Goal: Task Accomplishment & Management: Use online tool/utility

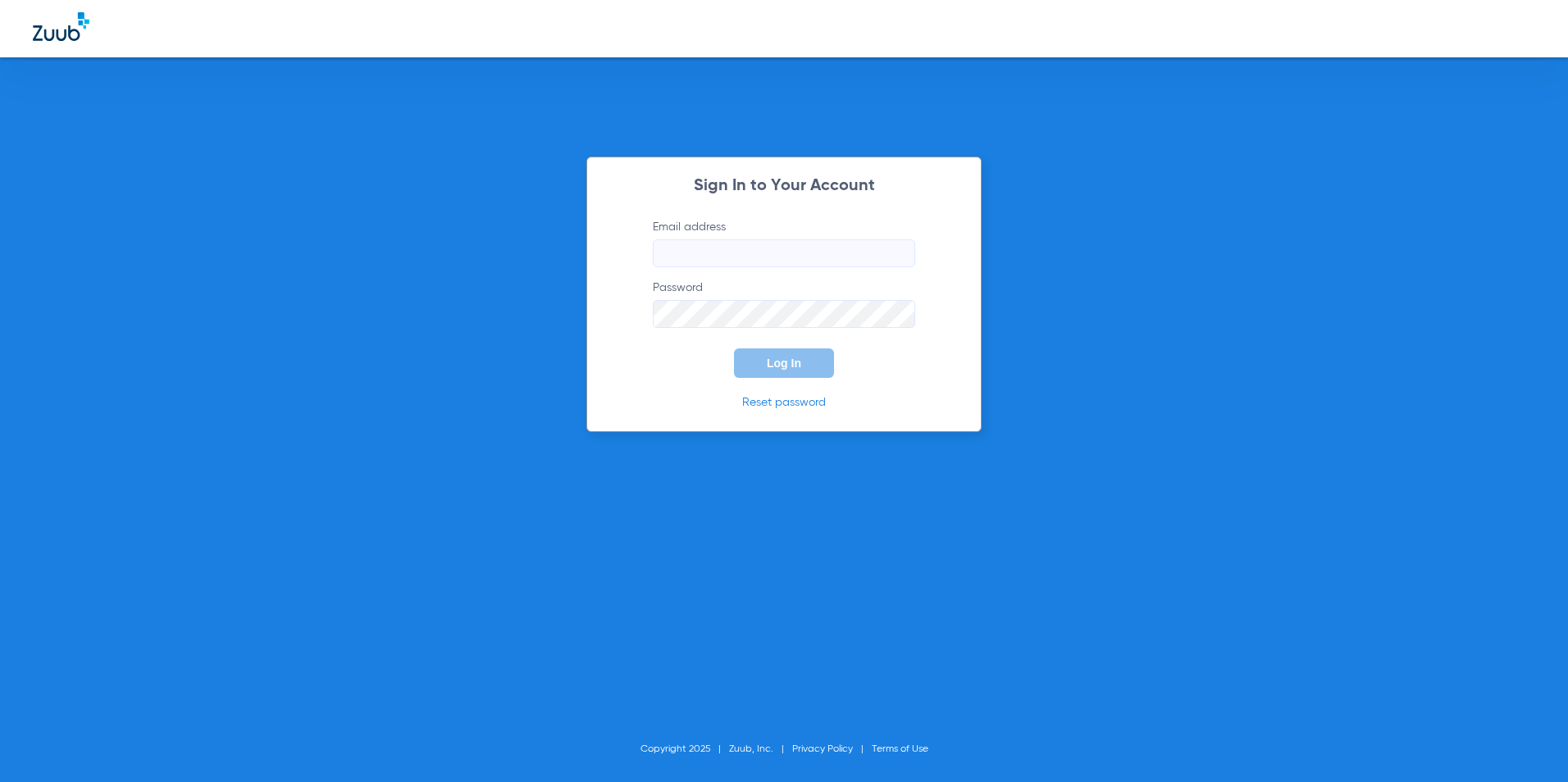
type input "[EMAIL_ADDRESS][DOMAIN_NAME]"
click at [779, 366] on span "Log In" at bounding box center [783, 363] width 34 height 13
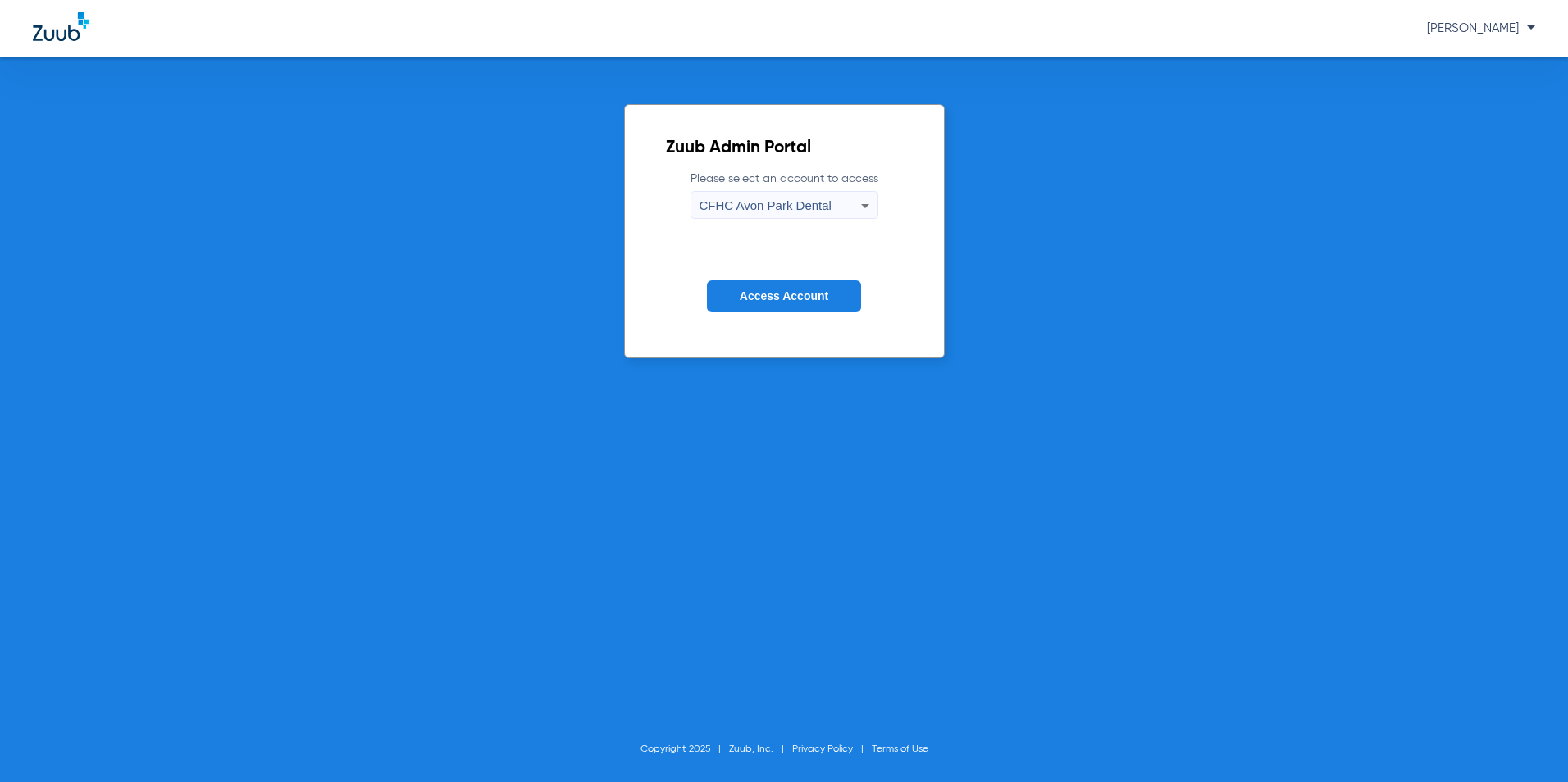
click at [750, 207] on span "CFHC Avon Park Dental" at bounding box center [766, 205] width 132 height 14
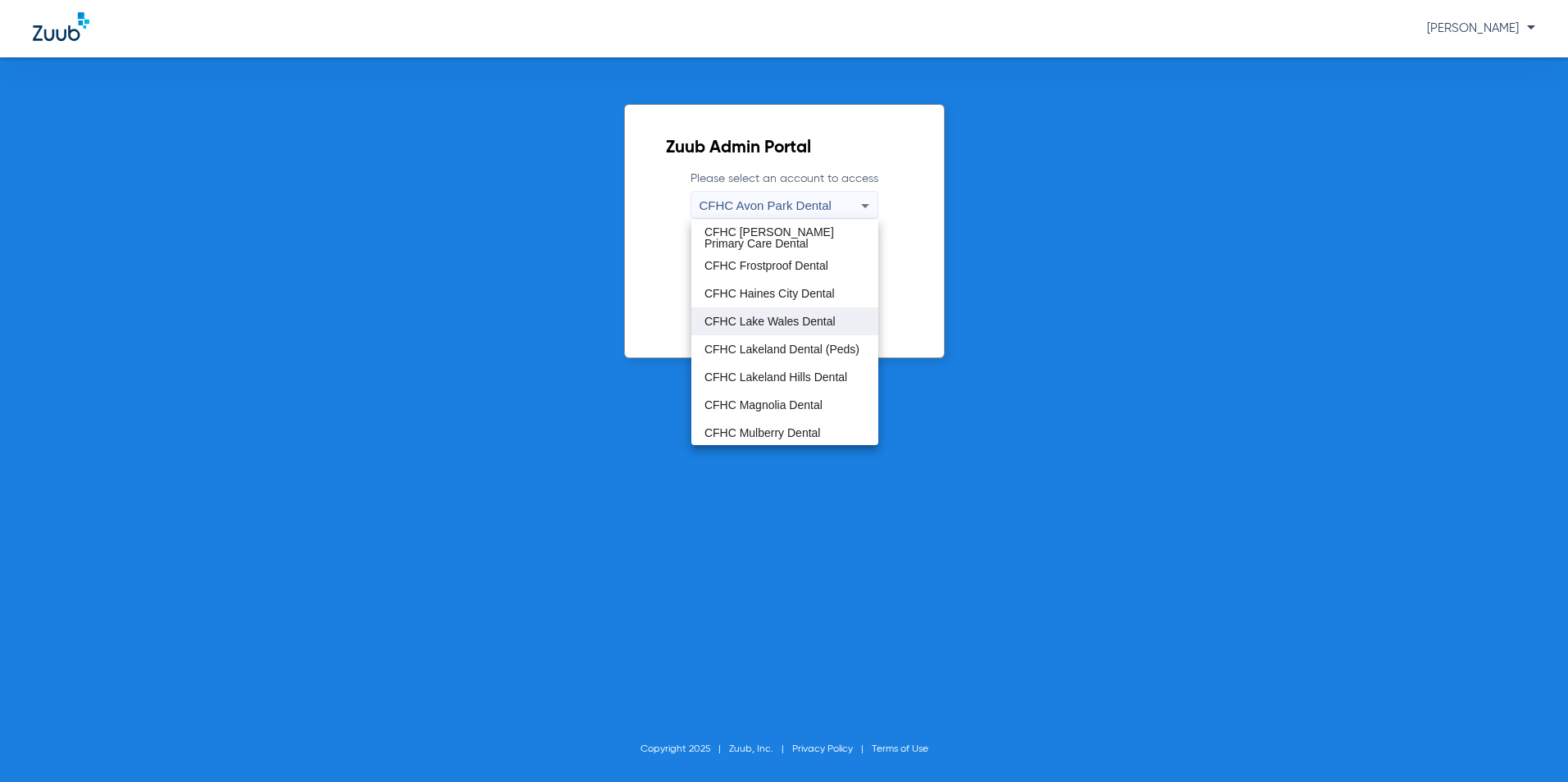
scroll to position [109, 0]
click at [756, 401] on span "CFHC Wauchula Primary Care Dental" at bounding box center [784, 403] width 160 height 23
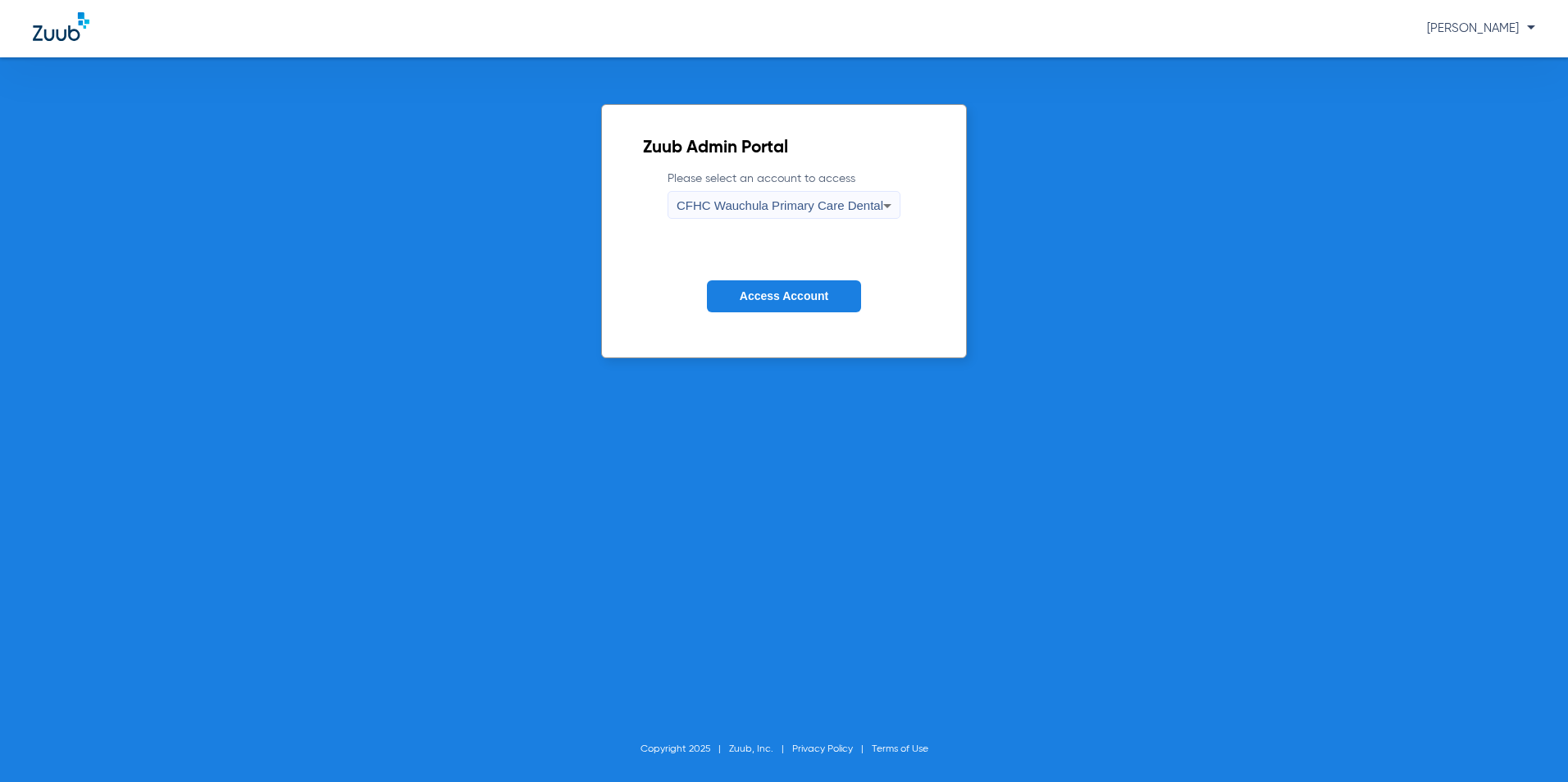
click at [798, 295] on span "Access Account" at bounding box center [784, 295] width 89 height 13
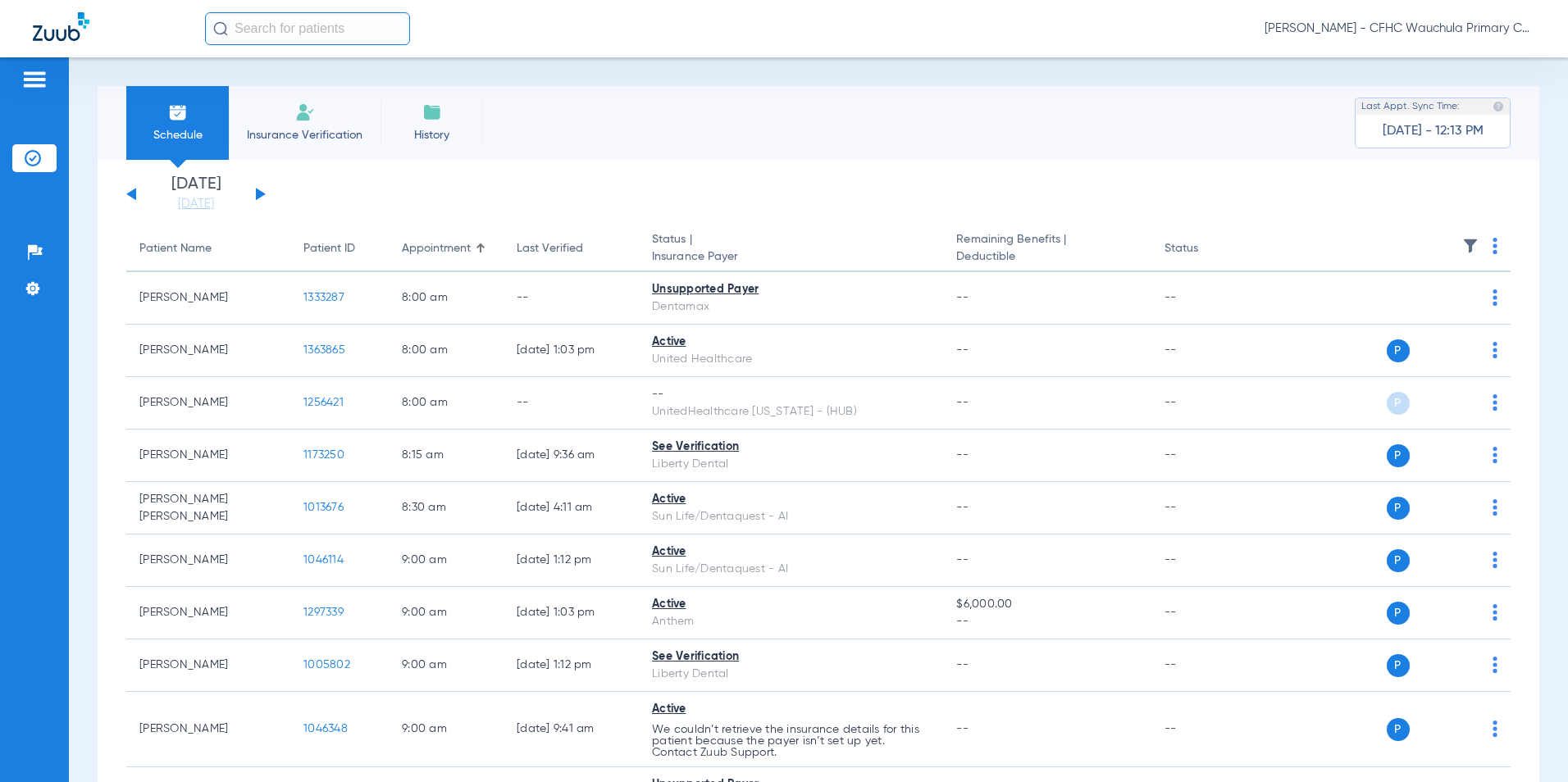
click at [260, 192] on button at bounding box center [260, 194] width 10 height 12
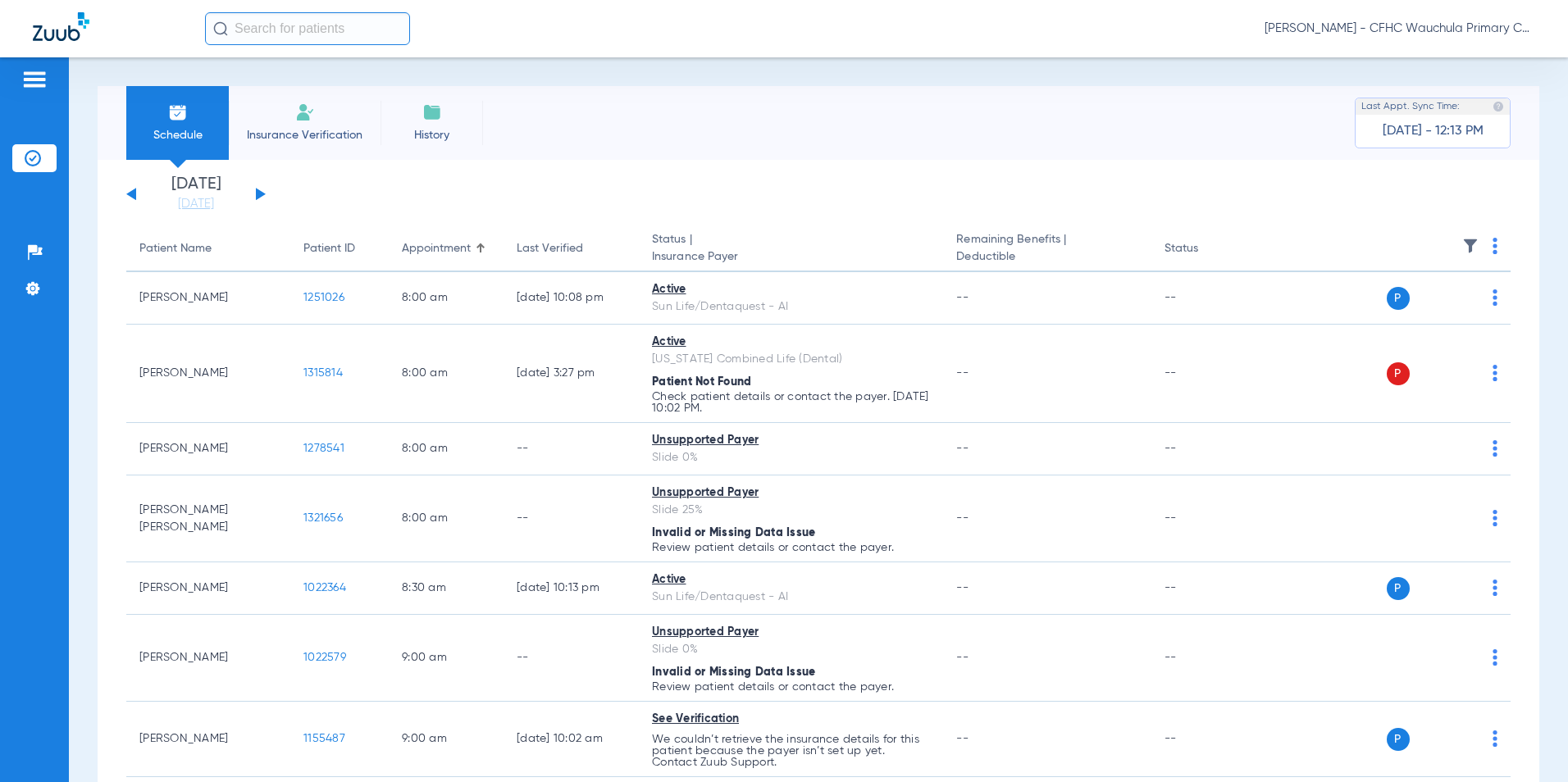
click at [264, 194] on button at bounding box center [260, 194] width 10 height 12
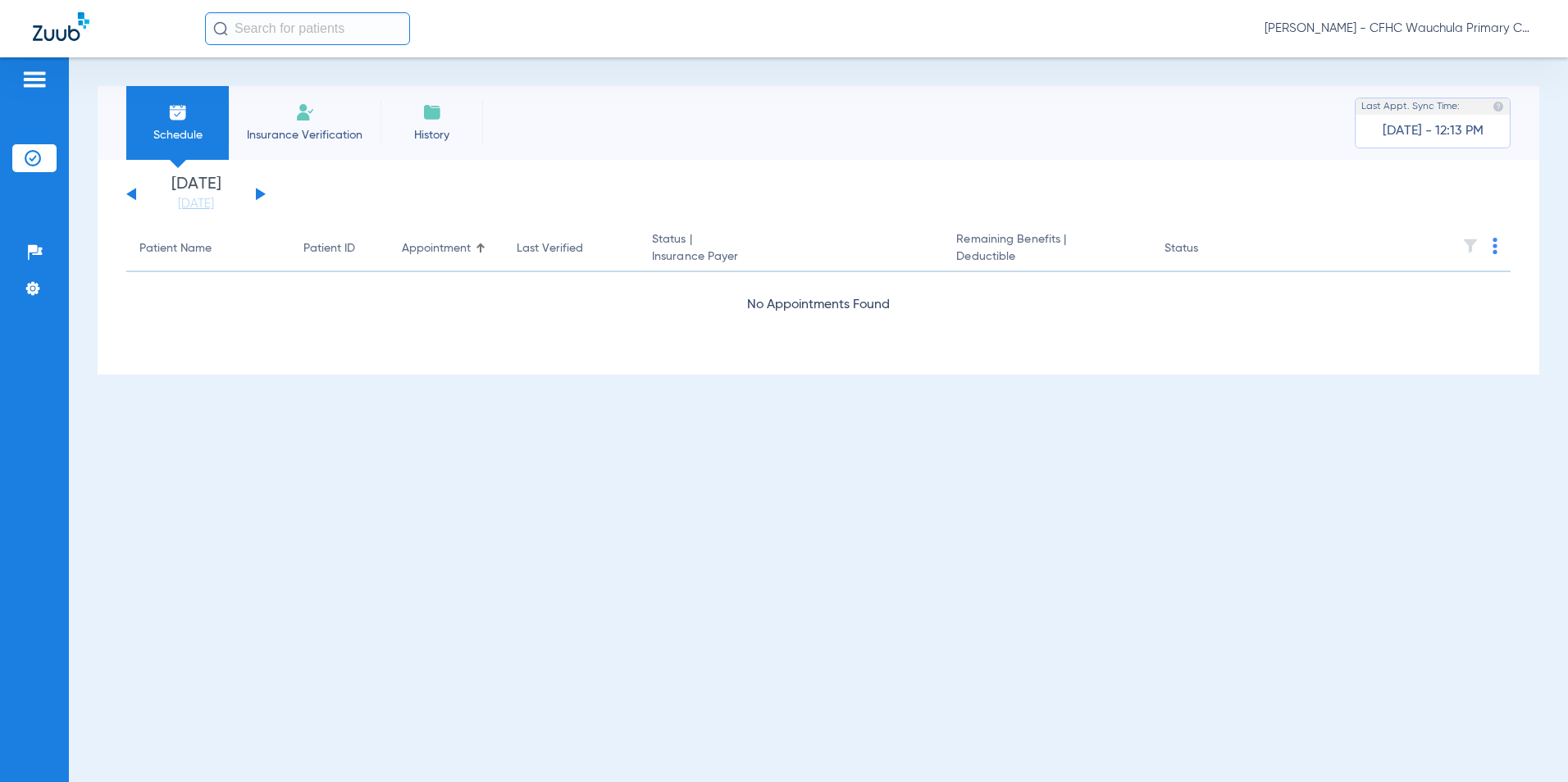
click at [1493, 247] on img at bounding box center [1495, 245] width 5 height 17
click at [1407, 323] on button "Verify All" at bounding box center [1435, 310] width 125 height 32
click at [202, 205] on link "[DATE]" at bounding box center [196, 204] width 98 height 17
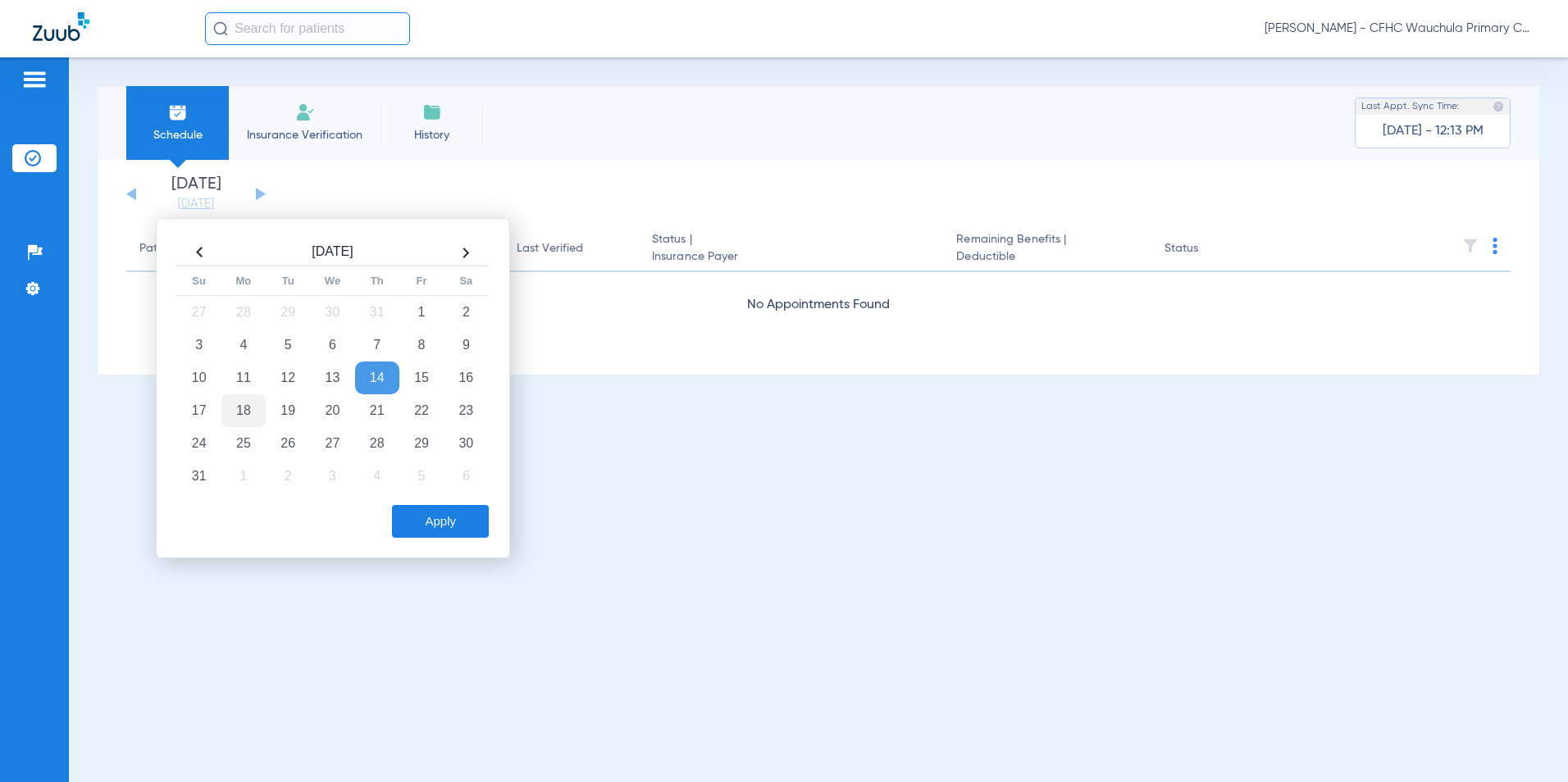
click at [246, 408] on td "18" at bounding box center [243, 410] width 44 height 32
click at [417, 515] on button "Apply" at bounding box center [440, 521] width 96 height 32
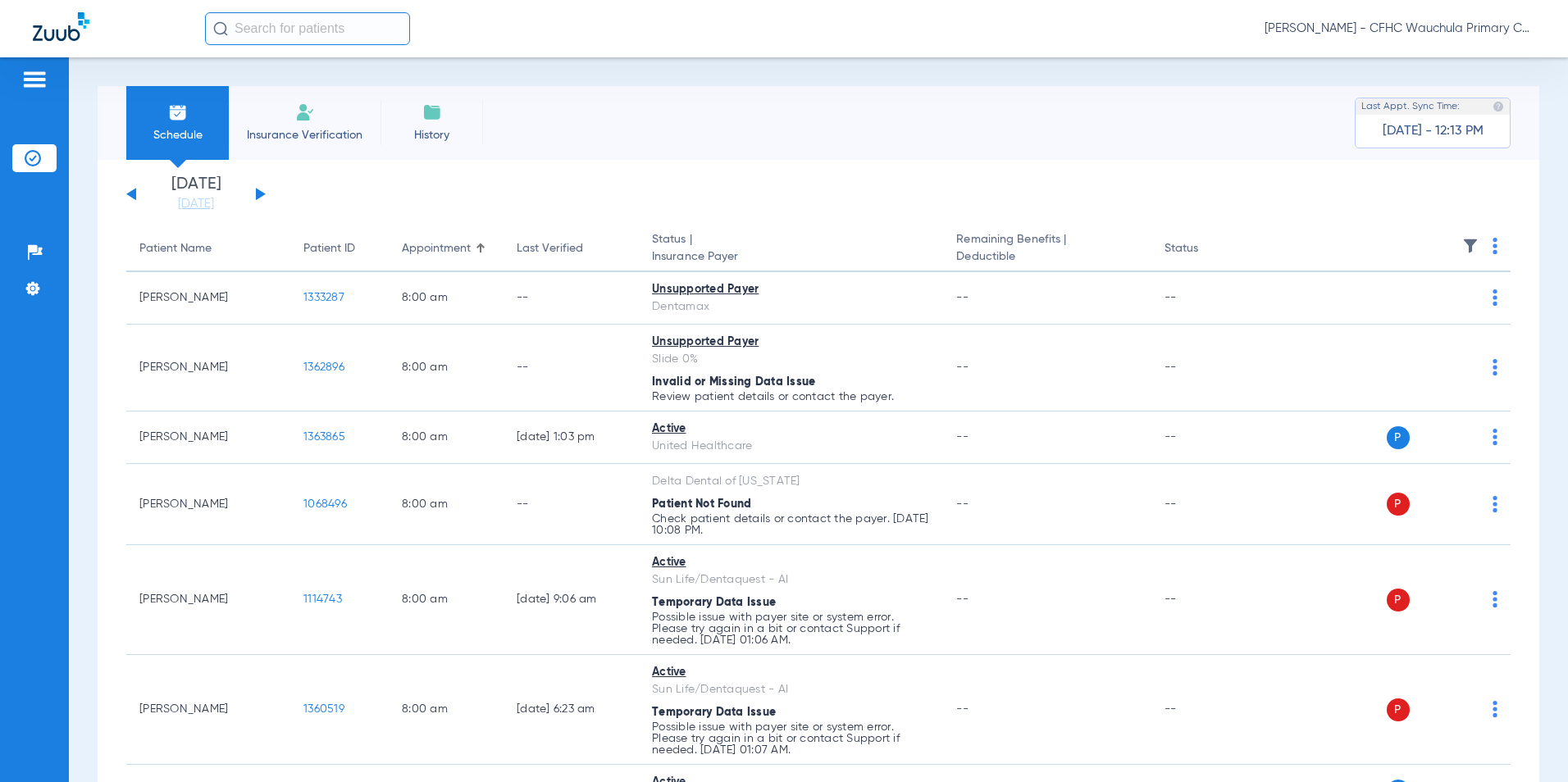
click at [1493, 254] on span at bounding box center [1495, 251] width 5 height 11
click at [1412, 313] on span "Verify All" at bounding box center [1422, 310] width 98 height 11
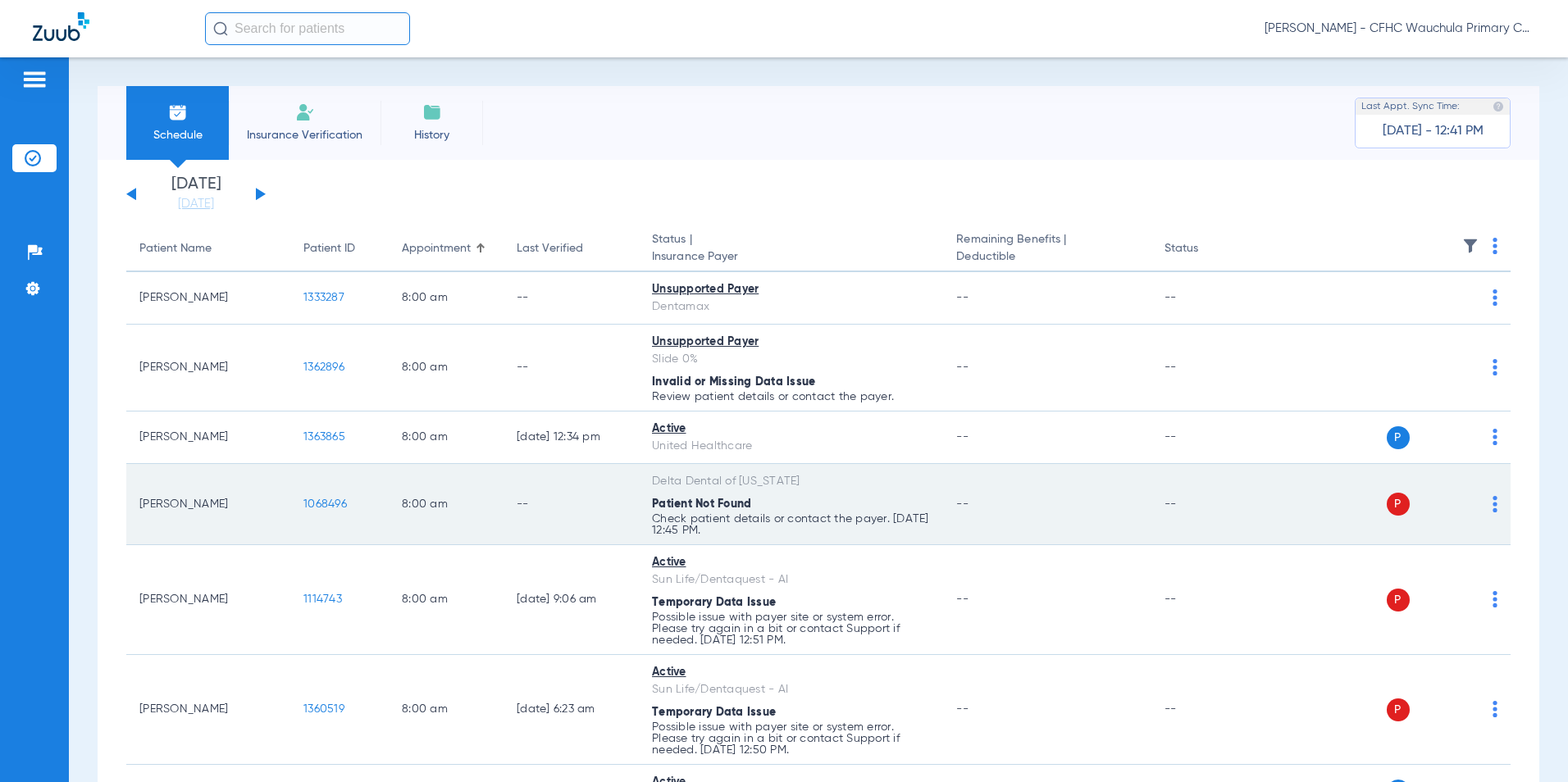
click at [324, 507] on span "1068496" at bounding box center [325, 504] width 44 height 11
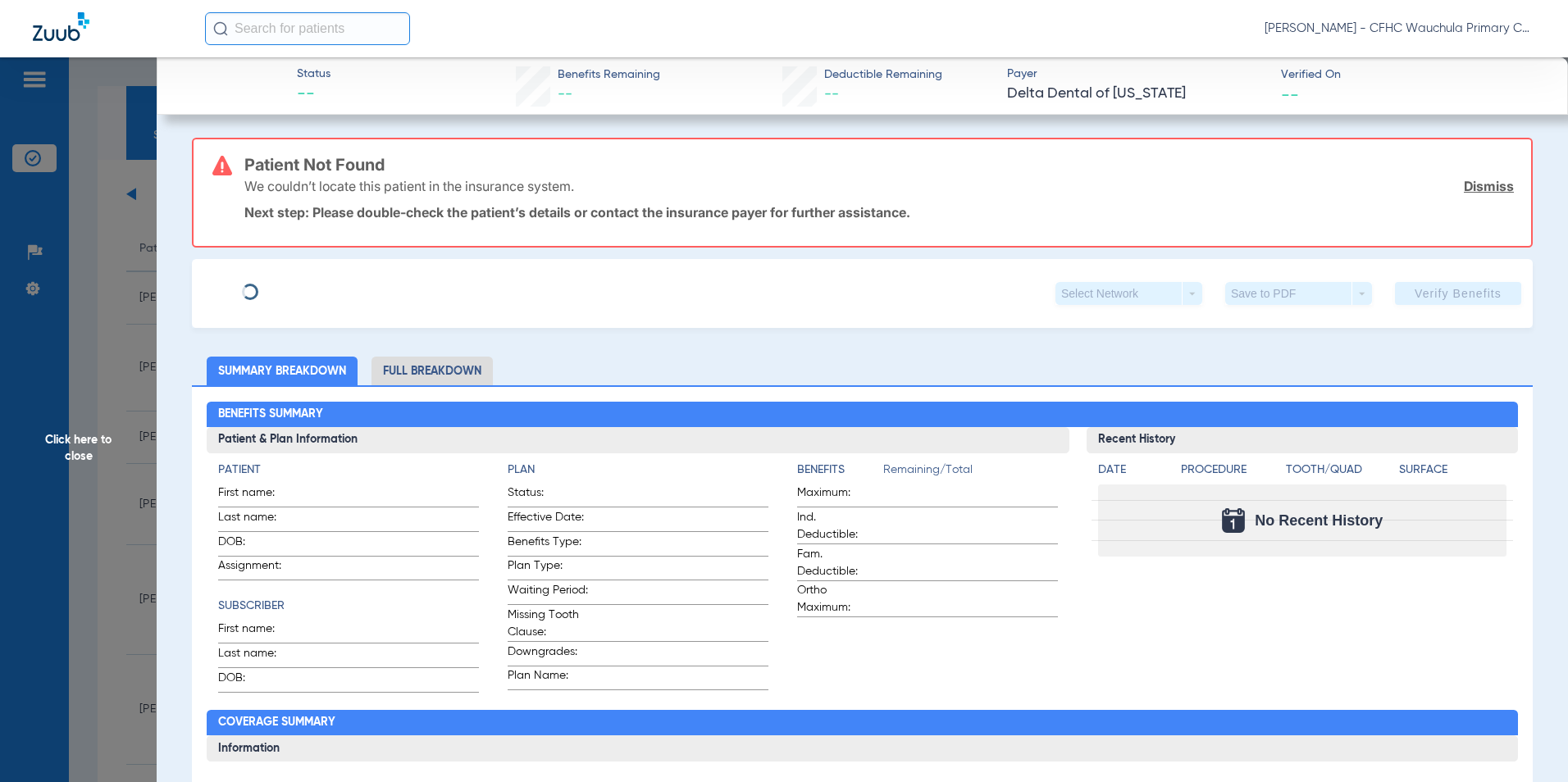
type input "[PERSON_NAME]"
type input "[DATE]"
type input "538995840"
type input "704930"
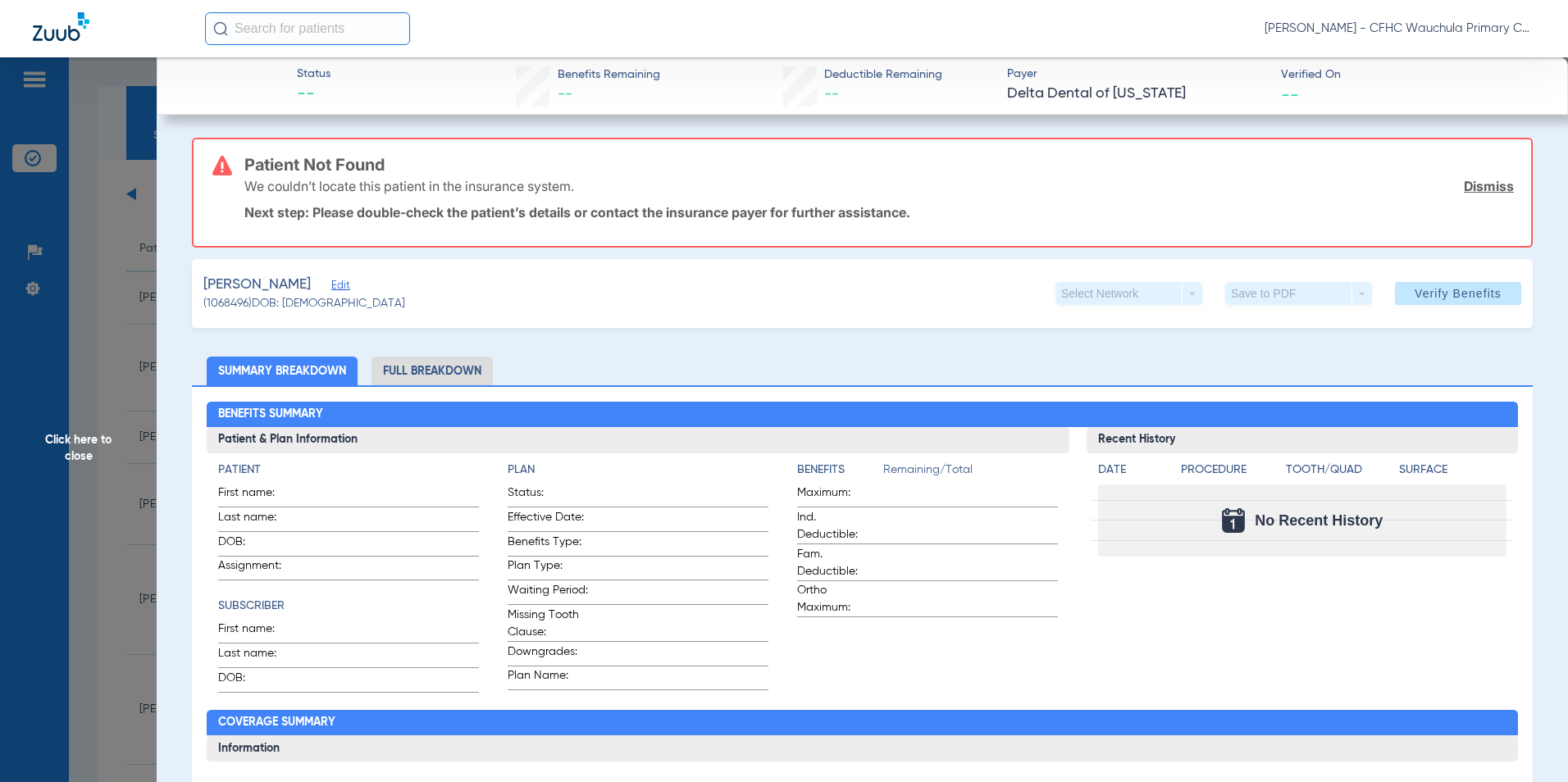
click at [346, 285] on span "Edit" at bounding box center [339, 288] width 15 height 16
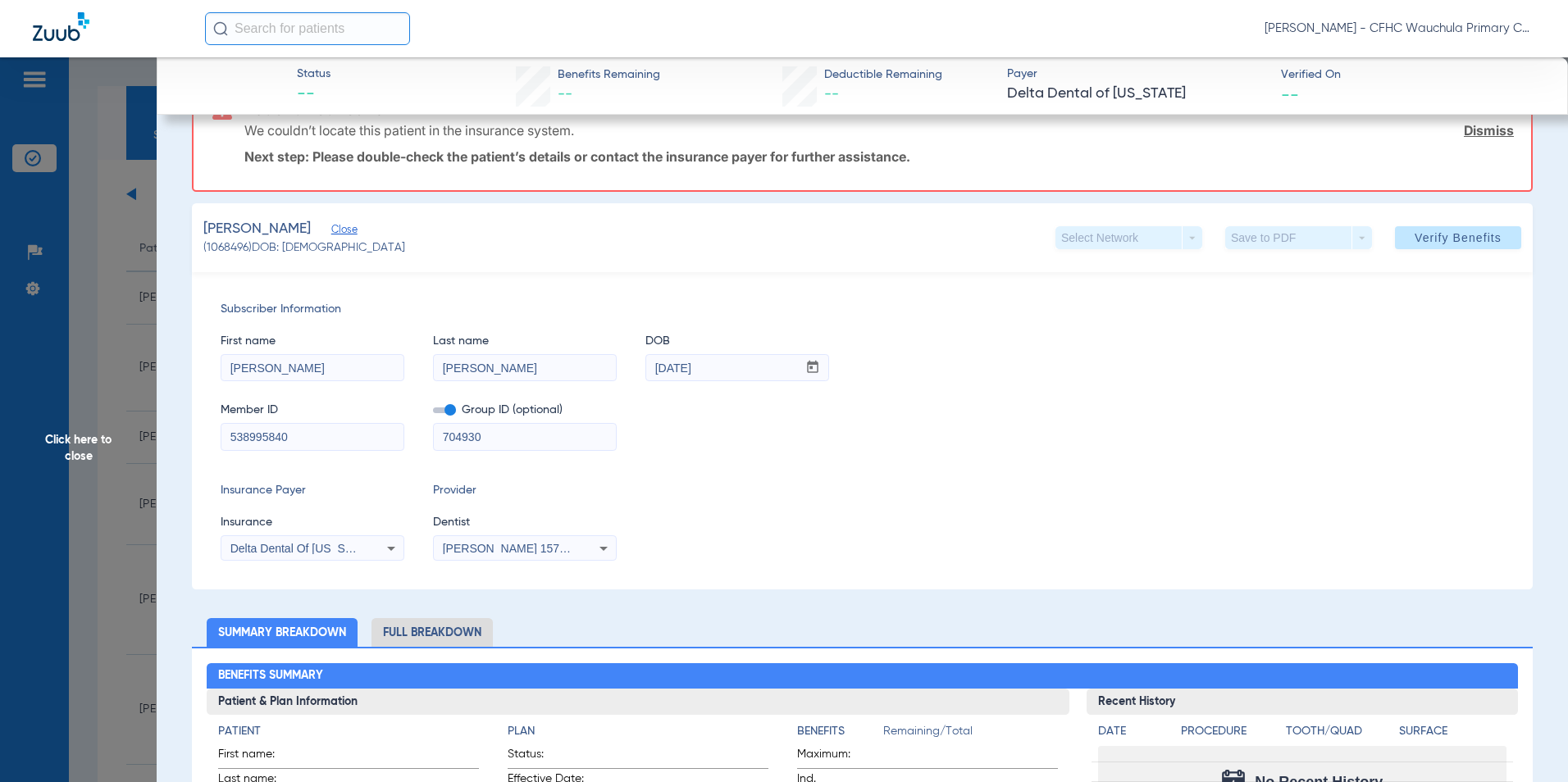
scroll to position [82, 0]
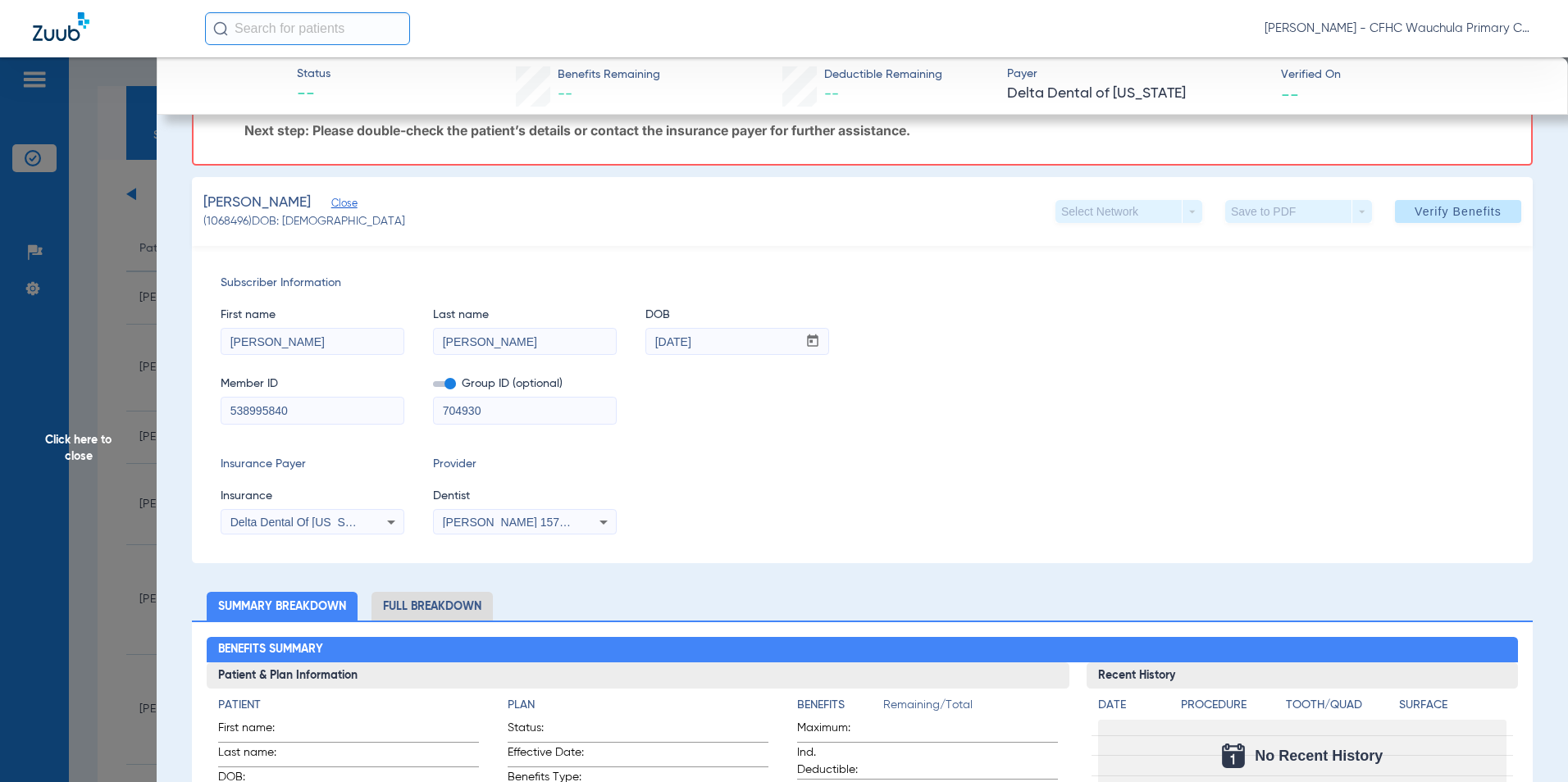
click at [1030, 423] on div "Member ID 538995840 Group ID (optional) 704930" at bounding box center [863, 392] width 1284 height 63
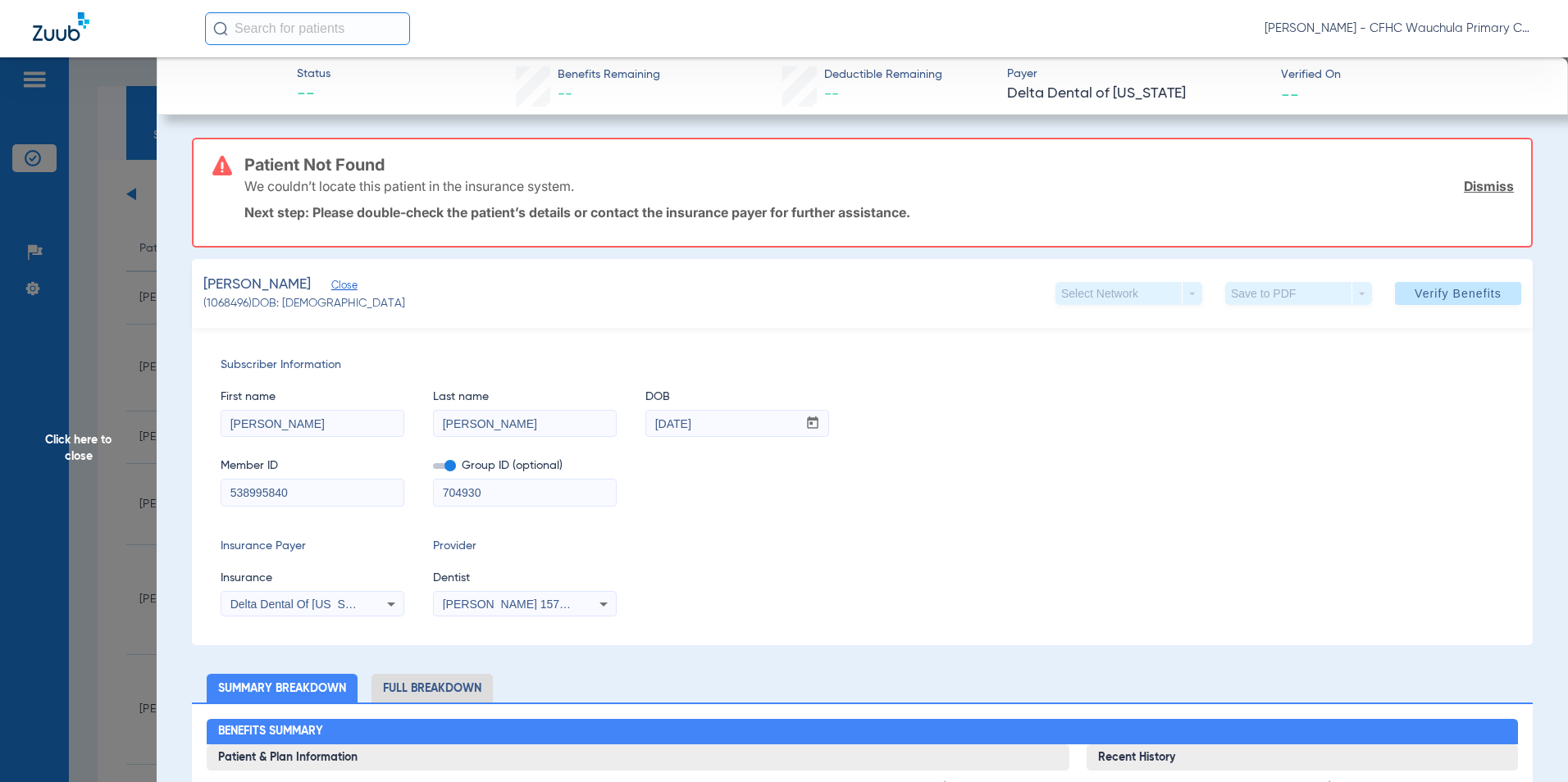
drag, startPoint x: 1486, startPoint y: 190, endPoint x: 1394, endPoint y: 251, distance: 110.4
click at [1486, 190] on link "Dismiss" at bounding box center [1488, 186] width 50 height 17
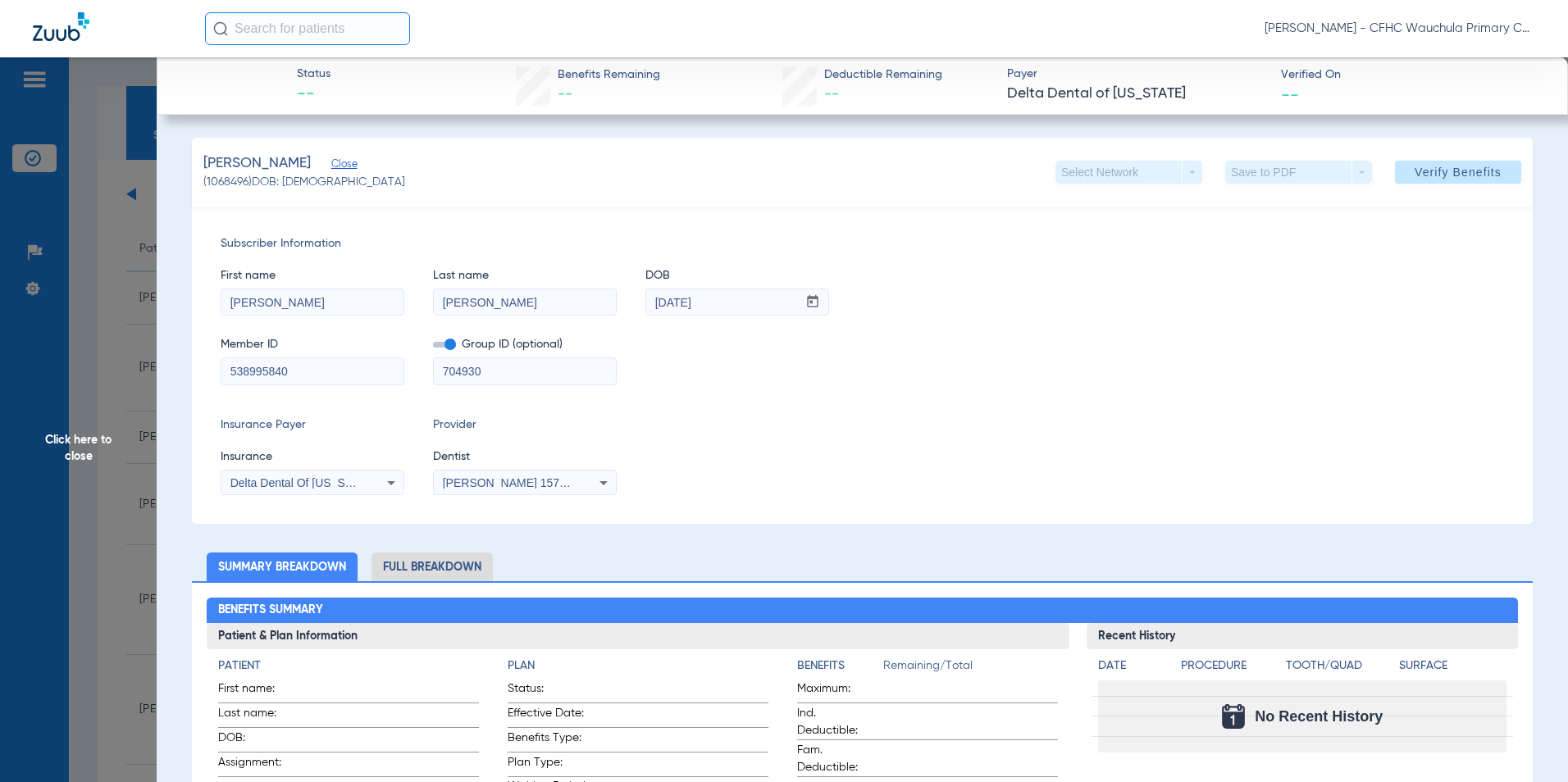
click at [324, 487] on span "Delta Dental Of [US_STATE]" at bounding box center [303, 482] width 146 height 13
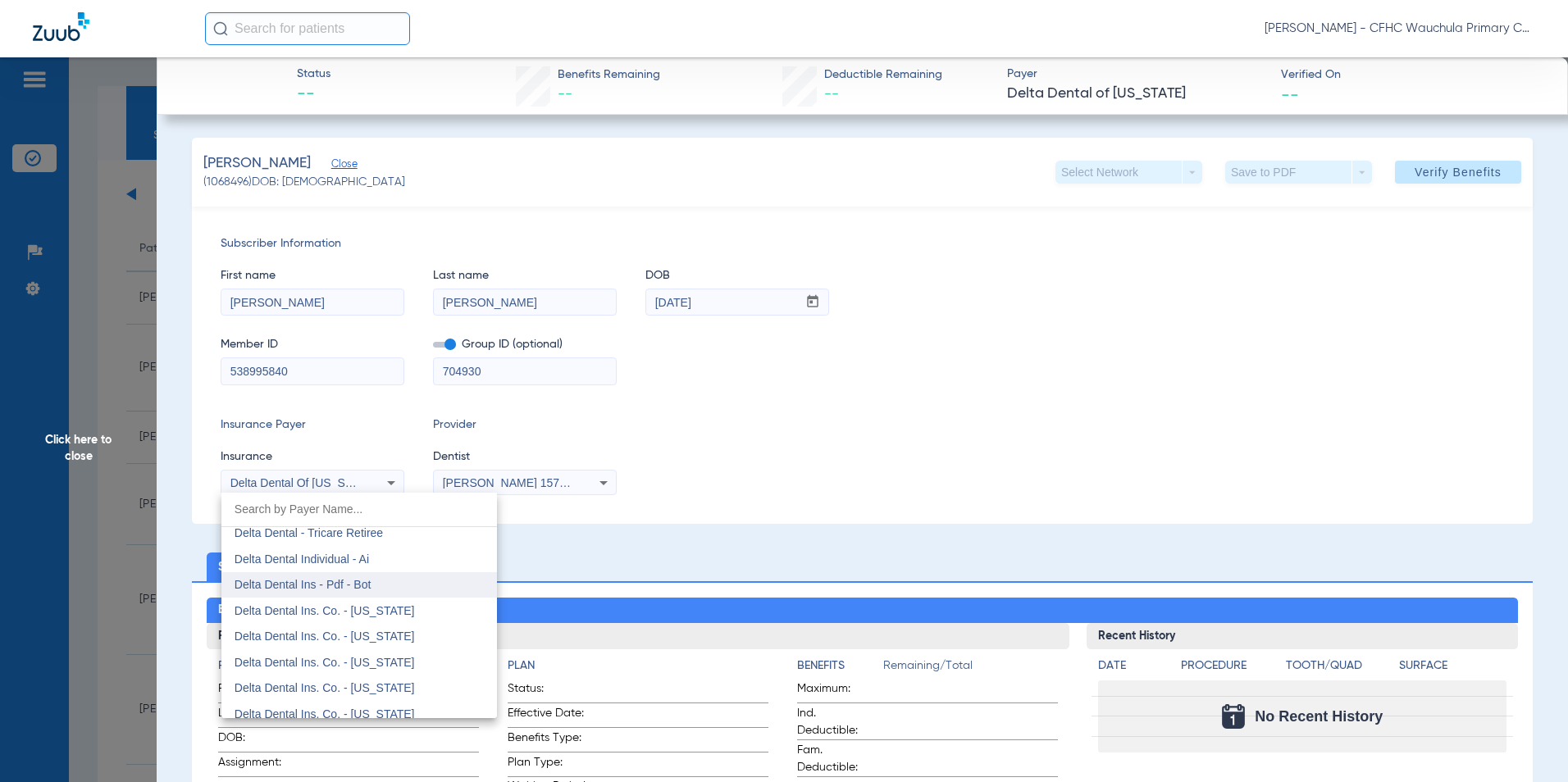
scroll to position [2769, 0]
click at [372, 609] on span "Delta Dental Ins. Co. - [US_STATE]" at bounding box center [324, 610] width 181 height 13
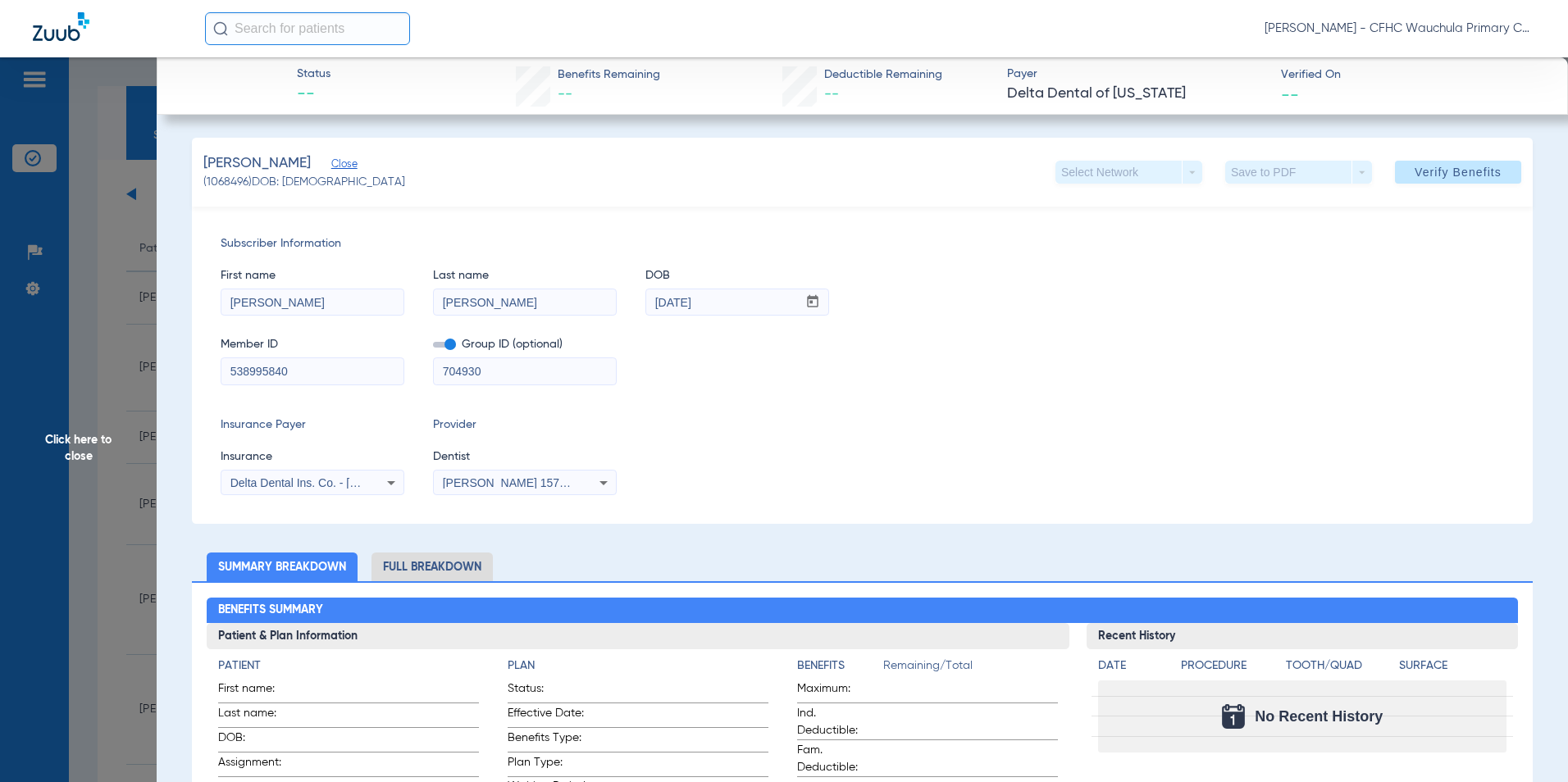
click at [856, 395] on div "Subscriber Information First name ALEXANDER Last name TREVINO DOB mm / dd / yyy…" at bounding box center [862, 366] width 1341 height 317
drag, startPoint x: 1435, startPoint y: 171, endPoint x: 1278, endPoint y: 377, distance: 259.0
click at [1436, 171] on span "Verify Benefits" at bounding box center [1458, 172] width 87 height 13
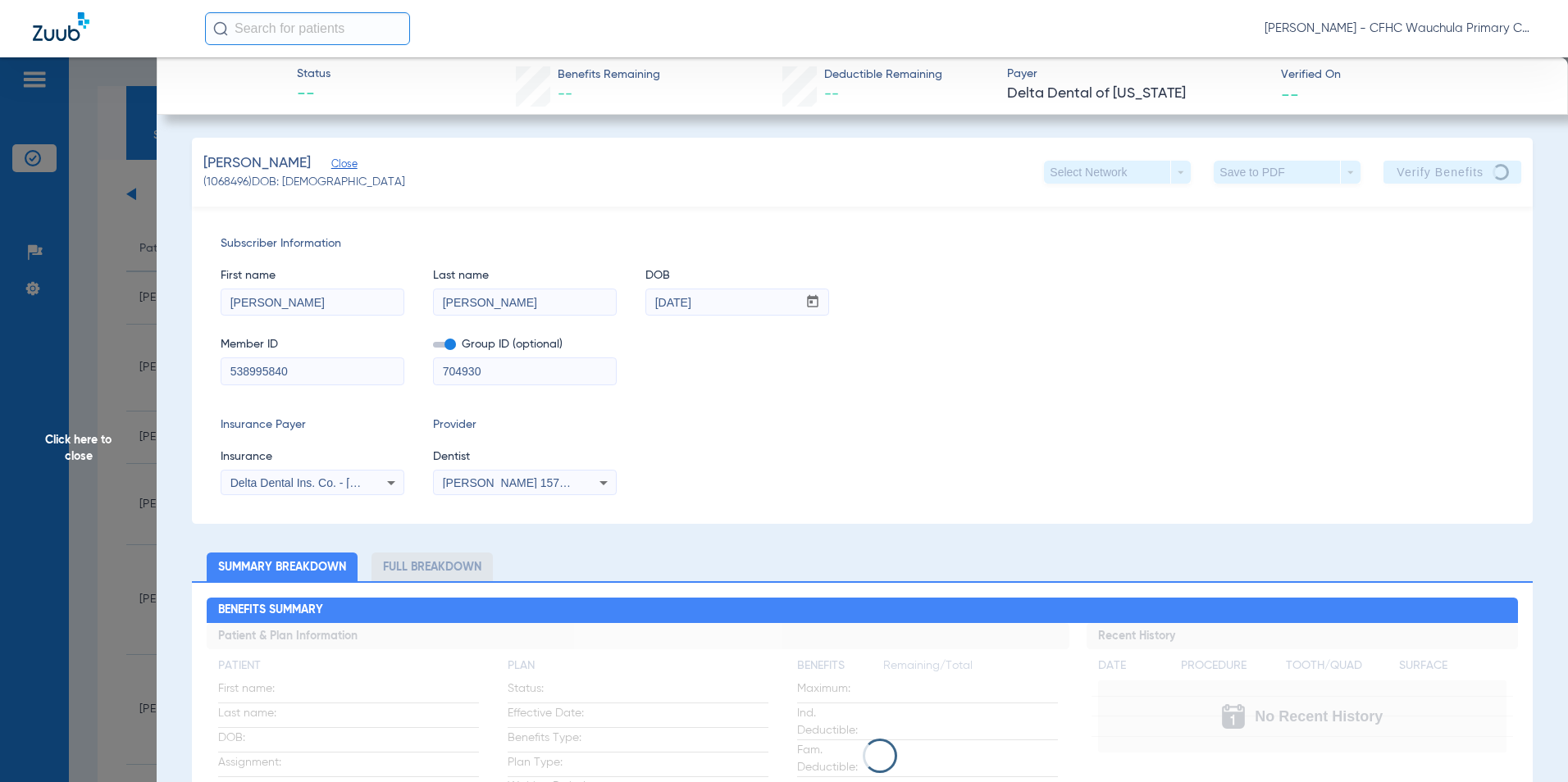
click at [873, 411] on div "Subscriber Information First name ALEXANDER Last name TREVINO DOB mm / dd / yyy…" at bounding box center [862, 366] width 1341 height 317
click at [75, 448] on span "Click here to close" at bounding box center [78, 448] width 157 height 782
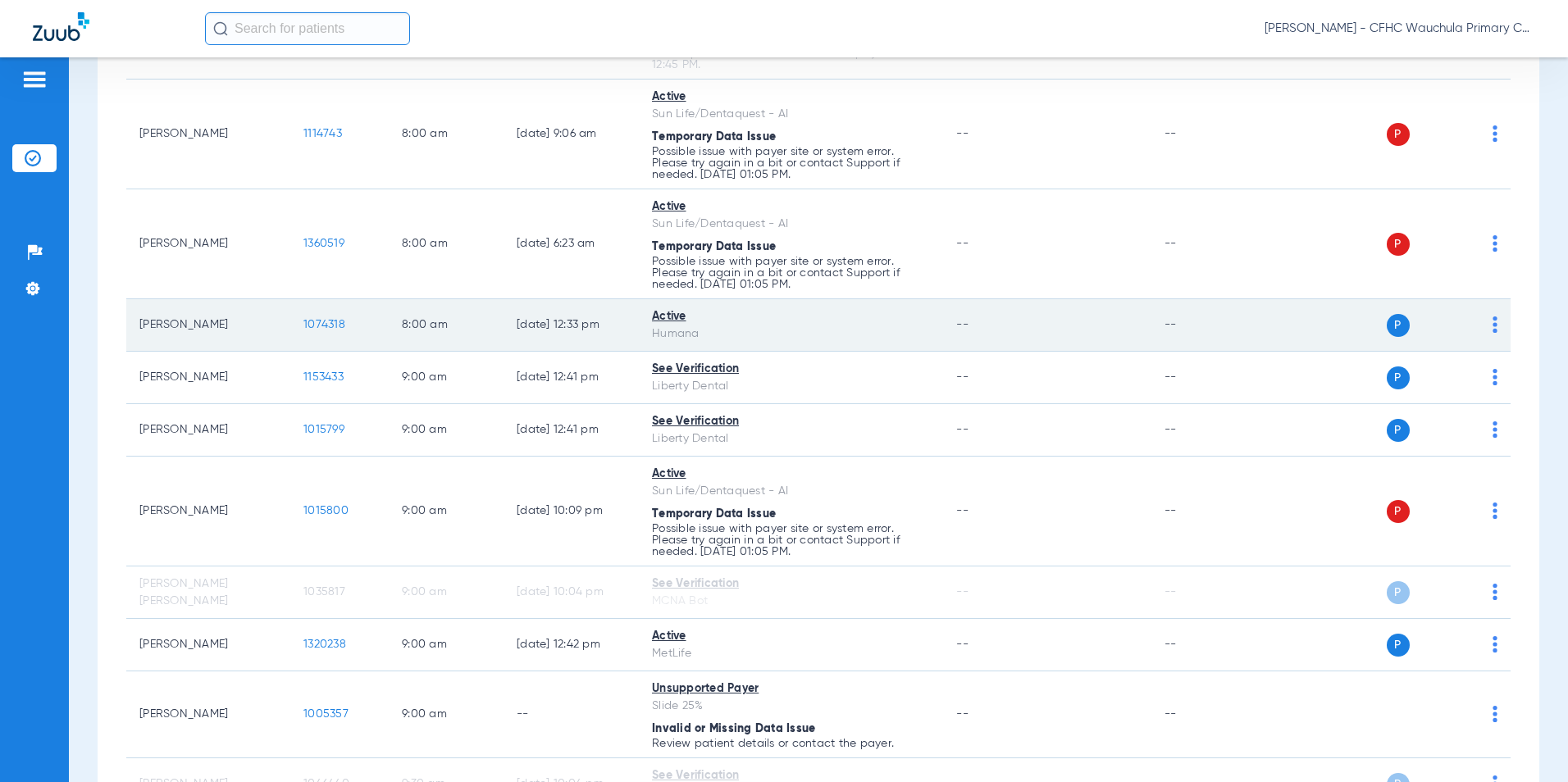
scroll to position [492, 0]
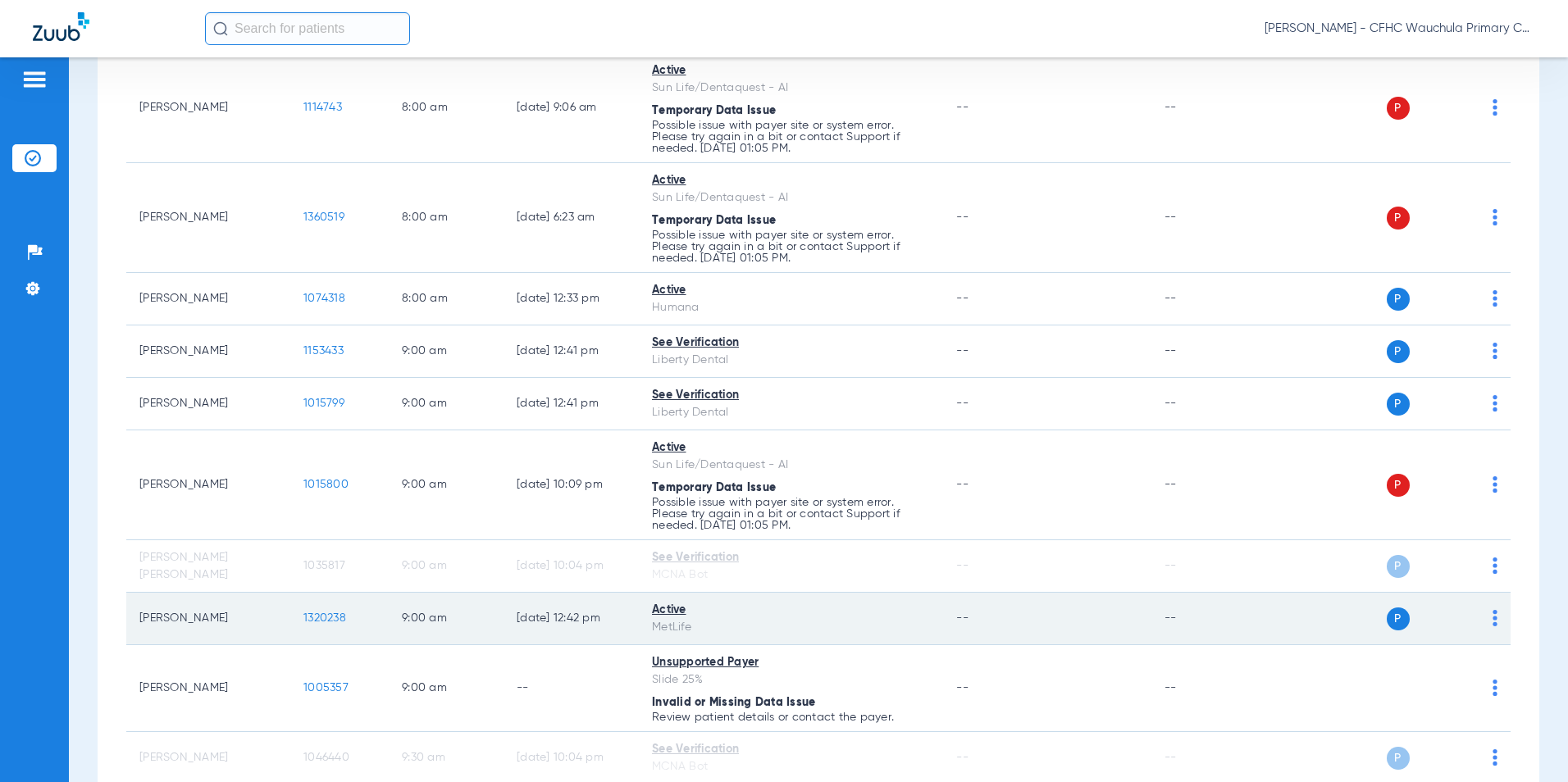
click at [324, 616] on span "1320238" at bounding box center [324, 618] width 43 height 11
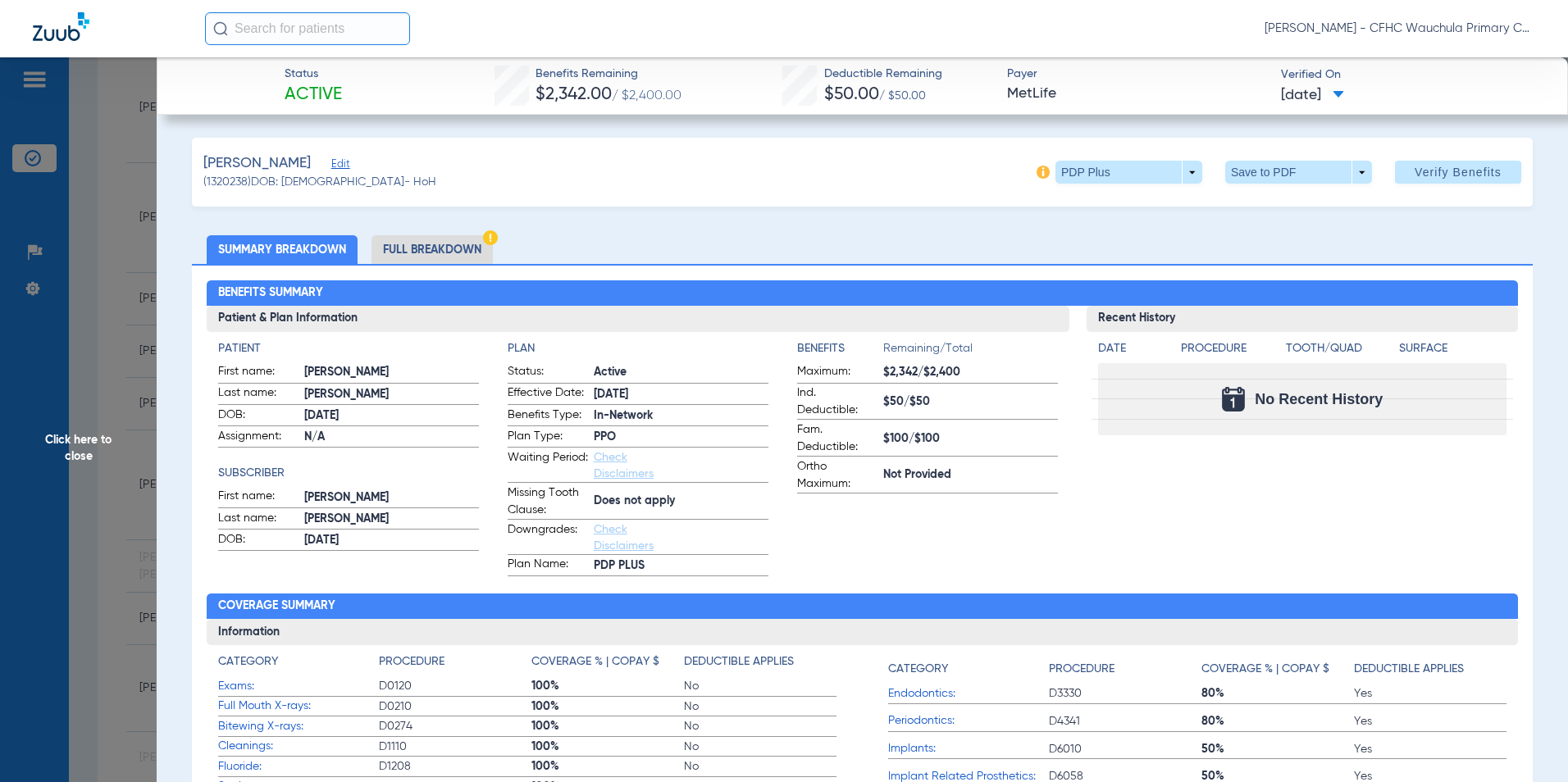
click at [430, 247] on li "Full Breakdown" at bounding box center [432, 249] width 121 height 29
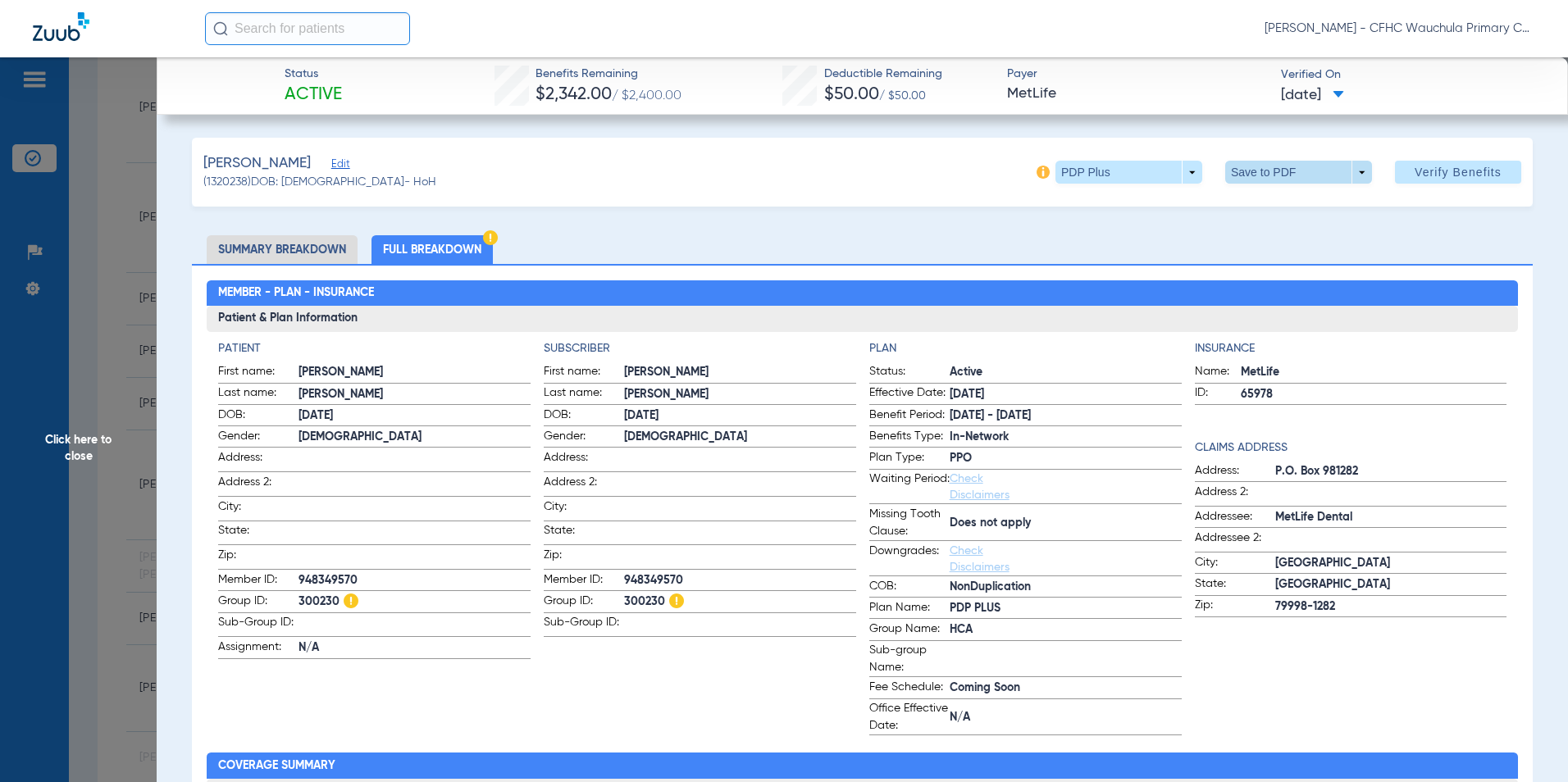
click at [1281, 174] on span at bounding box center [1298, 172] width 39 height 39
click at [1255, 204] on button "insert_drive_file Save to PDF" at bounding box center [1275, 204] width 124 height 32
click at [70, 446] on span "Click here to close" at bounding box center [78, 448] width 157 height 782
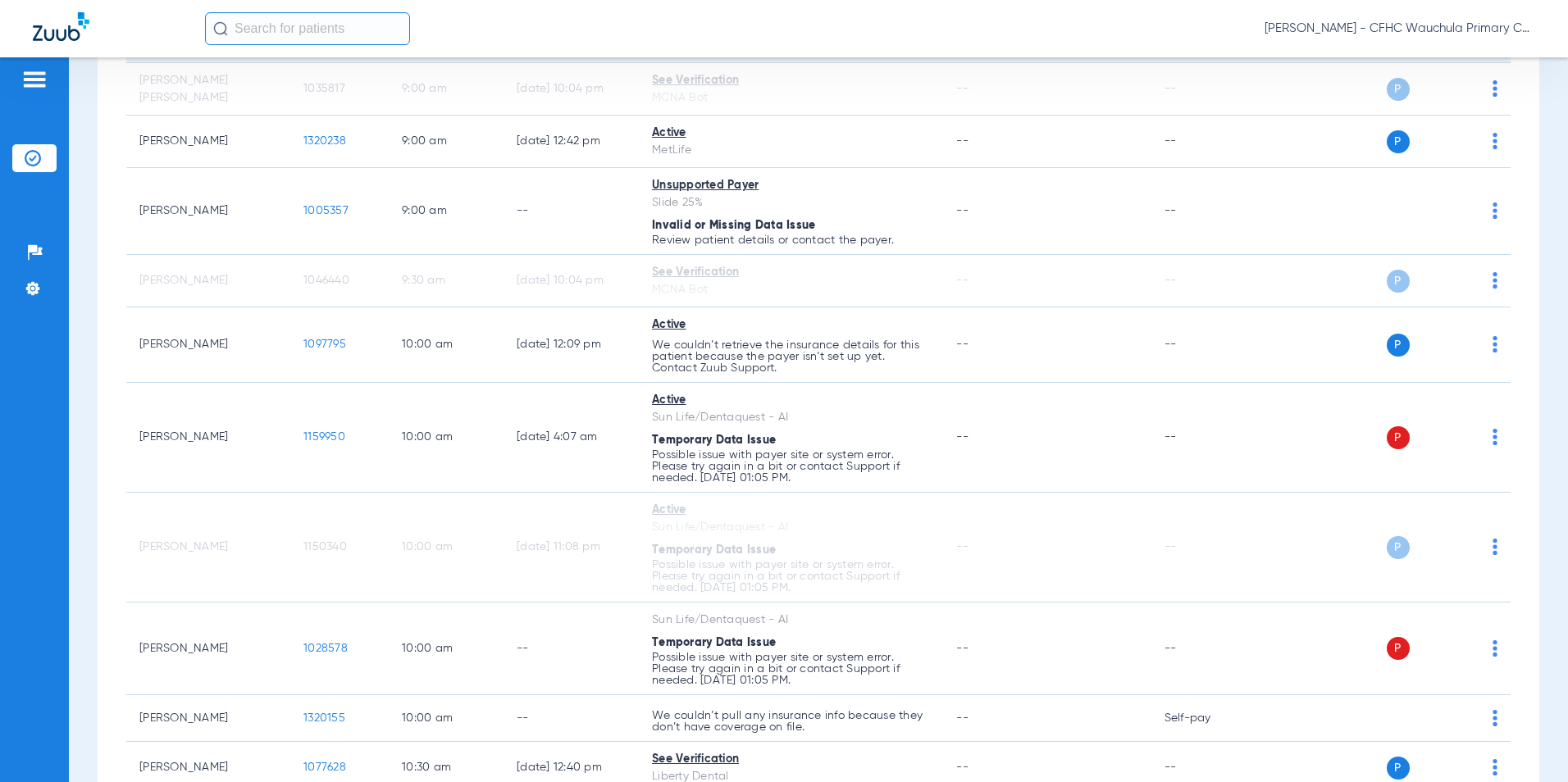
scroll to position [984, 0]
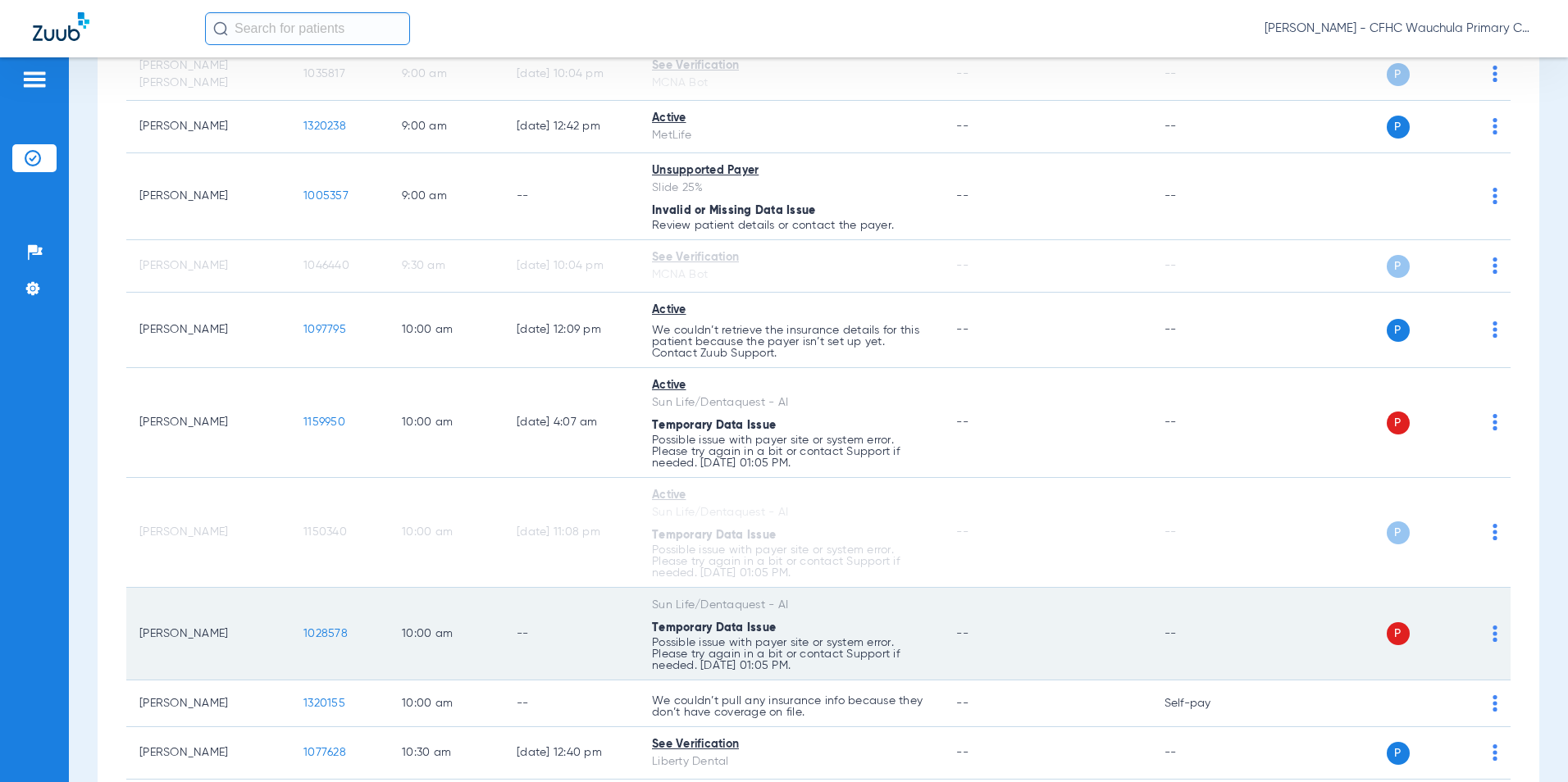
click at [317, 635] on span "1028578" at bounding box center [325, 633] width 44 height 11
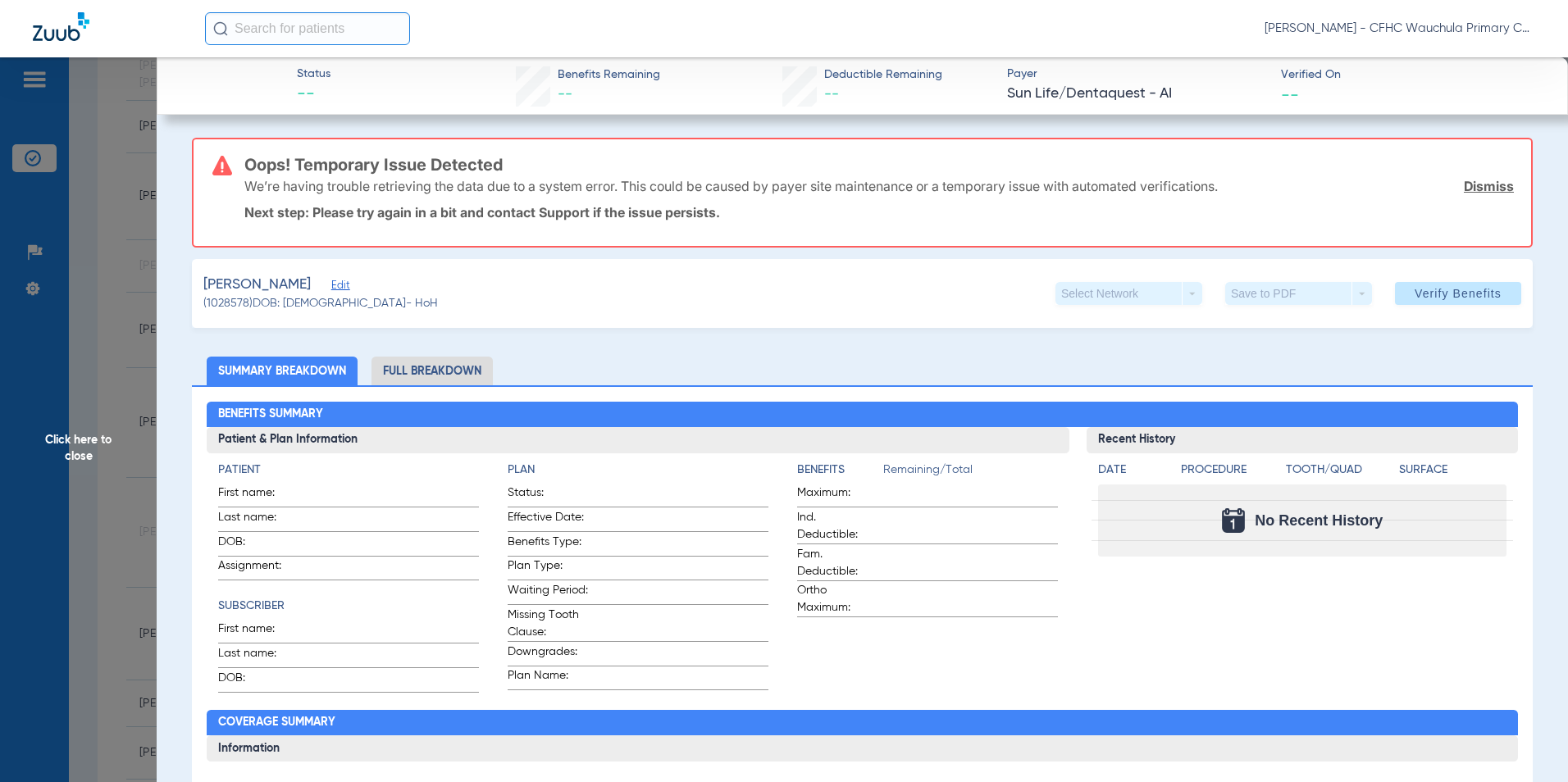
click at [346, 292] on span "Edit" at bounding box center [339, 288] width 15 height 16
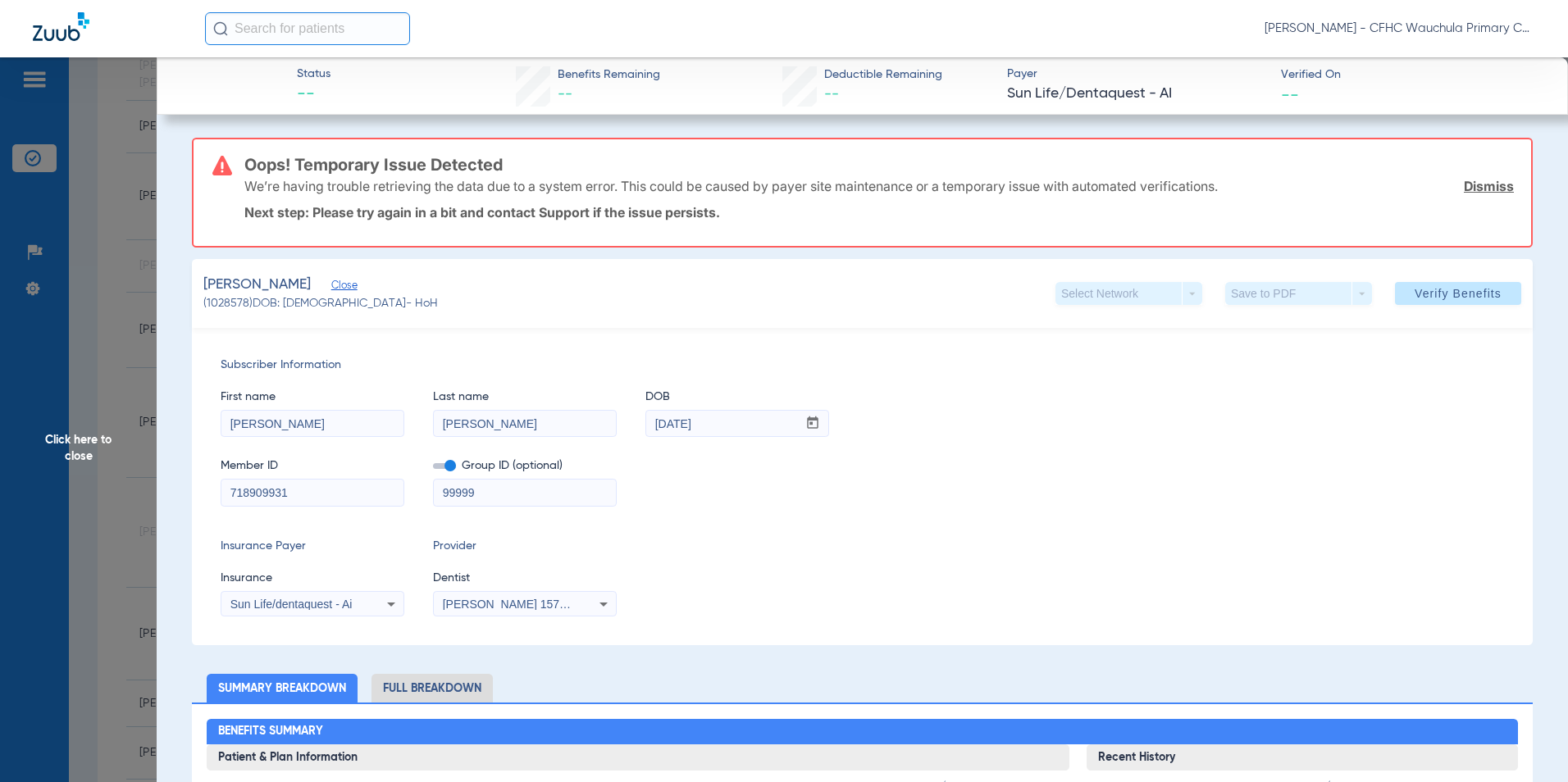
click at [346, 288] on span "Close" at bounding box center [339, 288] width 15 height 16
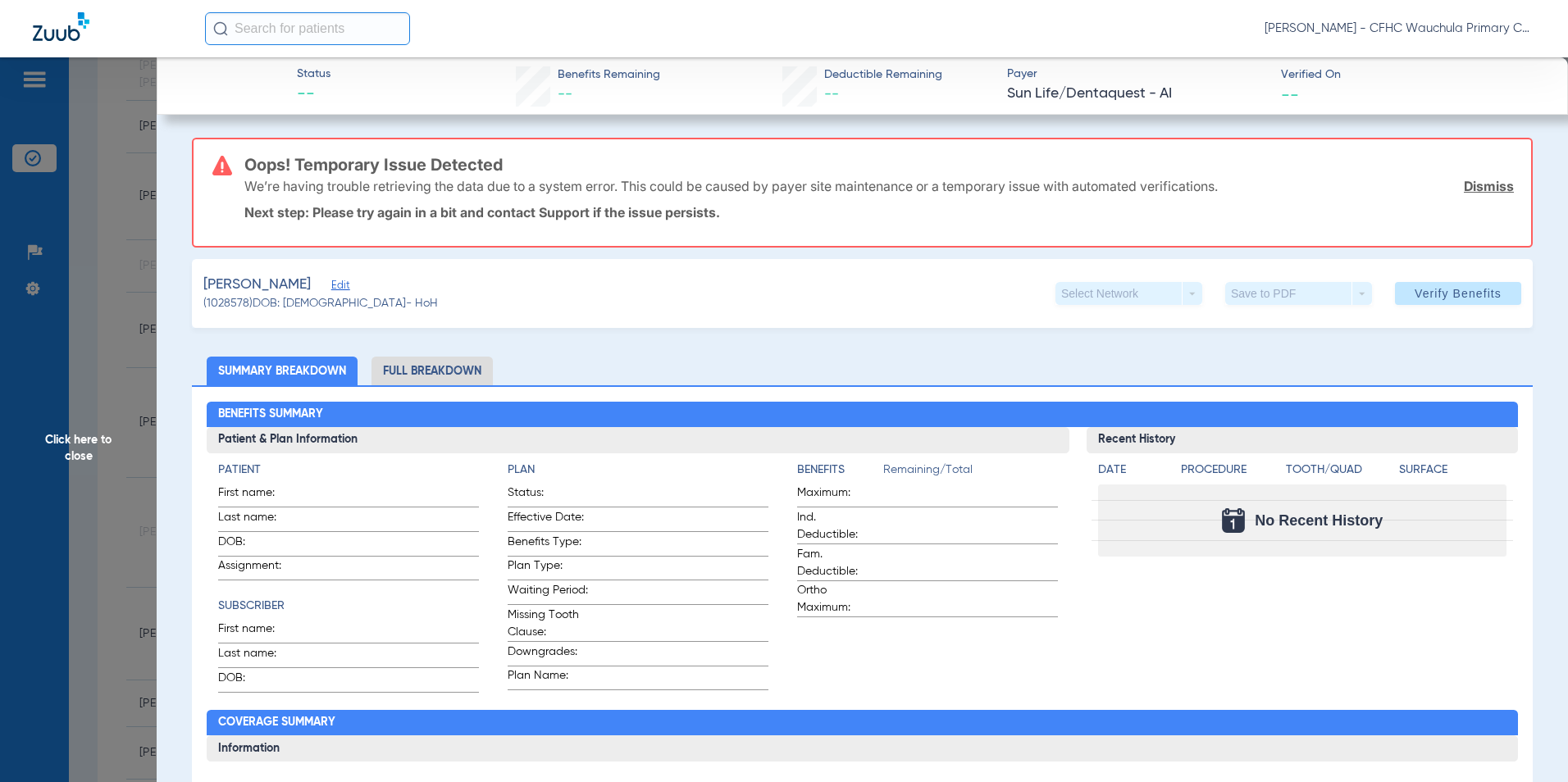
click at [346, 291] on span "Edit" at bounding box center [339, 288] width 15 height 16
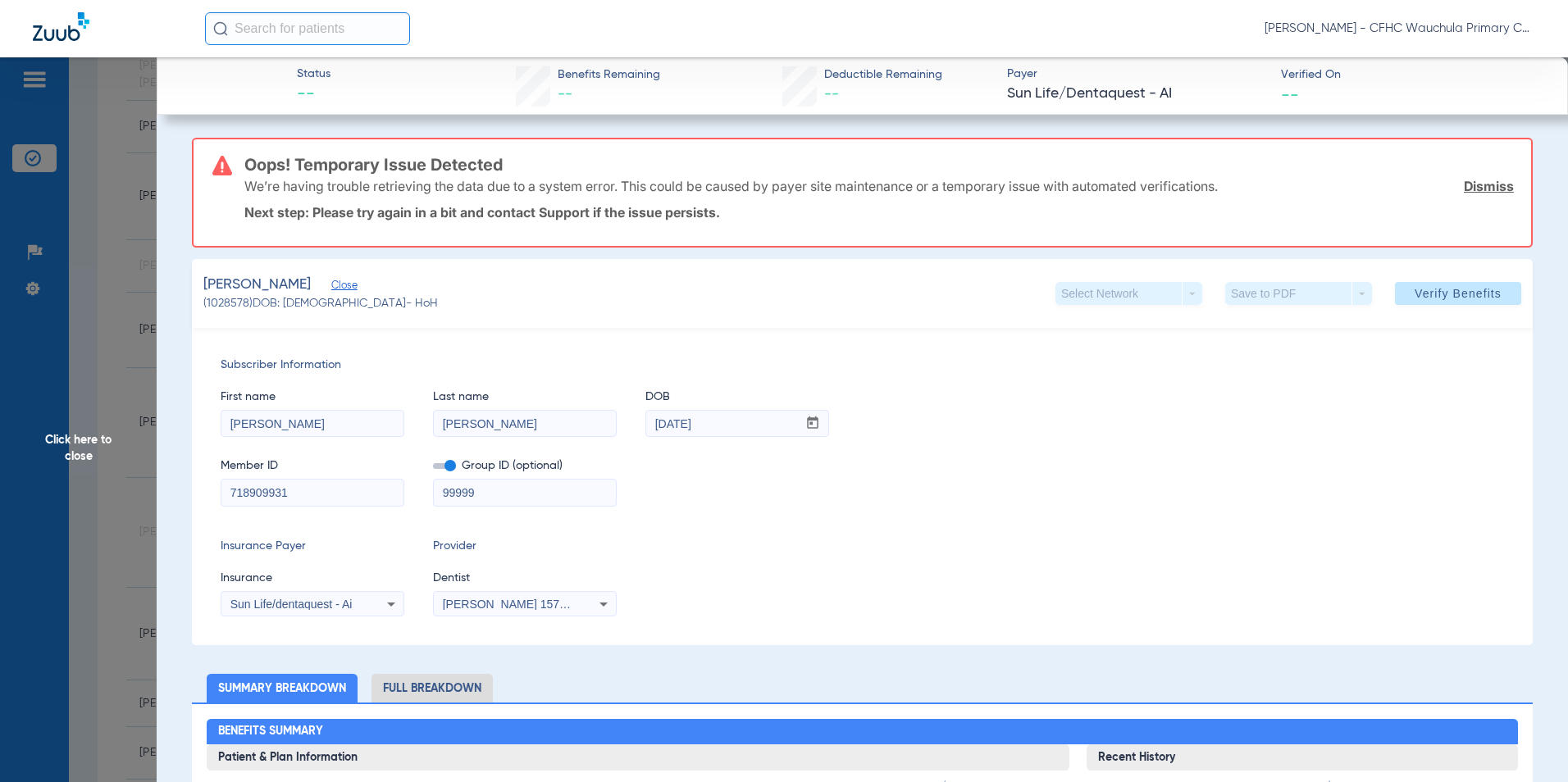
drag, startPoint x: 308, startPoint y: 490, endPoint x: 167, endPoint y: 495, distance: 141.1
paste input "8141175122"
type input "8141175122"
click at [286, 601] on span "Sun Life/dentaquest - Ai" at bounding box center [291, 604] width 122 height 13
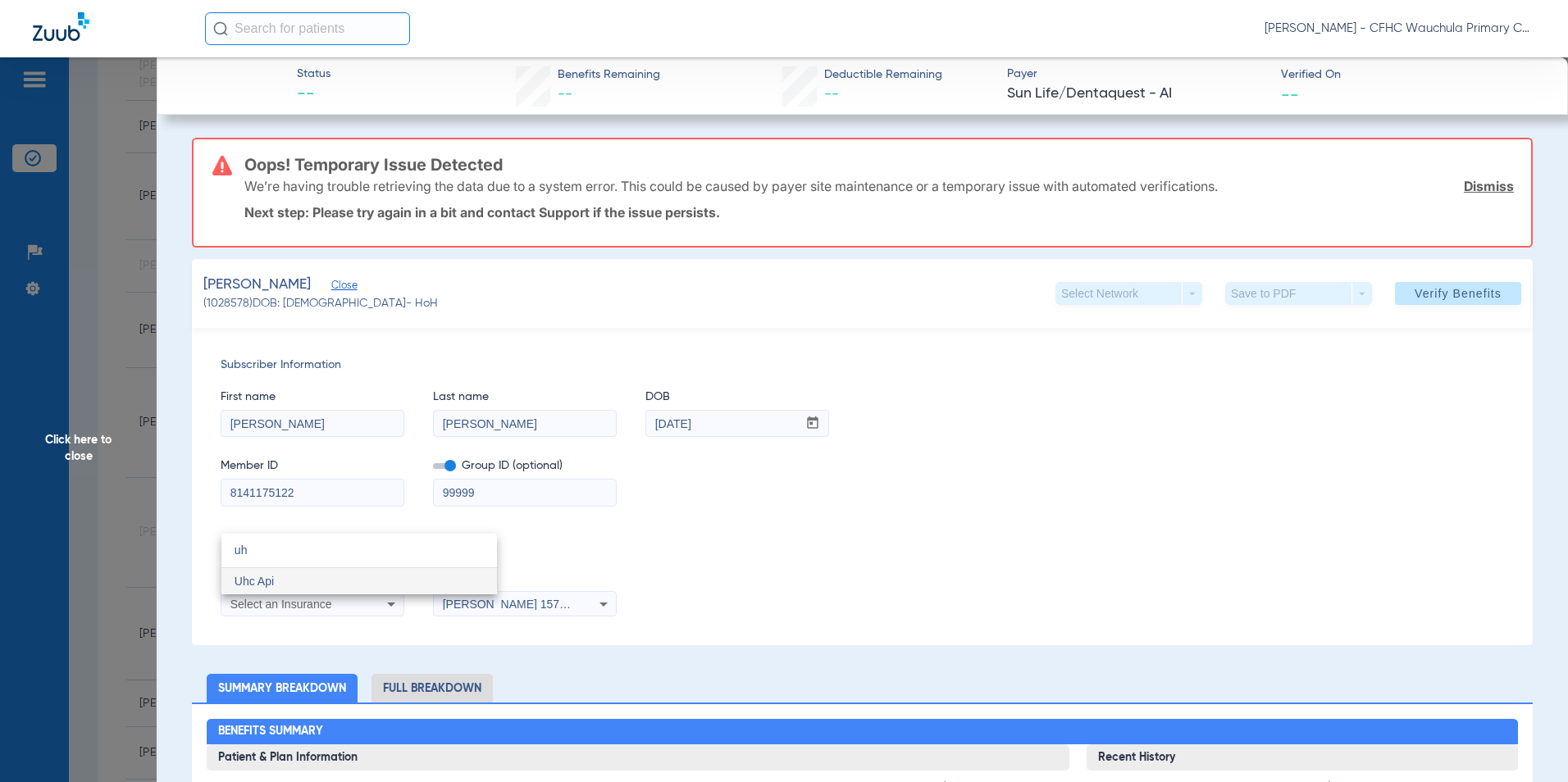
scroll to position [0, 0]
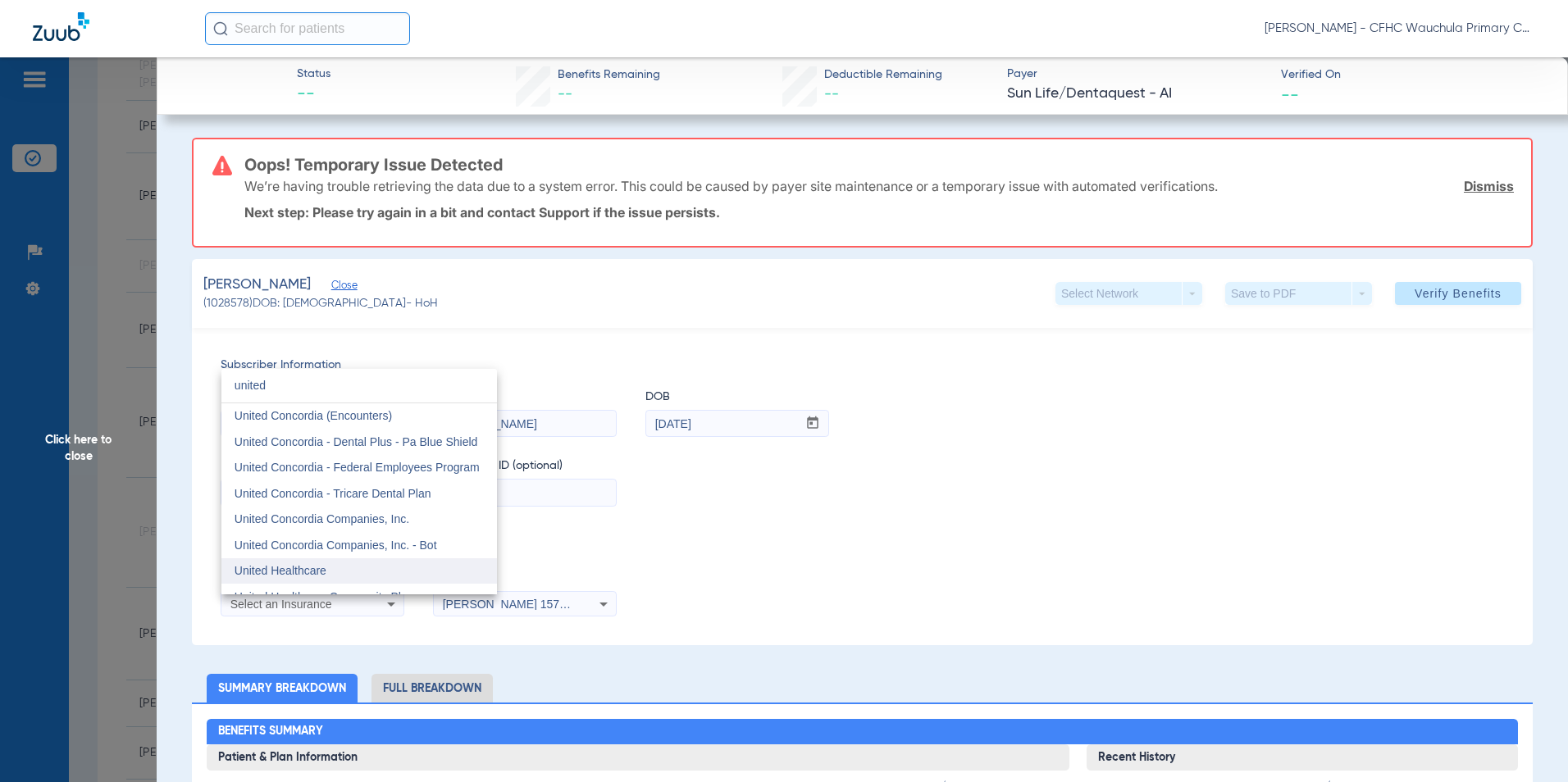
type input "united"
click at [307, 576] on span "United Healthcare" at bounding box center [280, 570] width 92 height 13
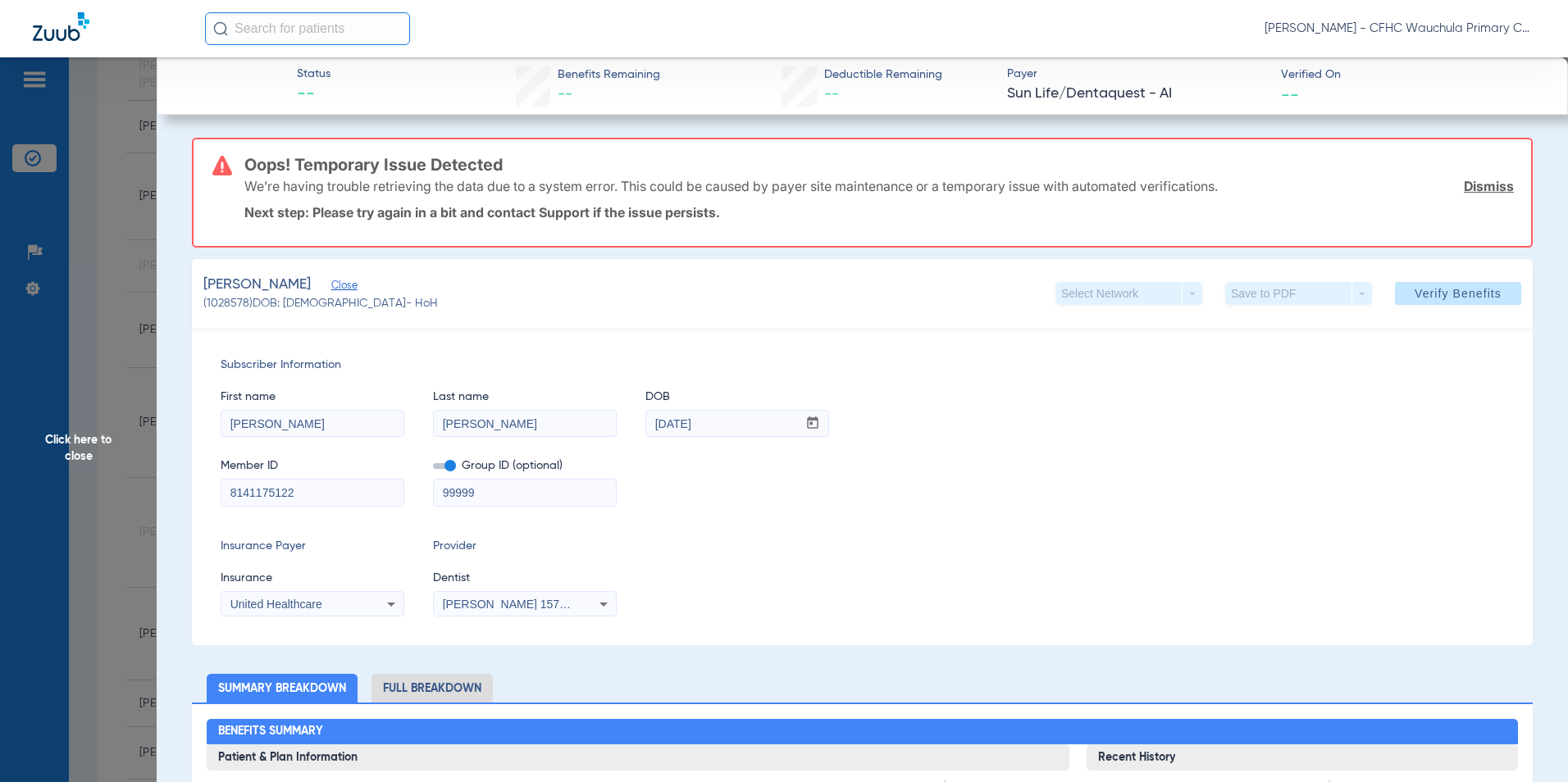
click at [737, 566] on div "Insurance Payer Insurance United Healthcare Provider Dentist [PERSON_NAME] 1578…" at bounding box center [863, 577] width 1284 height 79
click at [439, 463] on span at bounding box center [445, 466] width 23 height 6
click at [433, 469] on input "checkbox" at bounding box center [433, 469] width 0 height 0
drag, startPoint x: 970, startPoint y: 508, endPoint x: 1233, endPoint y: 437, distance: 272.4
click at [978, 508] on div "Subscriber Information First name WILLIAM Last name CAMACHO DOB mm / dd / yyyy …" at bounding box center [862, 487] width 1341 height 317
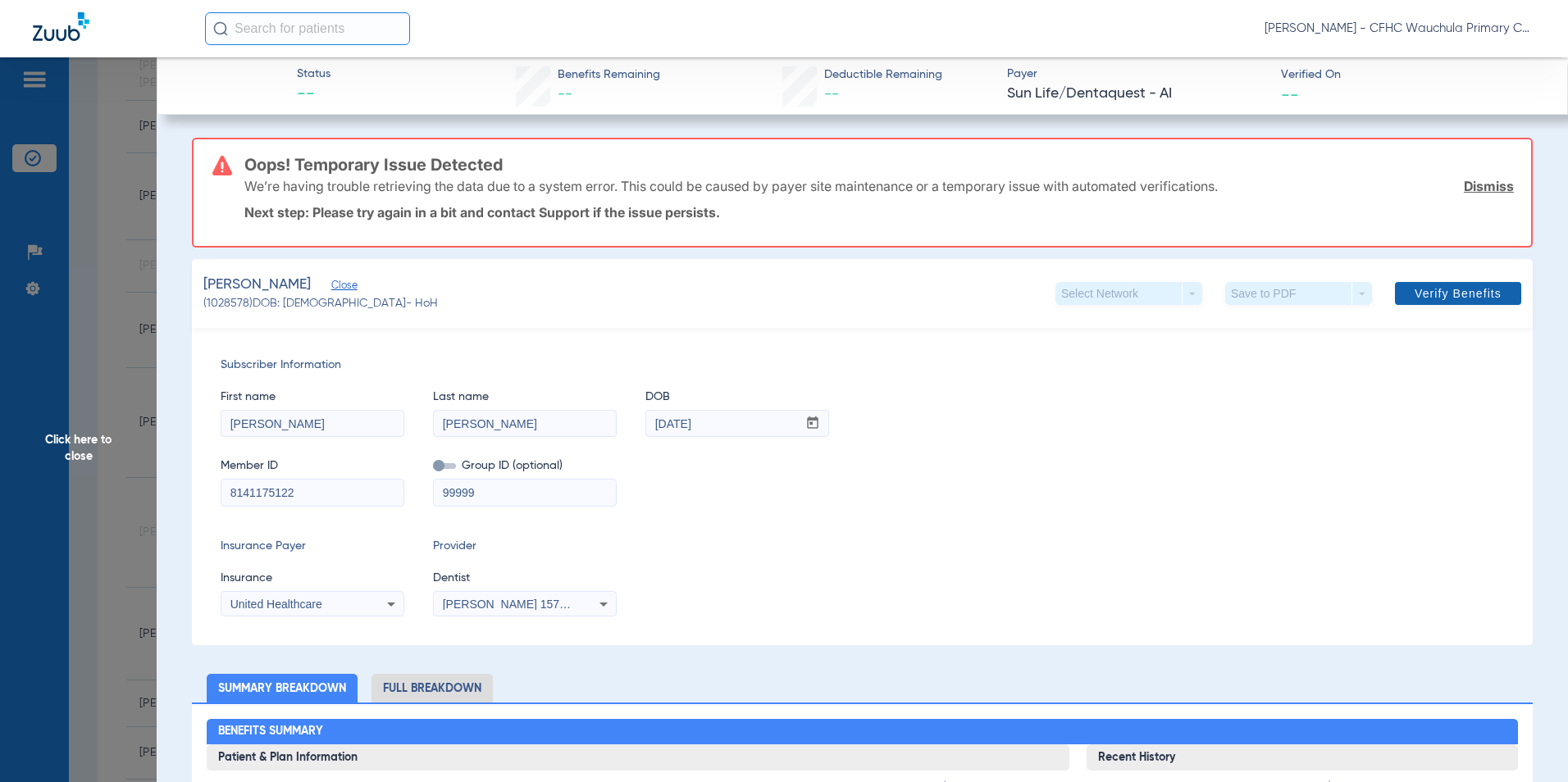
click at [1459, 287] on span "Verify Benefits" at bounding box center [1458, 293] width 87 height 13
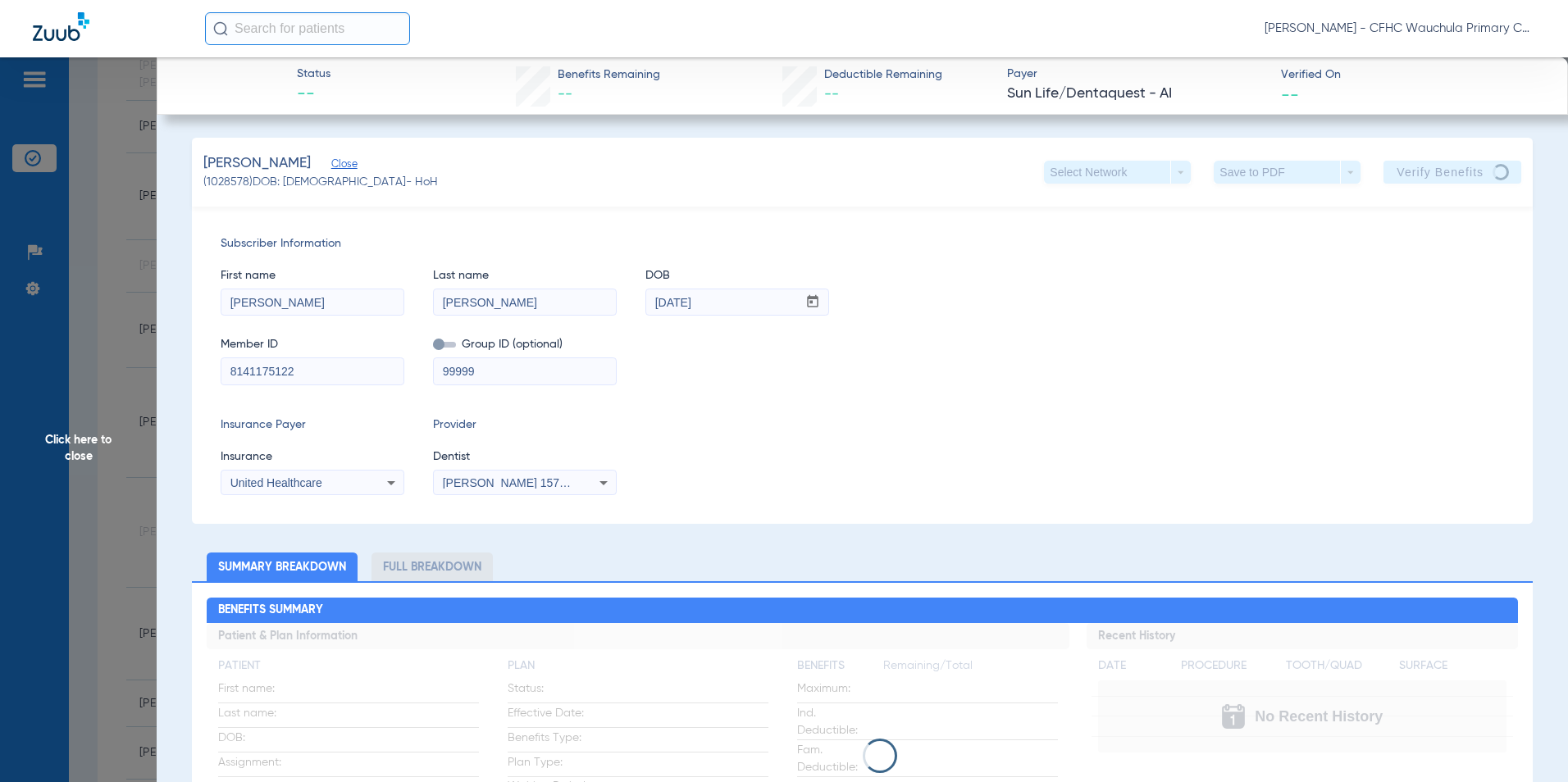
click at [94, 435] on span "Click here to close" at bounding box center [78, 448] width 157 height 782
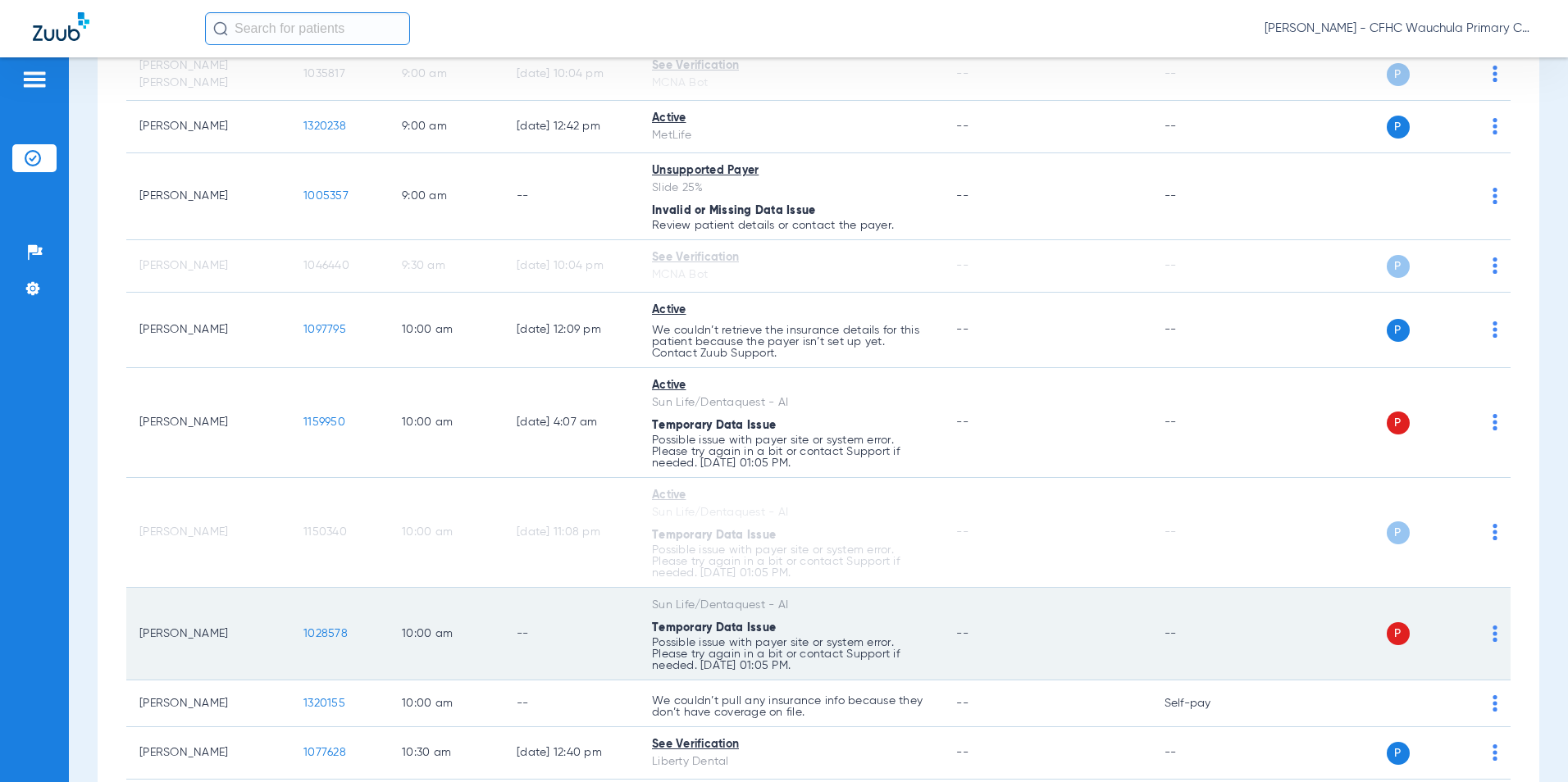
click at [312, 631] on span "1028578" at bounding box center [325, 633] width 44 height 11
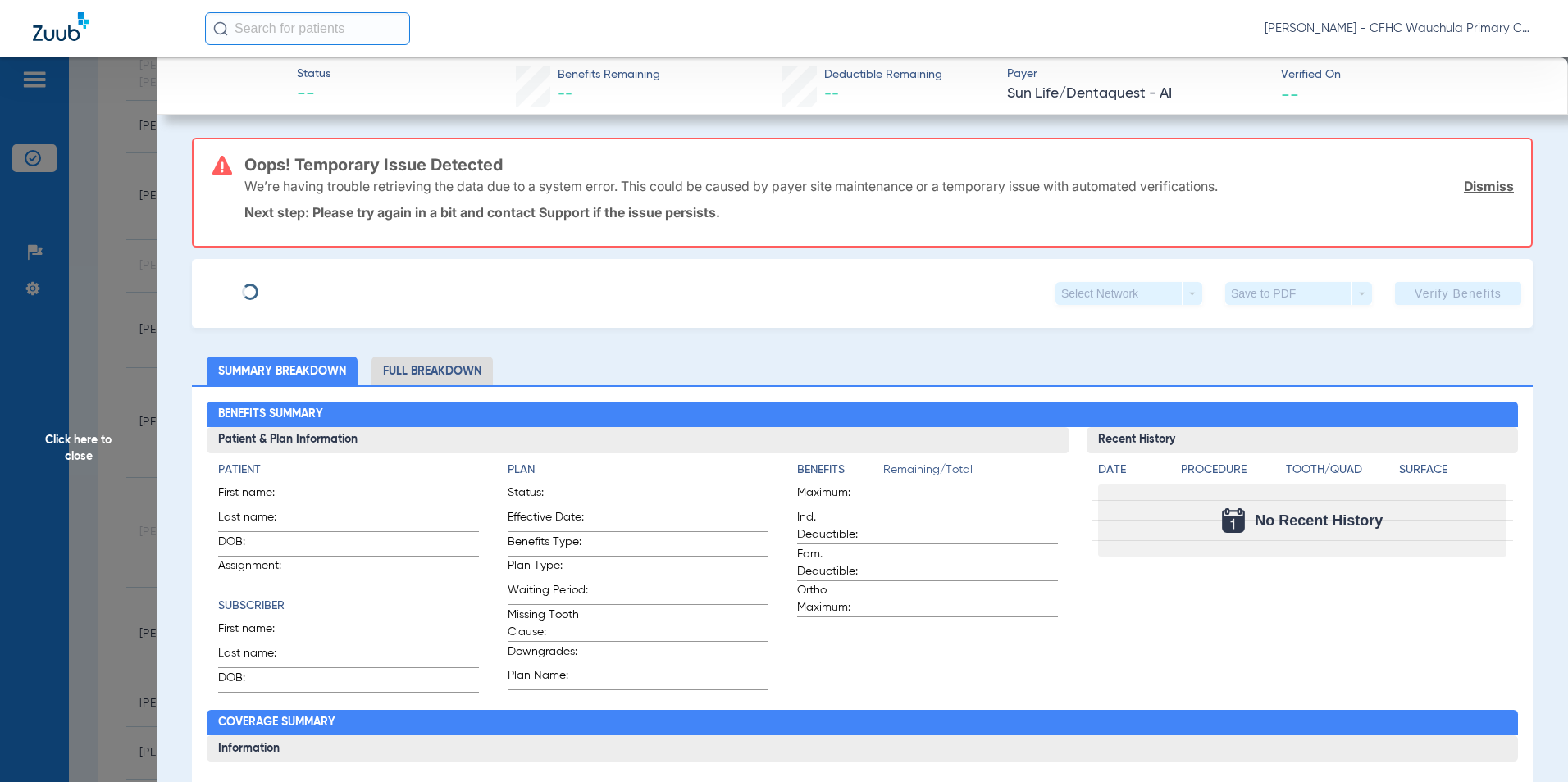
type input "[PERSON_NAME]"
type input "[DATE]"
type input "718909931"
type input "99999"
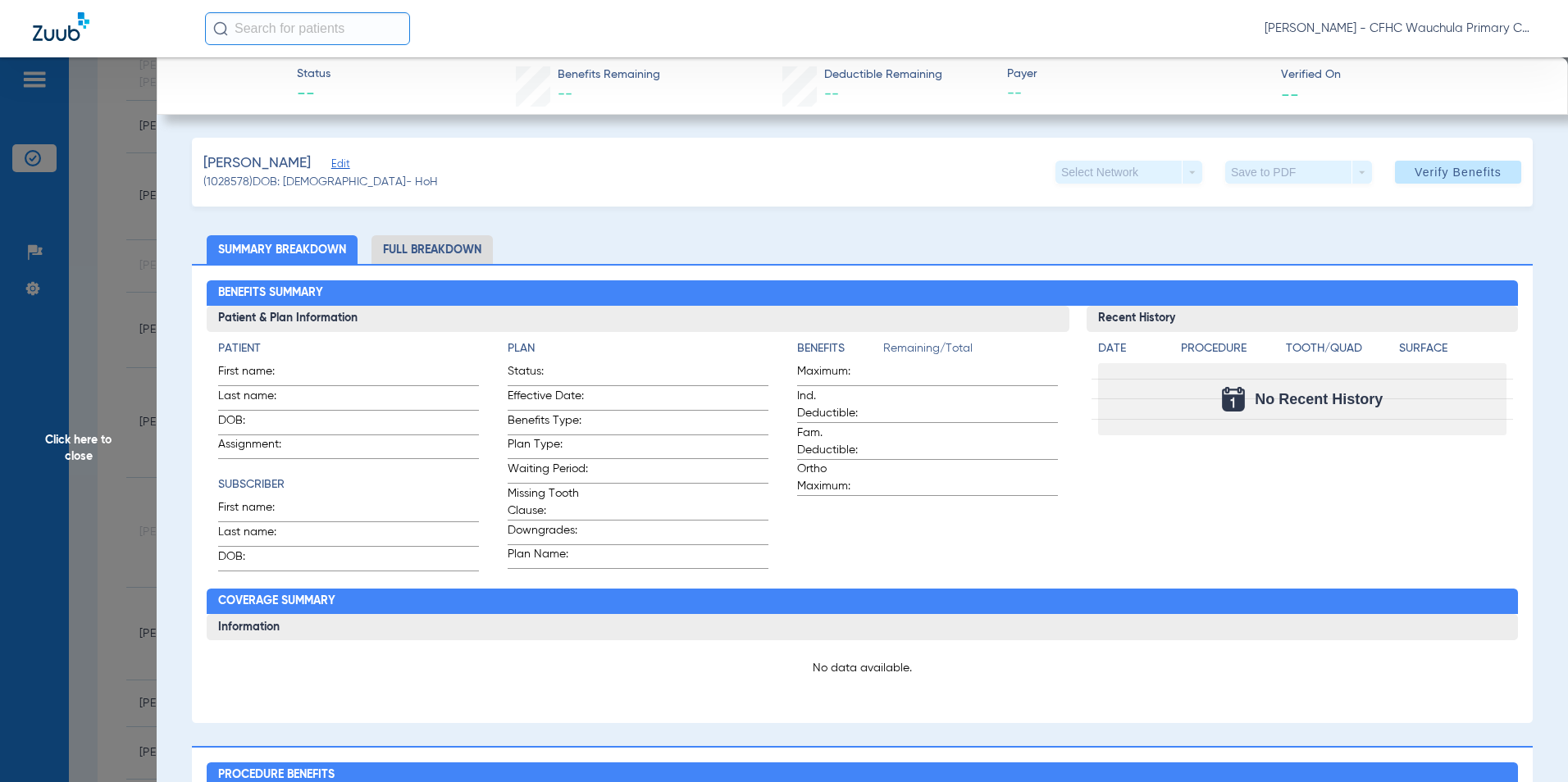
click at [346, 169] on span "Edit" at bounding box center [339, 166] width 15 height 16
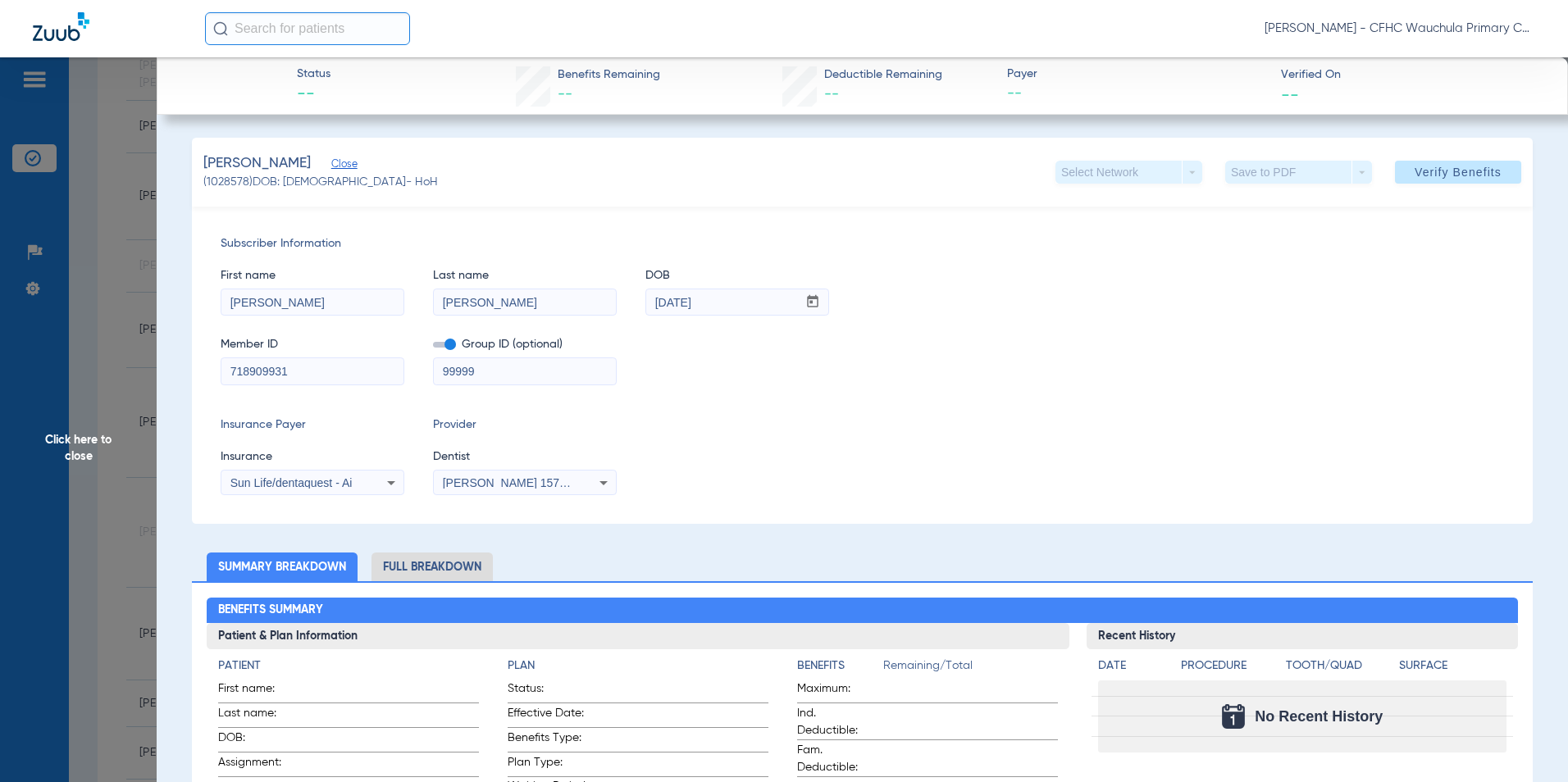
drag, startPoint x: 330, startPoint y: 373, endPoint x: 164, endPoint y: 373, distance: 166.0
paste input "3Q00GH9CE12"
type input "3Q00GH9CE12"
click at [264, 484] on span "Sun Life/dentaquest - Ai" at bounding box center [291, 482] width 122 height 13
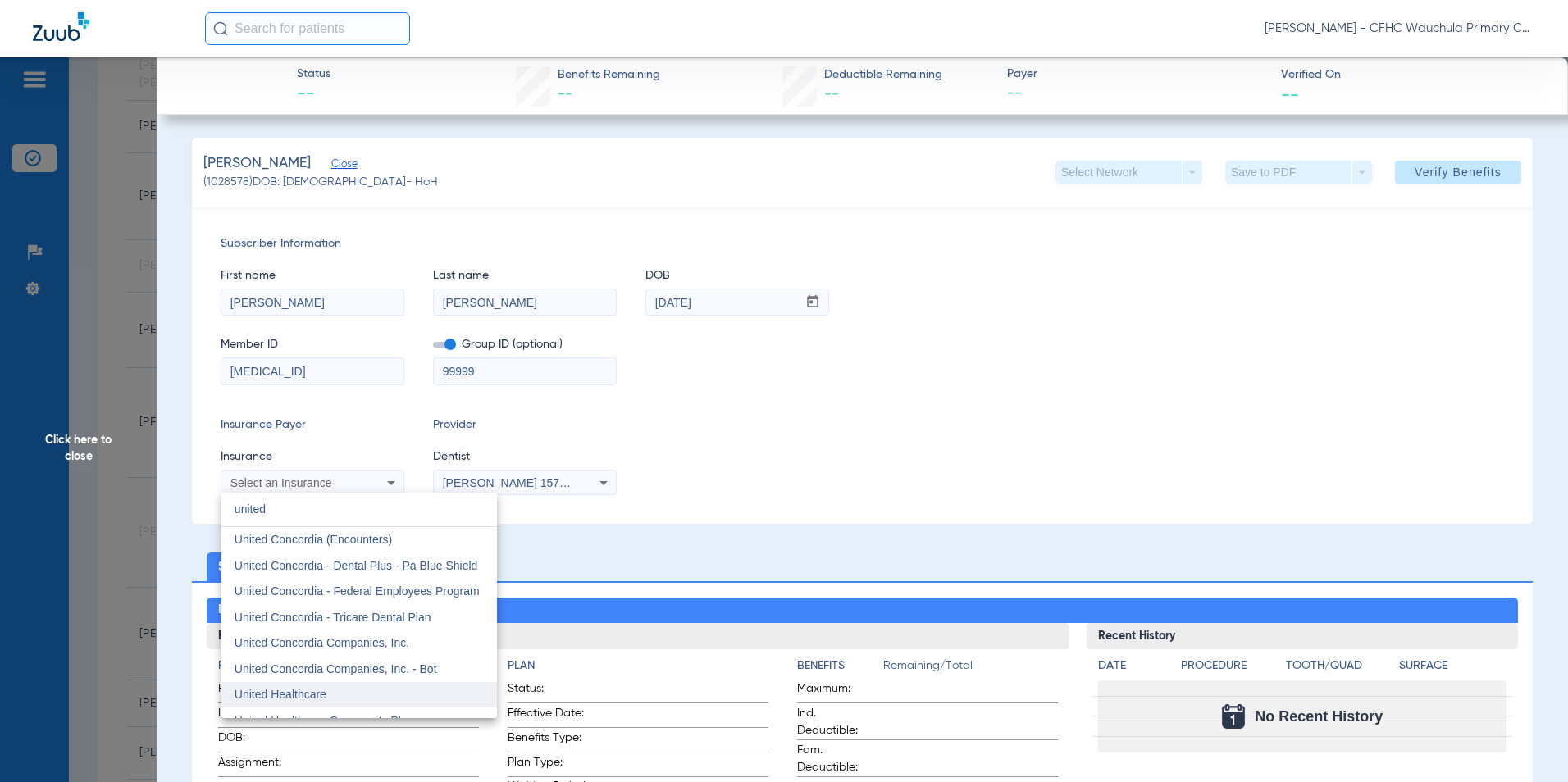
type input "united"
click at [292, 702] on mat-option "United Healthcare" at bounding box center [359, 695] width 275 height 26
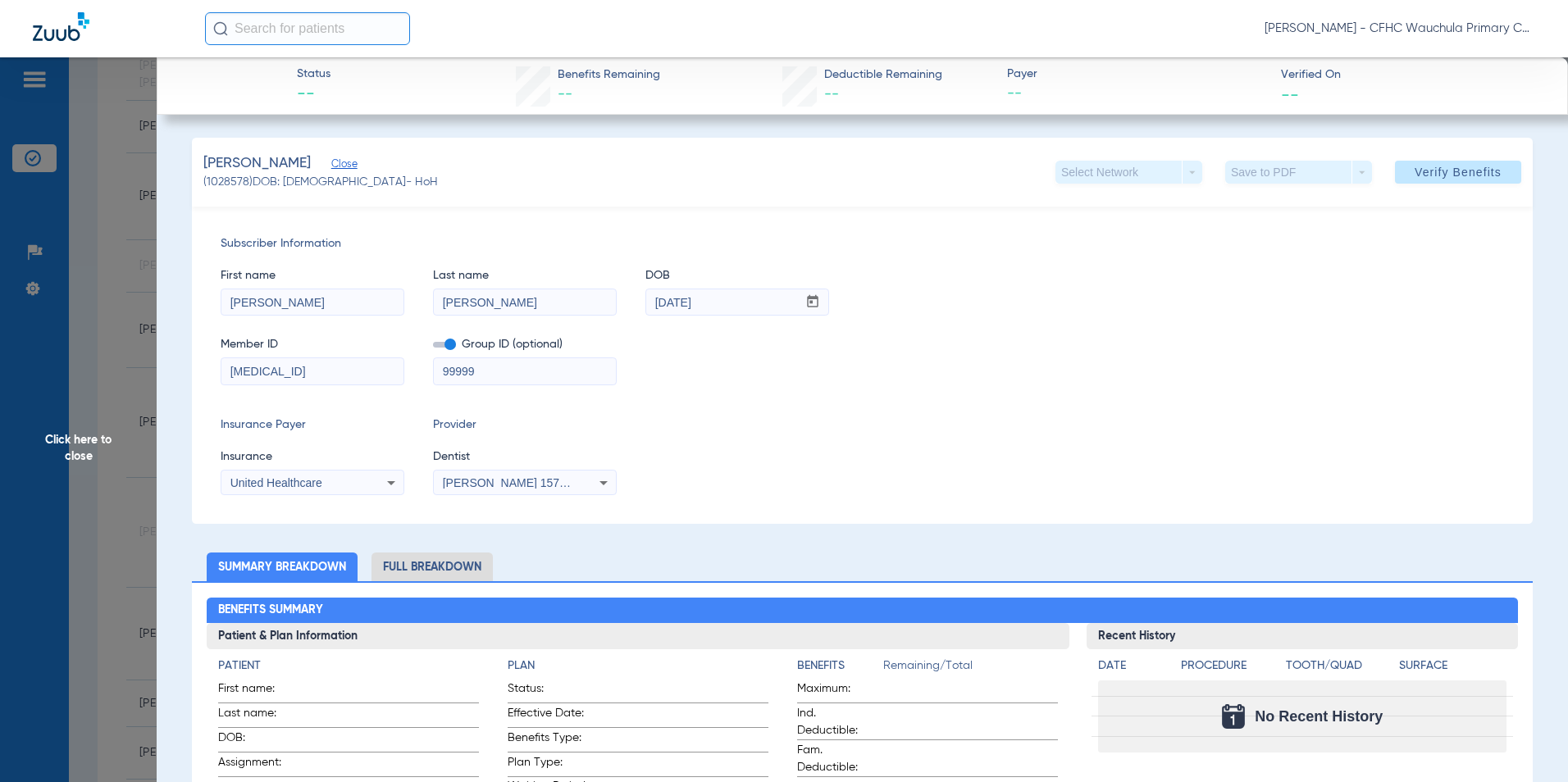
click at [904, 420] on div "Insurance Payer Insurance United Healthcare Provider Dentist [PERSON_NAME] 1578…" at bounding box center [863, 456] width 1284 height 79
click at [1436, 178] on span "Verify Benefits" at bounding box center [1458, 172] width 87 height 13
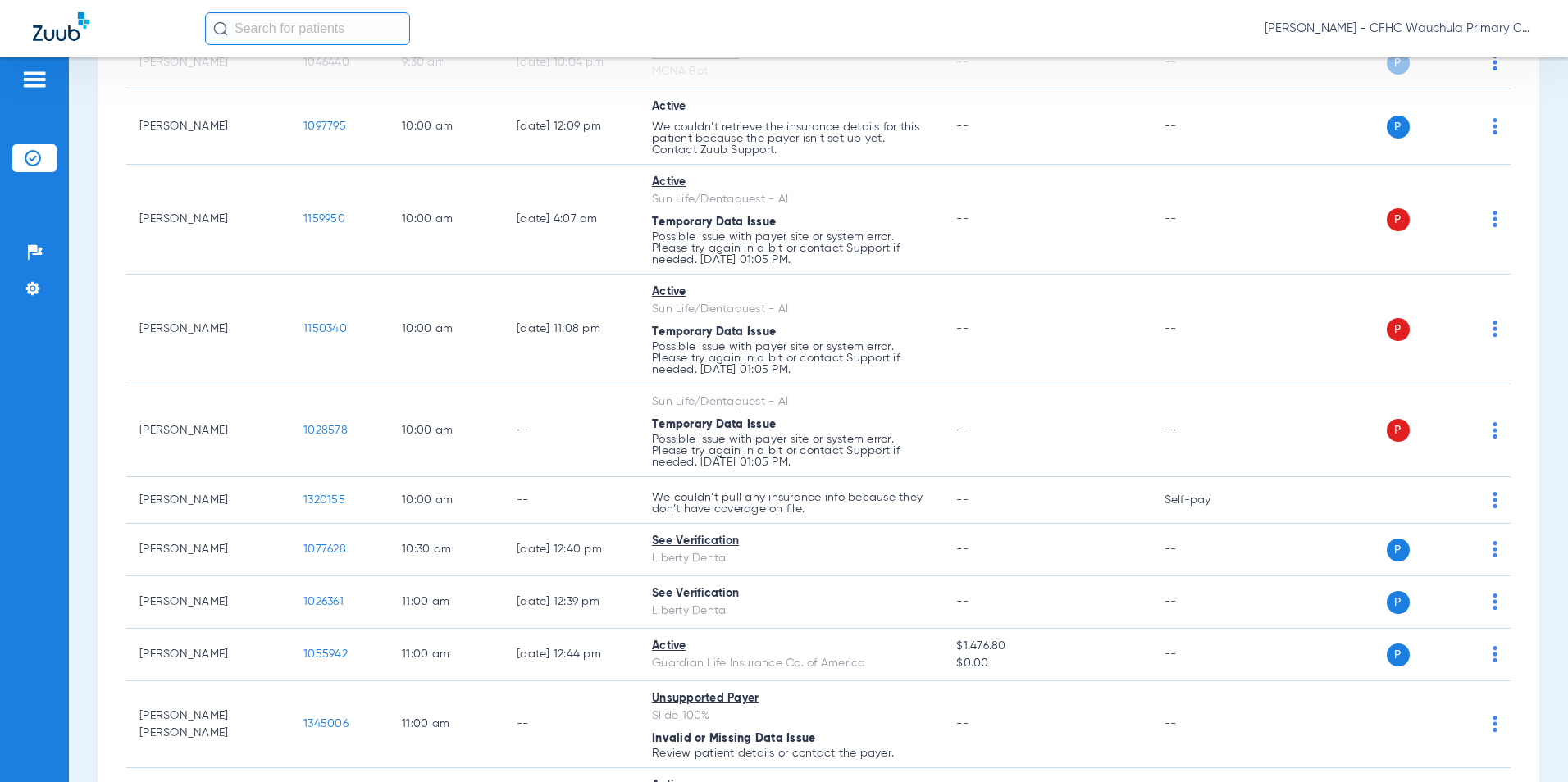
scroll to position [1230, 0]
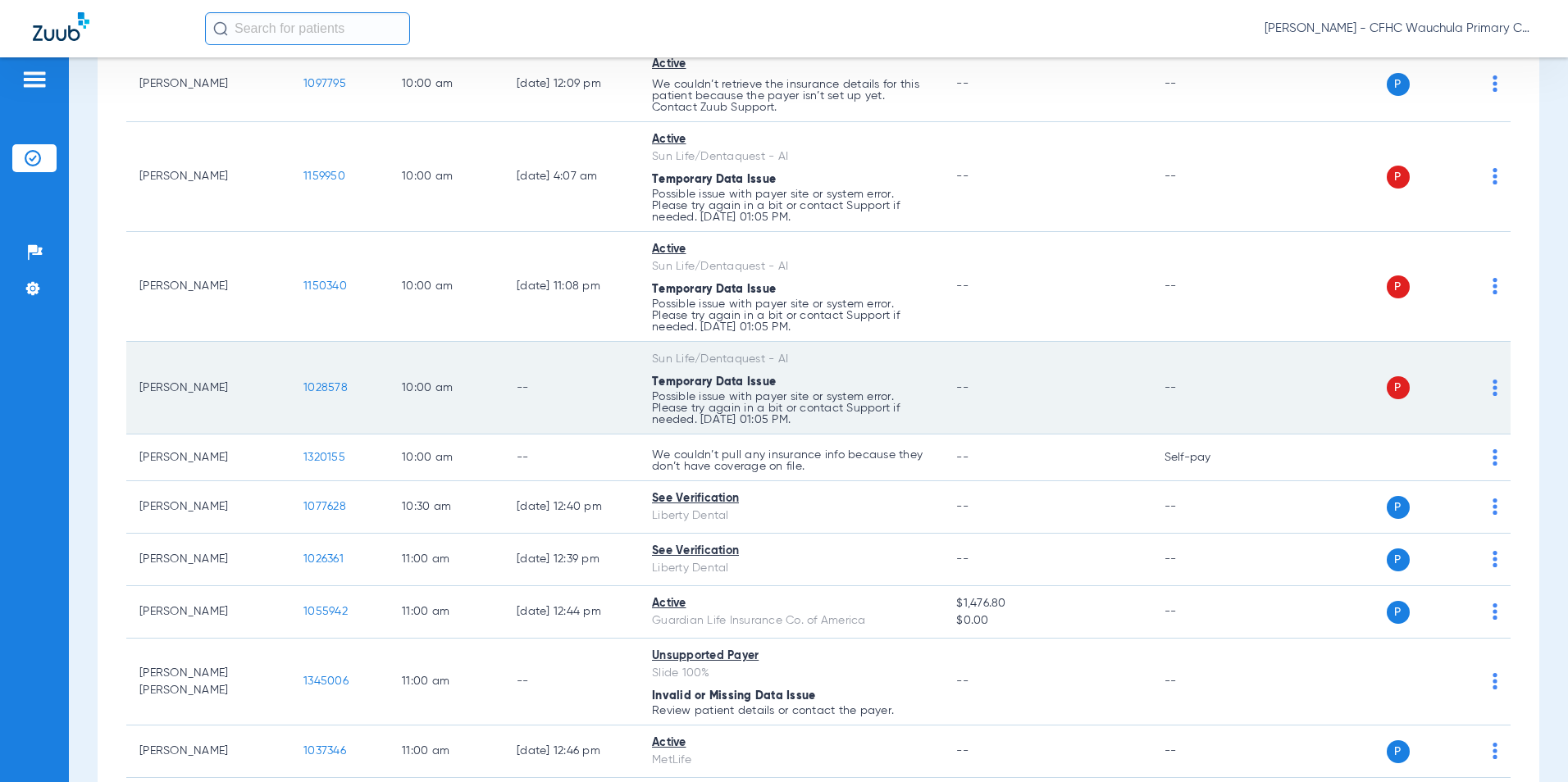
click at [332, 388] on span "1028578" at bounding box center [325, 387] width 44 height 11
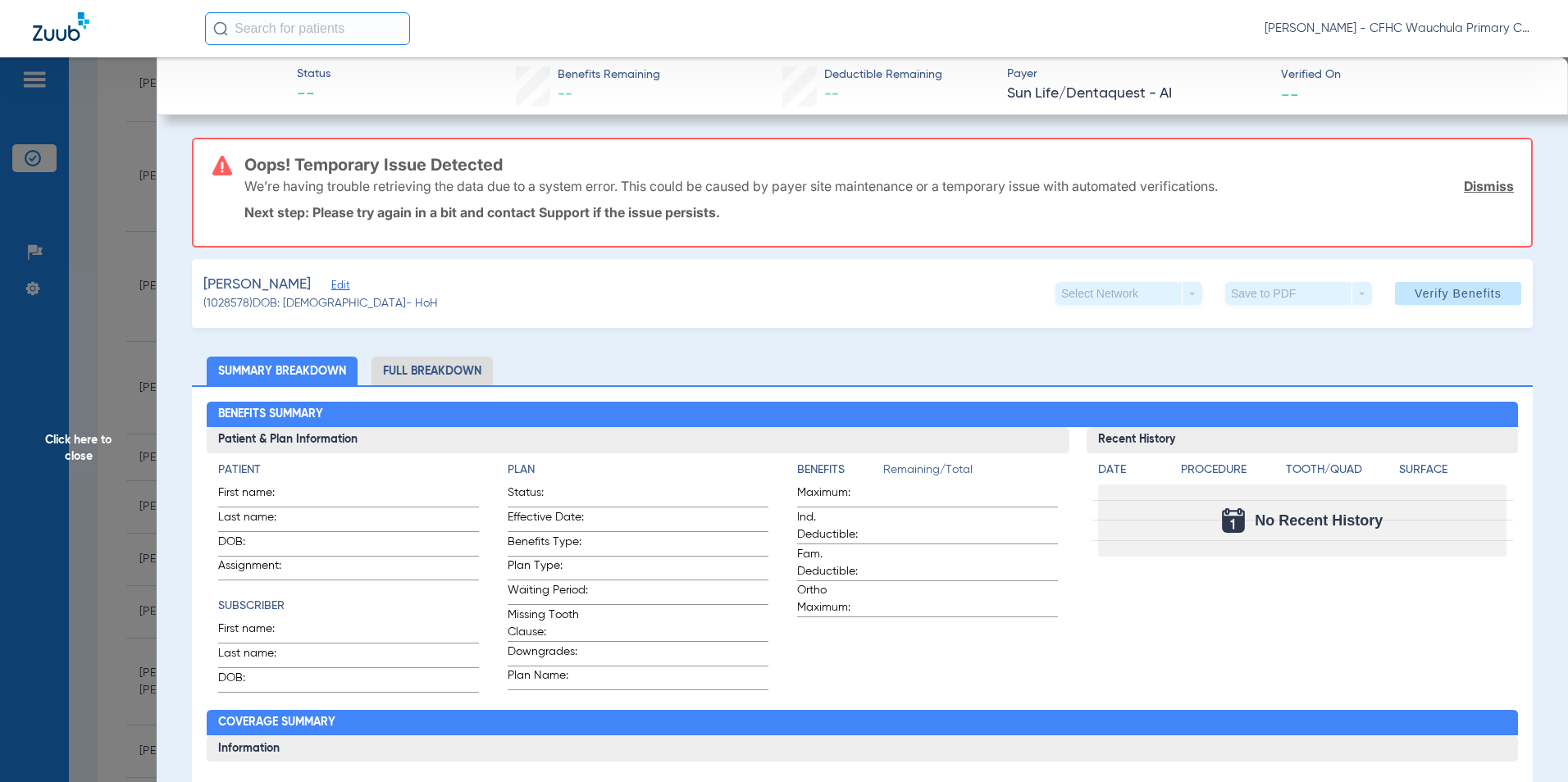
drag, startPoint x: 366, startPoint y: 289, endPoint x: 418, endPoint y: 352, distance: 81.7
click at [346, 289] on span "Edit" at bounding box center [339, 288] width 15 height 16
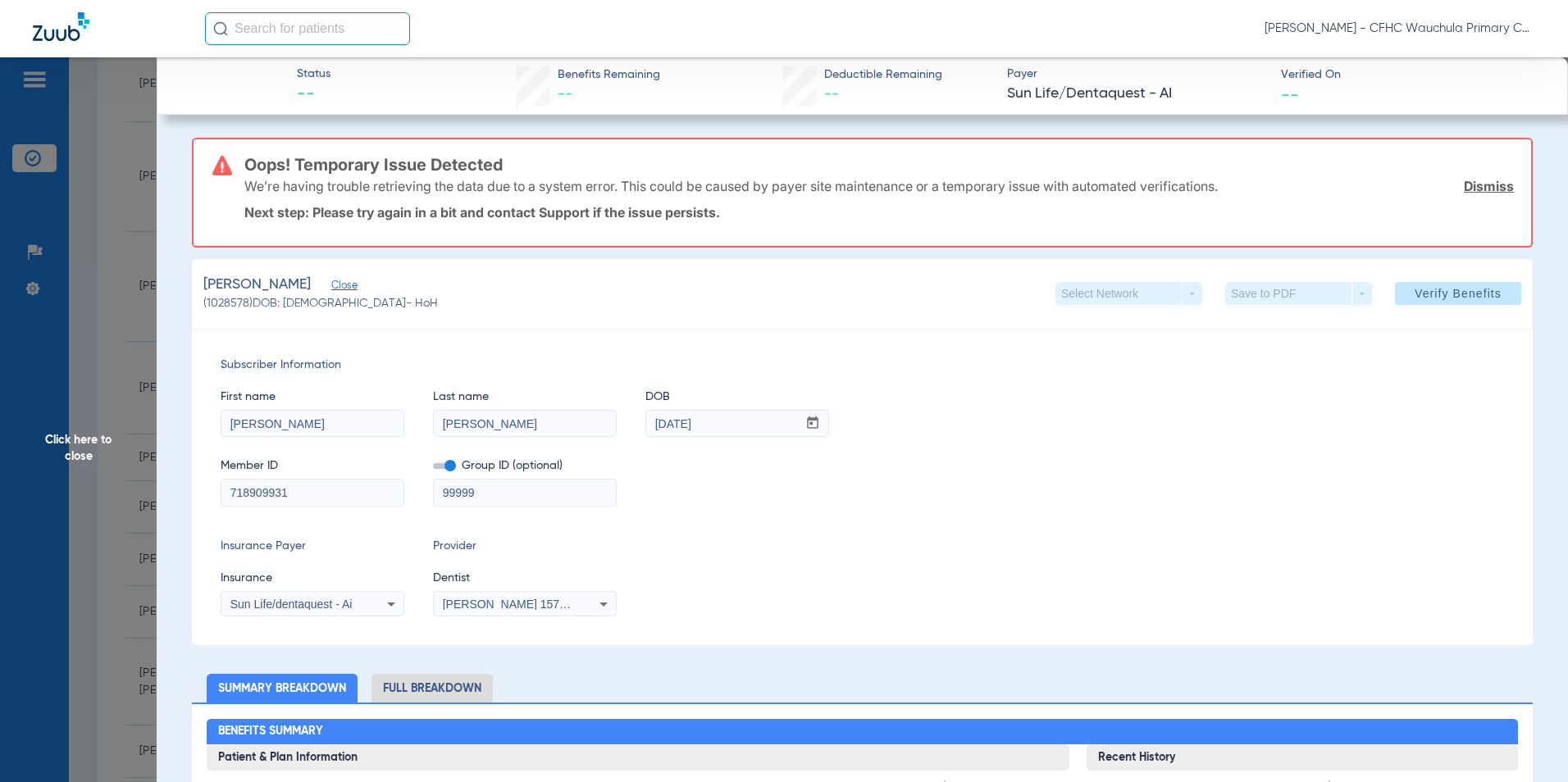
drag, startPoint x: 287, startPoint y: 601, endPoint x: 370, endPoint y: 600, distance: 83.0
click at [287, 601] on span "Sun Life/dentaquest - Ai" at bounding box center [291, 604] width 122 height 13
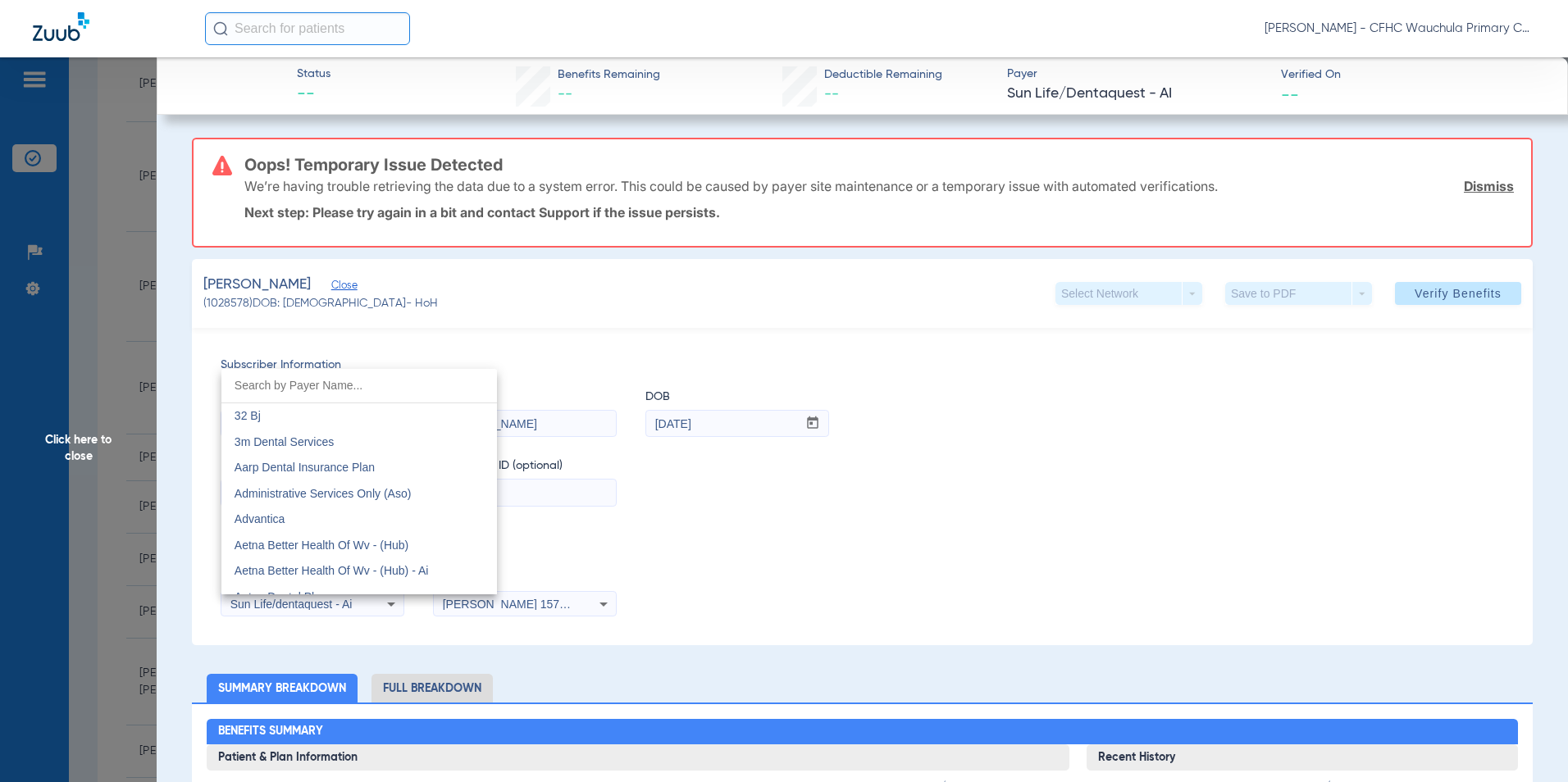
scroll to position [8925, 0]
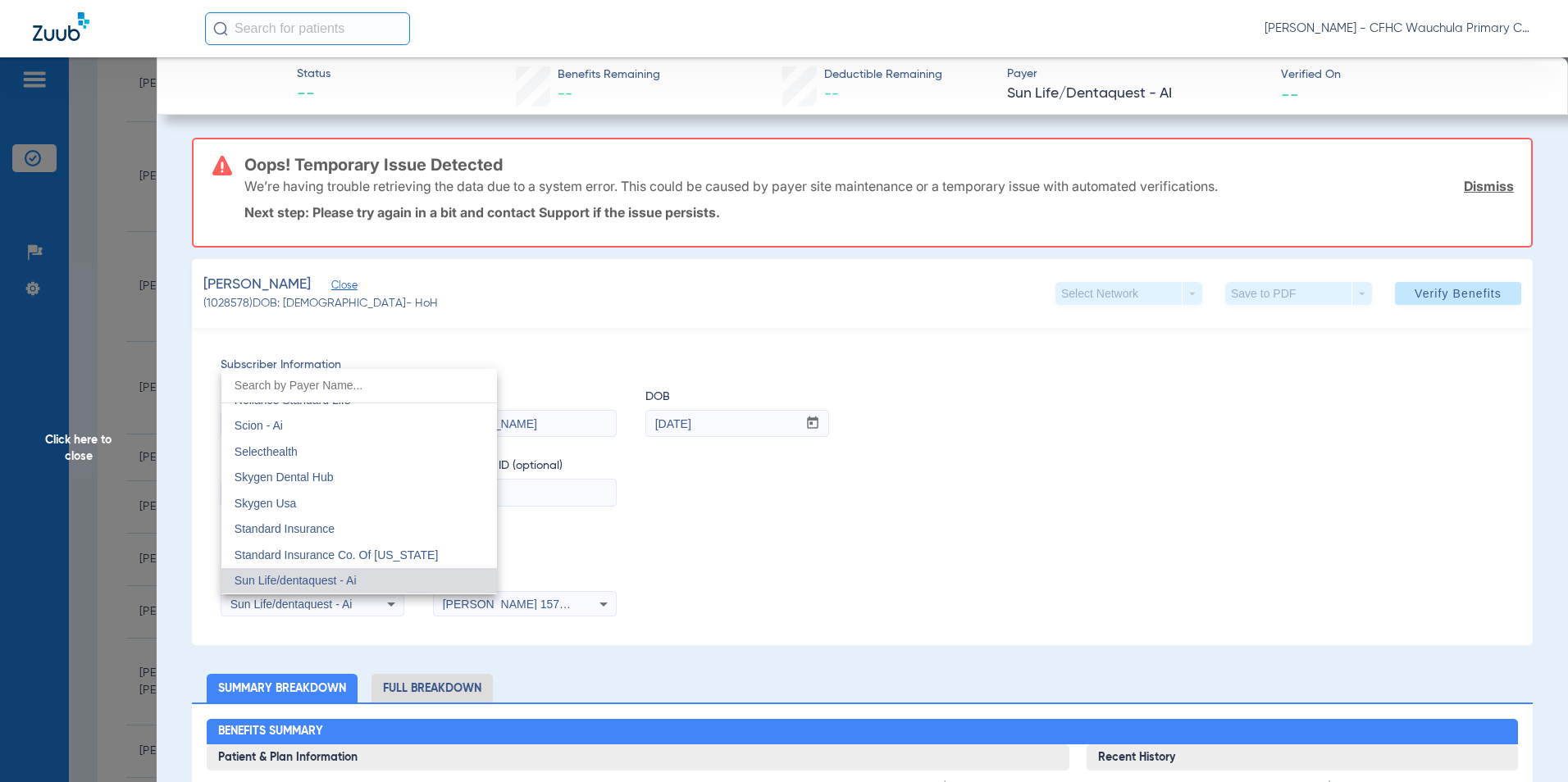
click at [689, 515] on div at bounding box center [784, 391] width 1568 height 782
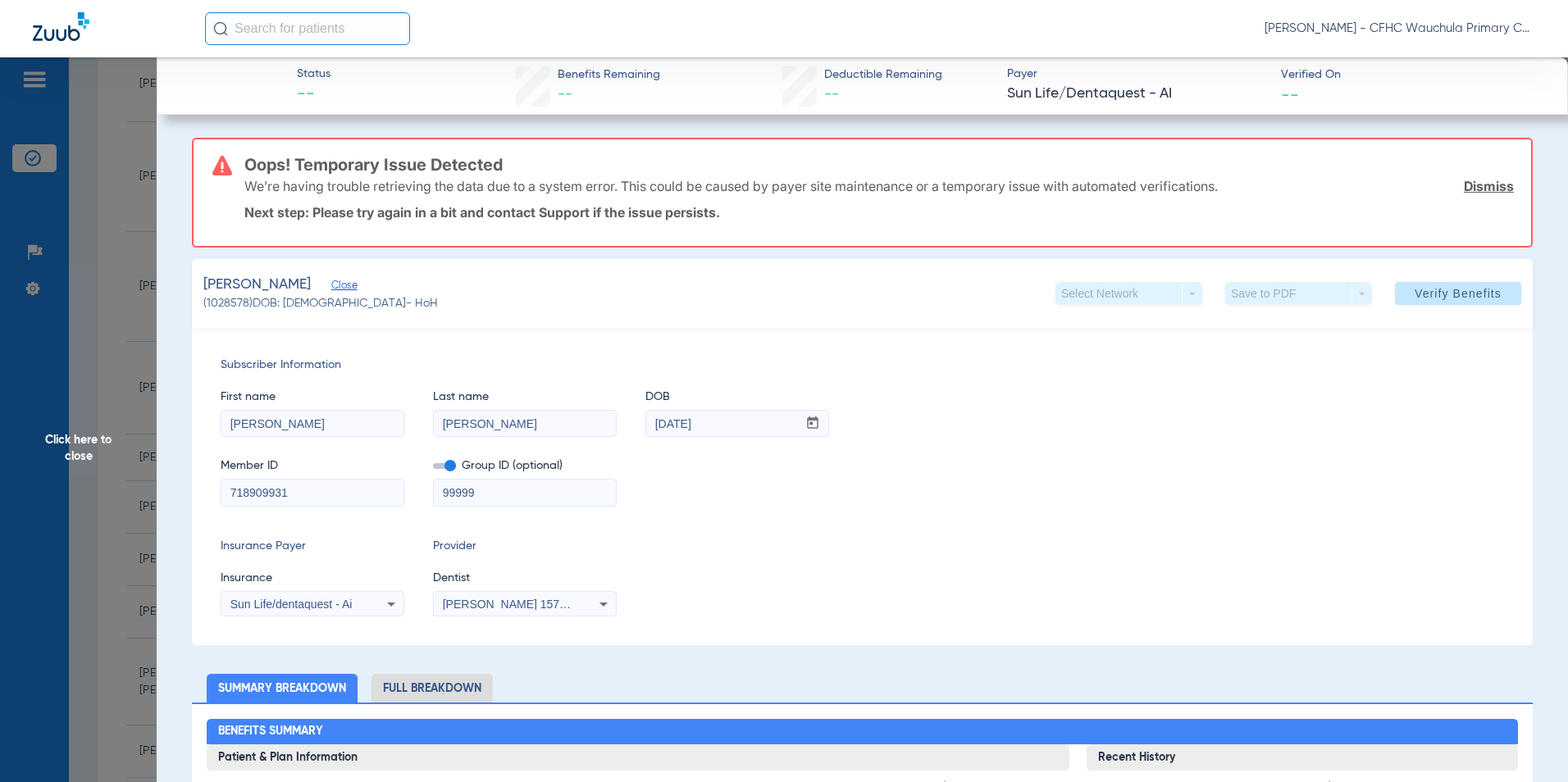
drag, startPoint x: 344, startPoint y: 488, endPoint x: 89, endPoint y: 461, distance: 256.4
type input "="
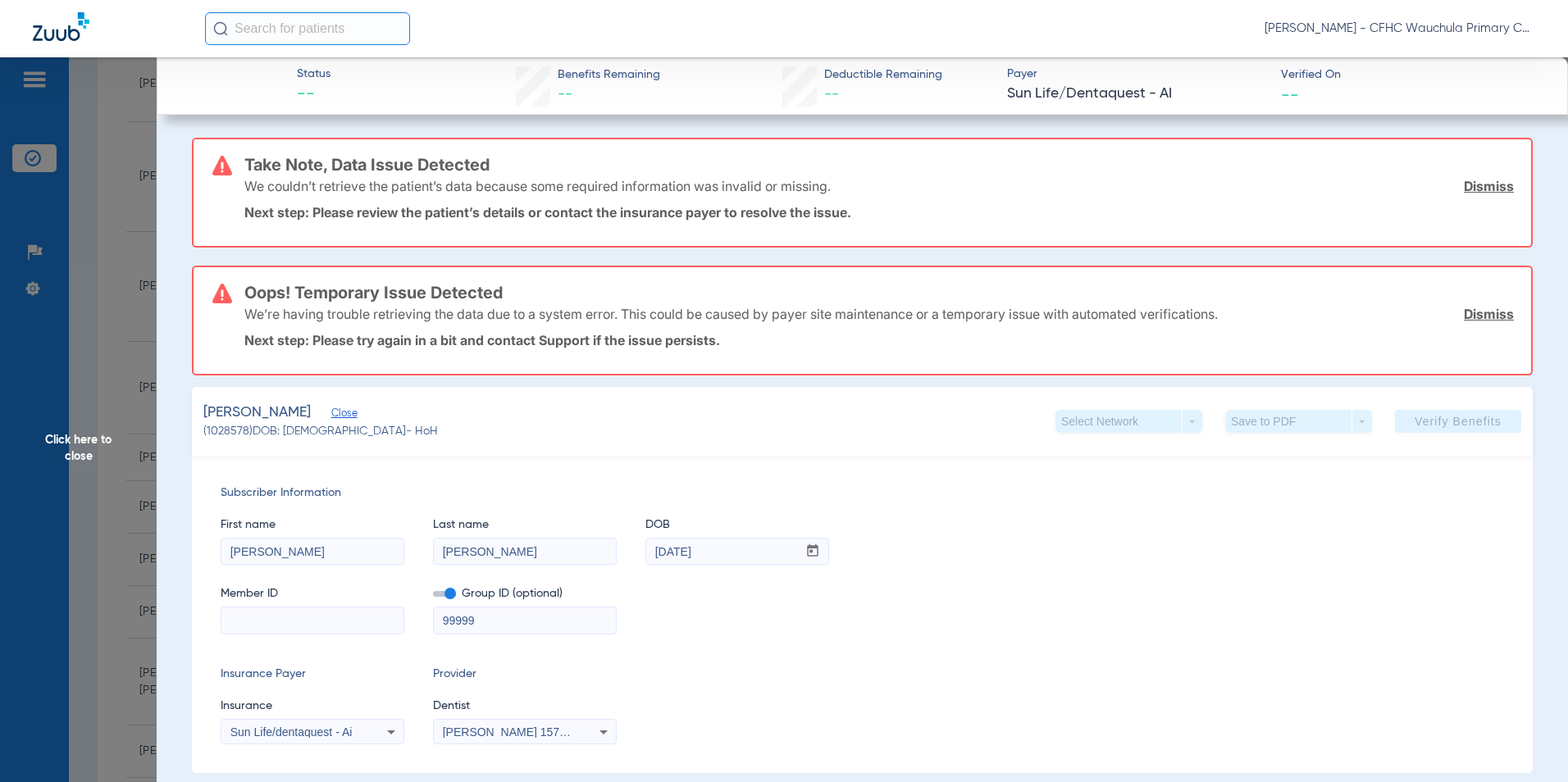
type input "i"
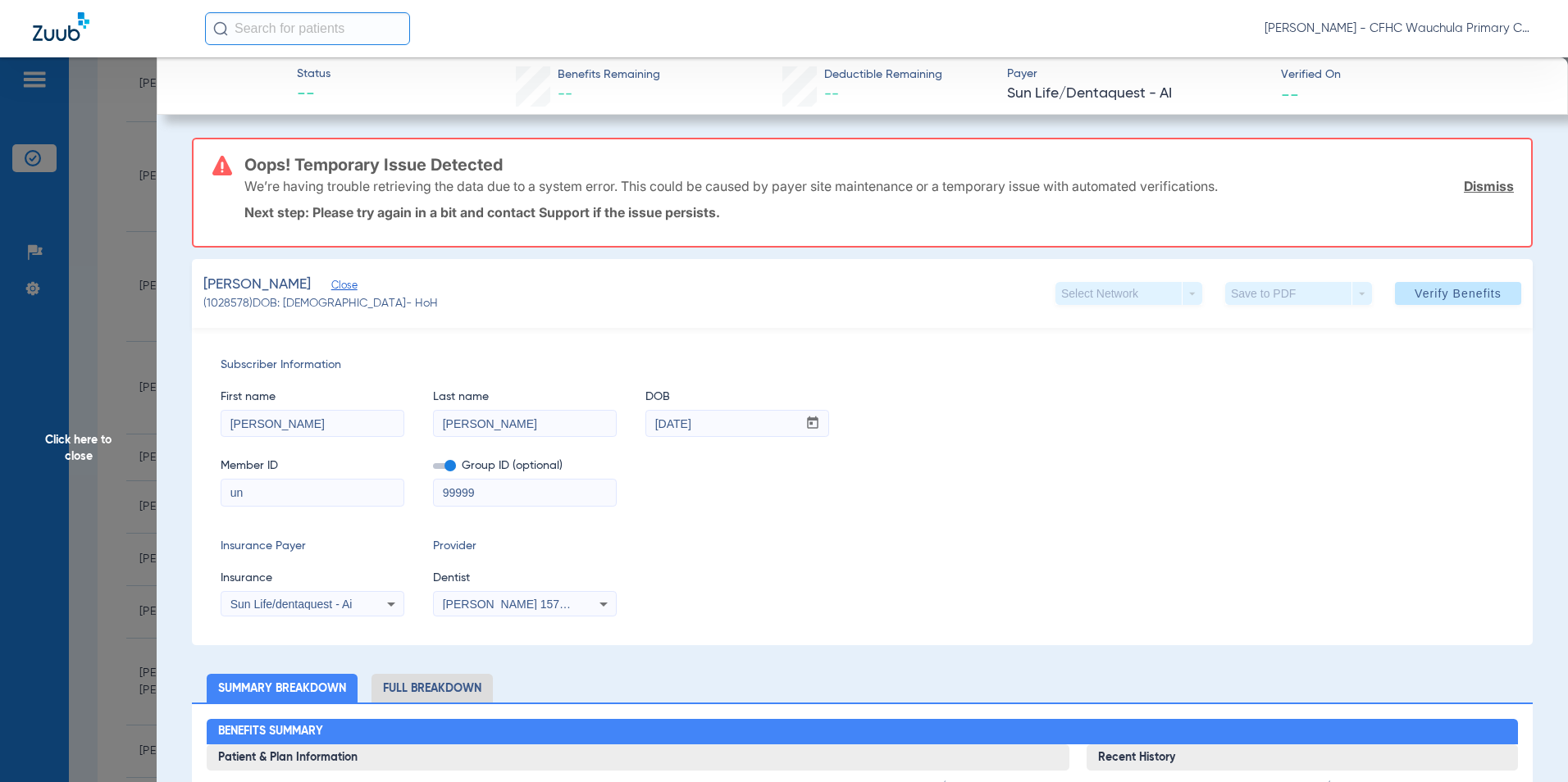
type input "u"
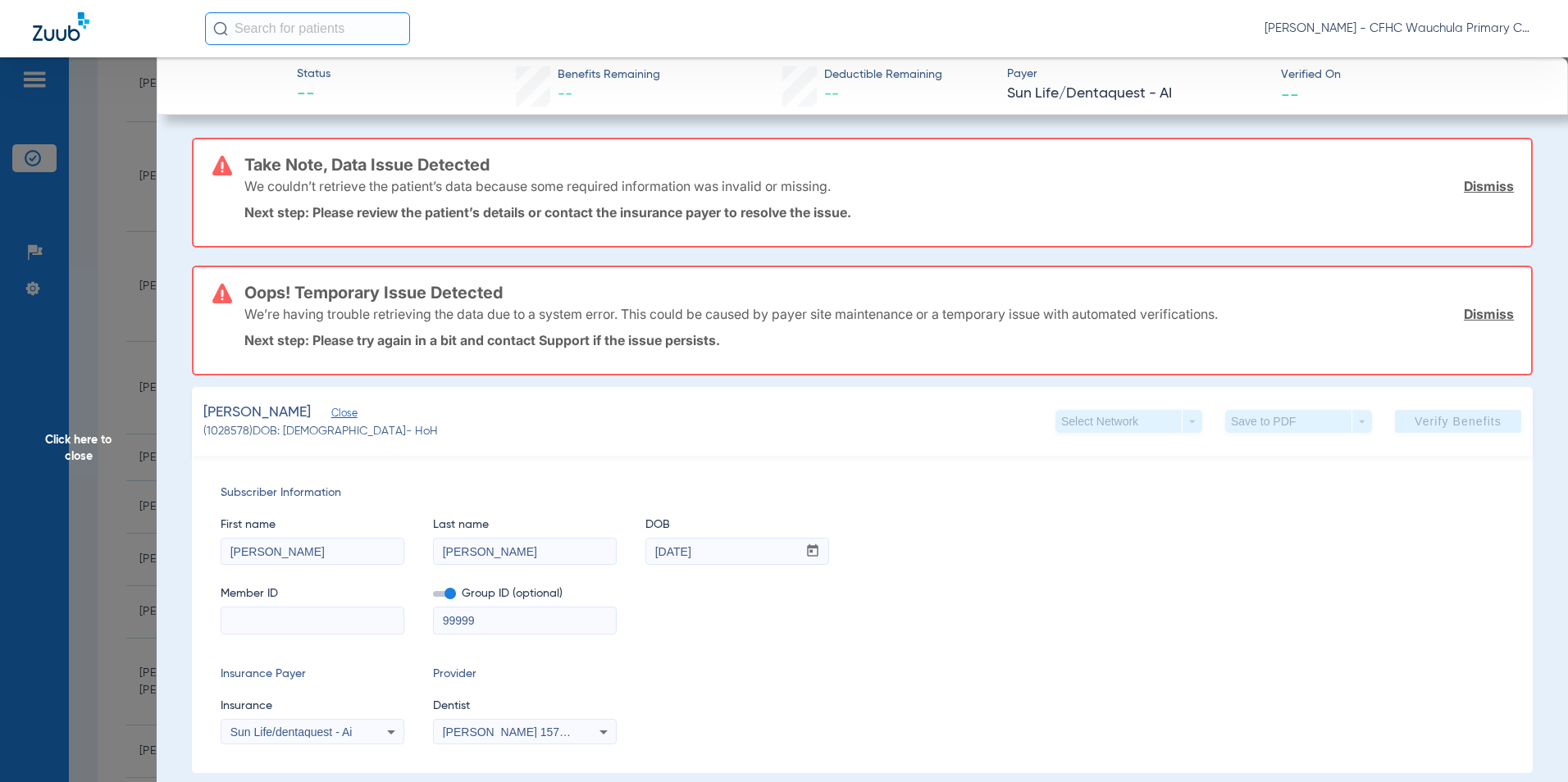
drag, startPoint x: 1470, startPoint y: 186, endPoint x: 1459, endPoint y: 196, distance: 14.9
click at [1470, 186] on link "Dismiss" at bounding box center [1488, 186] width 50 height 17
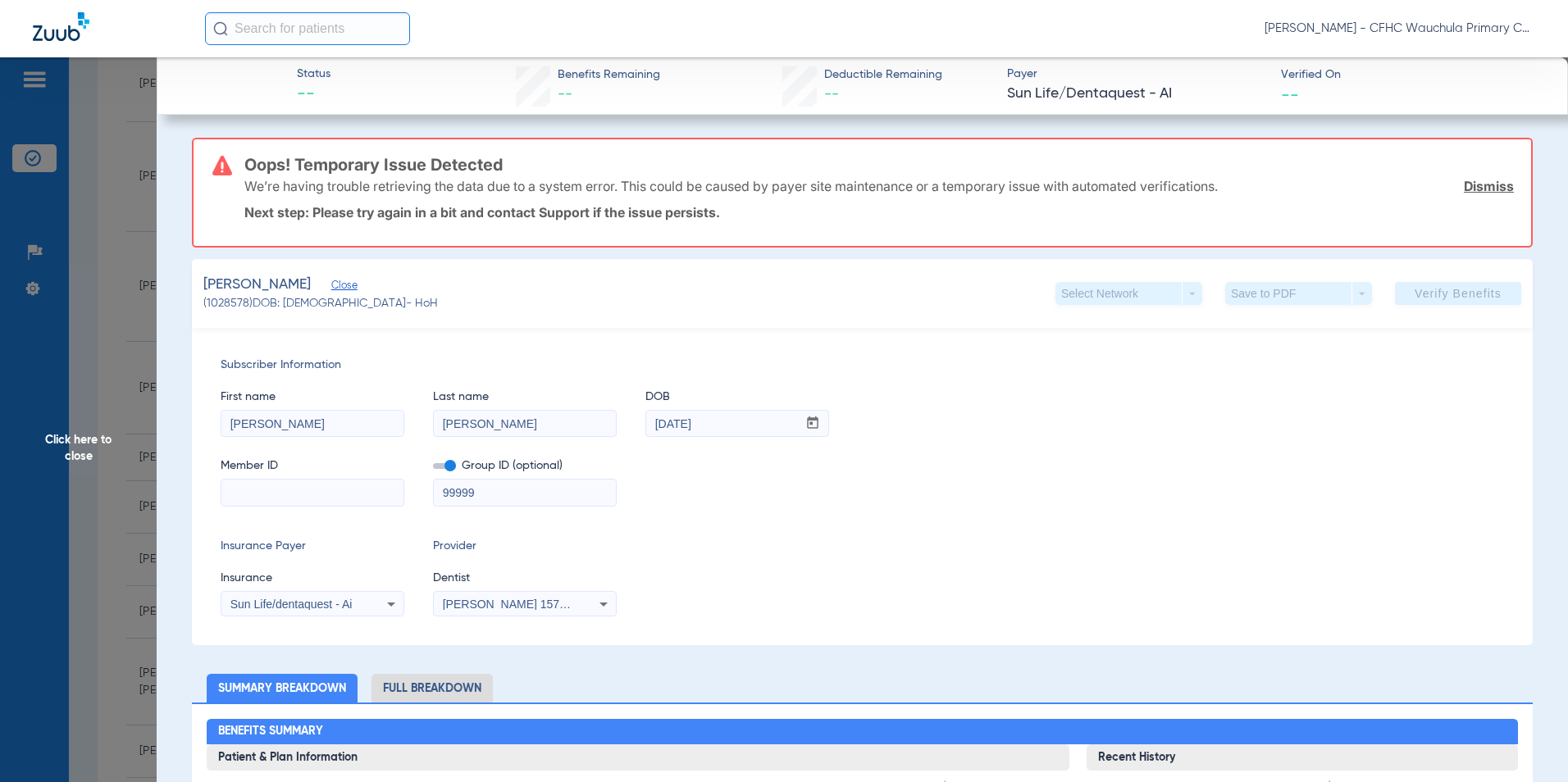
click at [1480, 185] on link "Dismiss" at bounding box center [1488, 186] width 50 height 17
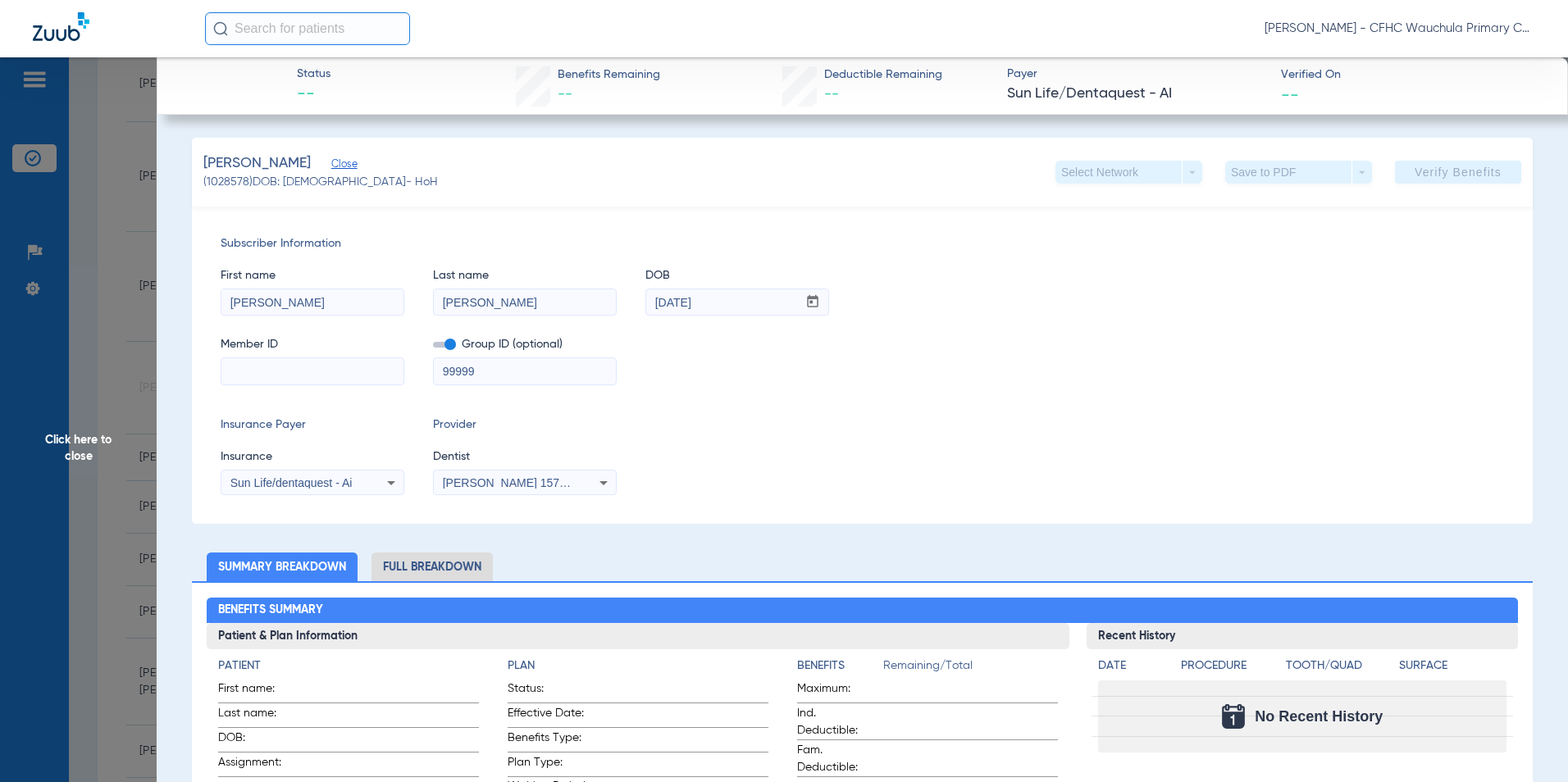
click at [916, 438] on div "Insurance Payer Insurance Sun Life/dentaquest - Ai Provider Dentist [PERSON_NAM…" at bounding box center [863, 456] width 1284 height 79
drag, startPoint x: 272, startPoint y: 378, endPoint x: 360, endPoint y: 369, distance: 88.5
click at [295, 379] on input at bounding box center [312, 372] width 182 height 26
type input "591186823"
click at [300, 472] on mat-select "Sun Life/dentaquest - Ai" at bounding box center [312, 483] width 183 height 26
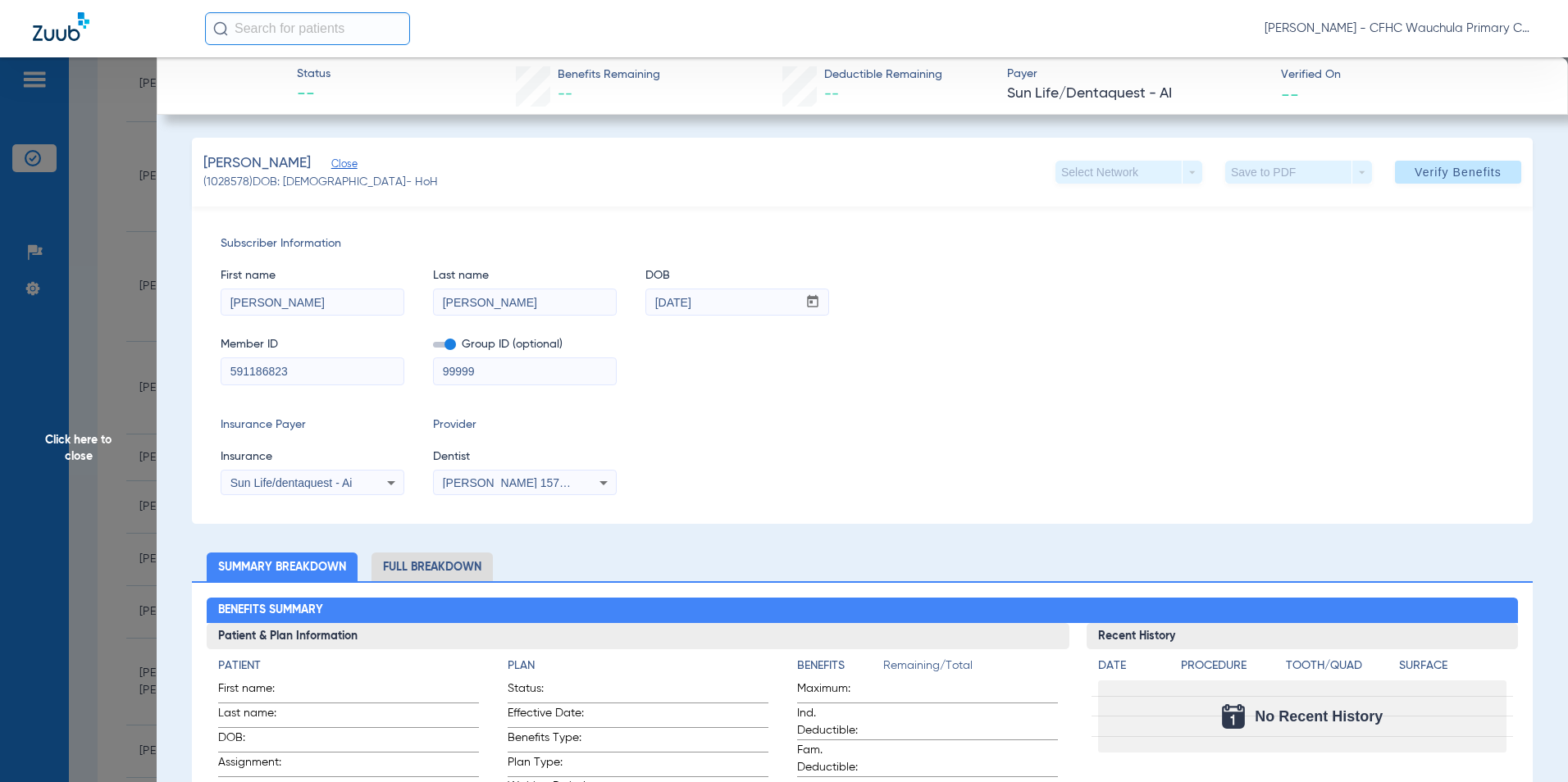
click at [283, 495] on mat-select "Sun Life/dentaquest - Ai" at bounding box center [312, 483] width 183 height 26
click at [287, 482] on span "Sun Life/dentaquest - Ai" at bounding box center [291, 482] width 122 height 13
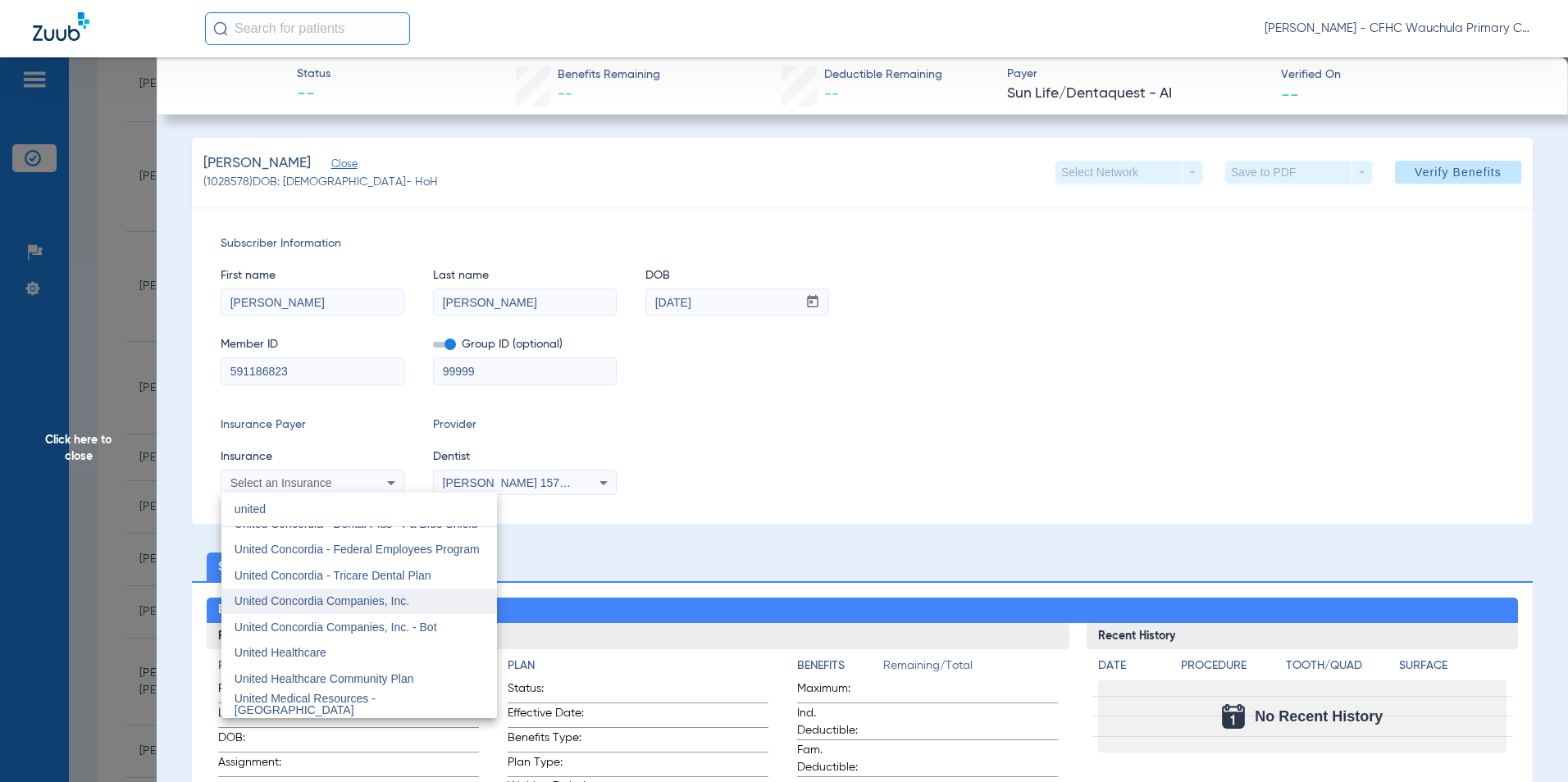
scroll to position [41, 0]
type input "united"
click at [298, 650] on span "United Healthcare" at bounding box center [280, 653] width 92 height 13
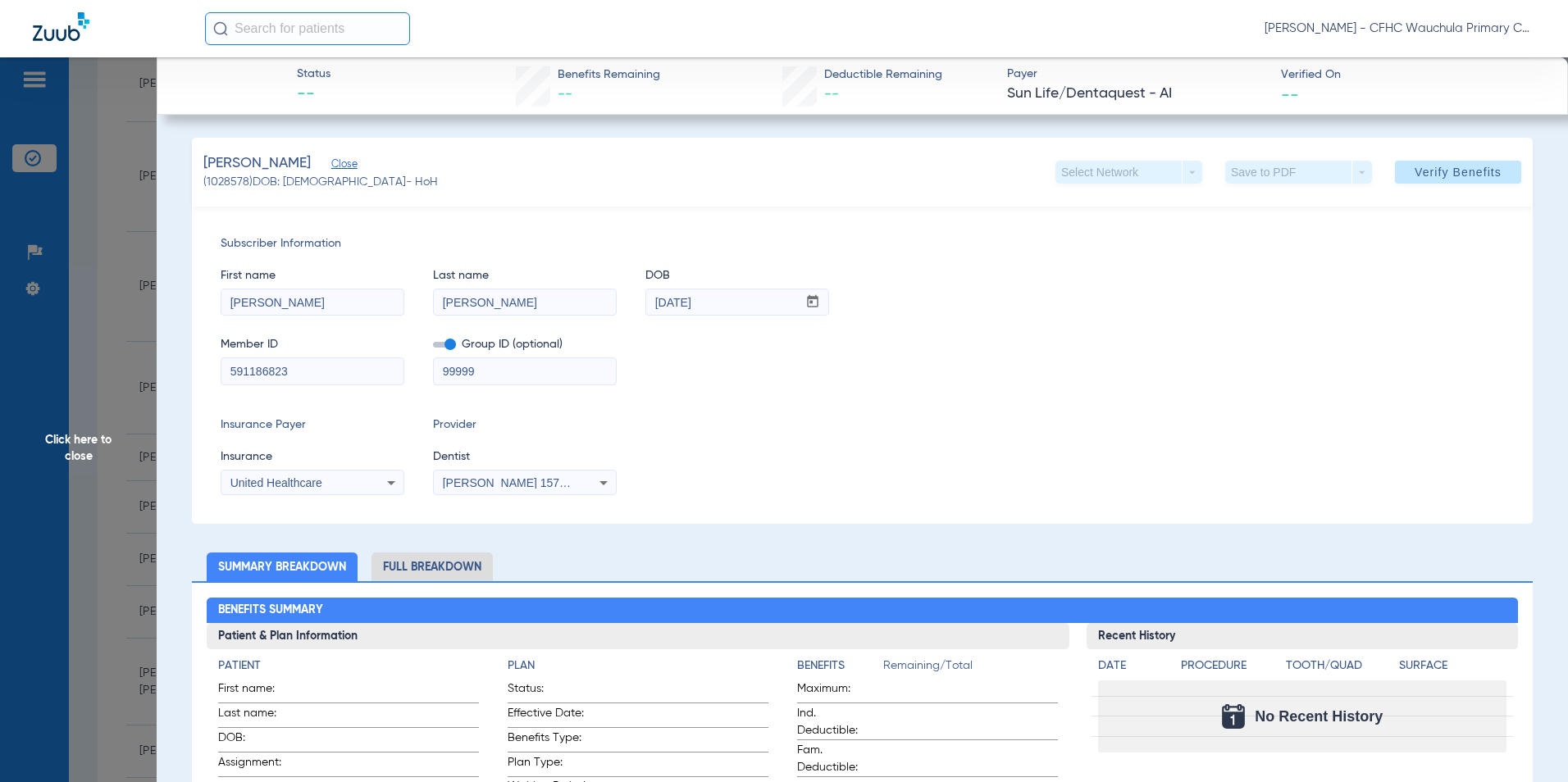
click at [773, 454] on div "Insurance Payer Insurance United Healthcare Provider Dentist [PERSON_NAME] 1578…" at bounding box center [863, 456] width 1284 height 79
click at [1401, 178] on span at bounding box center [1458, 172] width 126 height 39
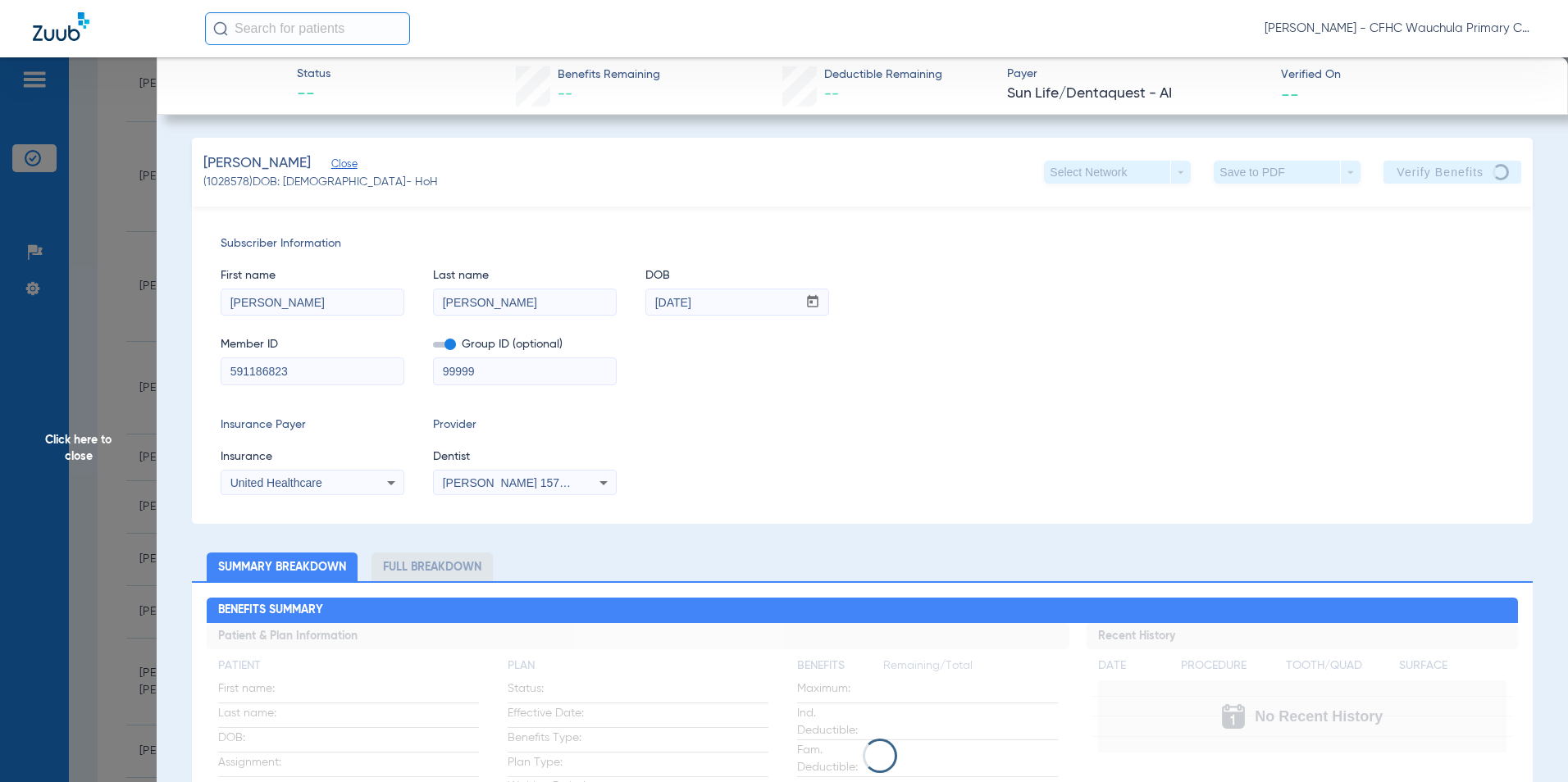
click at [442, 345] on span at bounding box center [445, 345] width 23 height 6
click at [433, 348] on input "checkbox" at bounding box center [433, 348] width 0 height 0
click at [881, 366] on div "Member ID 591186823 Group ID (optional) 99999" at bounding box center [863, 353] width 1284 height 63
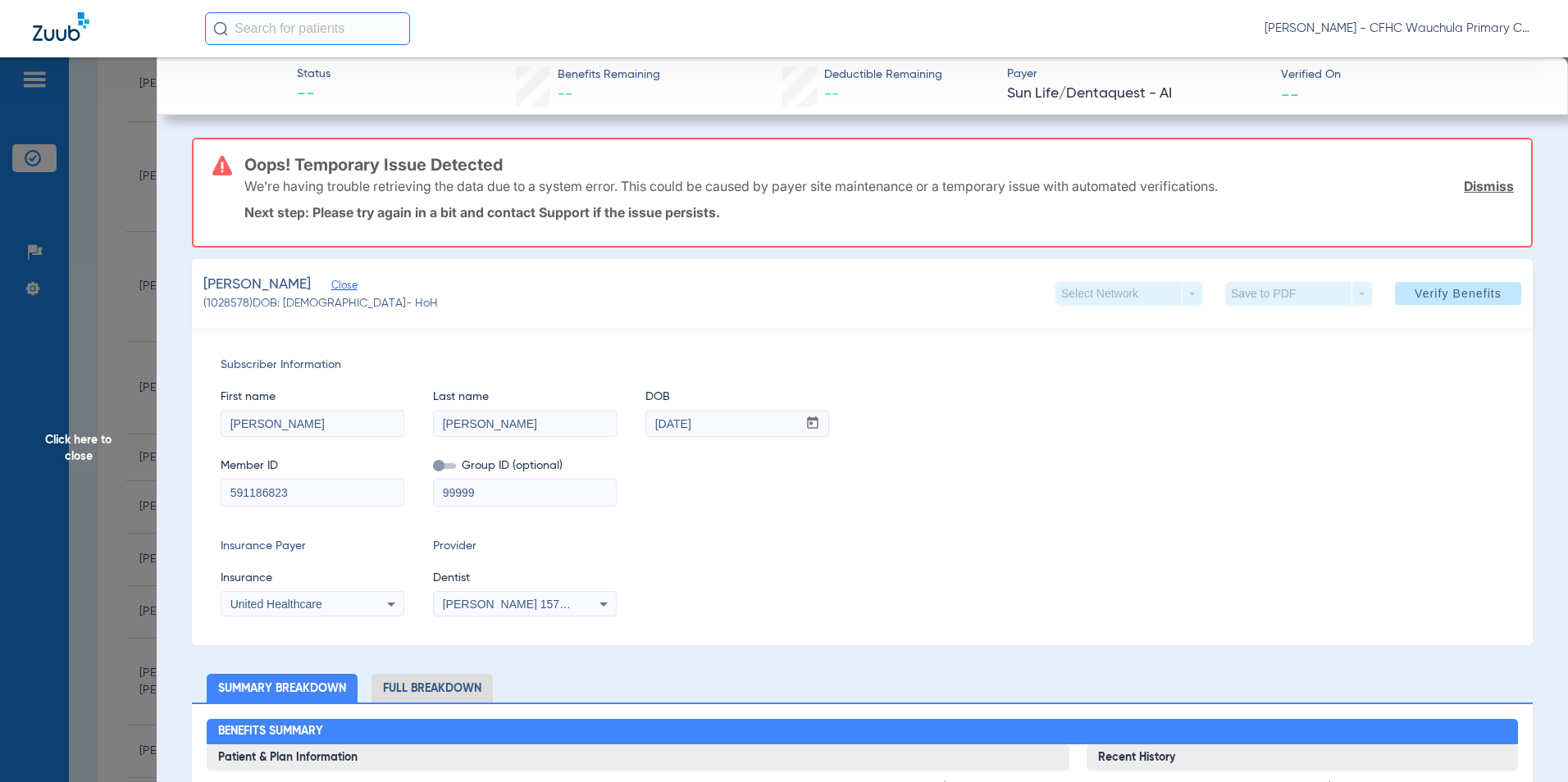
click at [1485, 188] on link "Dismiss" at bounding box center [1488, 186] width 50 height 17
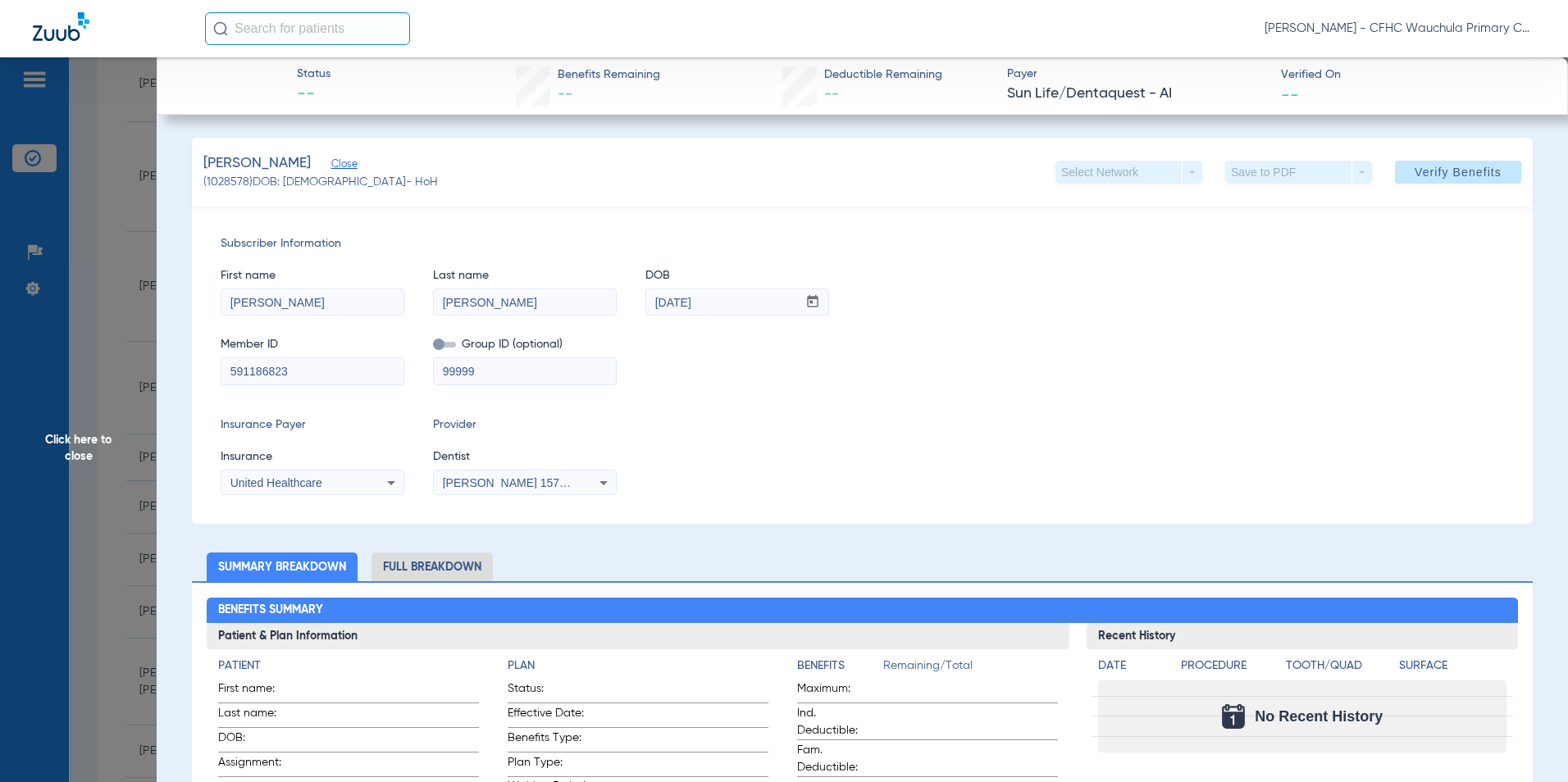
click at [264, 480] on span "United Healthcare" at bounding box center [276, 482] width 92 height 13
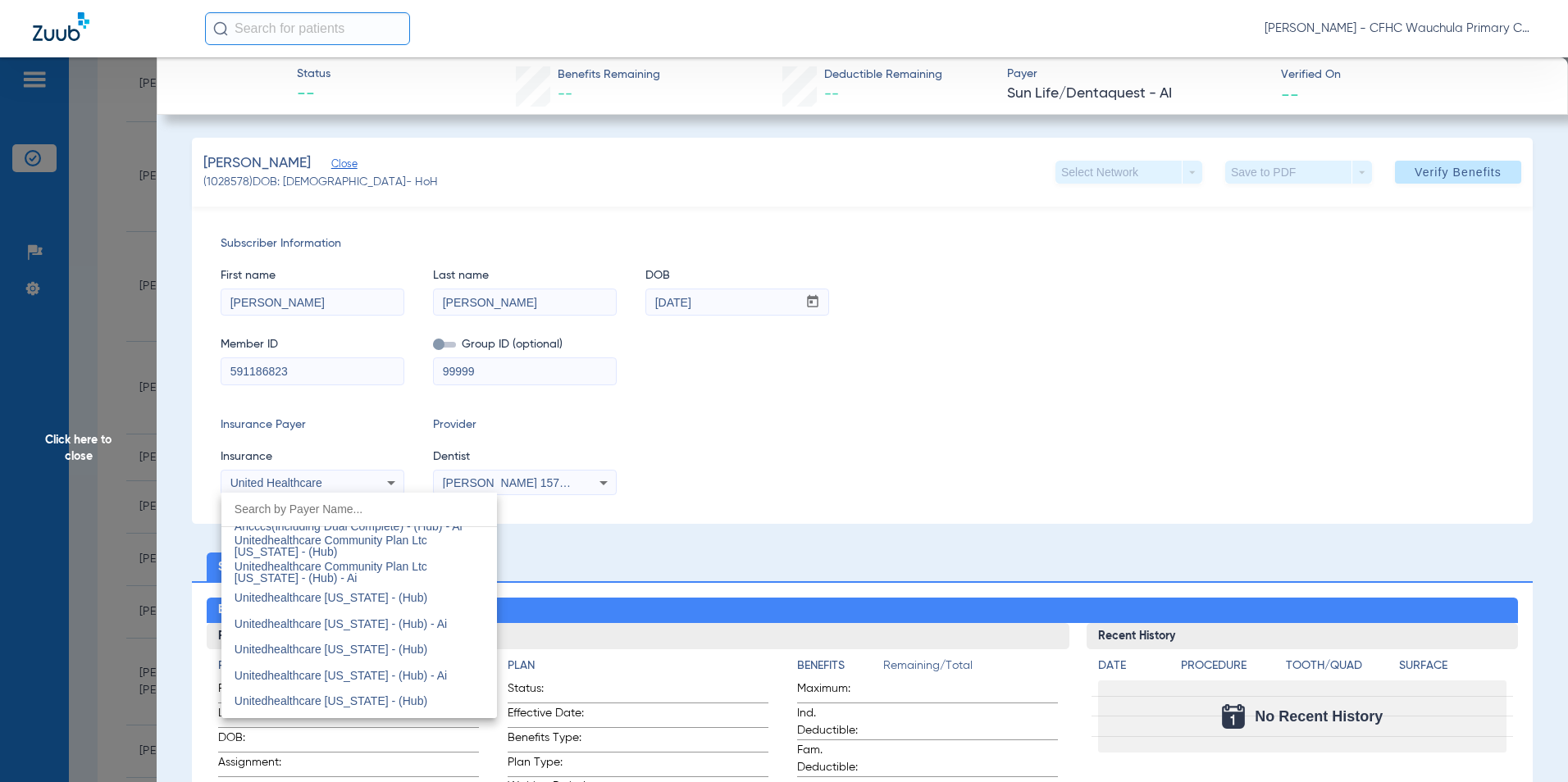
scroll to position [10659, 0]
click at [345, 572] on span "Unitedhealthcare [US_STATE] - (Hub)" at bounding box center [331, 572] width 193 height 13
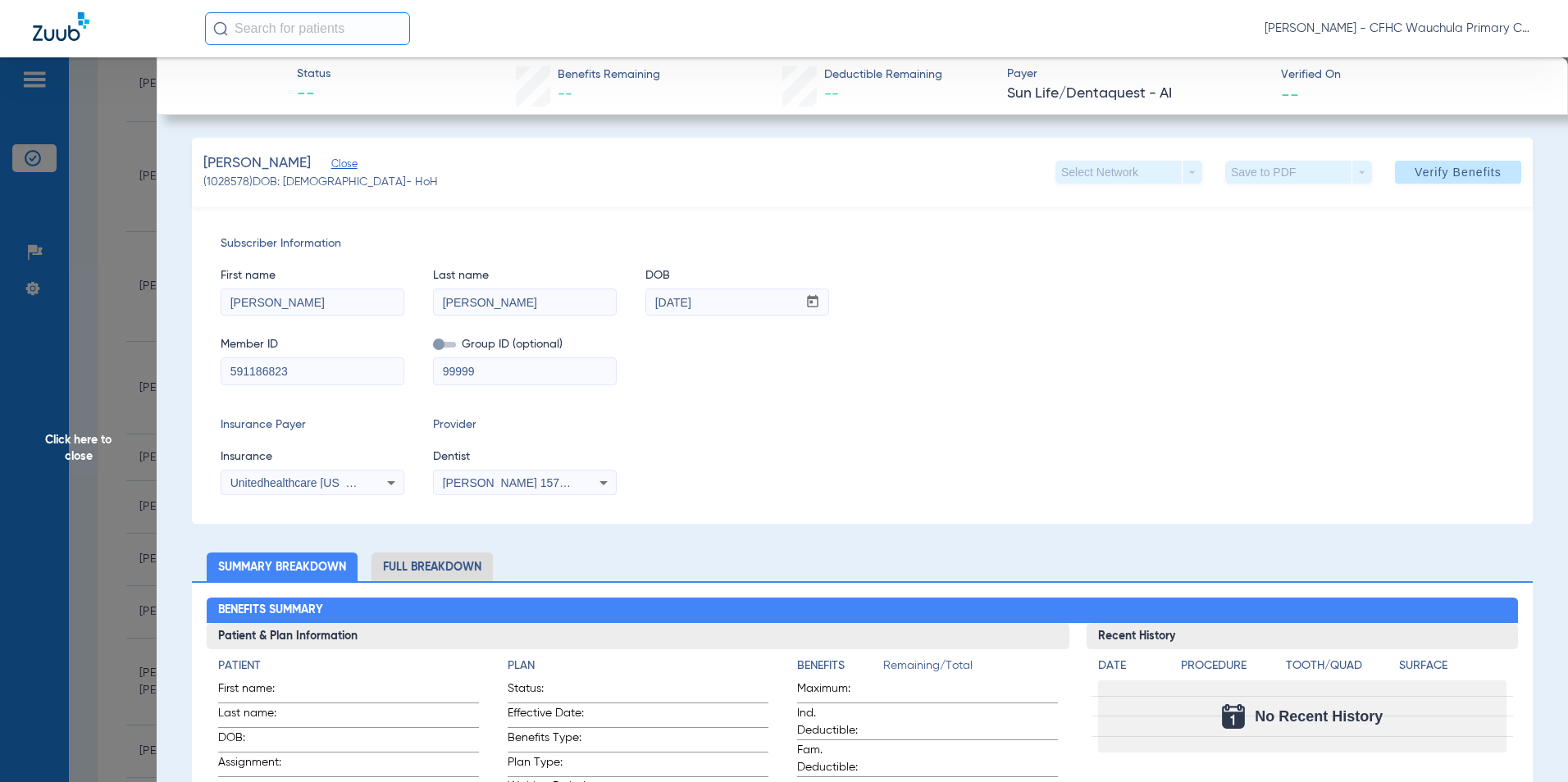
click at [922, 443] on div "Insurance Payer Insurance Unitedhealthcare [US_STATE] - (Hub) Provider Dentist …" at bounding box center [863, 456] width 1284 height 79
click at [1420, 171] on span "Verify Benefits" at bounding box center [1458, 172] width 87 height 13
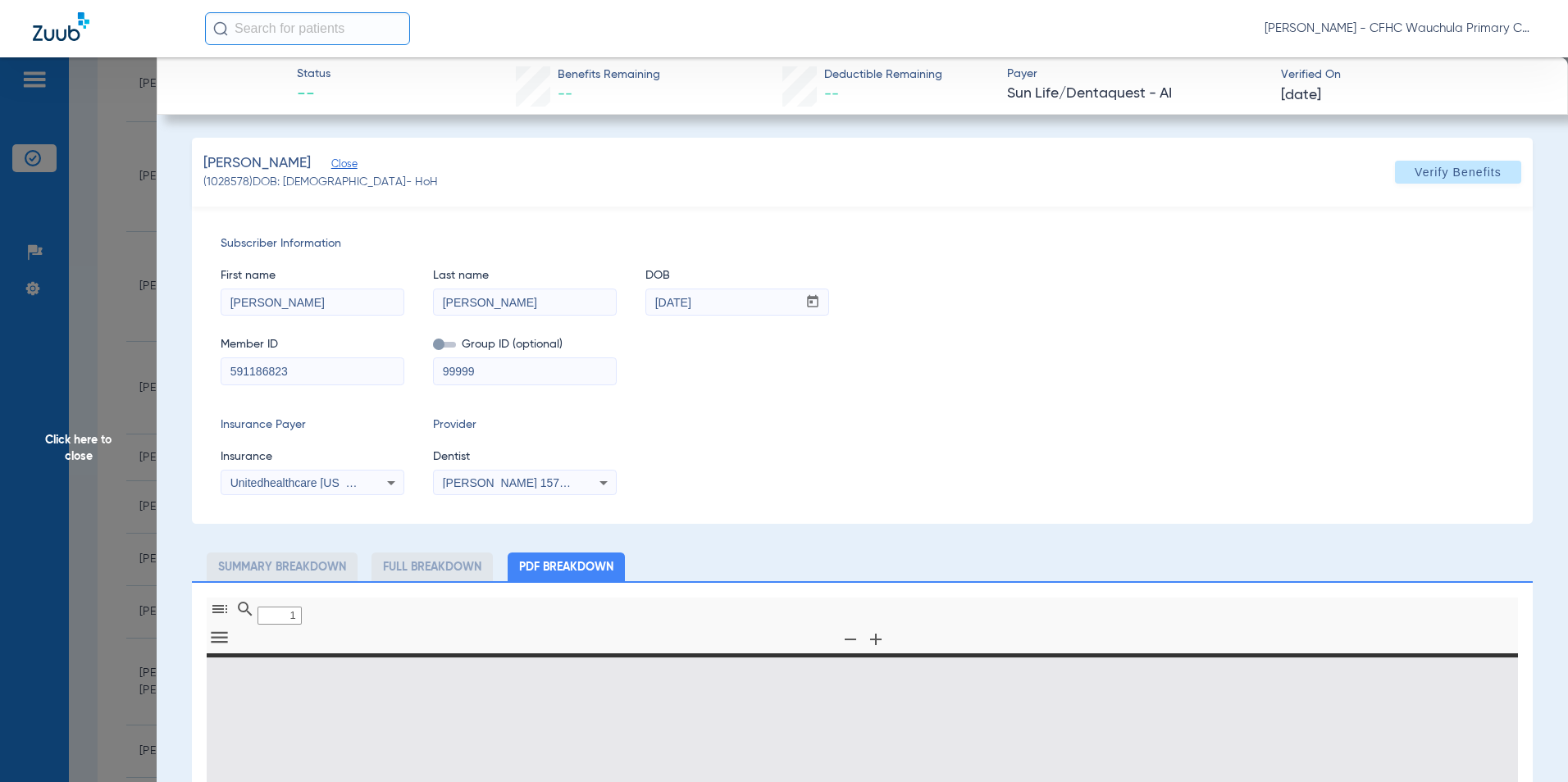
type input "0"
select select "page-width"
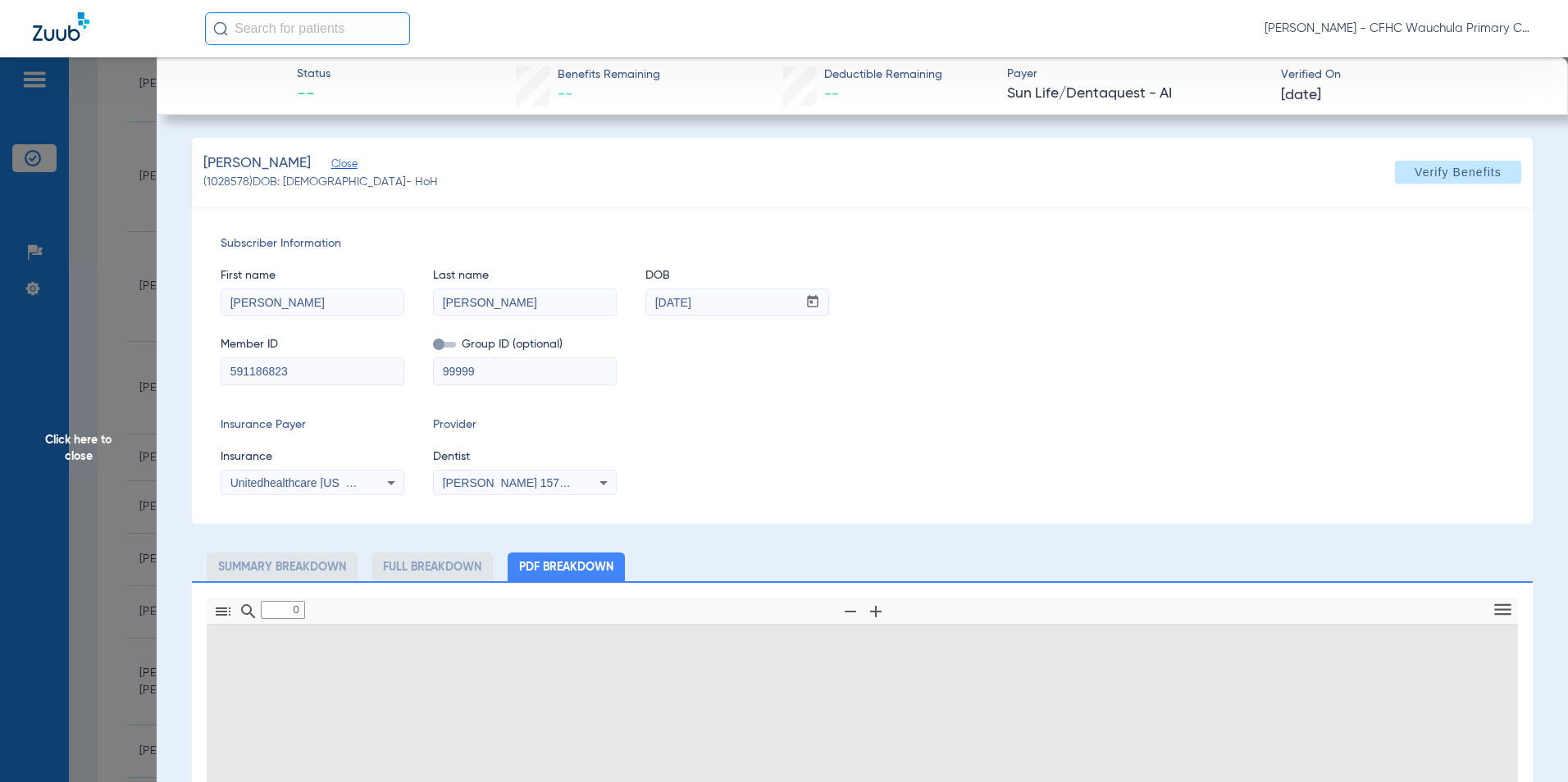
type input "1"
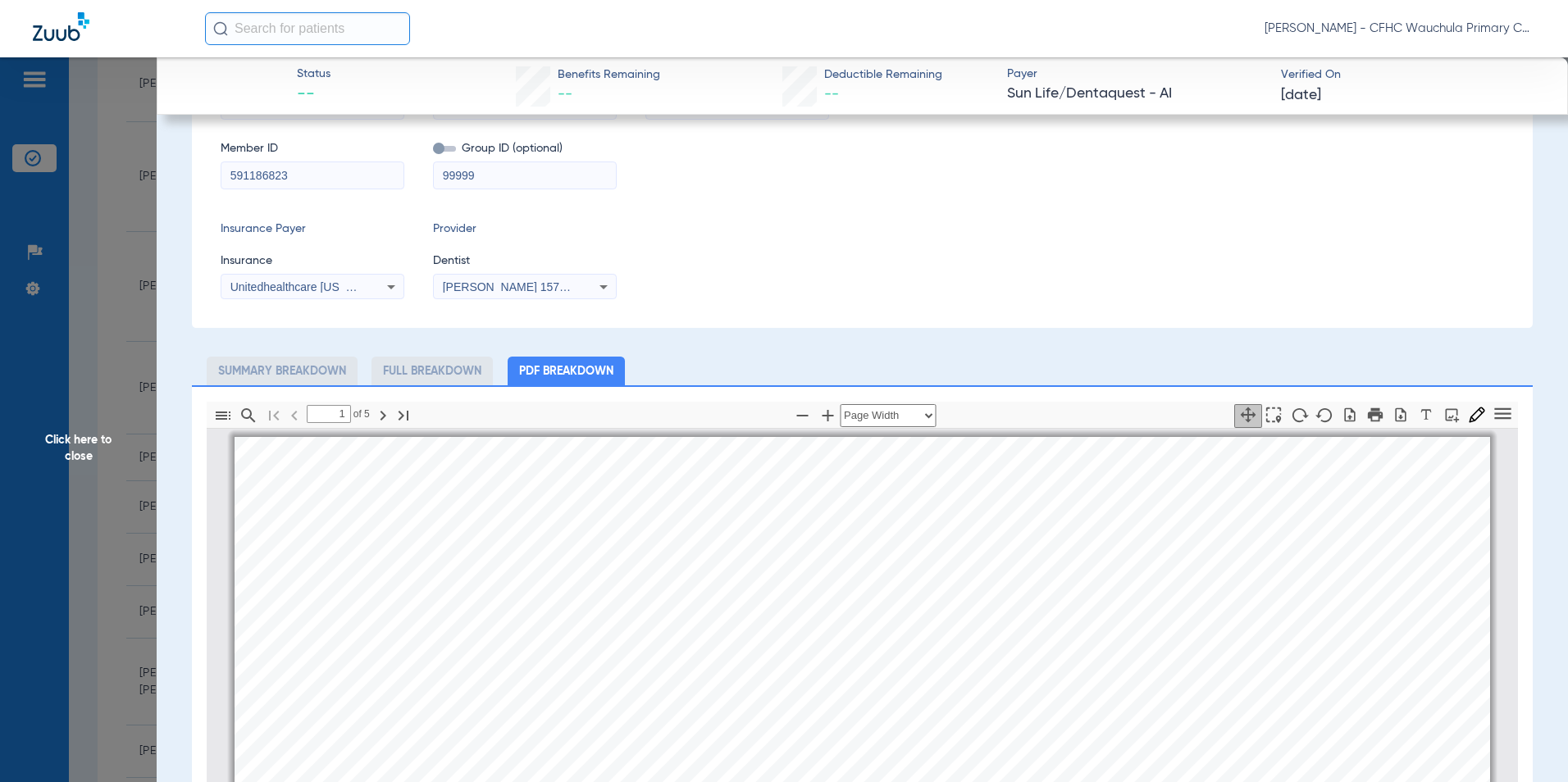
scroll to position [246, 0]
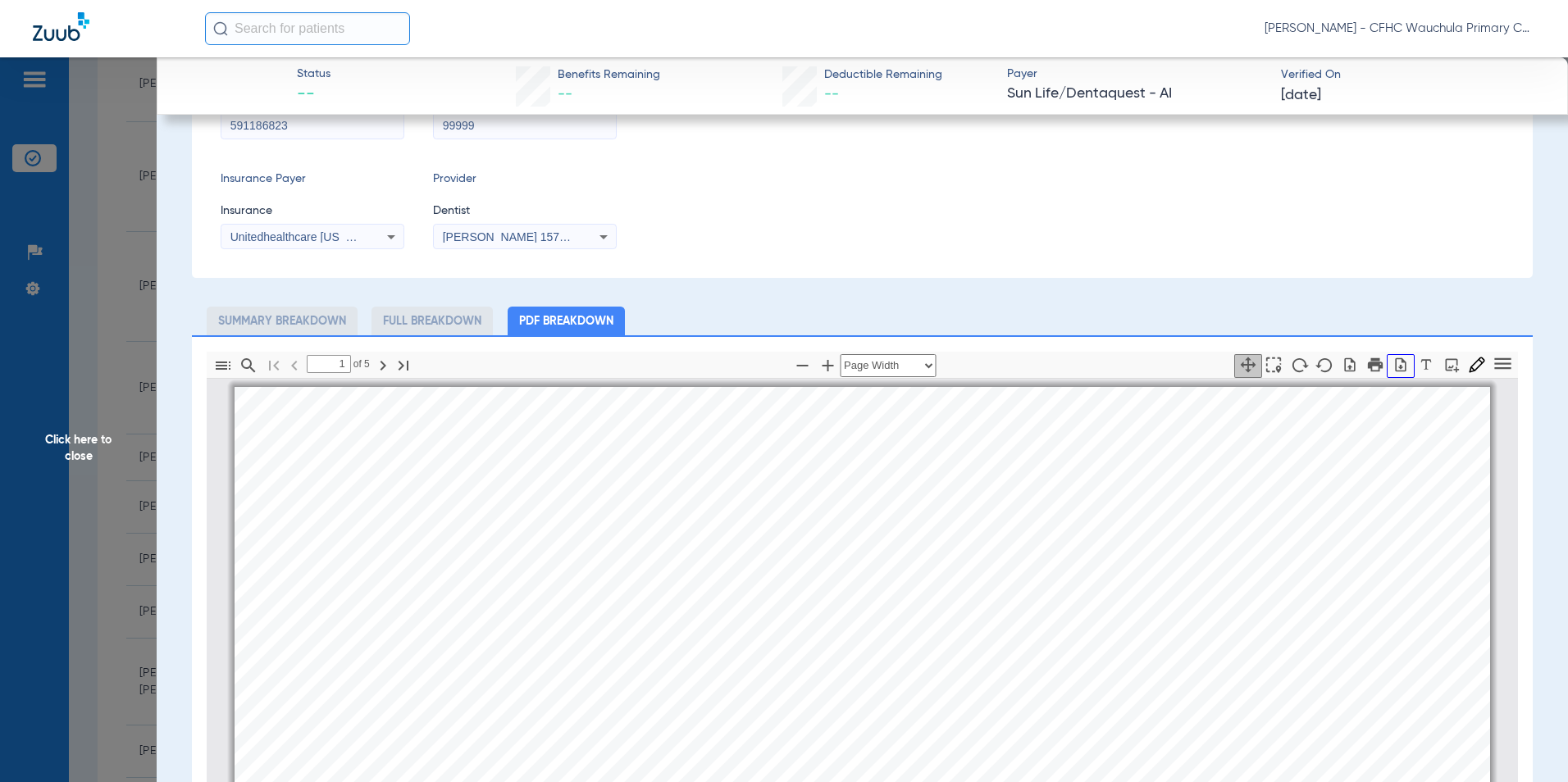
click at [1393, 363] on icon "button" at bounding box center [1401, 365] width 17 height 17
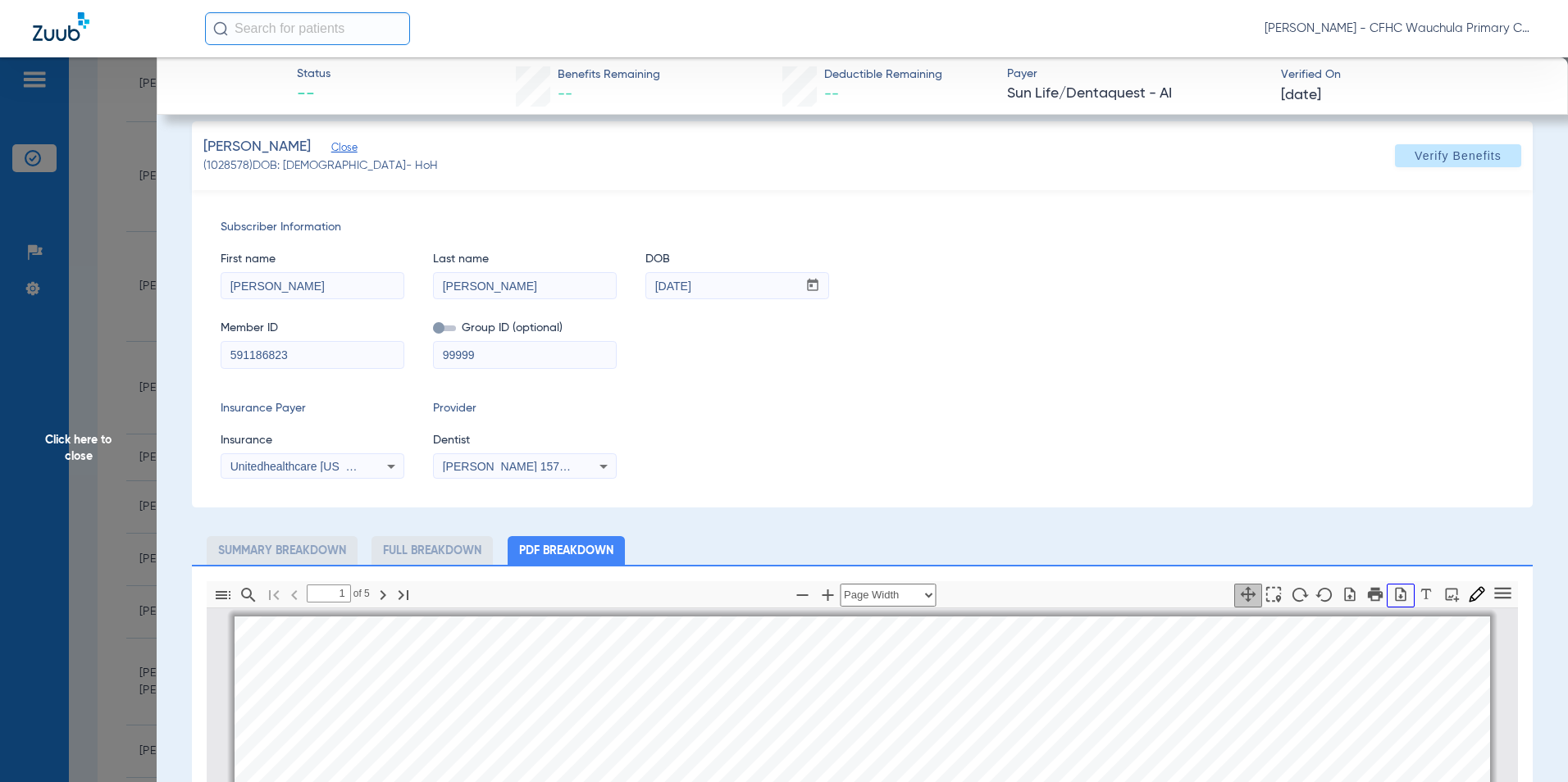
scroll to position [0, 0]
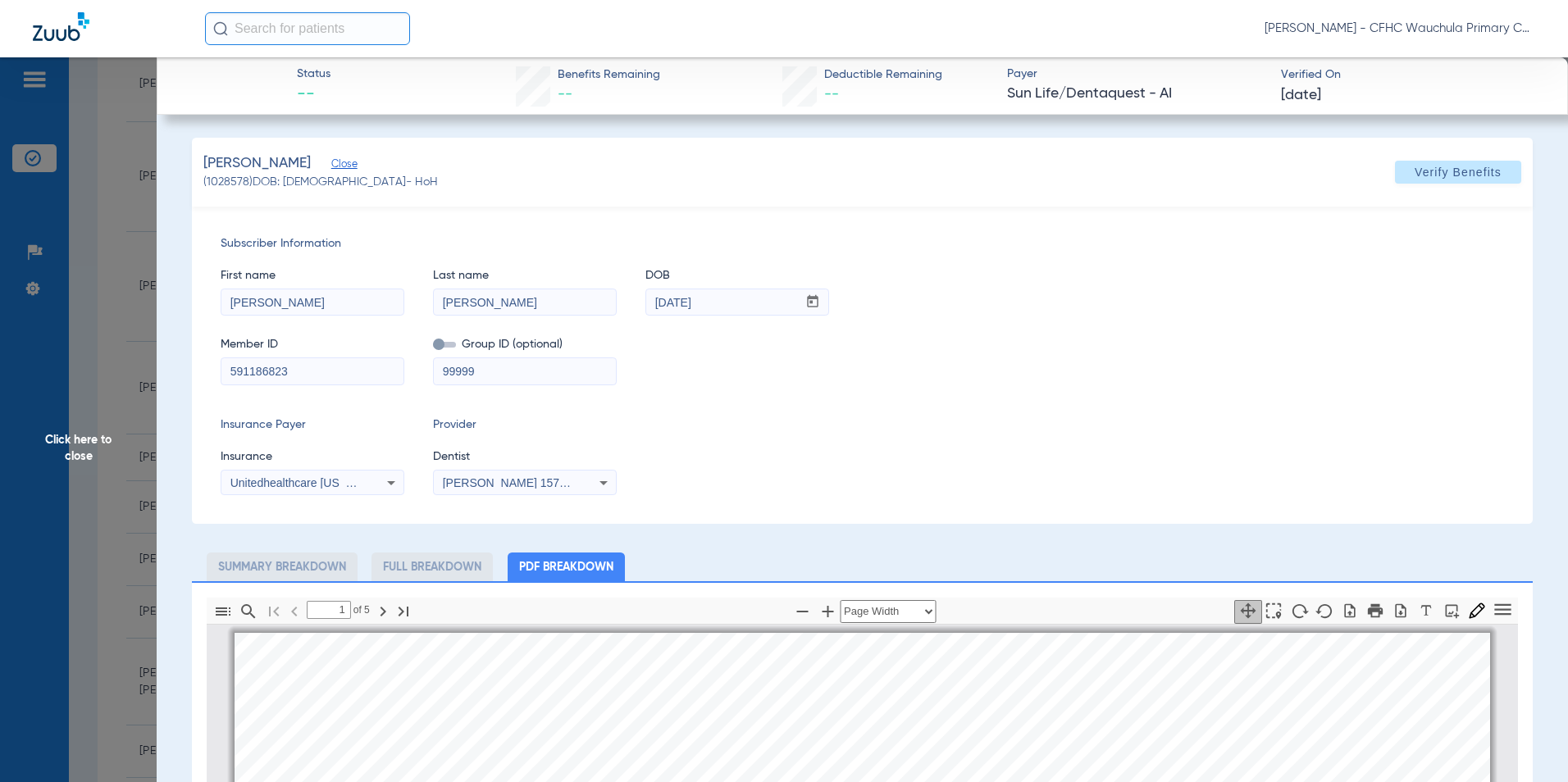
click at [81, 445] on span "Click here to close" at bounding box center [78, 448] width 157 height 782
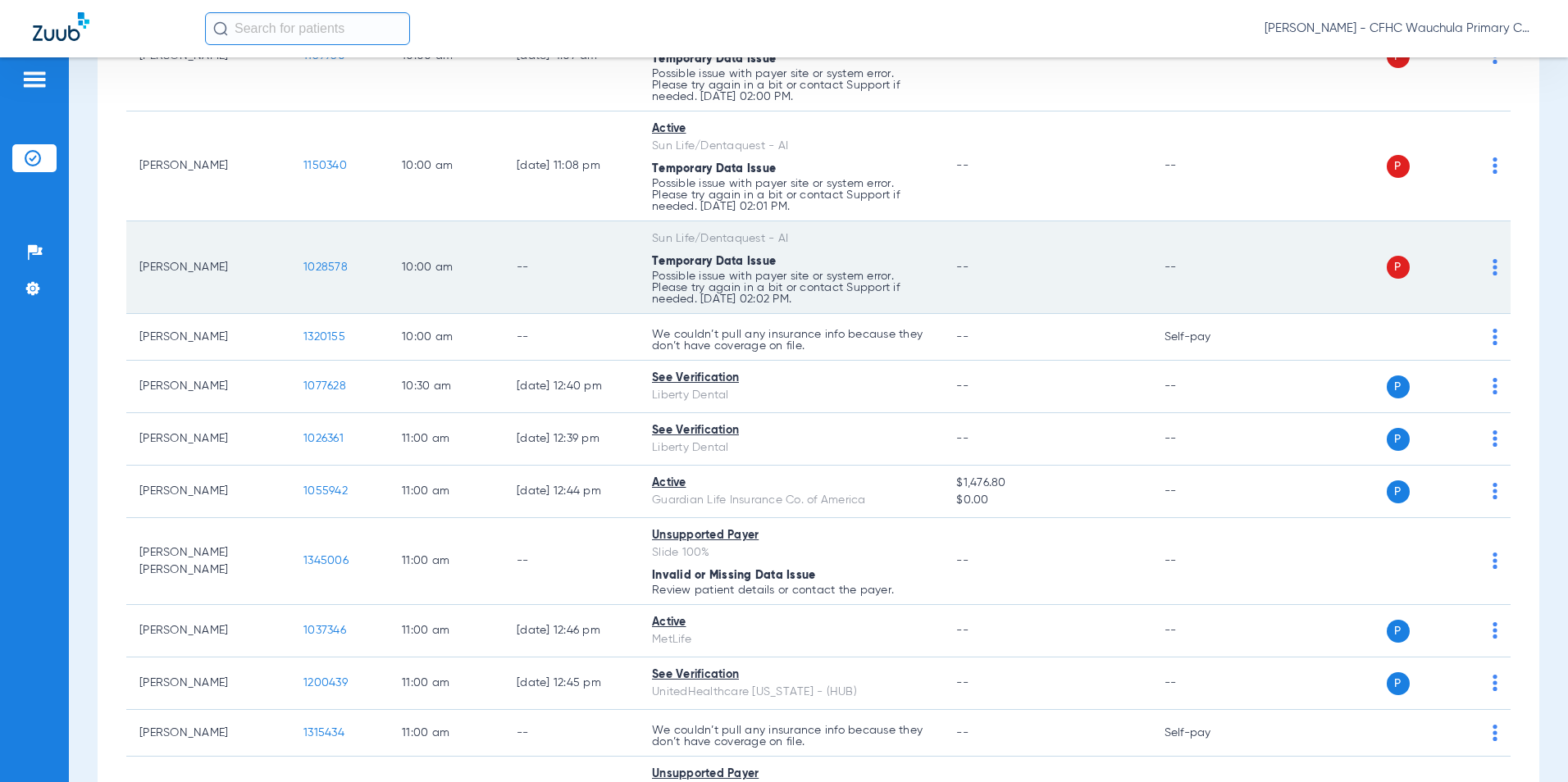
scroll to position [1394, 0]
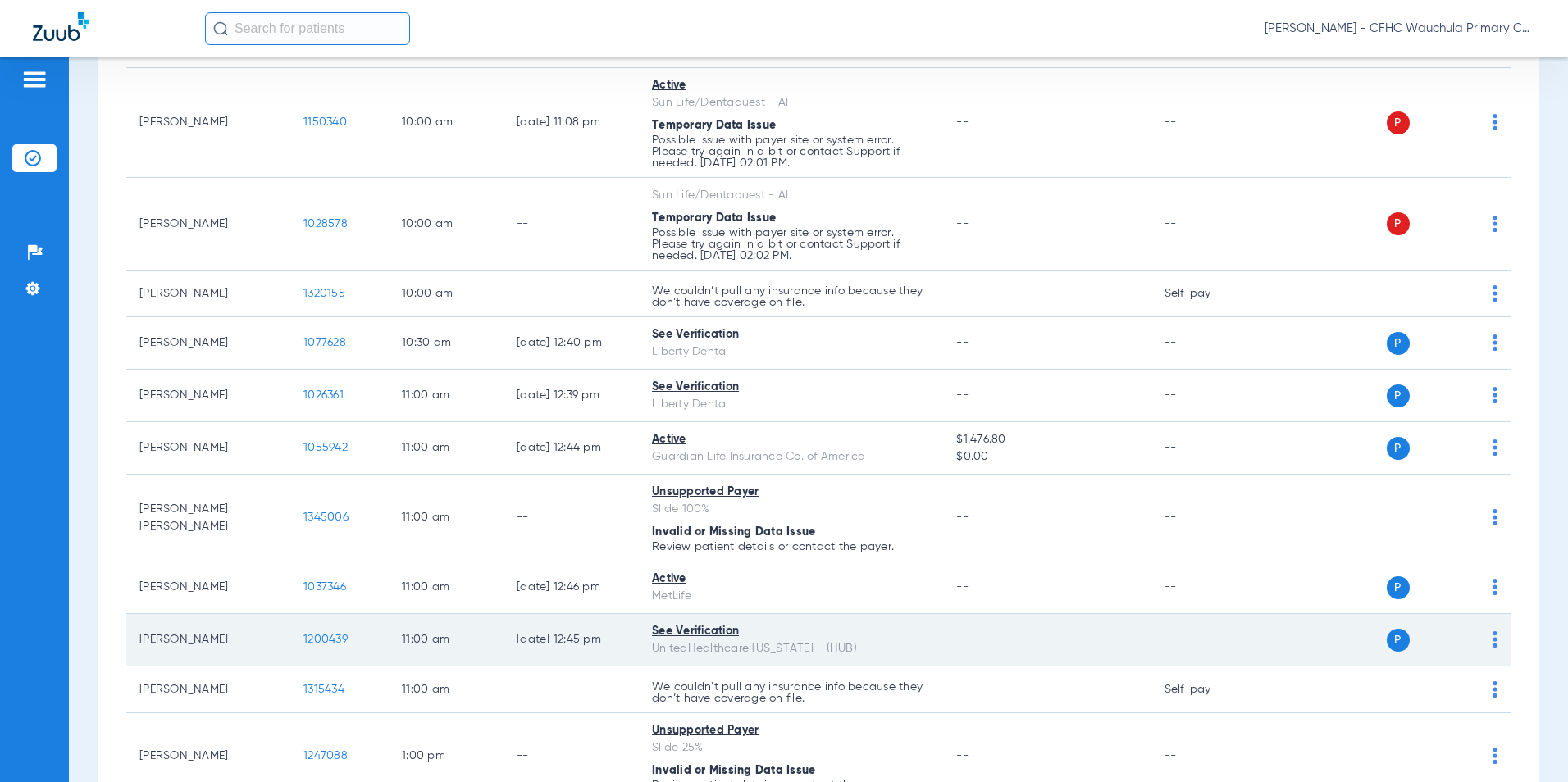
click at [322, 641] on span "1200439" at bounding box center [325, 639] width 44 height 11
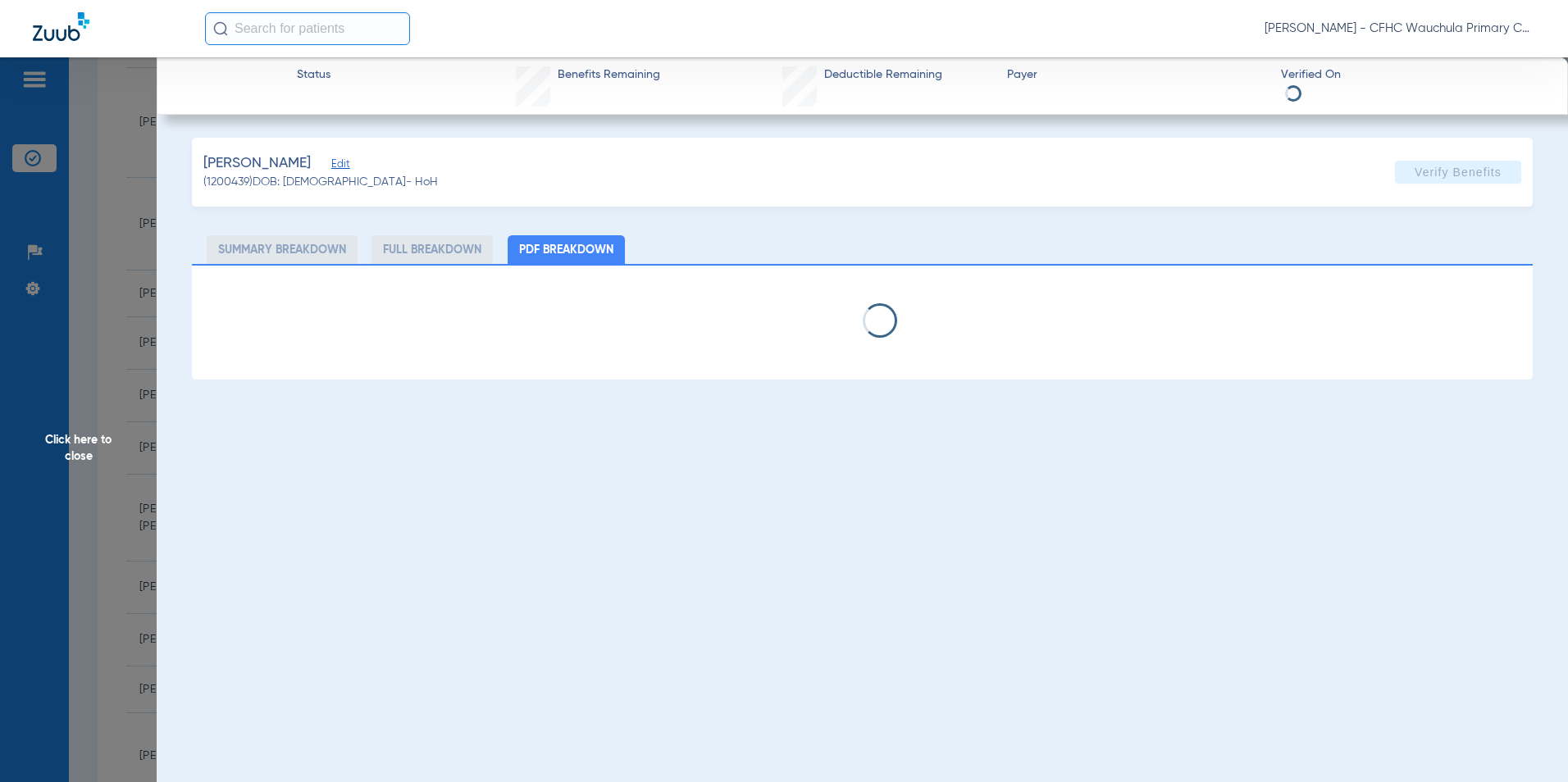
select select "page-width"
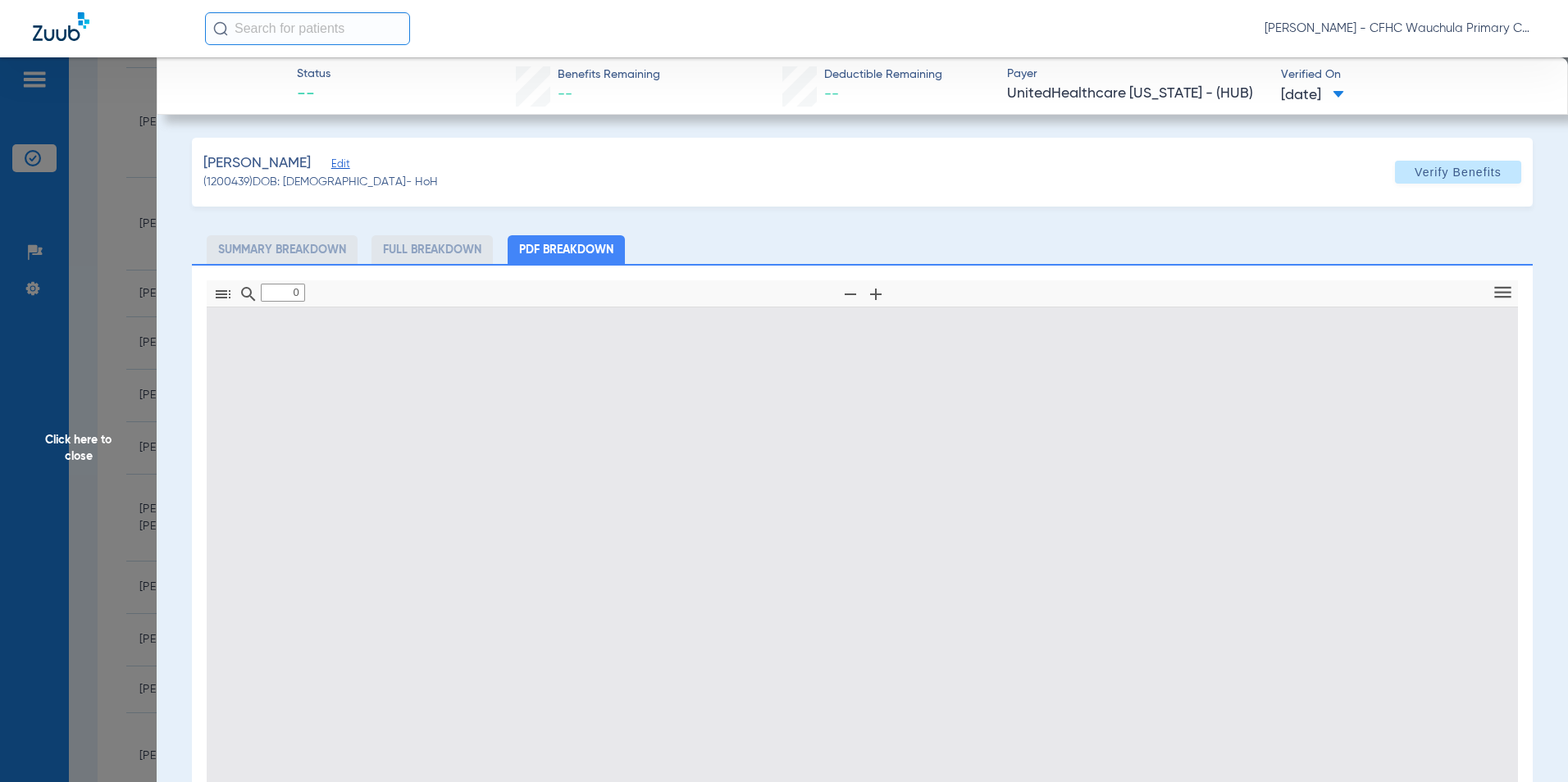
type input "1"
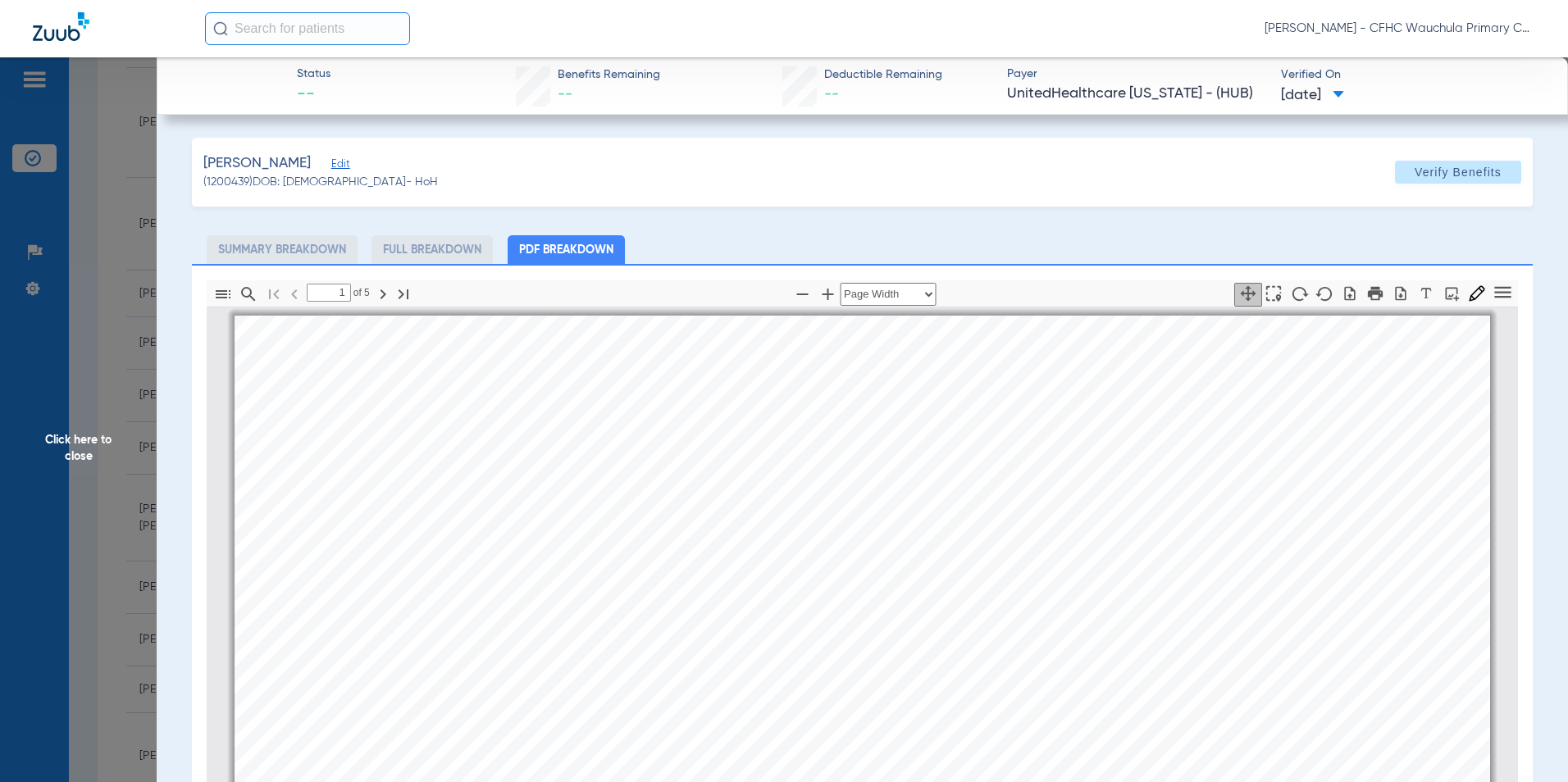
scroll to position [8, 0]
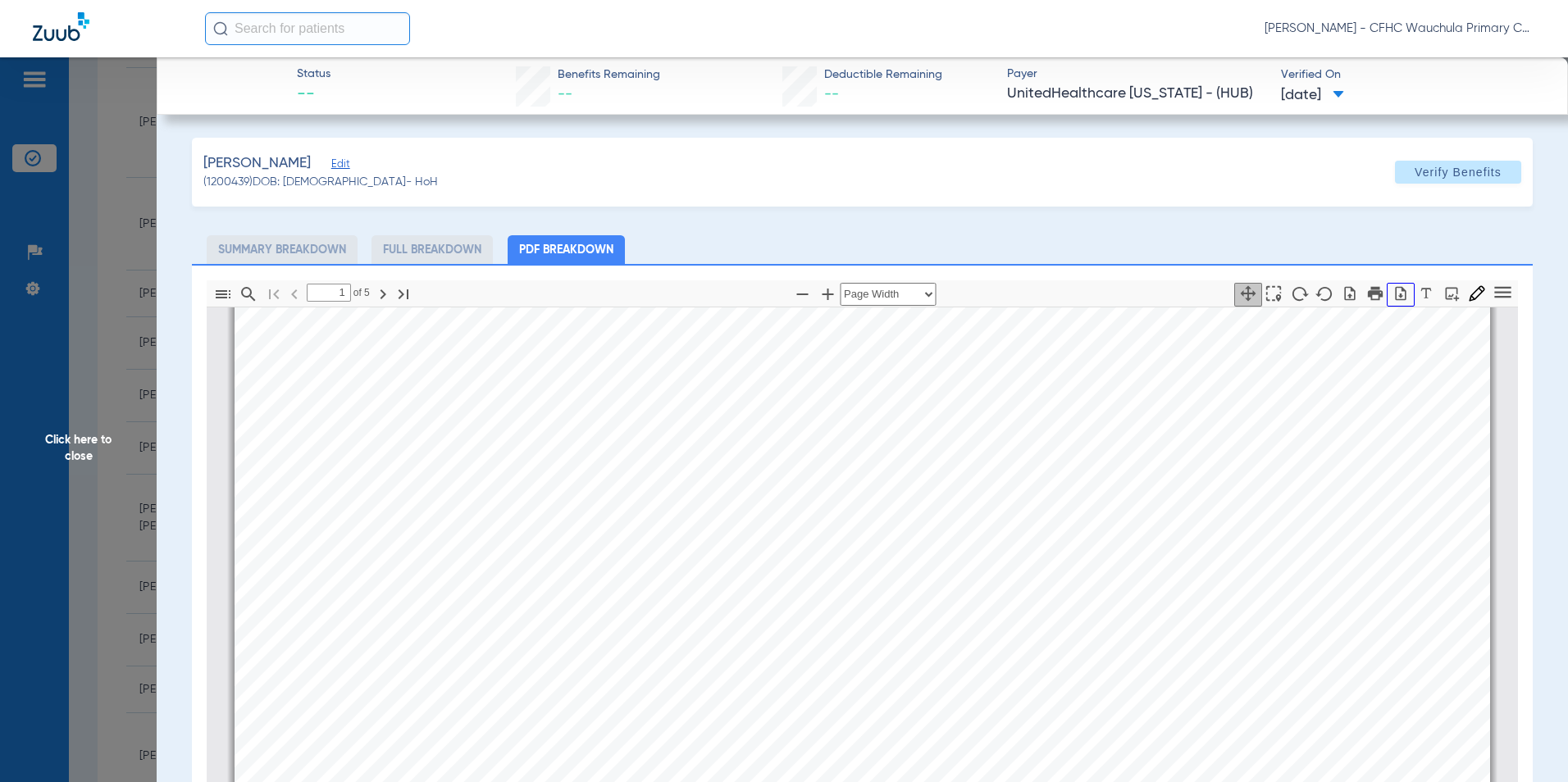
click at [1393, 290] on icon "button" at bounding box center [1401, 293] width 17 height 17
click at [62, 441] on span "Click here to close" at bounding box center [78, 448] width 157 height 782
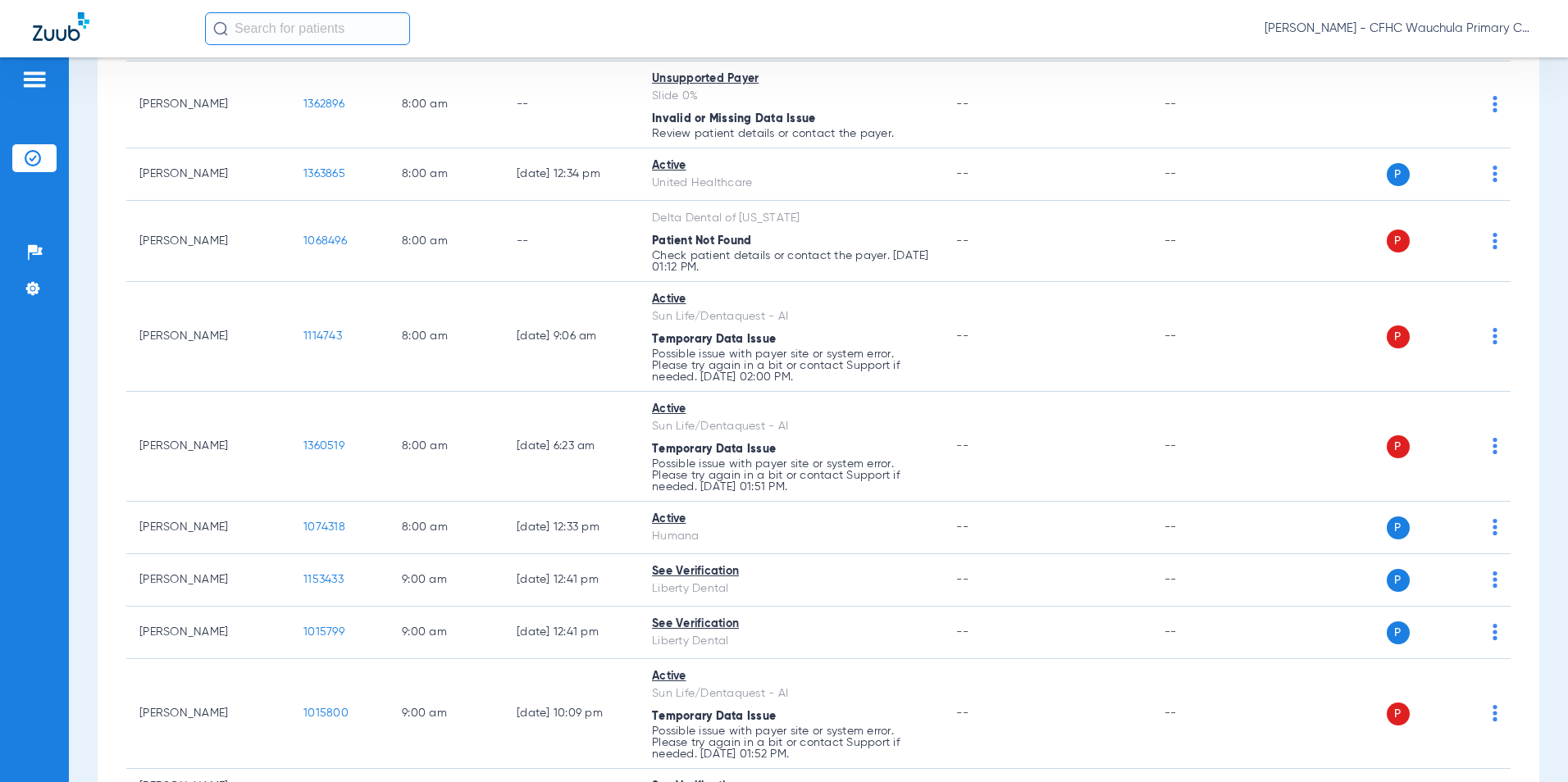
scroll to position [0, 0]
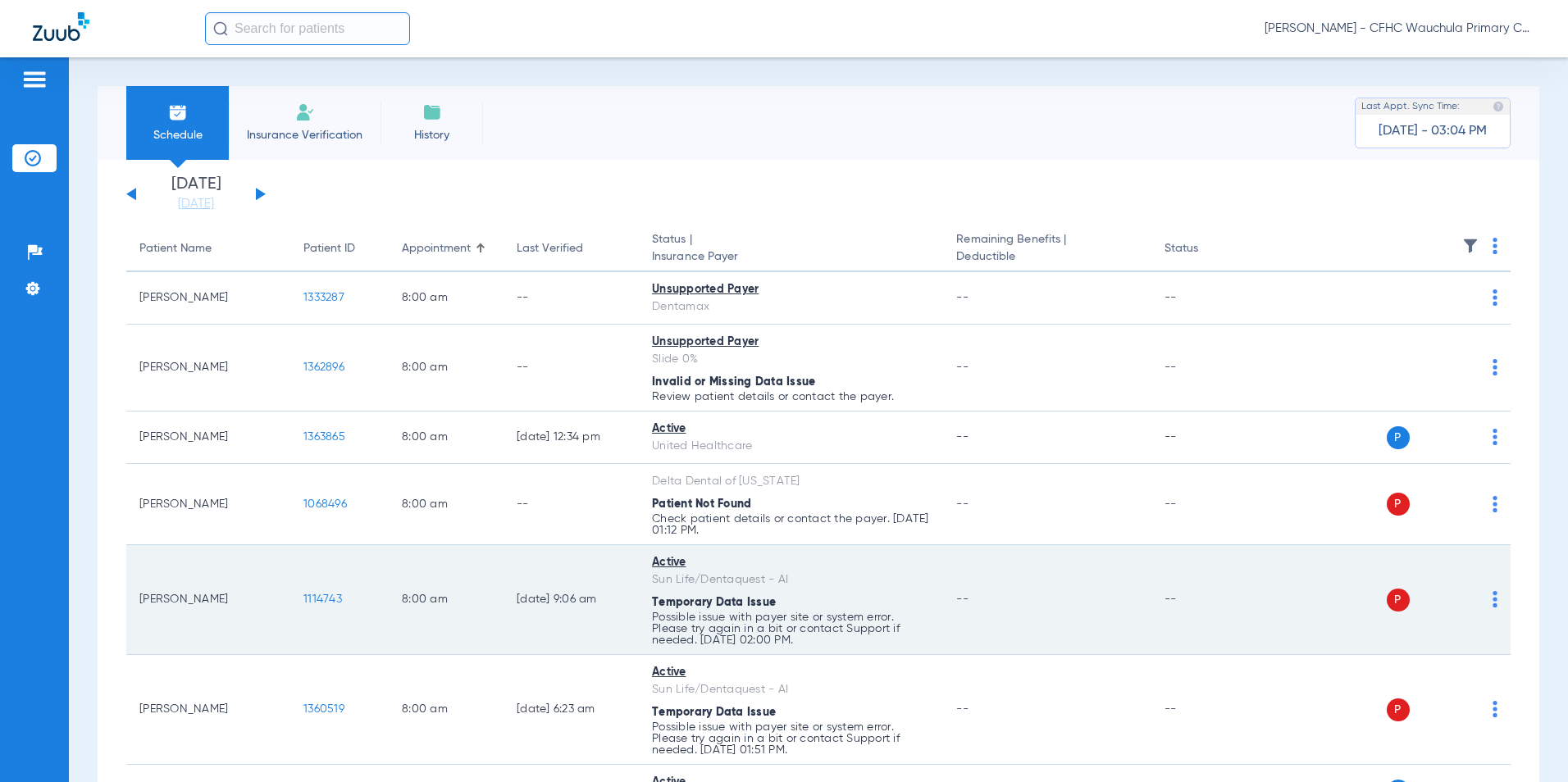
click at [327, 601] on span "1114743" at bounding box center [323, 599] width 39 height 11
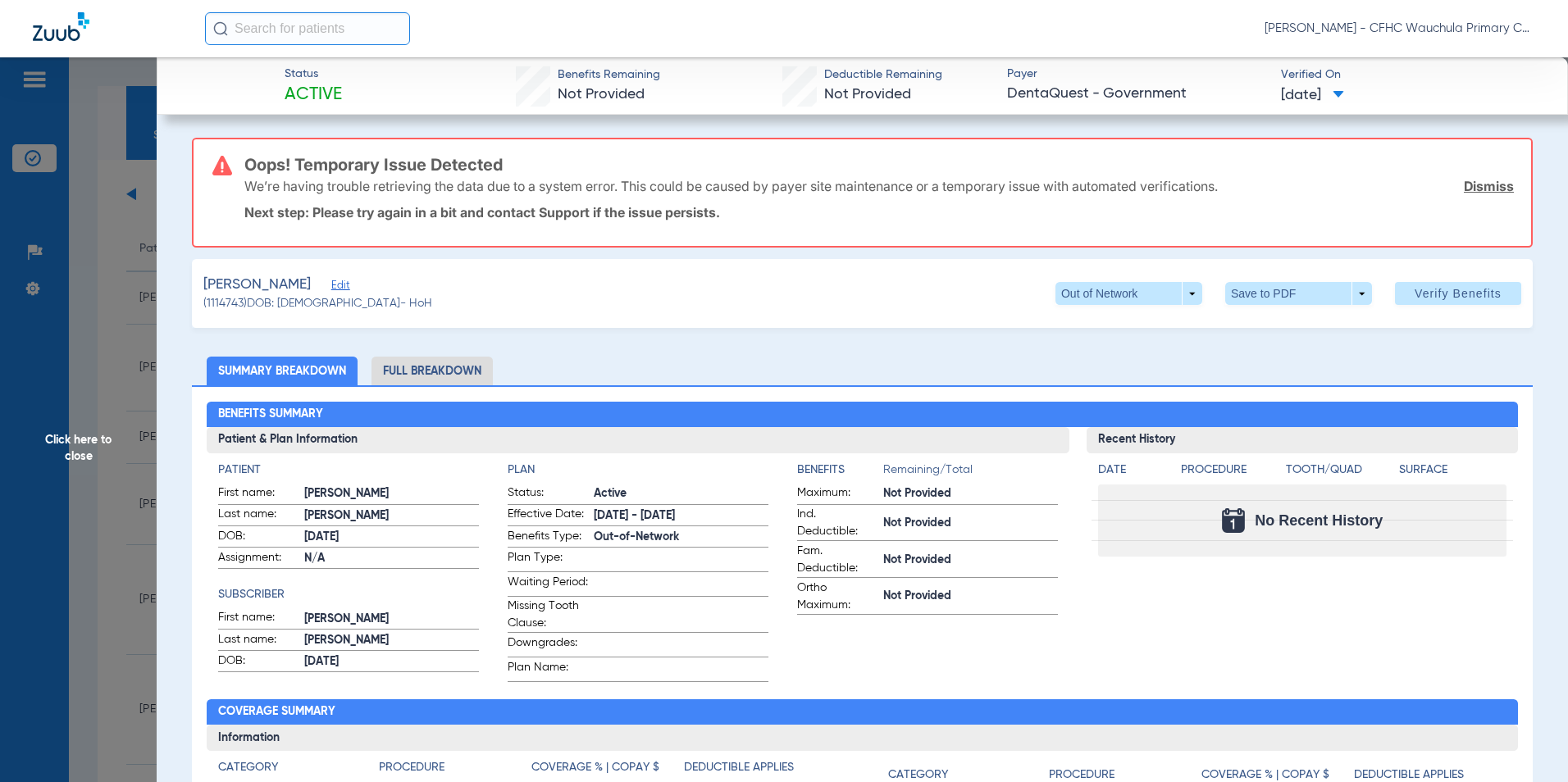
click at [1465, 183] on link "Dismiss" at bounding box center [1488, 186] width 50 height 17
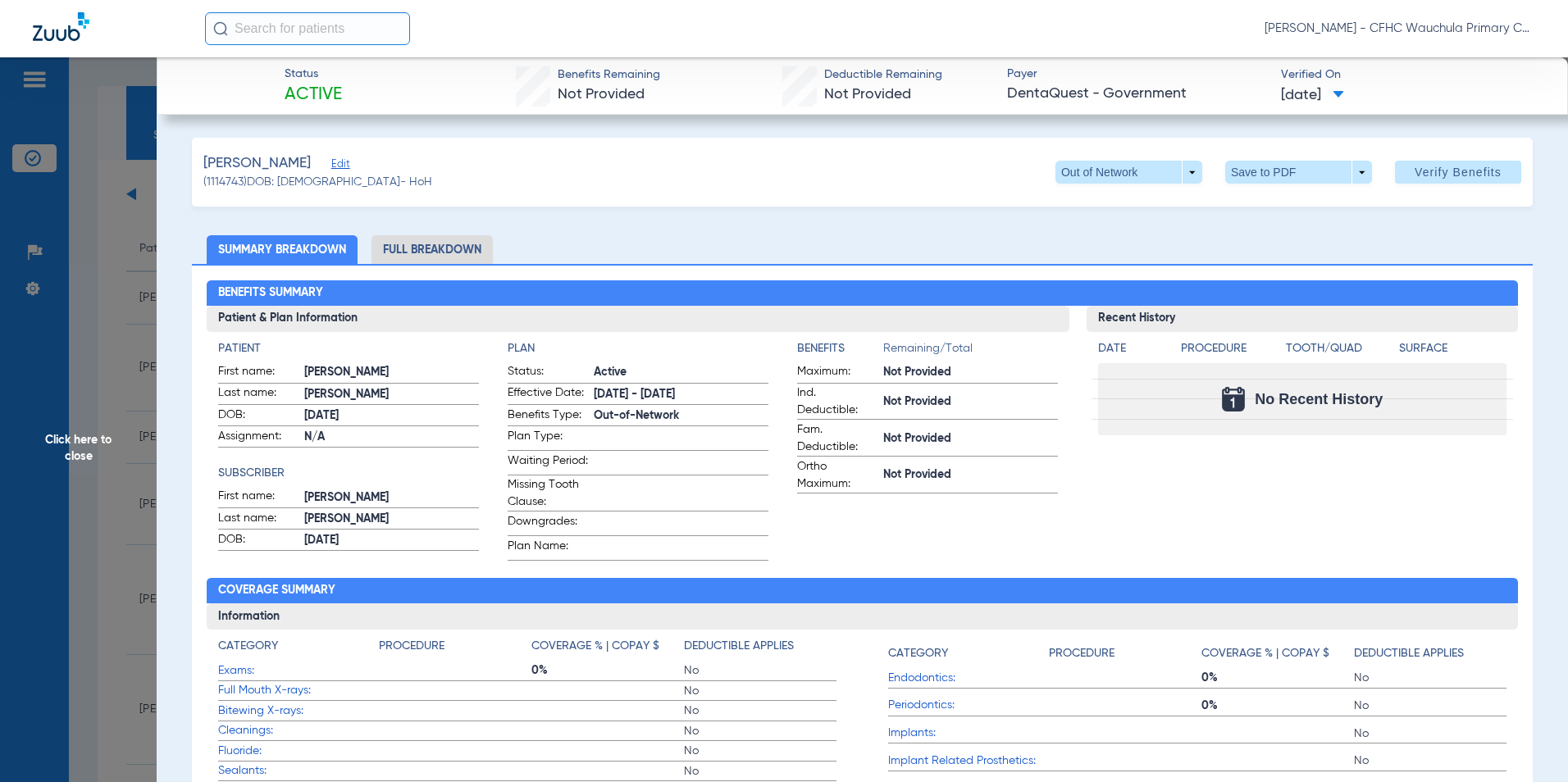
click at [346, 164] on span "Edit" at bounding box center [339, 166] width 15 height 16
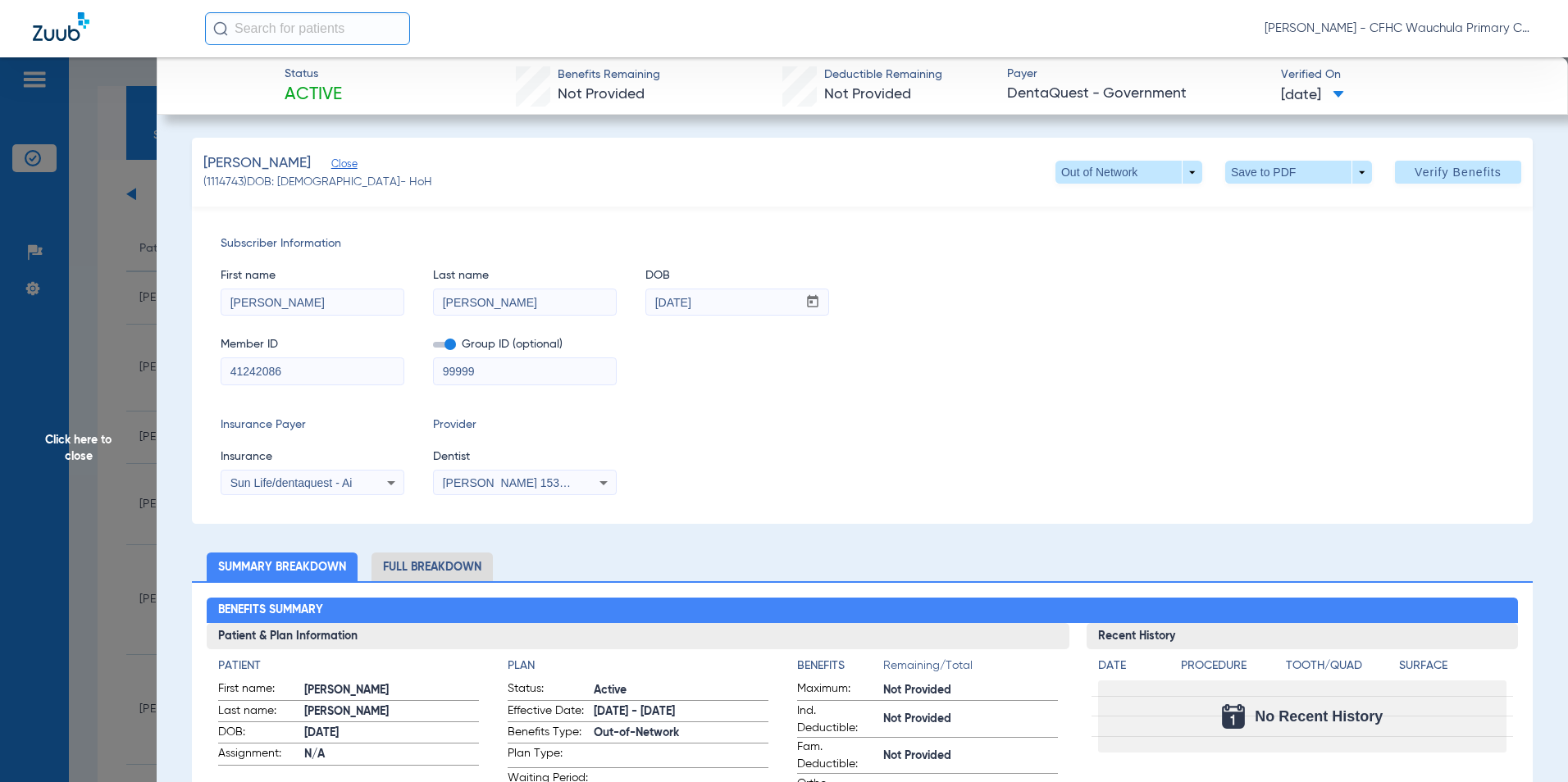
click at [341, 484] on span "Sun Life/dentaquest - Ai" at bounding box center [291, 482] width 122 height 13
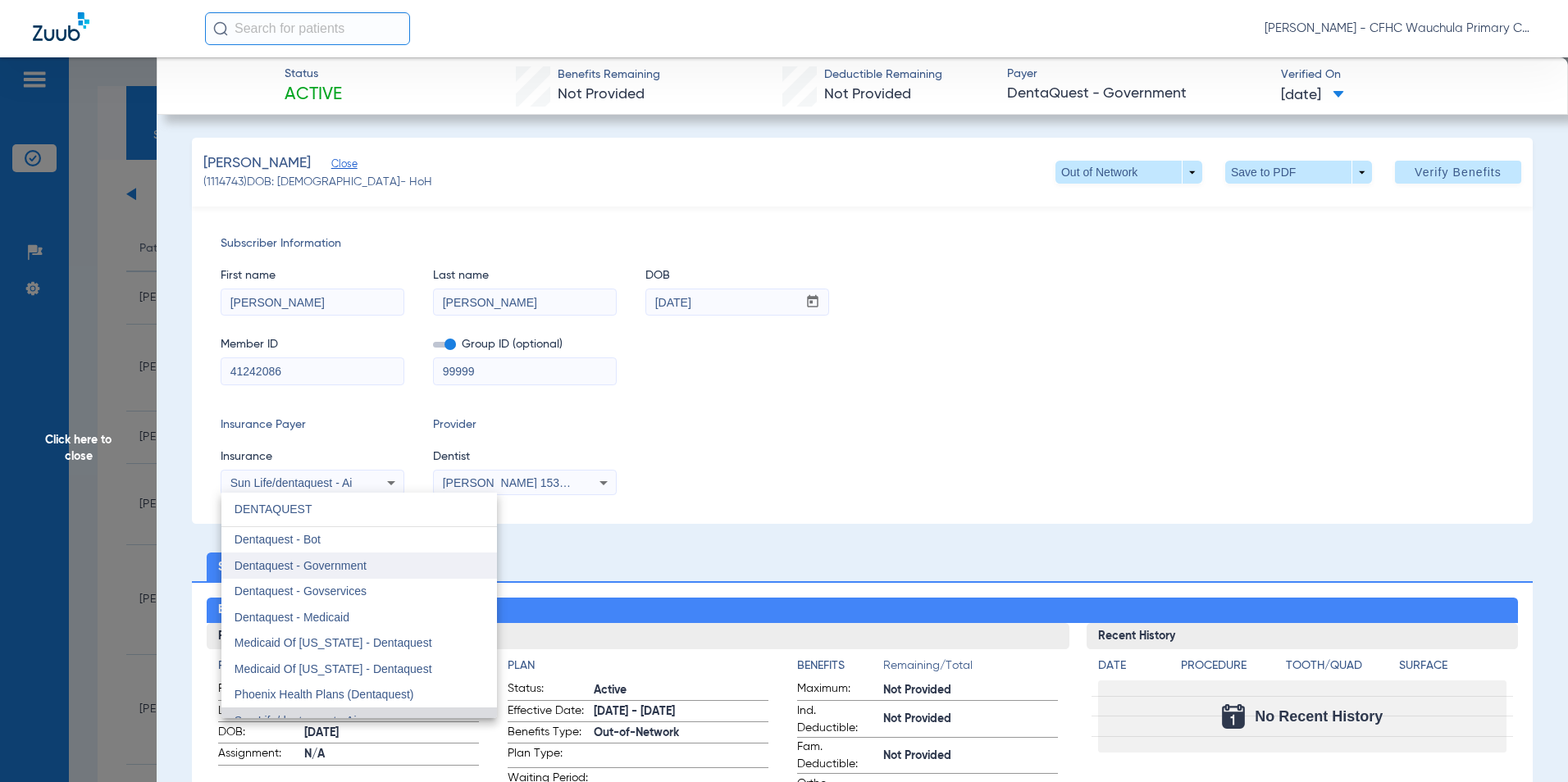
type input "DENTAQUEST"
click at [378, 564] on mat-option "Dentaquest - Government" at bounding box center [359, 565] width 275 height 26
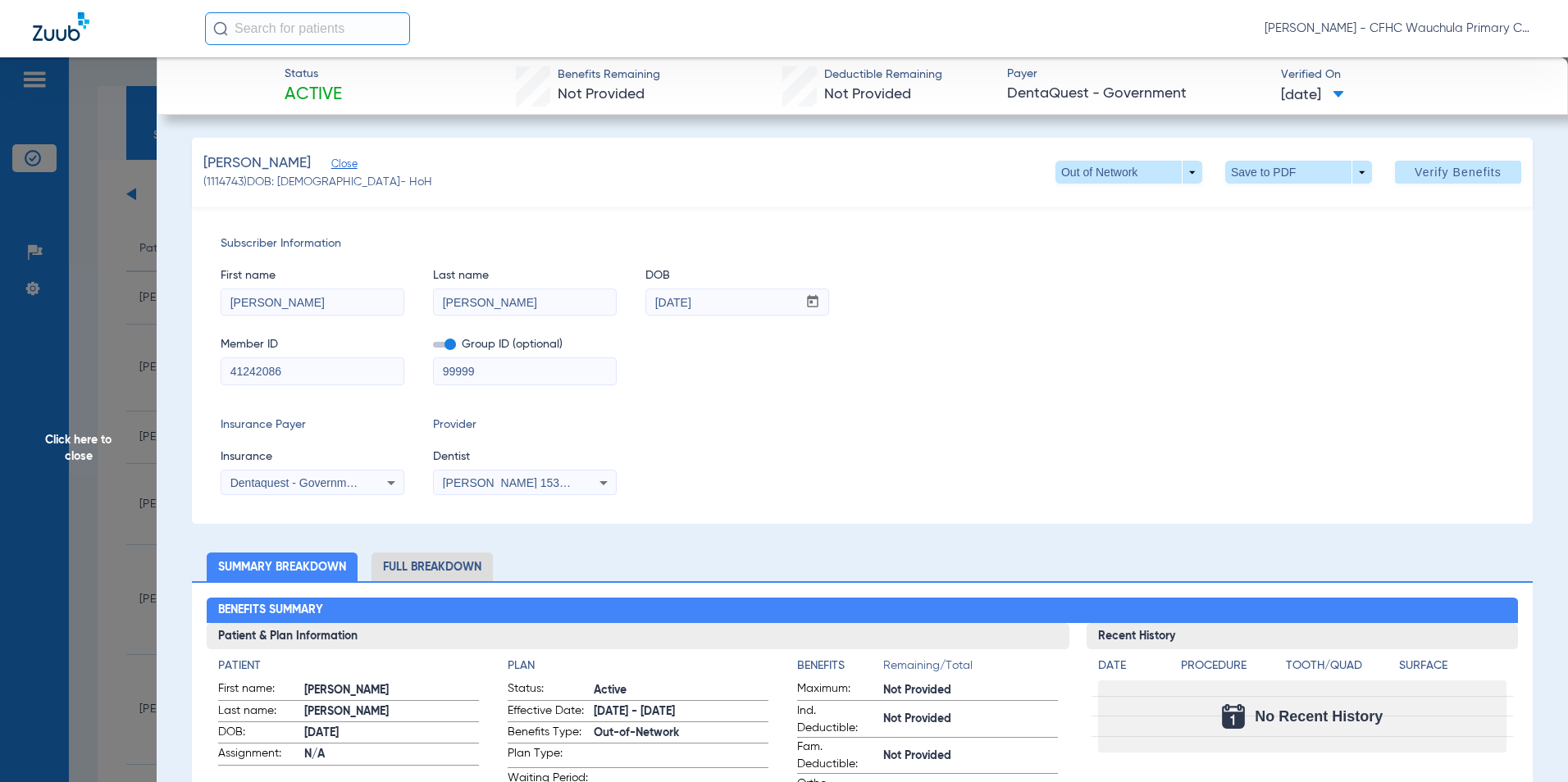
click at [943, 419] on div "Insurance Payer Insurance Dentaquest - Government Provider Dentist [PERSON_NAME…" at bounding box center [863, 456] width 1284 height 79
click at [436, 345] on span at bounding box center [445, 345] width 23 height 6
click at [433, 348] on input "checkbox" at bounding box center [433, 348] width 0 height 0
click at [1432, 169] on span "Verify Benefits" at bounding box center [1458, 172] width 87 height 13
click at [430, 572] on li "Full Breakdown" at bounding box center [432, 566] width 121 height 29
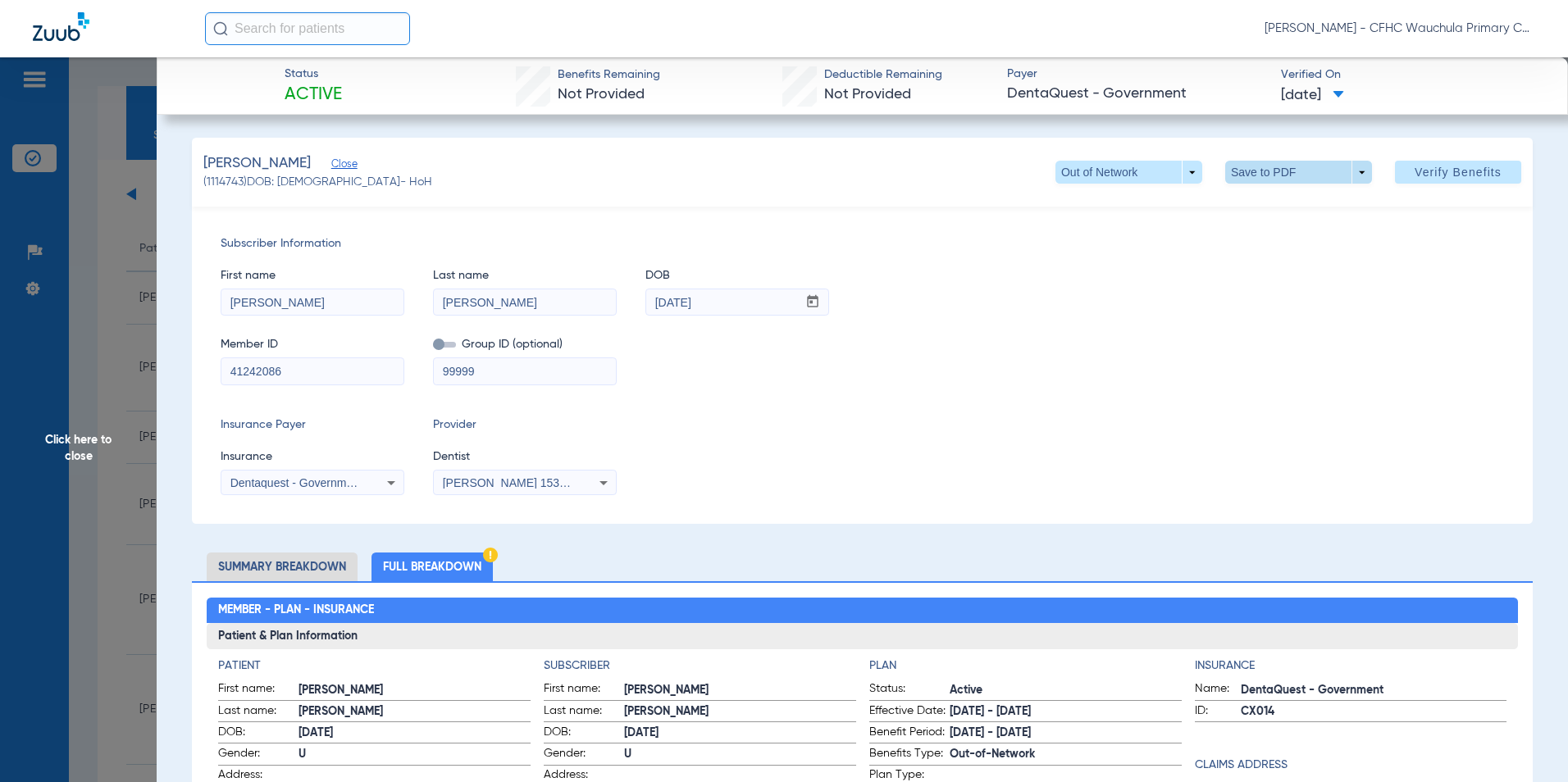
click at [1265, 171] on span at bounding box center [1298, 172] width 146 height 23
click at [1252, 204] on button "insert_drive_file Save to PDF" at bounding box center [1275, 204] width 124 height 32
click at [77, 445] on span "Click here to close" at bounding box center [78, 448] width 157 height 782
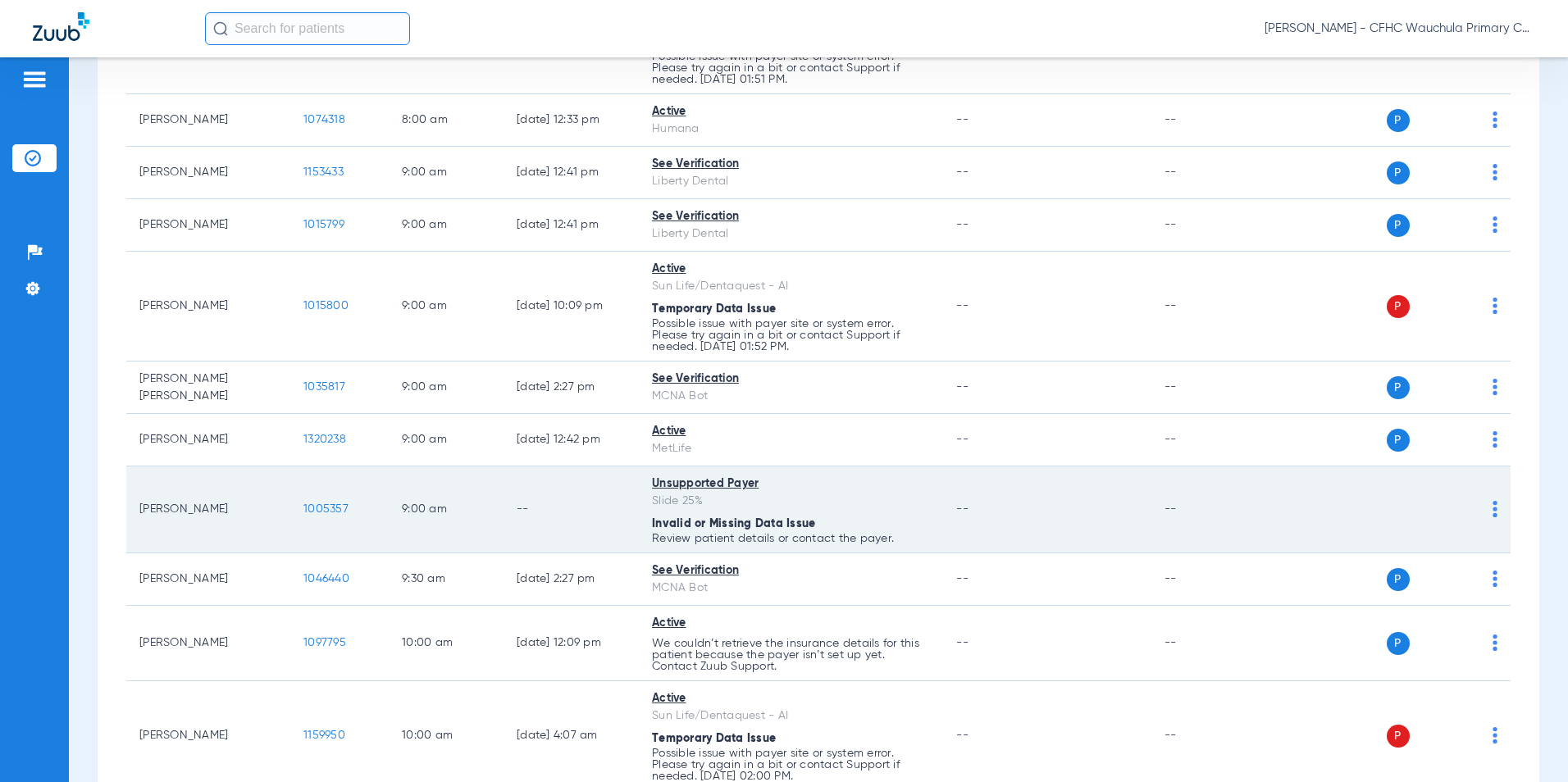
scroll to position [738, 0]
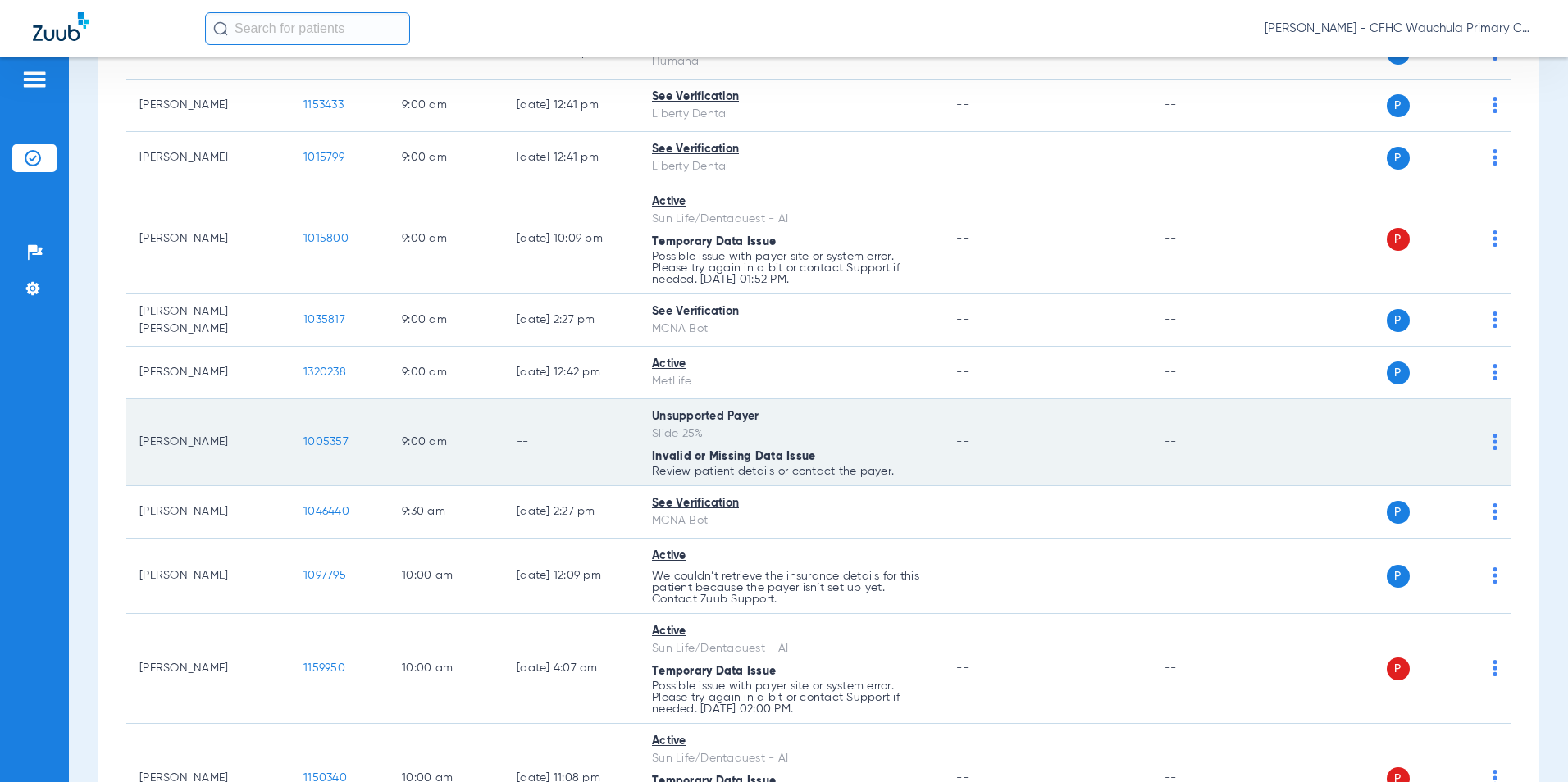
click at [330, 442] on span "1005357" at bounding box center [325, 442] width 45 height 11
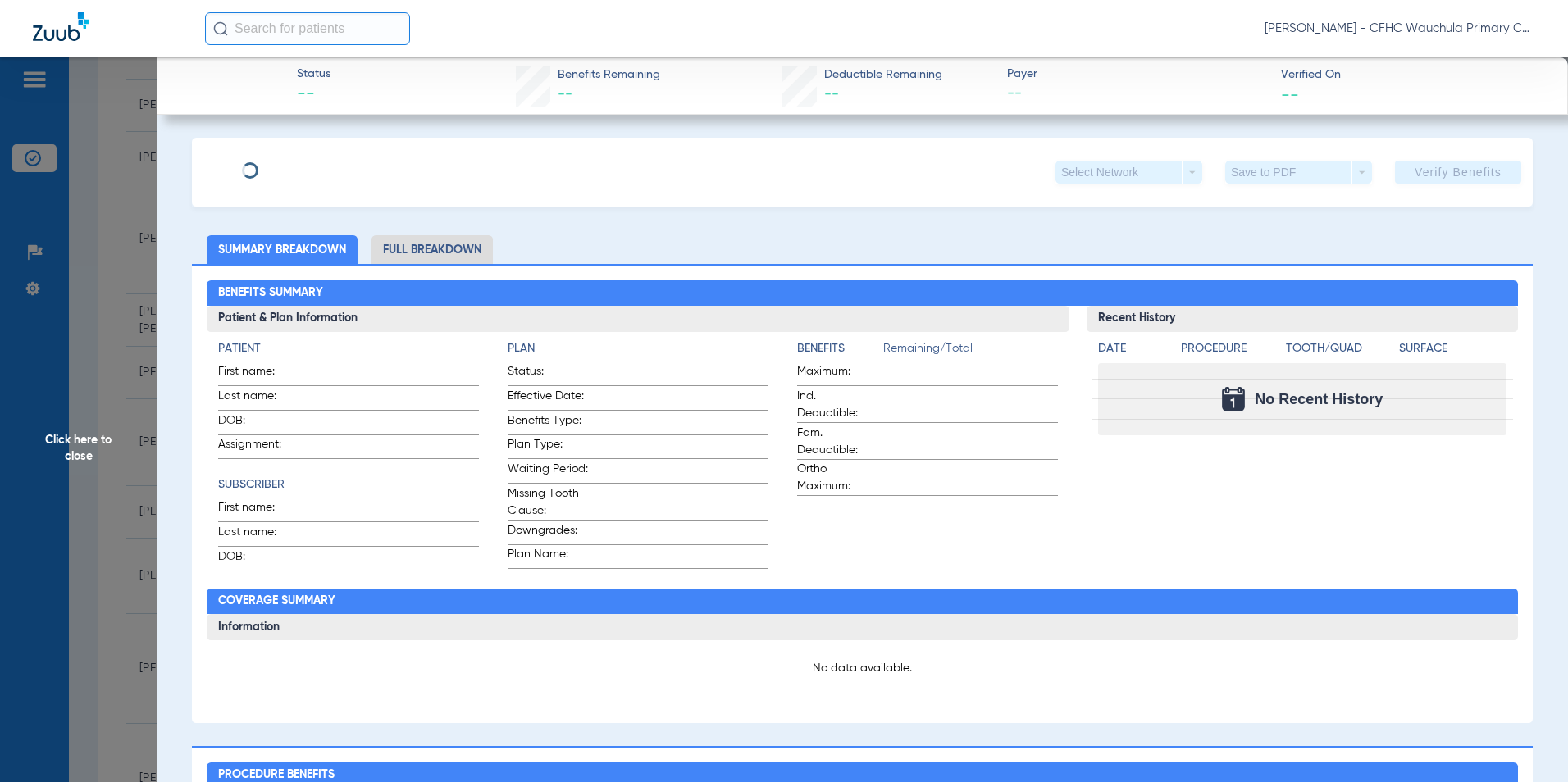
type input "[PERSON_NAME]"
type input "[DATE]"
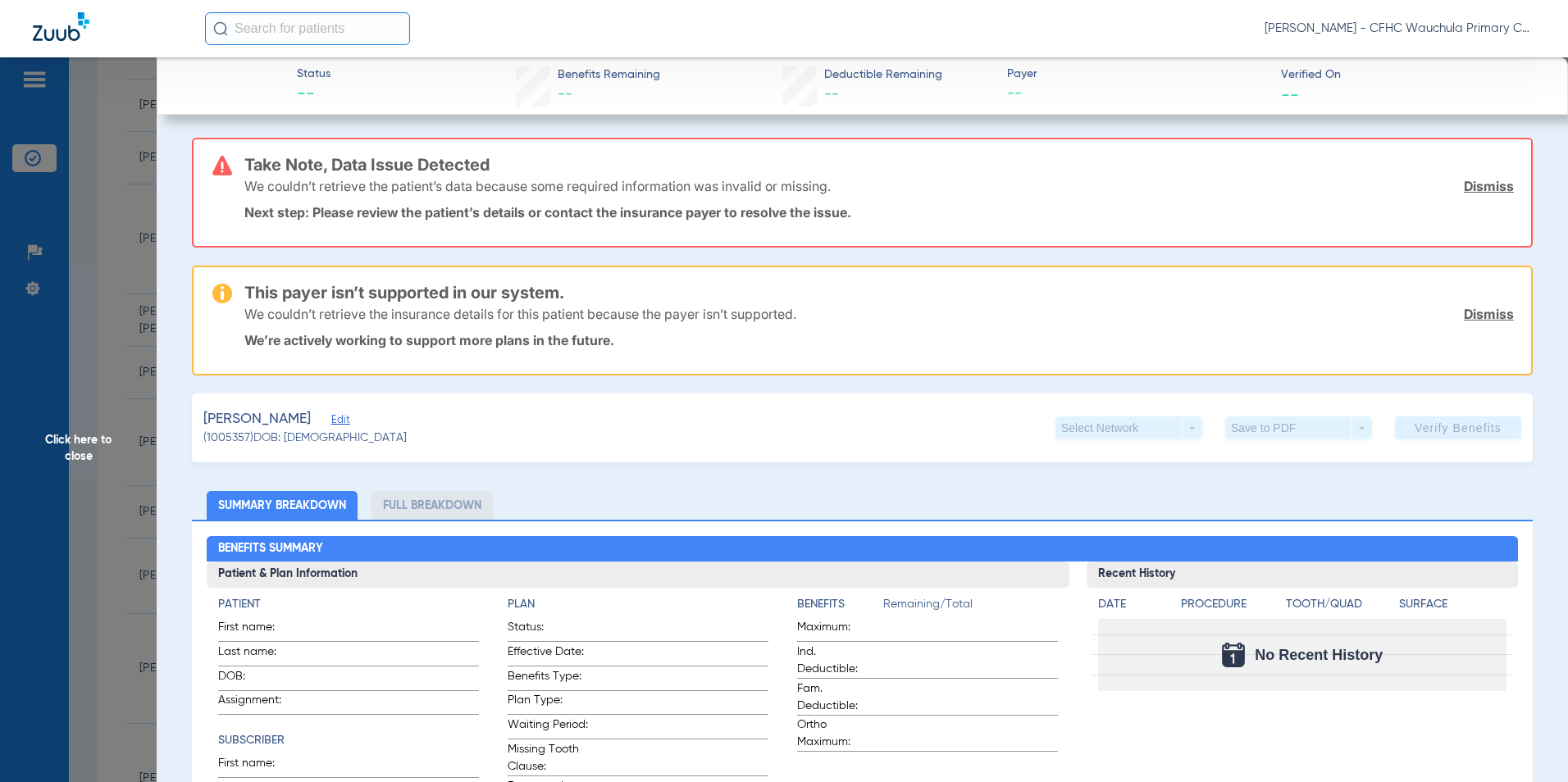
click at [331, 418] on span "Edit" at bounding box center [339, 422] width 15 height 16
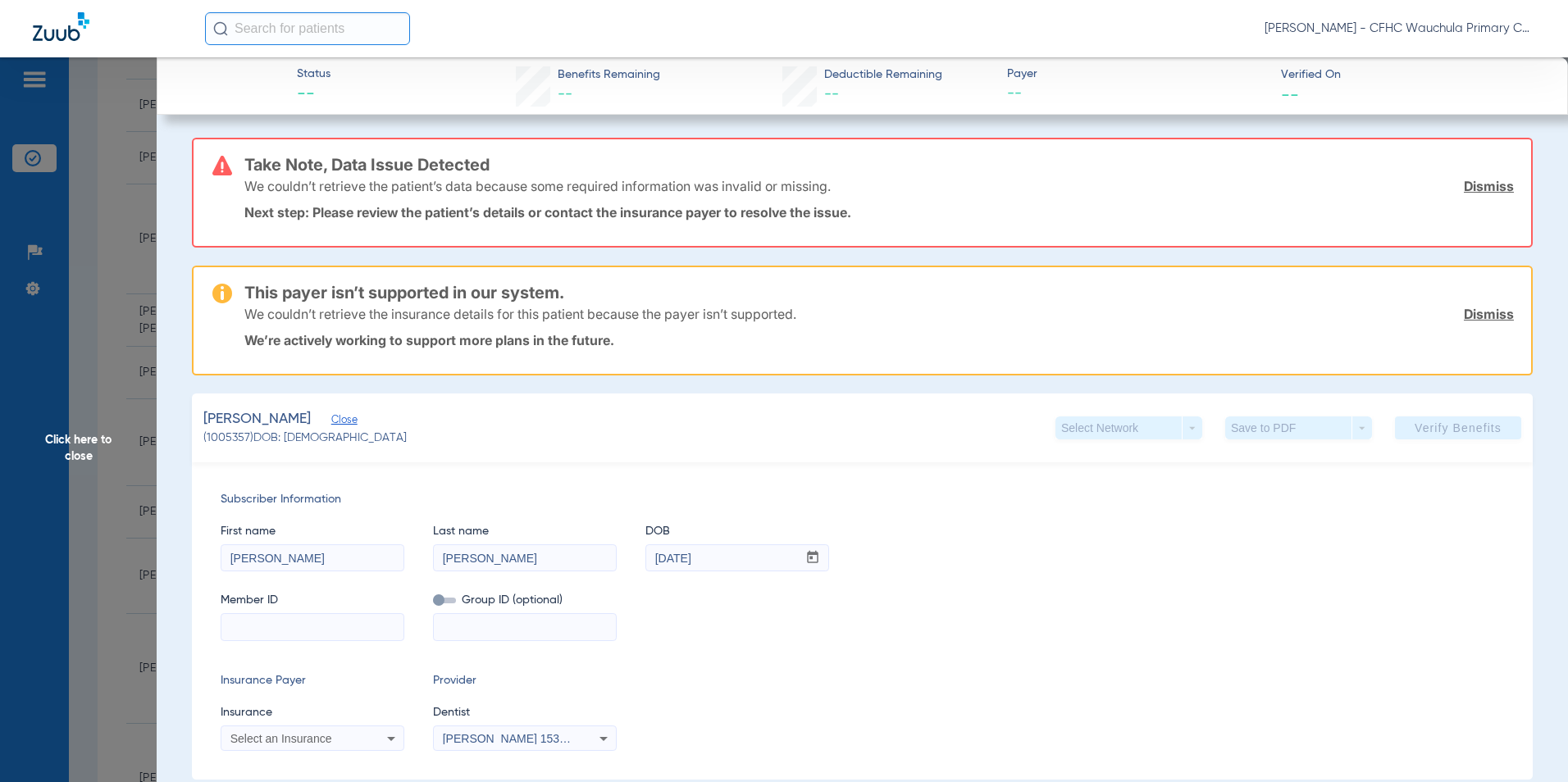
drag, startPoint x: 1472, startPoint y: 188, endPoint x: 1465, endPoint y: 217, distance: 29.8
click at [1472, 188] on link "Dismiss" at bounding box center [1488, 186] width 50 height 17
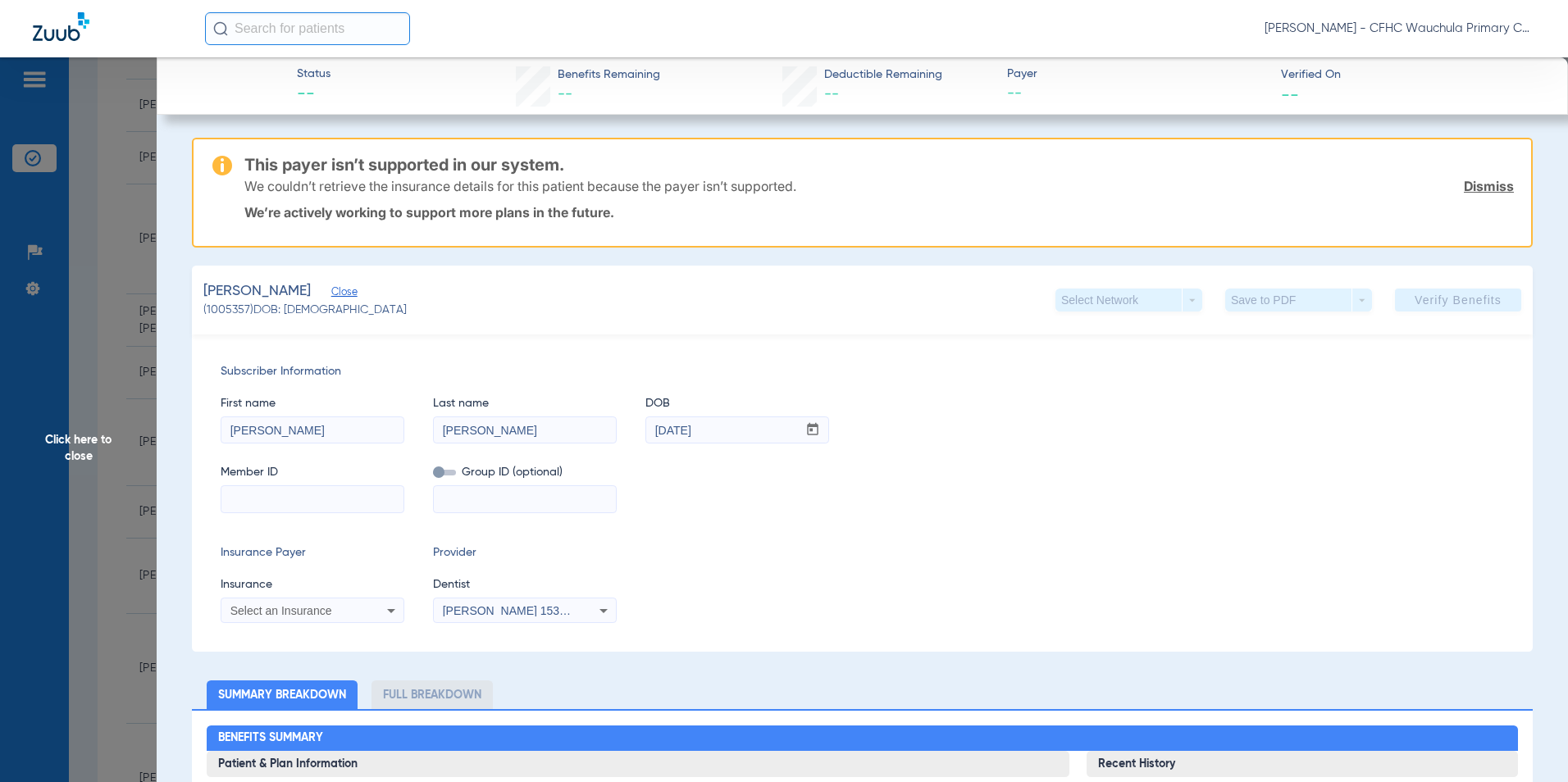
click at [1478, 188] on link "Dismiss" at bounding box center [1488, 186] width 50 height 17
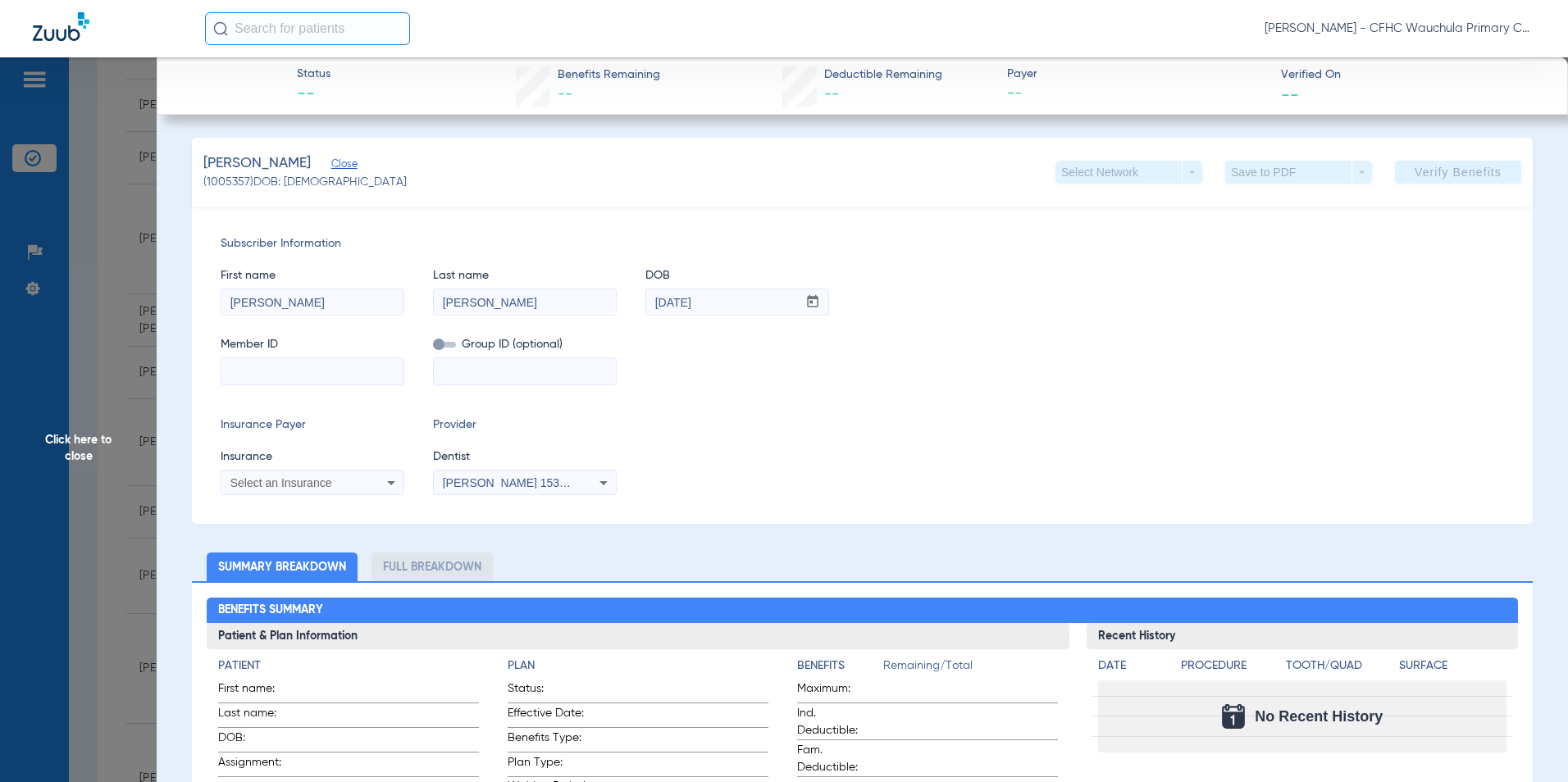
drag, startPoint x: 382, startPoint y: 371, endPoint x: 474, endPoint y: 360, distance: 92.7
click at [381, 370] on input at bounding box center [312, 372] width 182 height 26
paste input "9460088104"
type input "9460088104"
click at [313, 476] on span "Select an Insurance" at bounding box center [282, 482] width 102 height 13
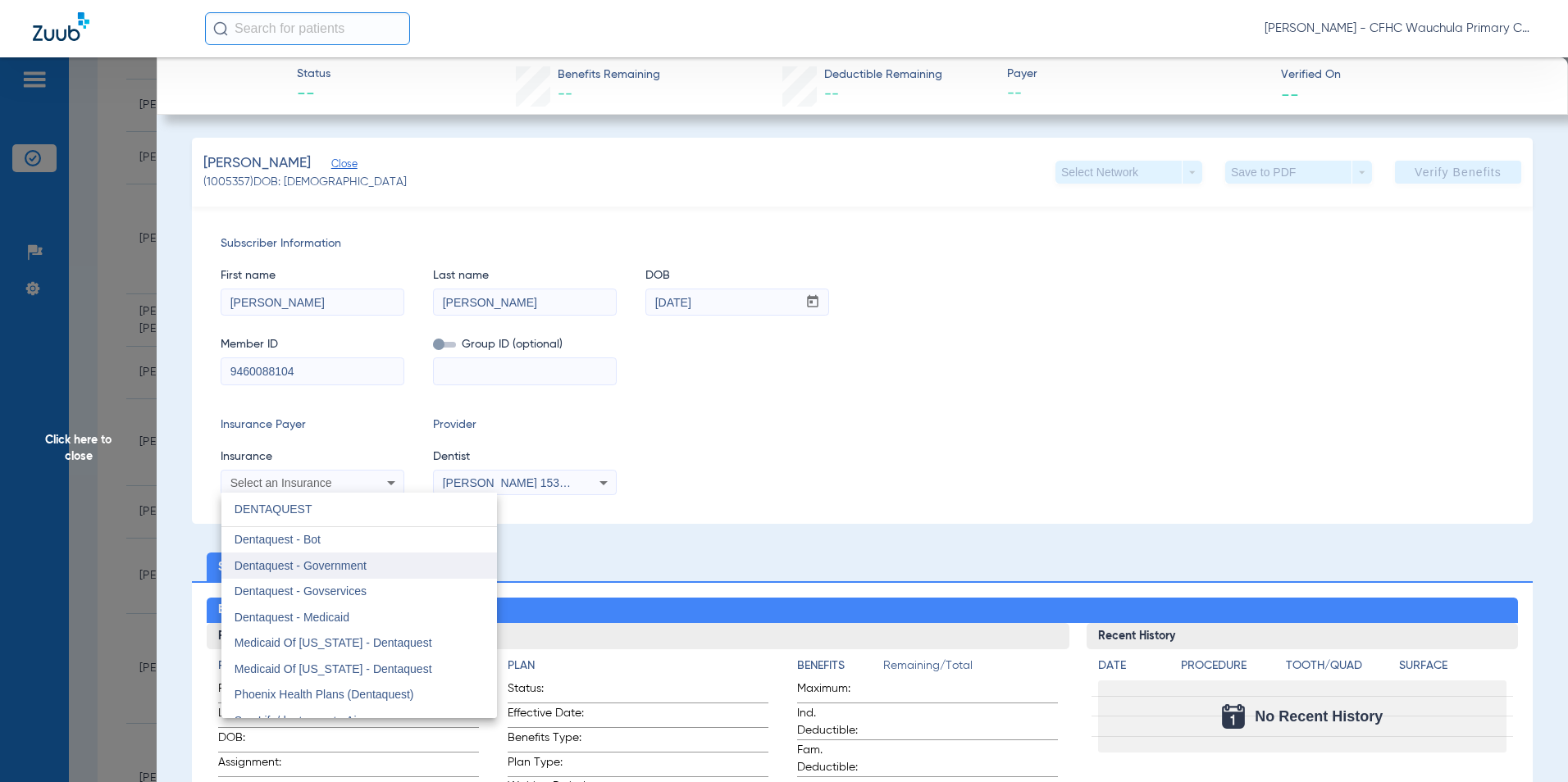
type input "DENTAQUEST"
click at [375, 559] on mat-option "Dentaquest - Government" at bounding box center [359, 565] width 275 height 26
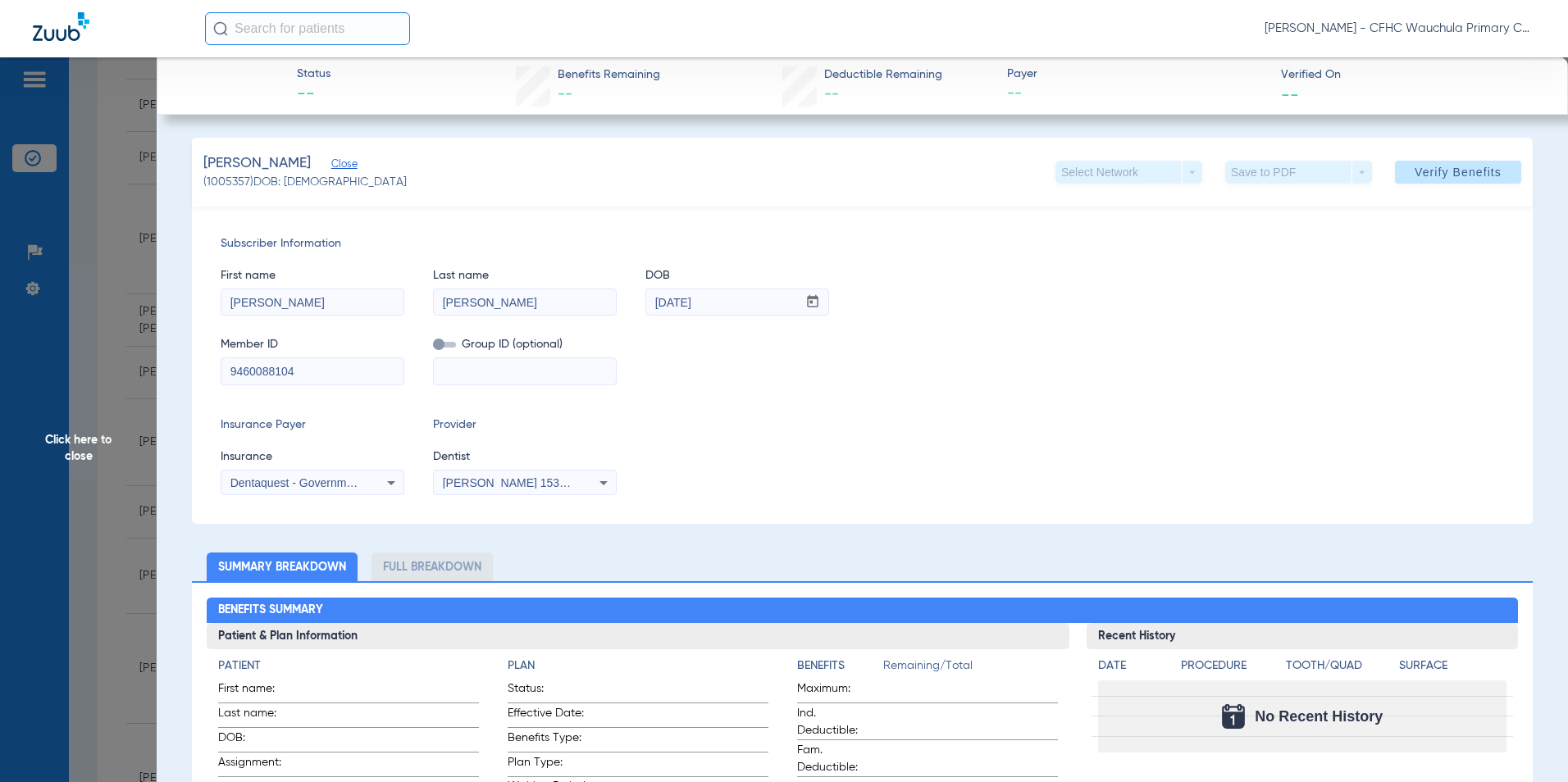
click at [829, 466] on div "Insurance Payer Insurance Dentaquest - Government Provider Dentist [PERSON_NAME…" at bounding box center [863, 456] width 1284 height 79
click at [1465, 177] on span "Verify Benefits" at bounding box center [1458, 172] width 87 height 13
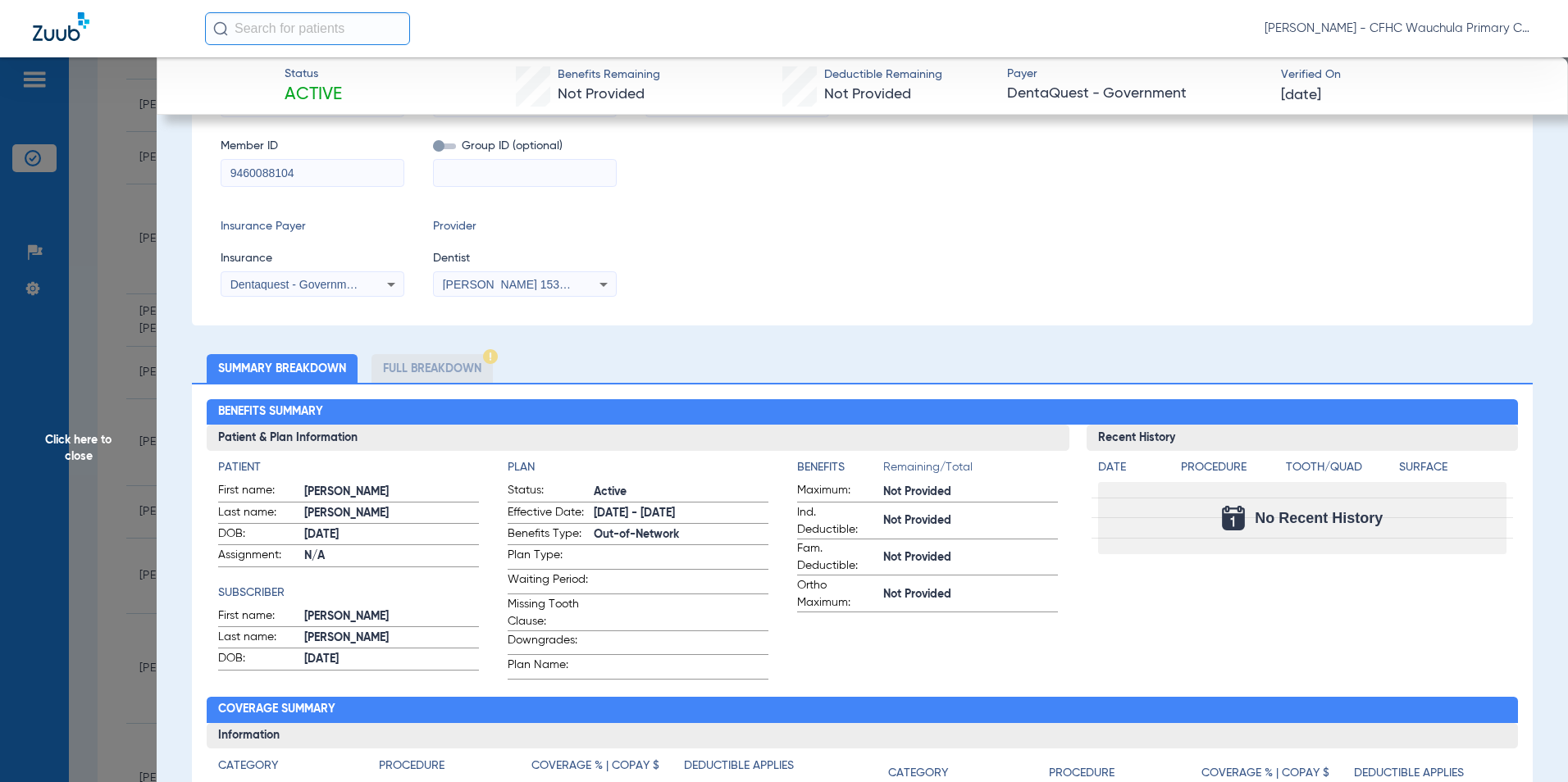
scroll to position [328, 0]
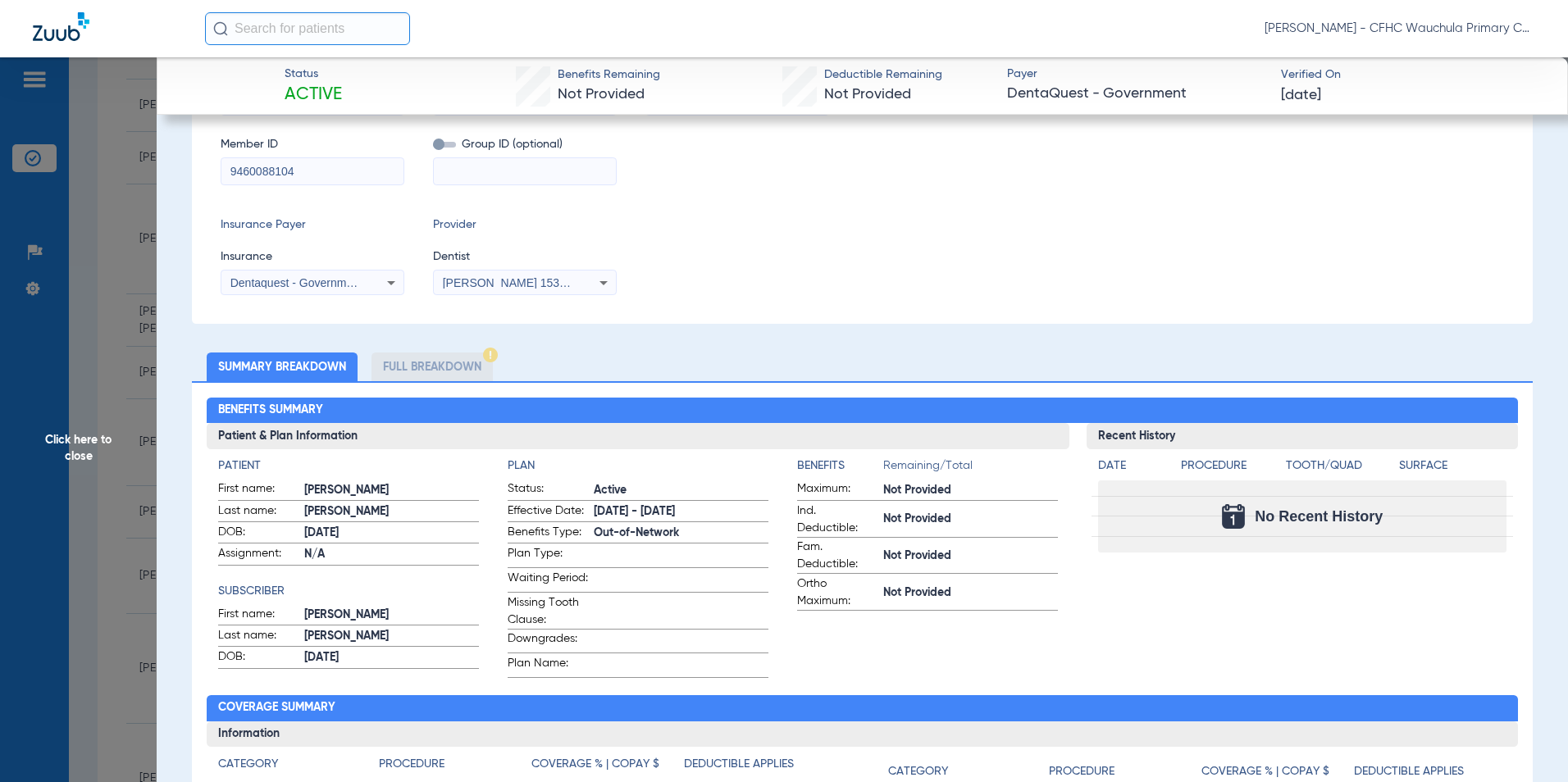
click at [438, 368] on li "Full Breakdown" at bounding box center [432, 366] width 121 height 29
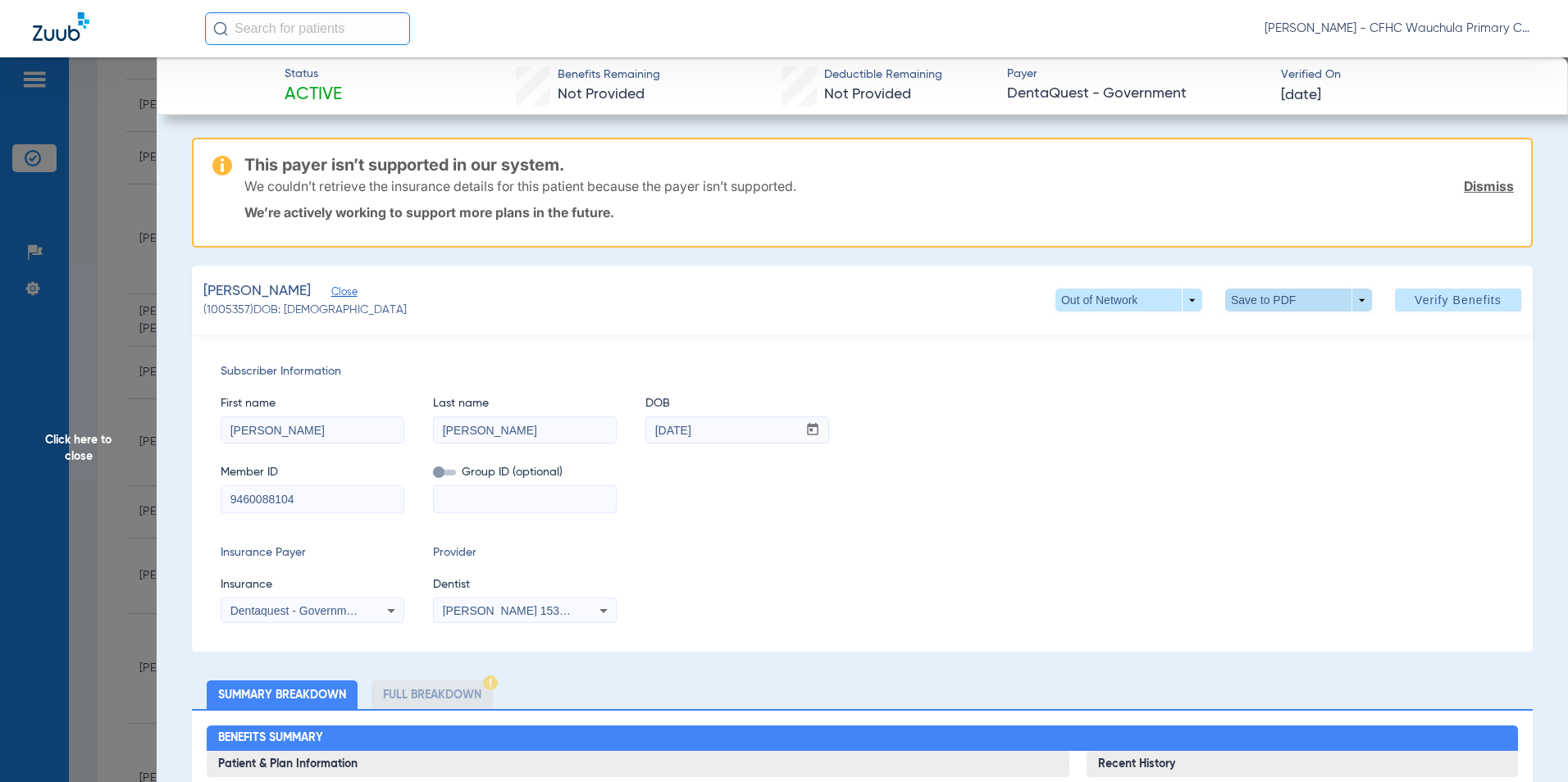
click at [1279, 301] on span at bounding box center [1298, 300] width 39 height 39
click at [1265, 329] on span "Save to PDF" at bounding box center [1292, 332] width 65 height 11
click at [88, 441] on span "Click here to close" at bounding box center [78, 448] width 157 height 782
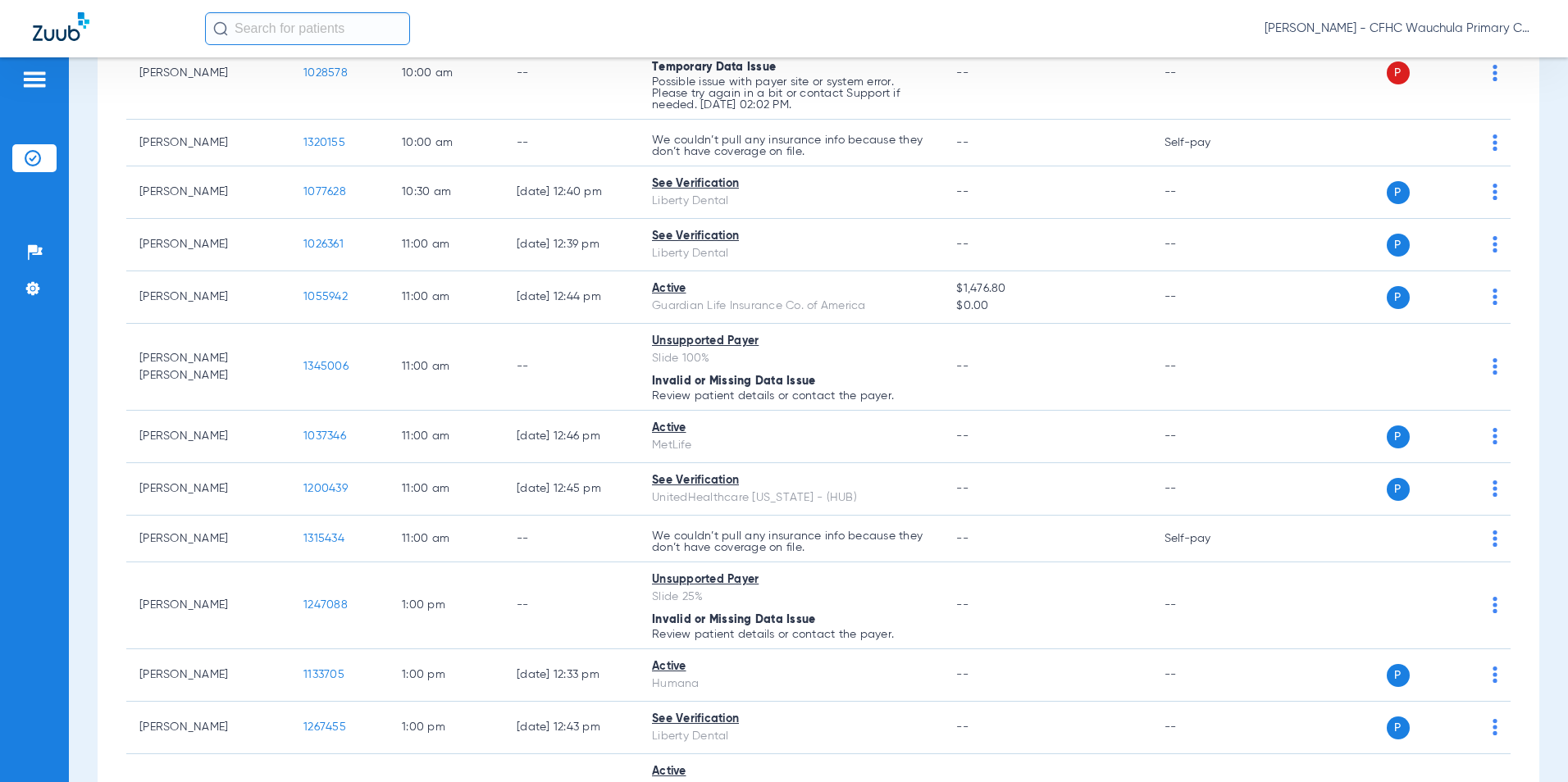
scroll to position [1558, 0]
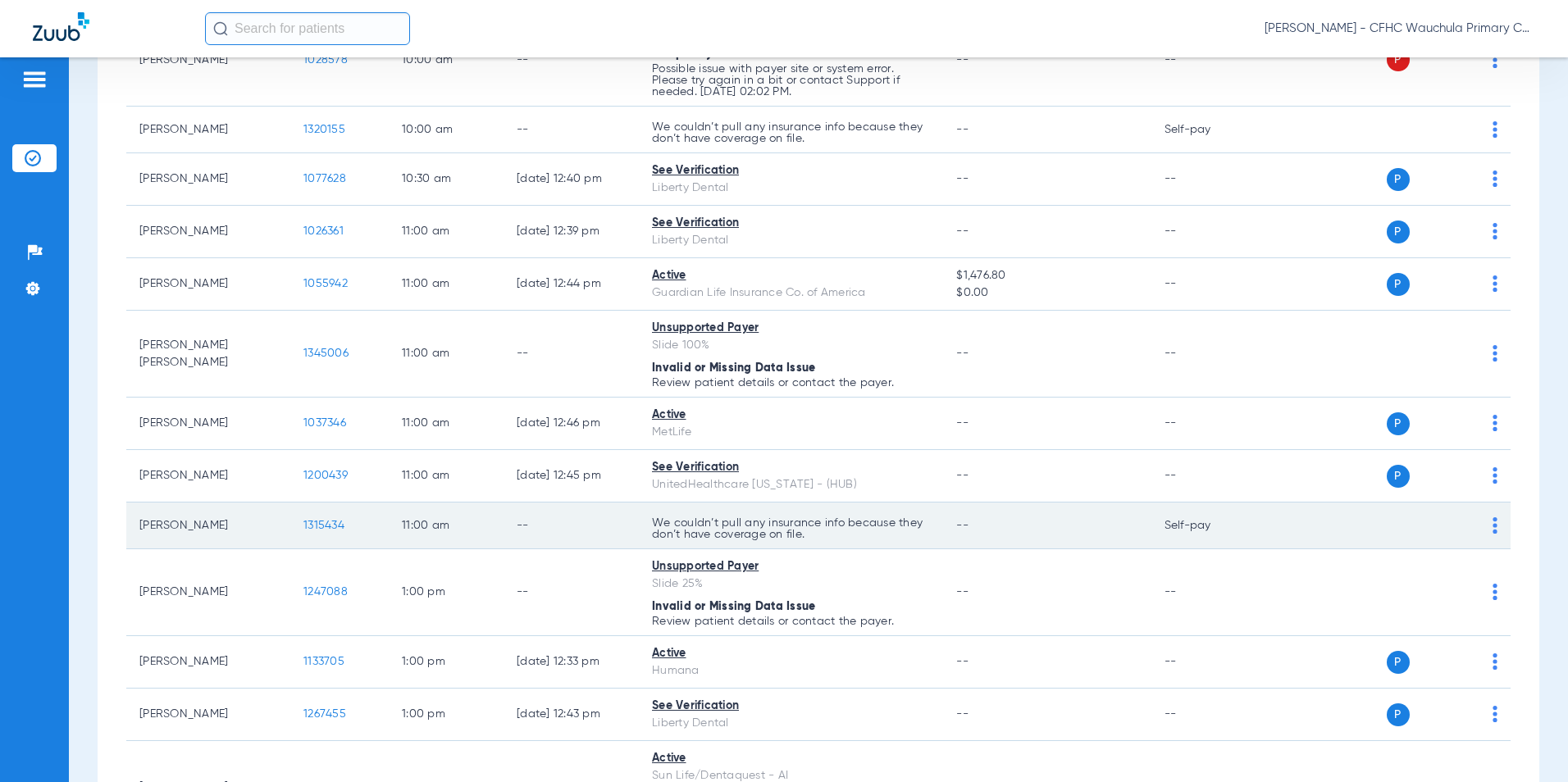
click at [314, 531] on span "1315434" at bounding box center [324, 525] width 41 height 11
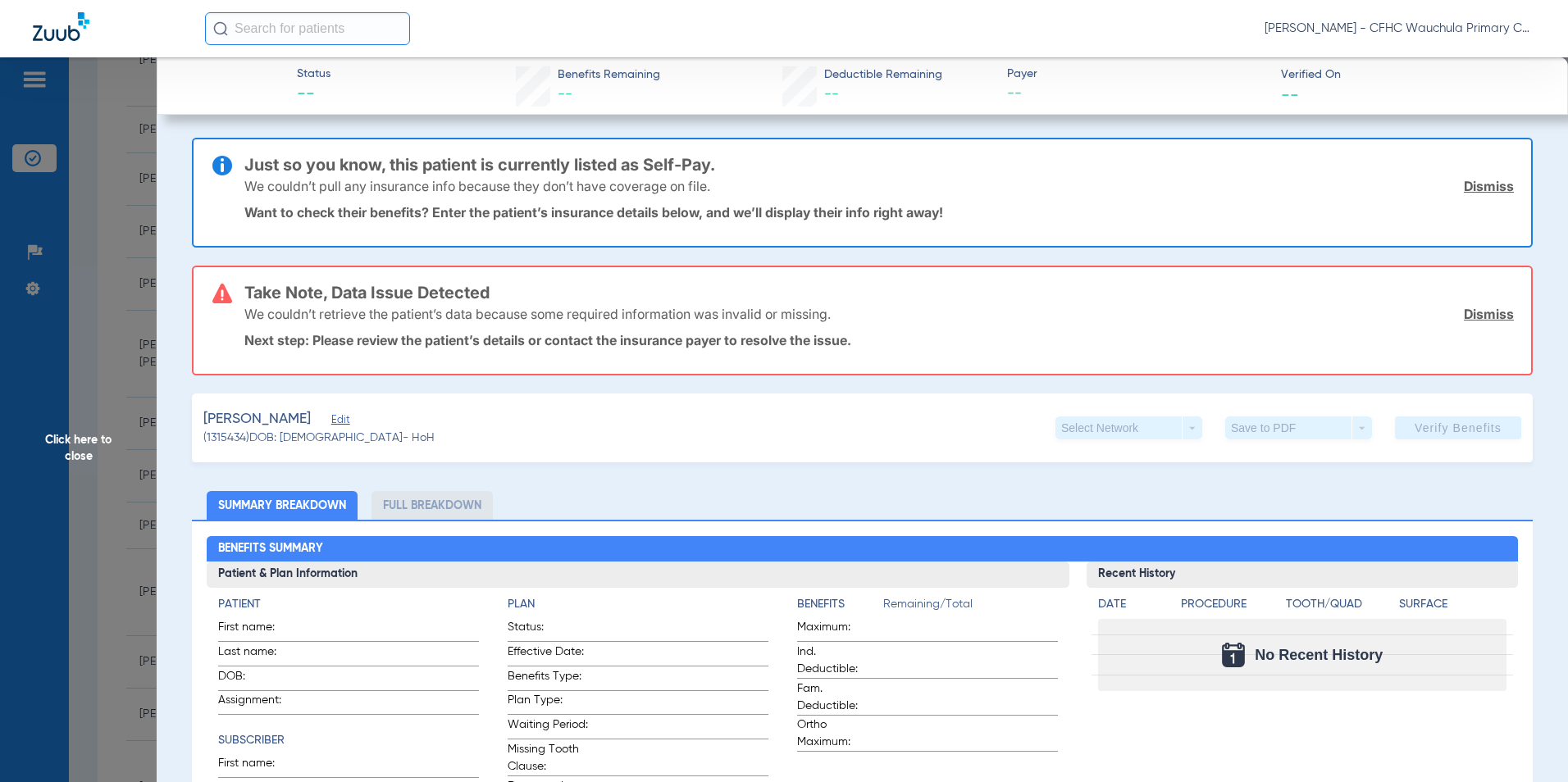
click at [335, 420] on span "Edit" at bounding box center [339, 422] width 15 height 16
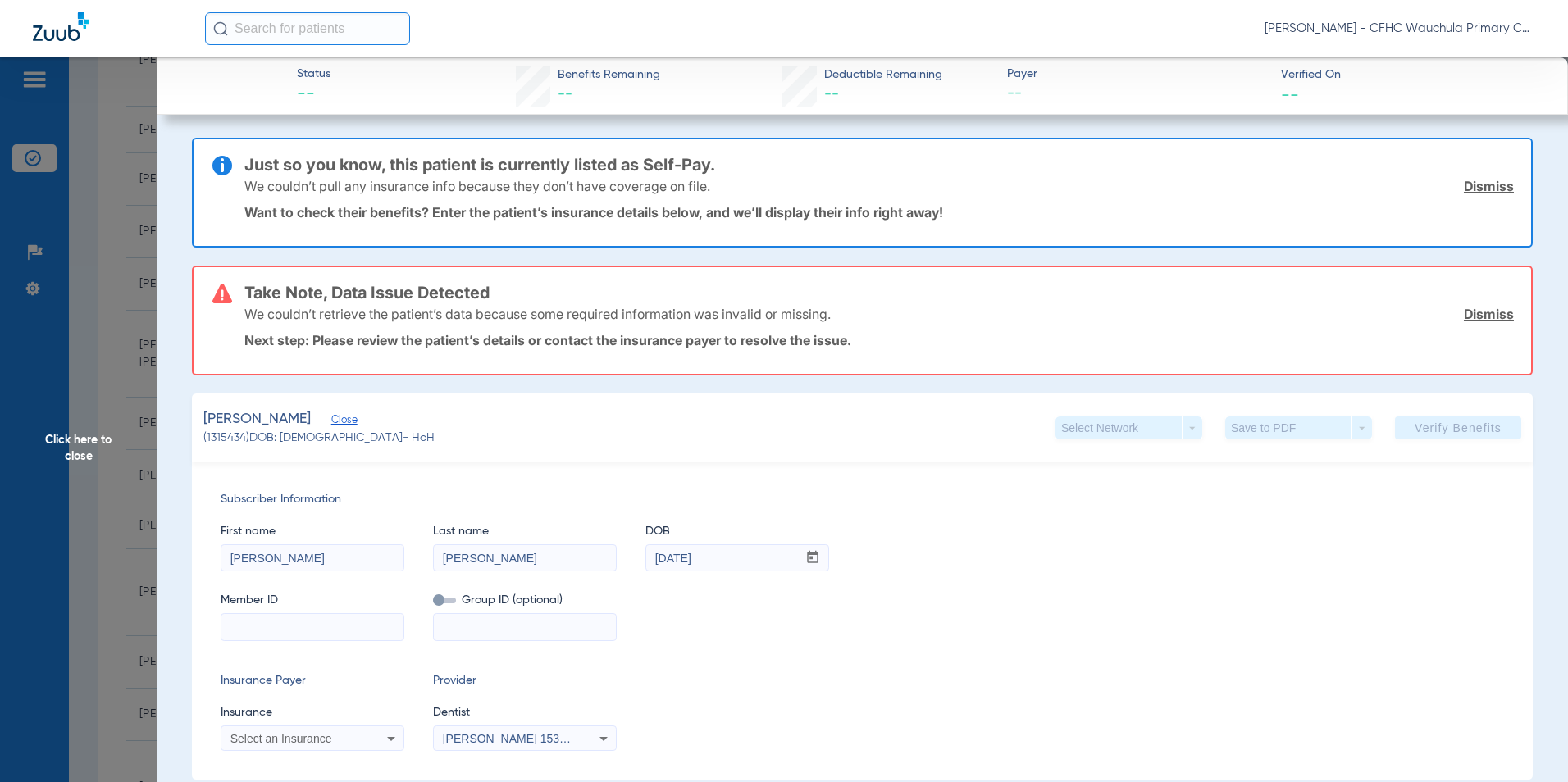
click at [258, 626] on input at bounding box center [312, 627] width 182 height 26
paste input "H64168241"
type input "H64168241"
click at [285, 732] on span "Select an Insurance" at bounding box center [282, 738] width 102 height 13
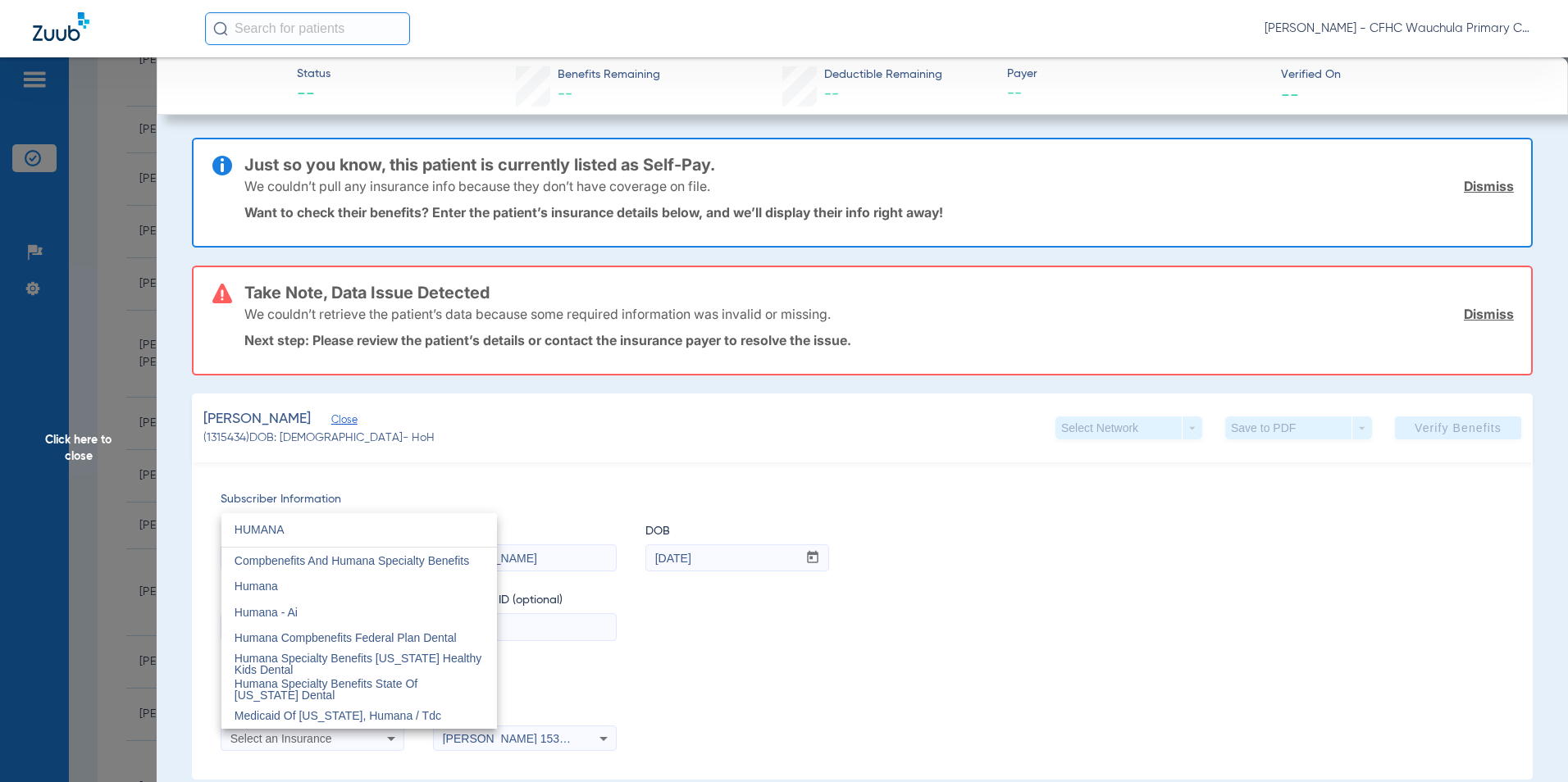
type input "HUMANA"
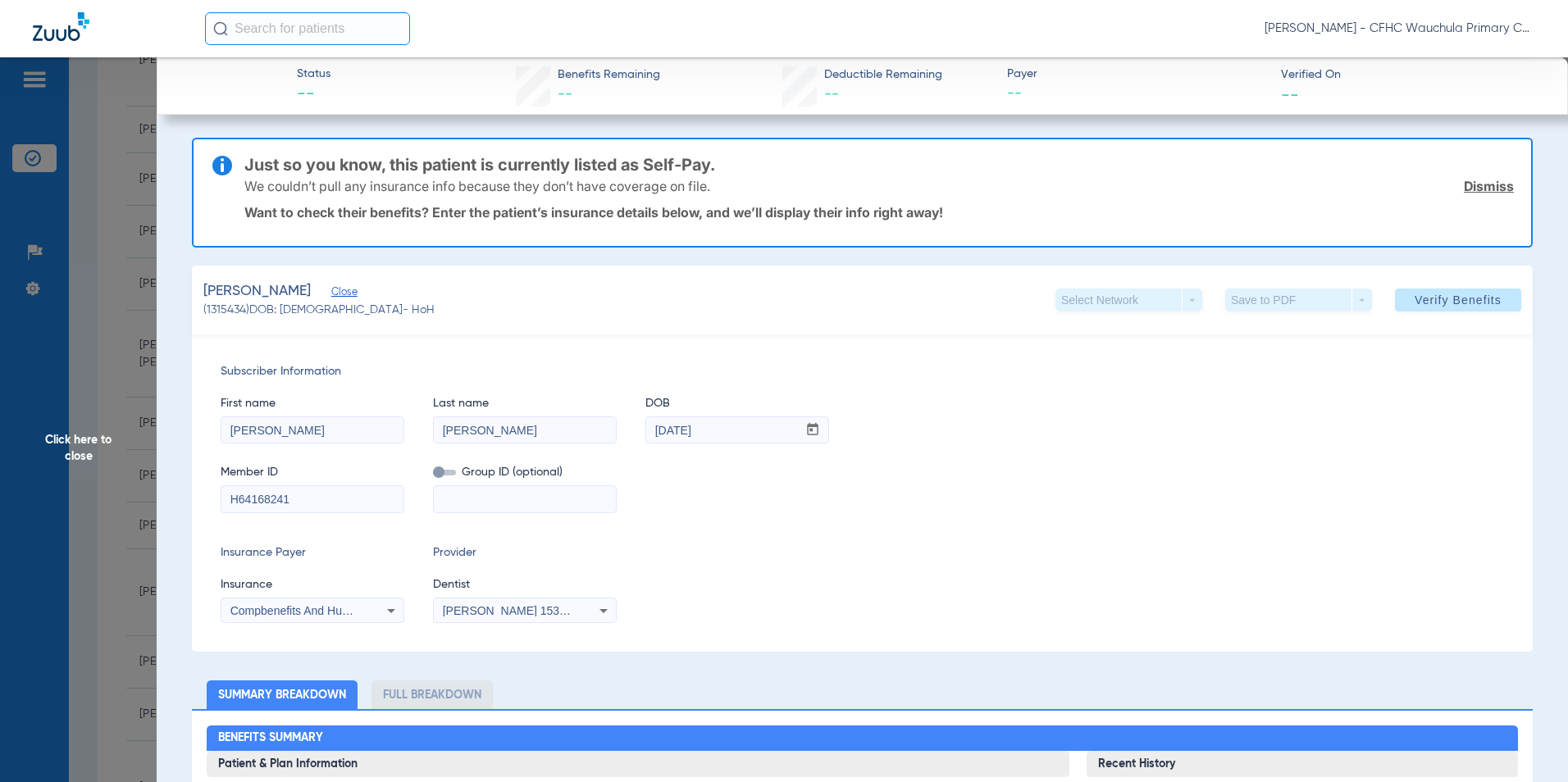
click at [763, 572] on div "Insurance Payer Insurance Compbenefits And Humana Specialty Benefits Provider D…" at bounding box center [863, 584] width 1284 height 79
click at [318, 608] on span "Compbenefits And Humana Specialty Benefits" at bounding box center [347, 610] width 234 height 13
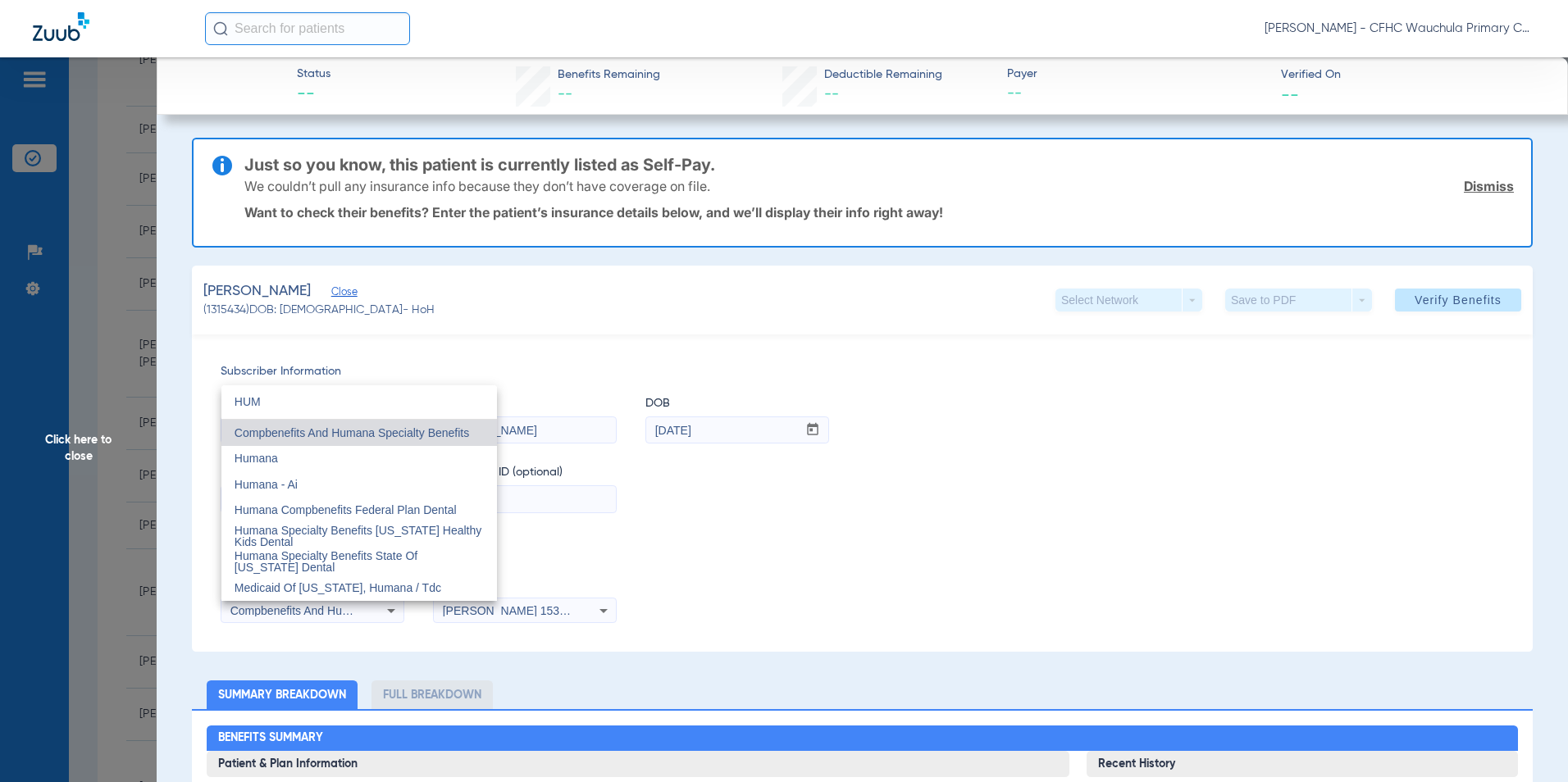
scroll to position [0, 0]
type input "HUMANA"
click at [296, 462] on mat-option "Humana" at bounding box center [359, 459] width 275 height 26
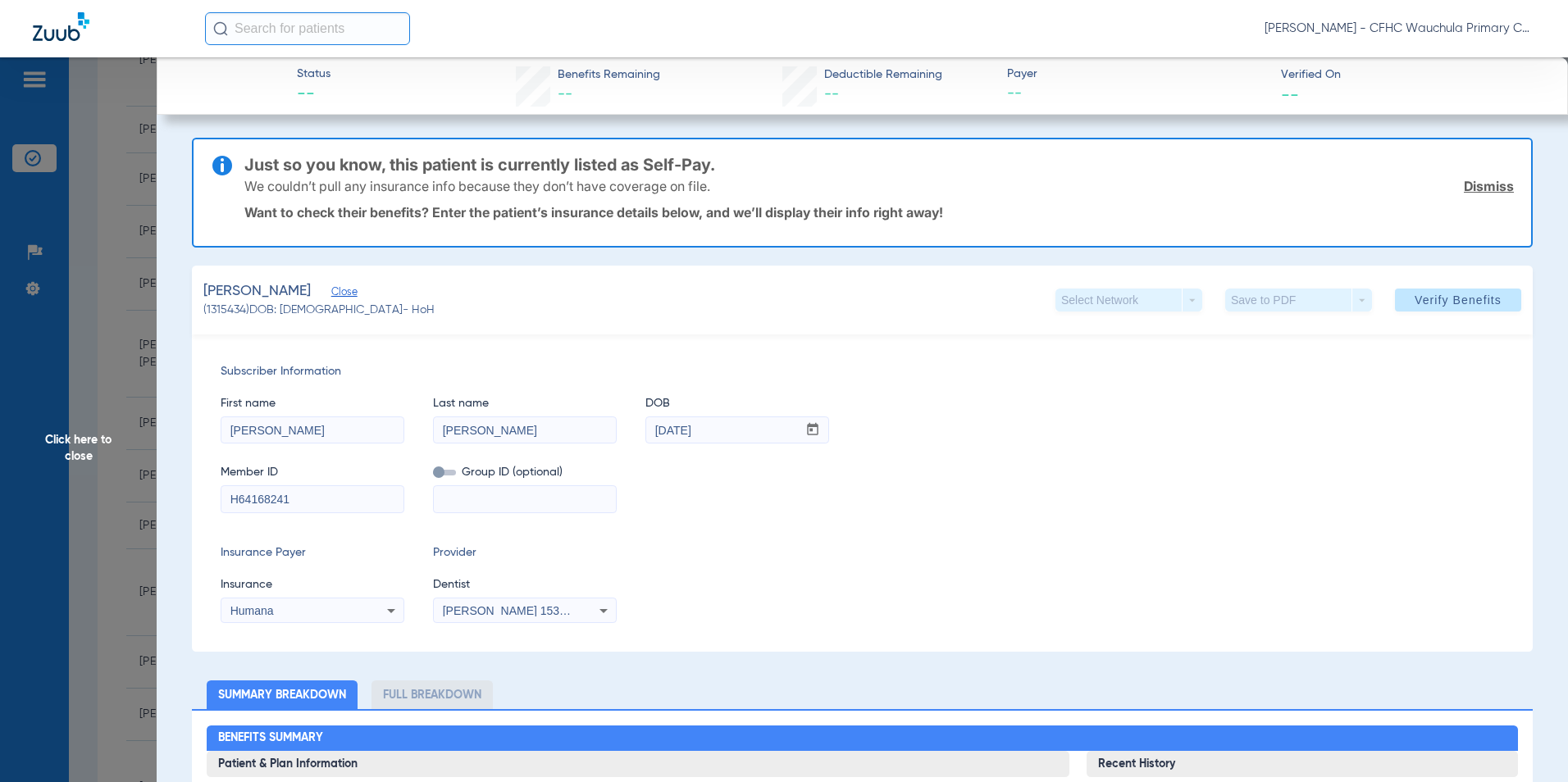
click at [843, 551] on div "Insurance Payer Insurance Humana Provider Dentist [PERSON_NAME] 1538802673" at bounding box center [863, 584] width 1284 height 79
click at [1427, 294] on span "Verify Benefits" at bounding box center [1458, 300] width 87 height 13
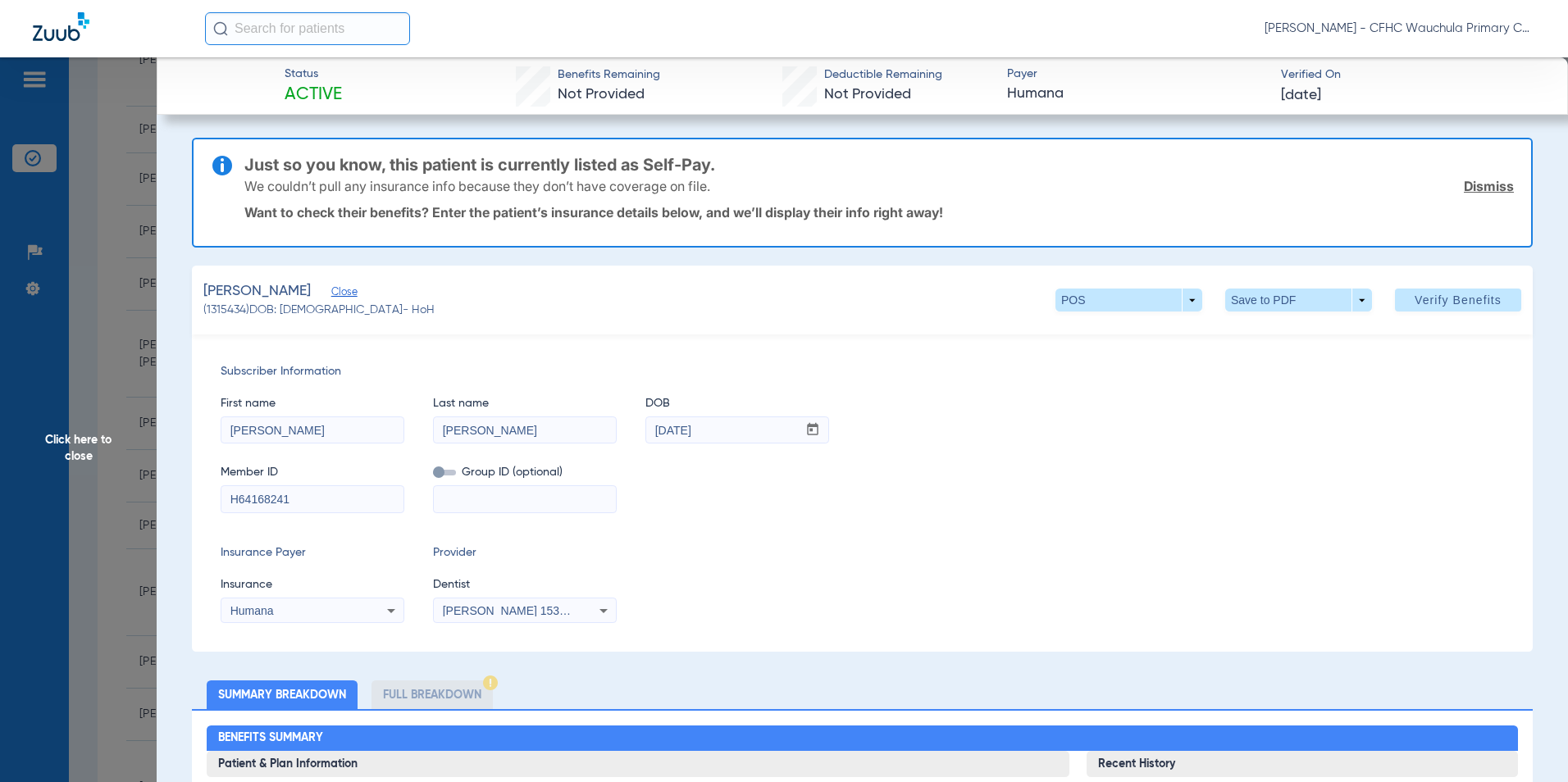
drag, startPoint x: 1478, startPoint y: 185, endPoint x: 1341, endPoint y: 323, distance: 194.5
click at [1477, 185] on link "Dismiss" at bounding box center [1488, 186] width 50 height 17
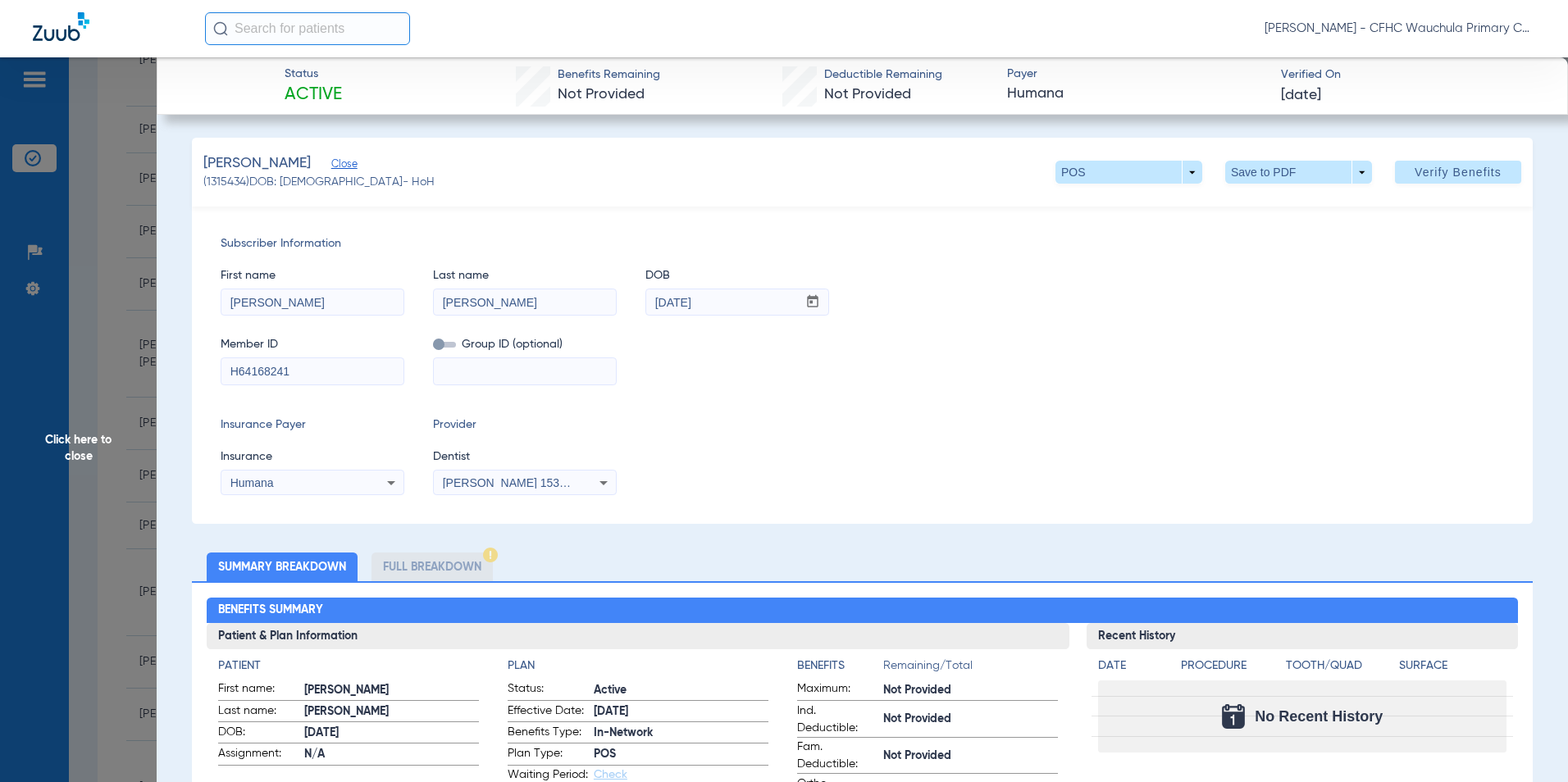
click at [399, 573] on li "Full Breakdown" at bounding box center [432, 566] width 121 height 29
click at [446, 571] on li "Full Breakdown" at bounding box center [432, 566] width 121 height 29
click at [1233, 166] on span at bounding box center [1298, 172] width 146 height 23
click at [1251, 204] on button "insert_drive_file Save to PDF" at bounding box center [1275, 204] width 124 height 32
click at [88, 440] on span "Click here to close" at bounding box center [78, 448] width 157 height 782
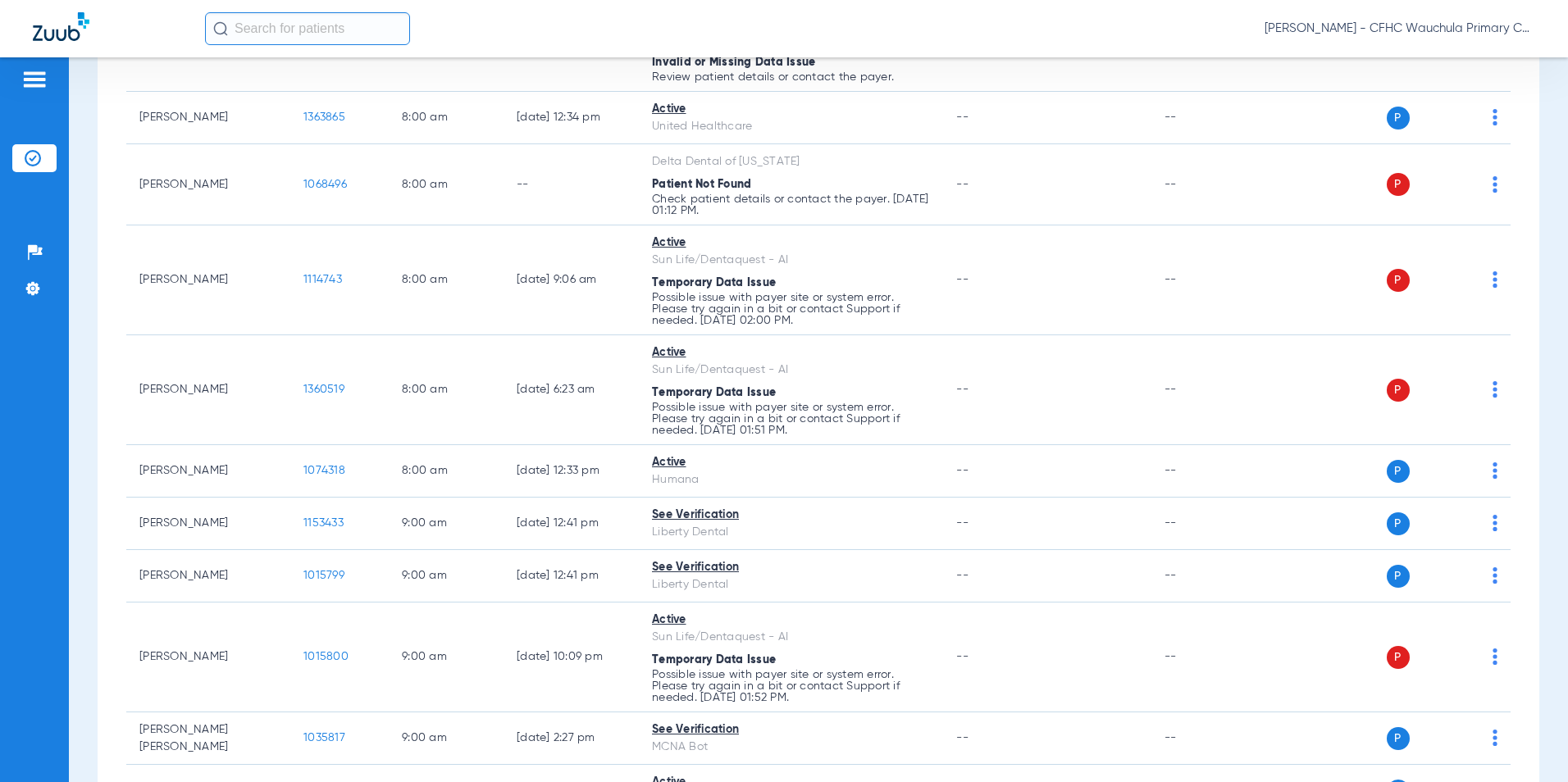
scroll to position [328, 0]
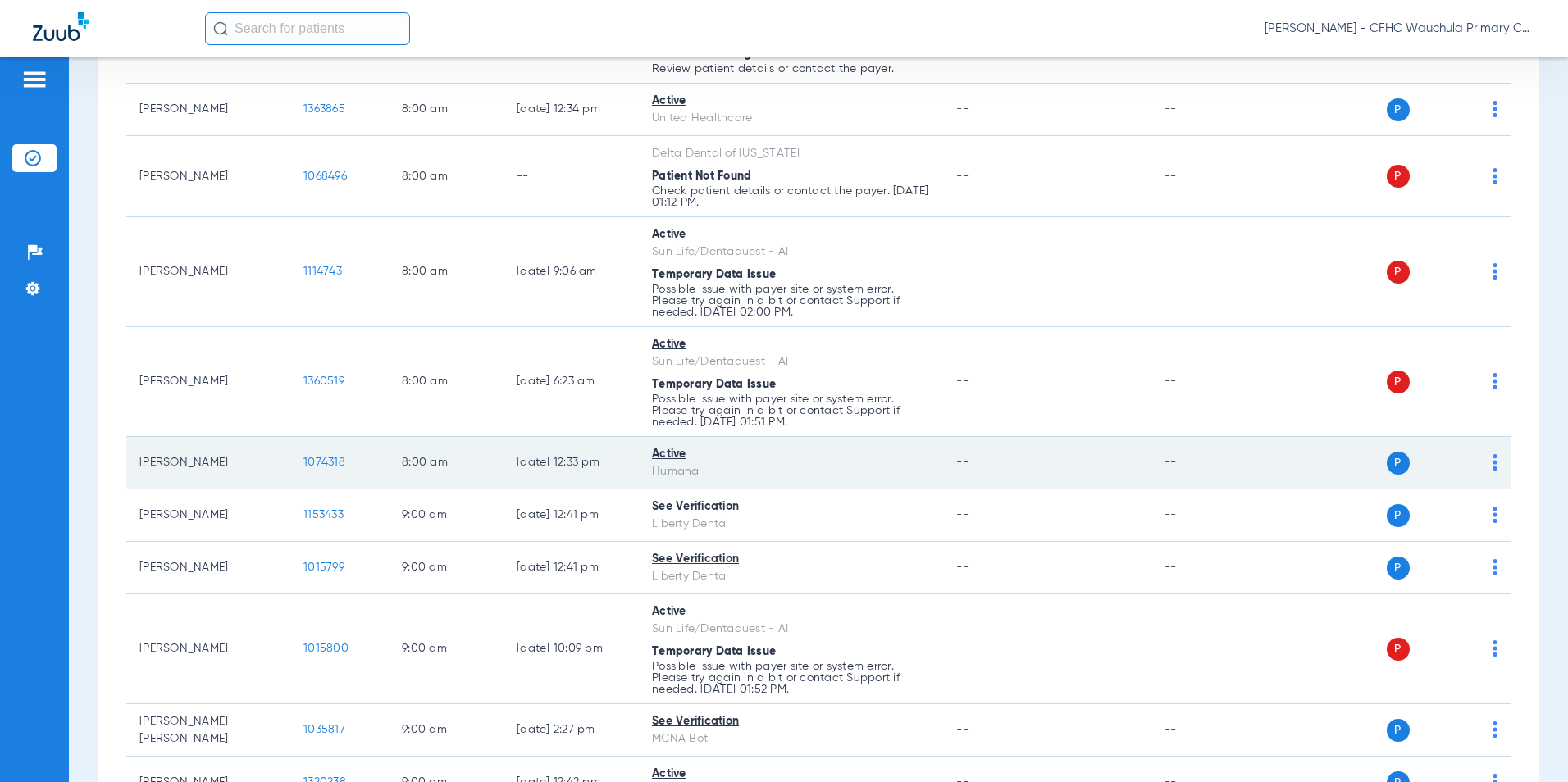
click at [323, 466] on span "1074318" at bounding box center [324, 462] width 42 height 11
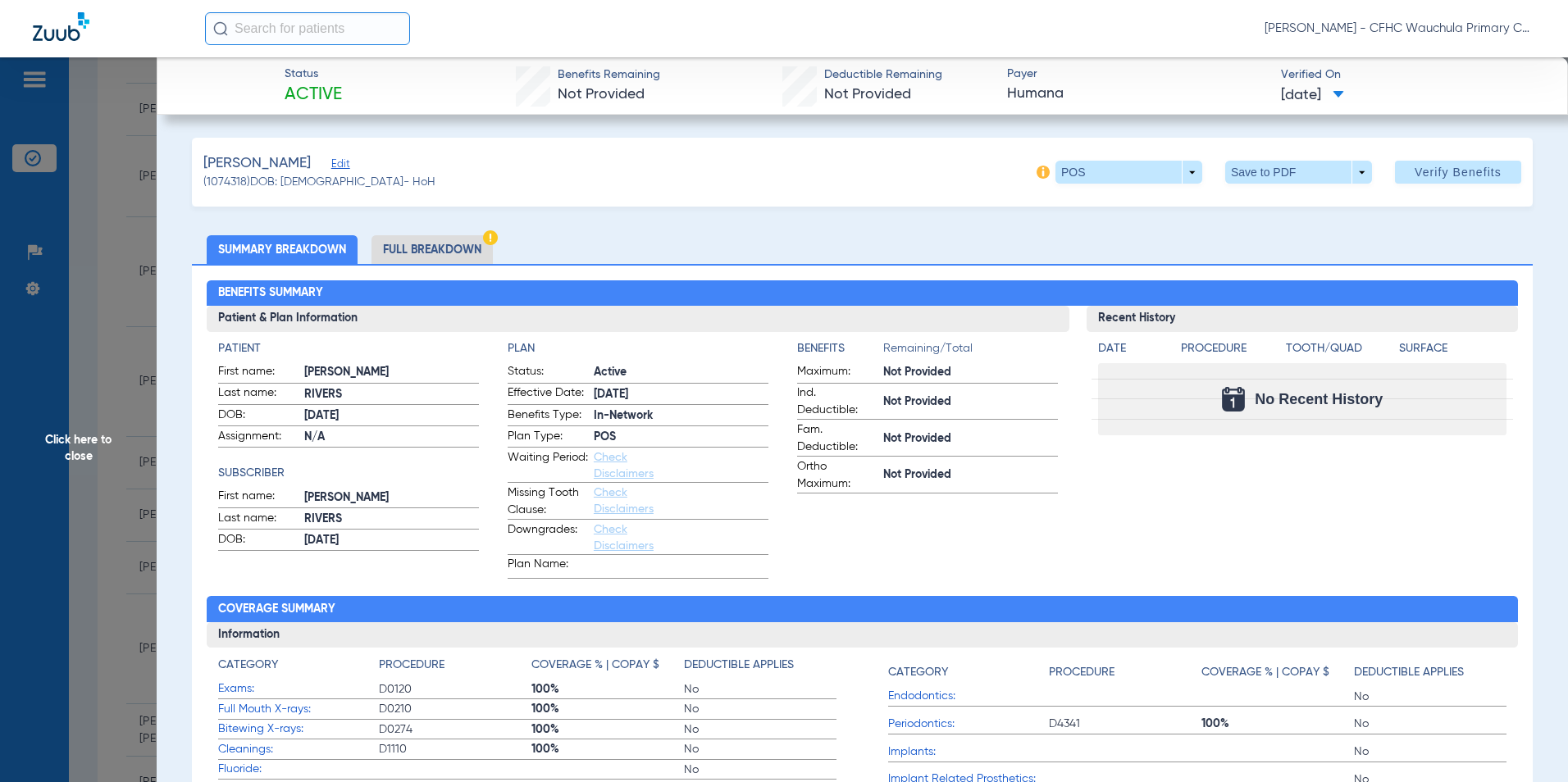
click at [461, 245] on li "Full Breakdown" at bounding box center [432, 249] width 121 height 29
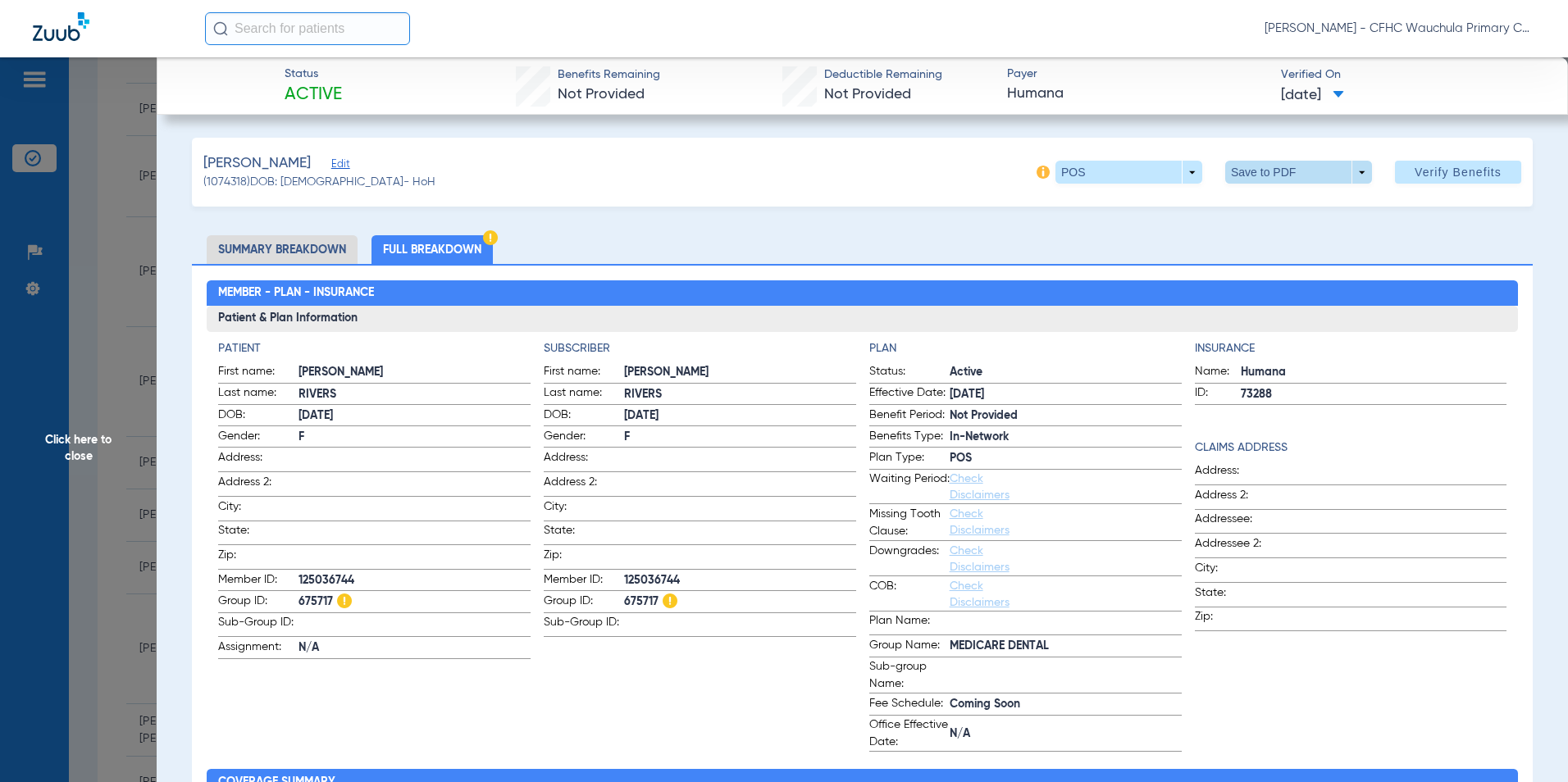
click at [1279, 162] on span at bounding box center [1298, 172] width 39 height 39
click at [1260, 206] on span "Save to PDF" at bounding box center [1292, 204] width 65 height 11
click at [90, 439] on span "Click here to close" at bounding box center [78, 448] width 157 height 782
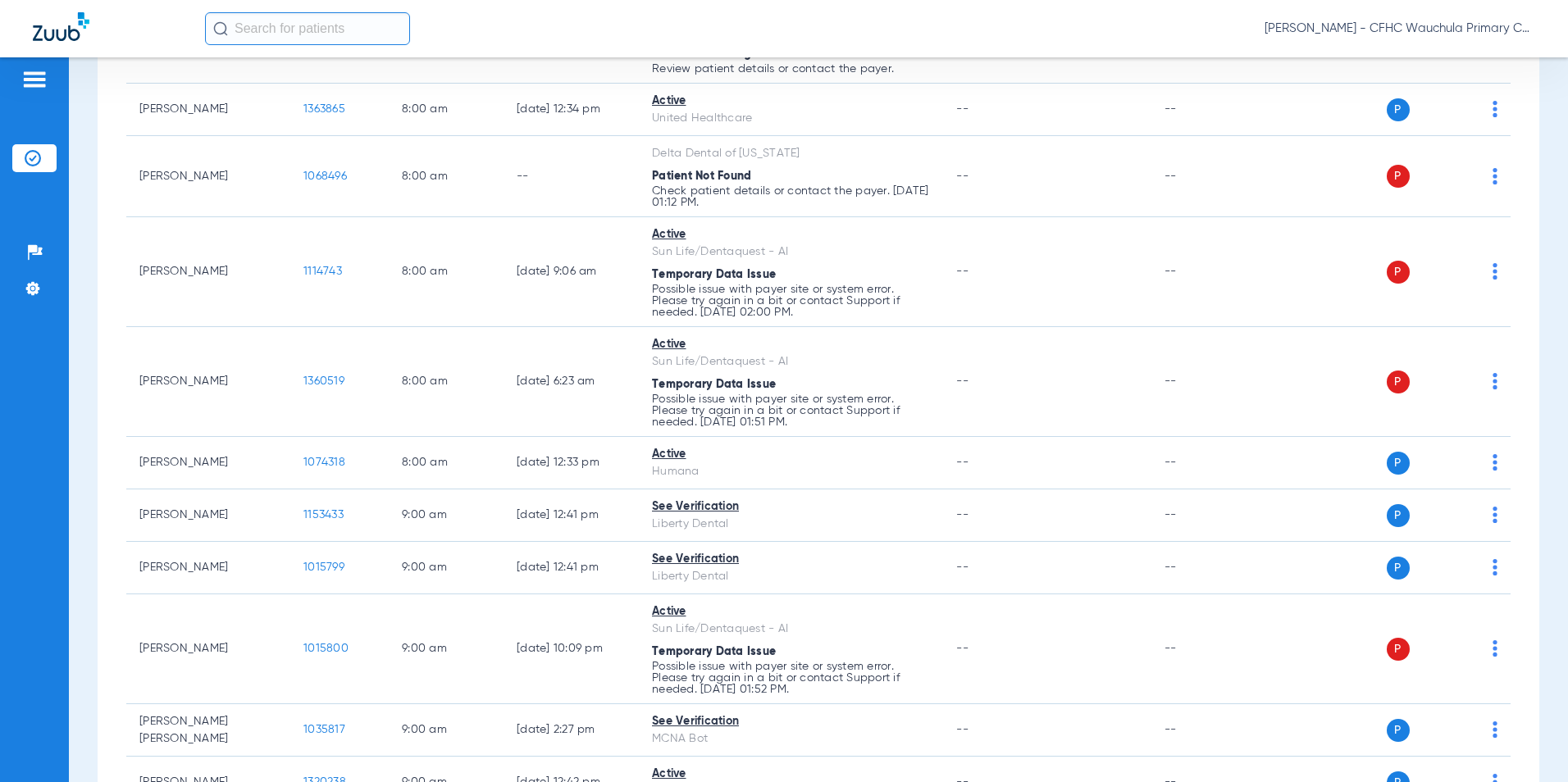
click at [321, 24] on input "text" at bounding box center [308, 28] width 205 height 32
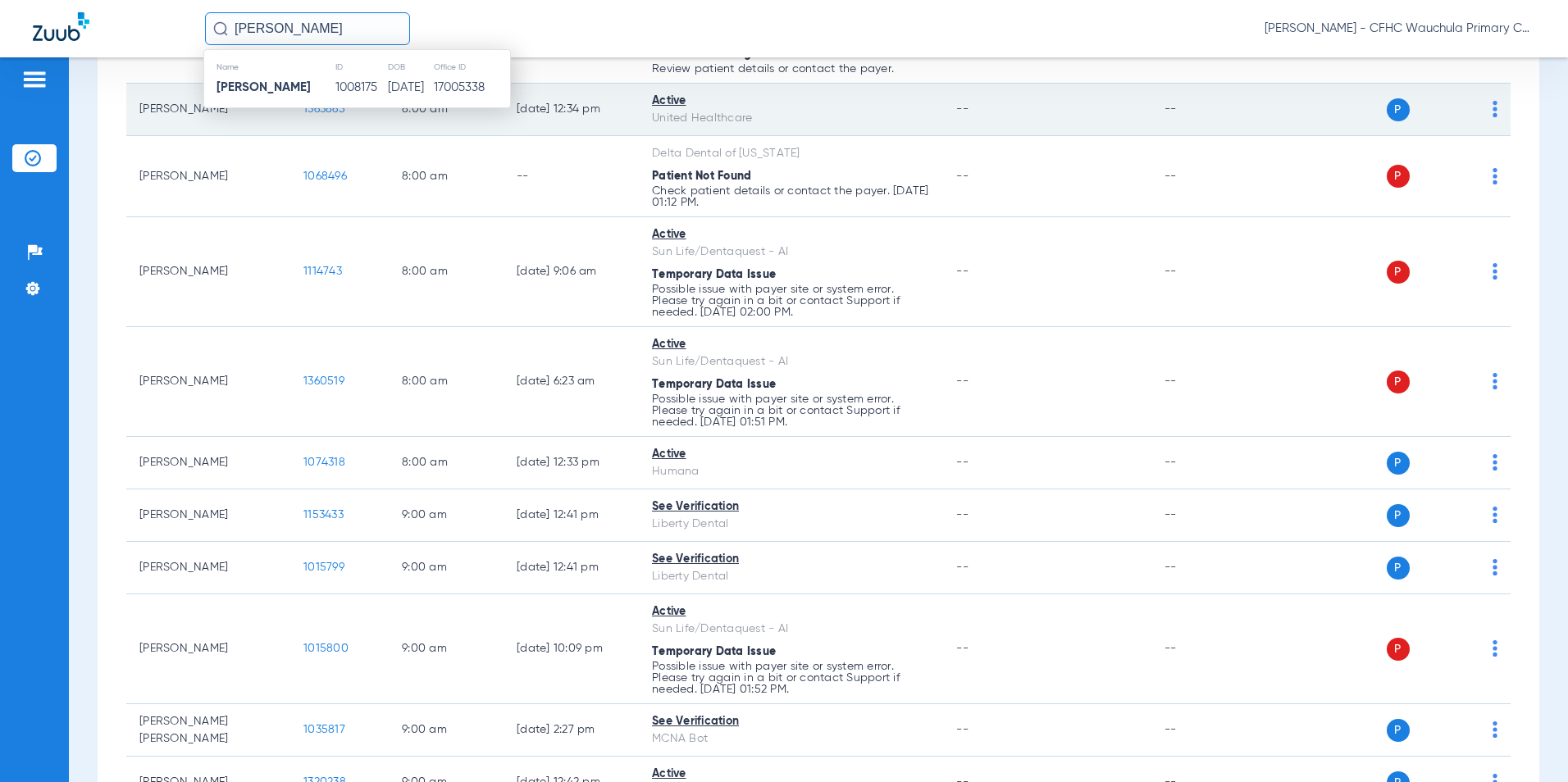
type input "[PERSON_NAME]"
click at [350, 84] on td "1008175" at bounding box center [361, 88] width 53 height 23
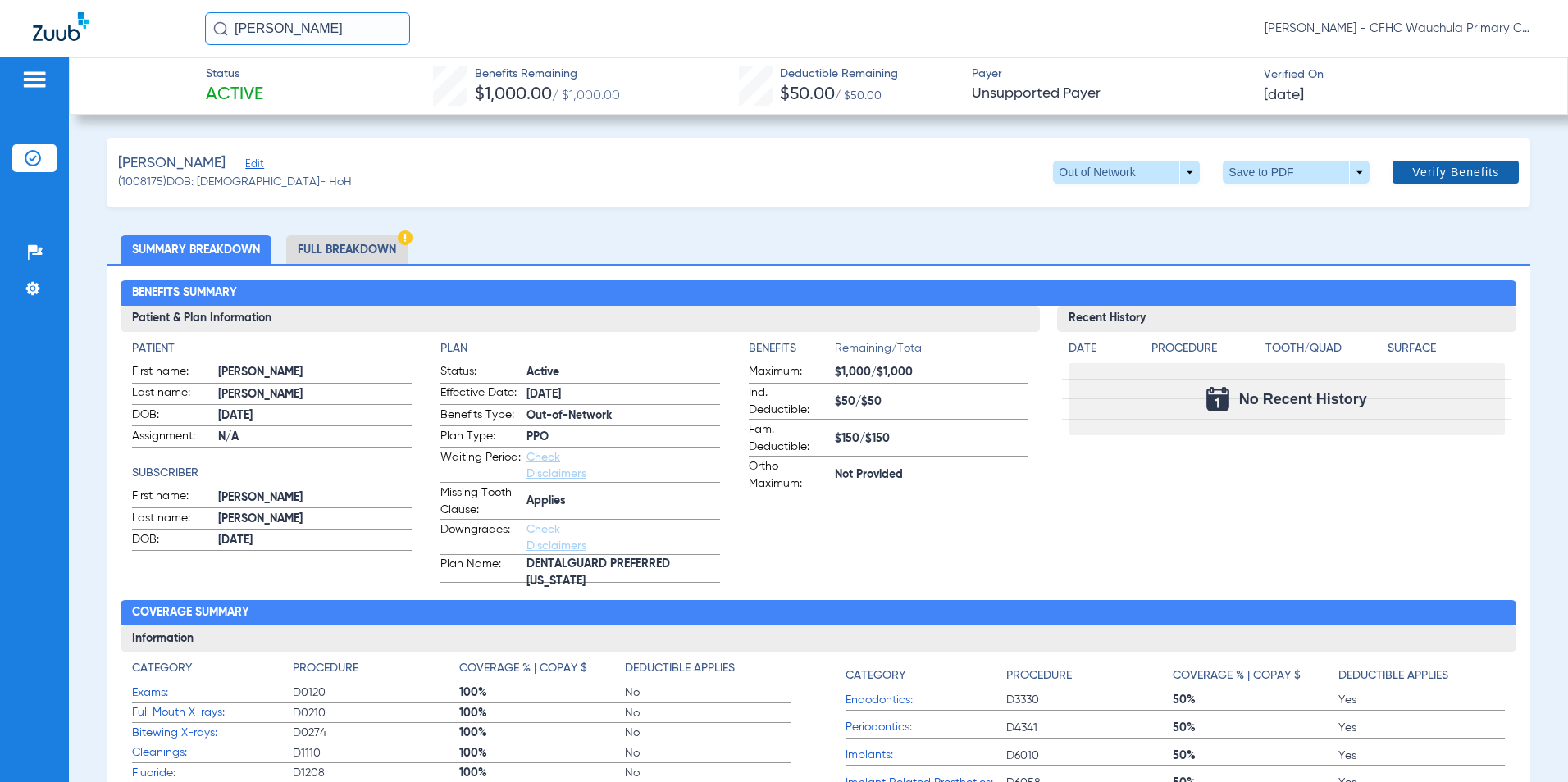
click at [1465, 170] on span "Verify Benefits" at bounding box center [1455, 172] width 87 height 13
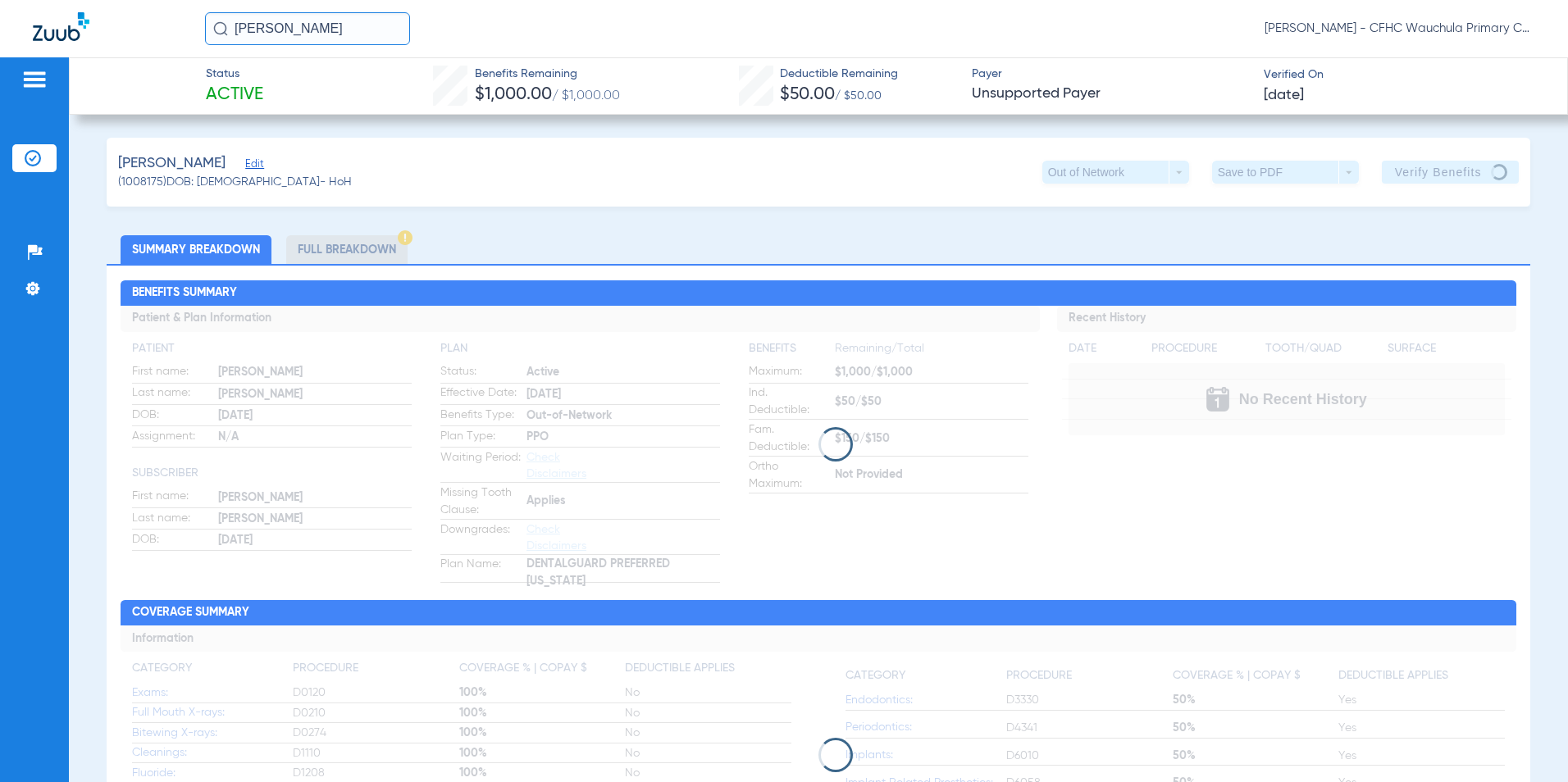
click at [32, 153] on img at bounding box center [32, 158] width 17 height 17
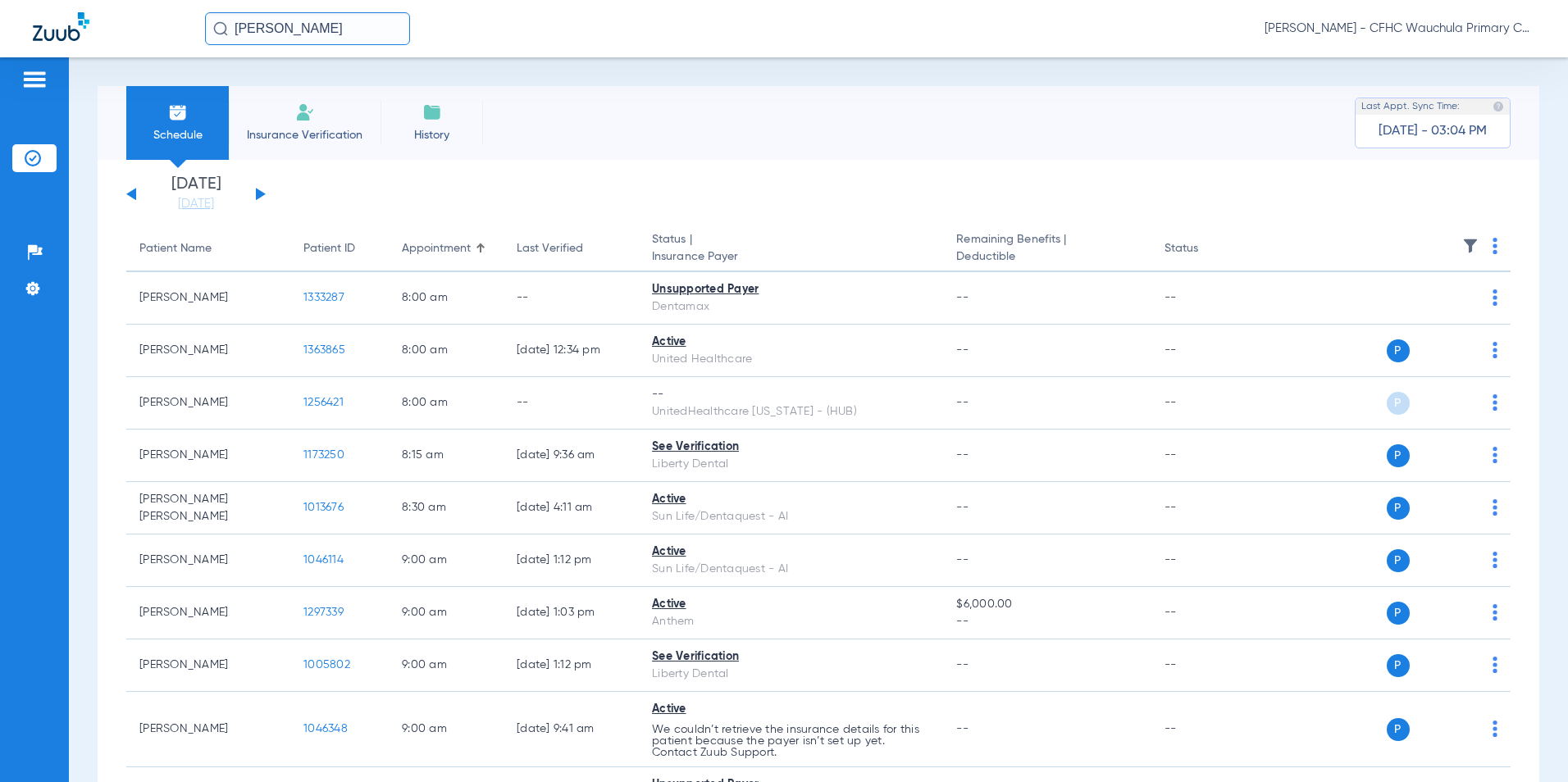
click at [193, 201] on link "[DATE]" at bounding box center [196, 204] width 98 height 17
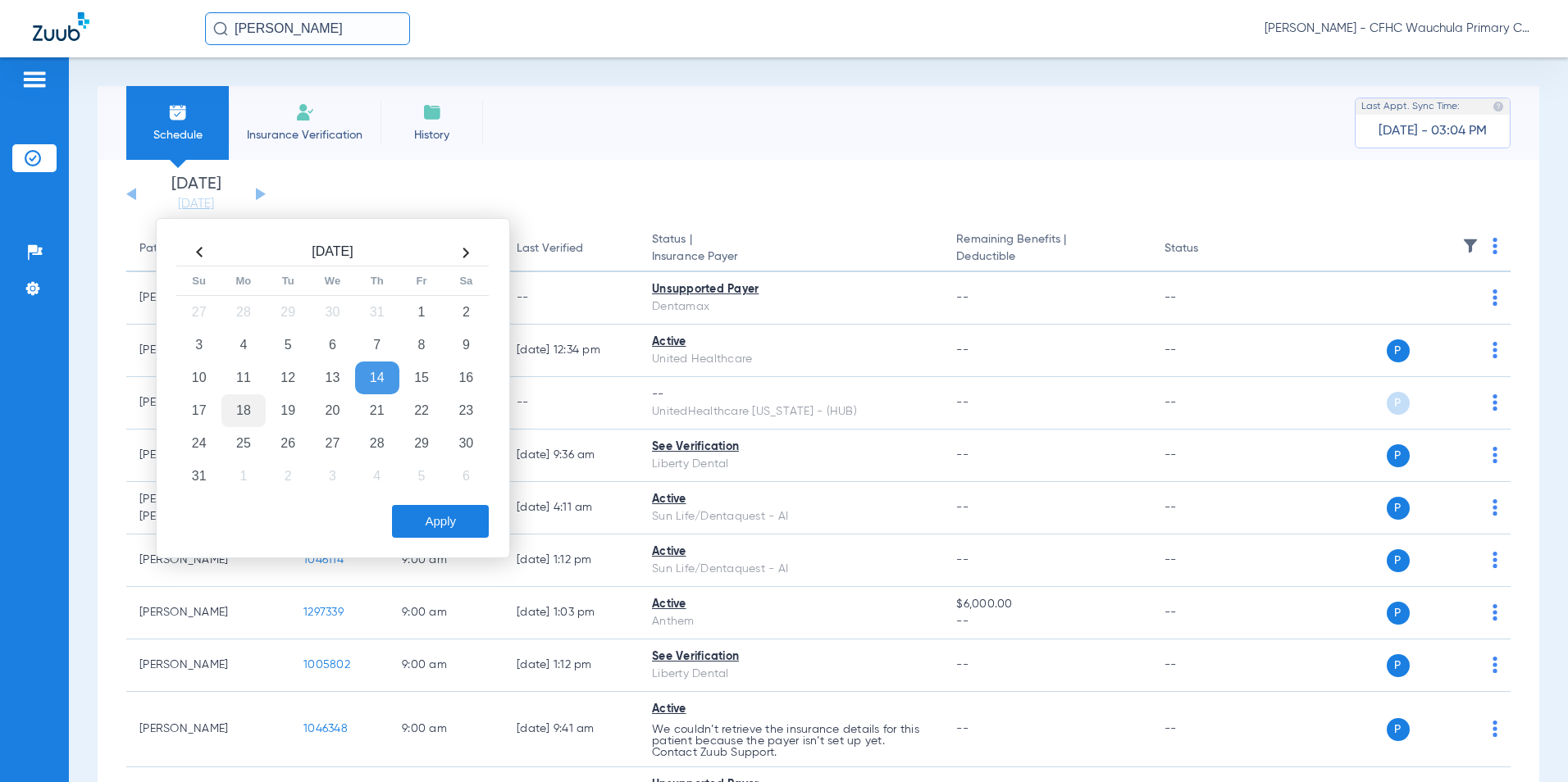
click at [260, 408] on td "18" at bounding box center [243, 410] width 44 height 32
drag, startPoint x: 449, startPoint y: 517, endPoint x: 473, endPoint y: 515, distance: 24.1
click at [449, 518] on button "Apply" at bounding box center [440, 521] width 96 height 32
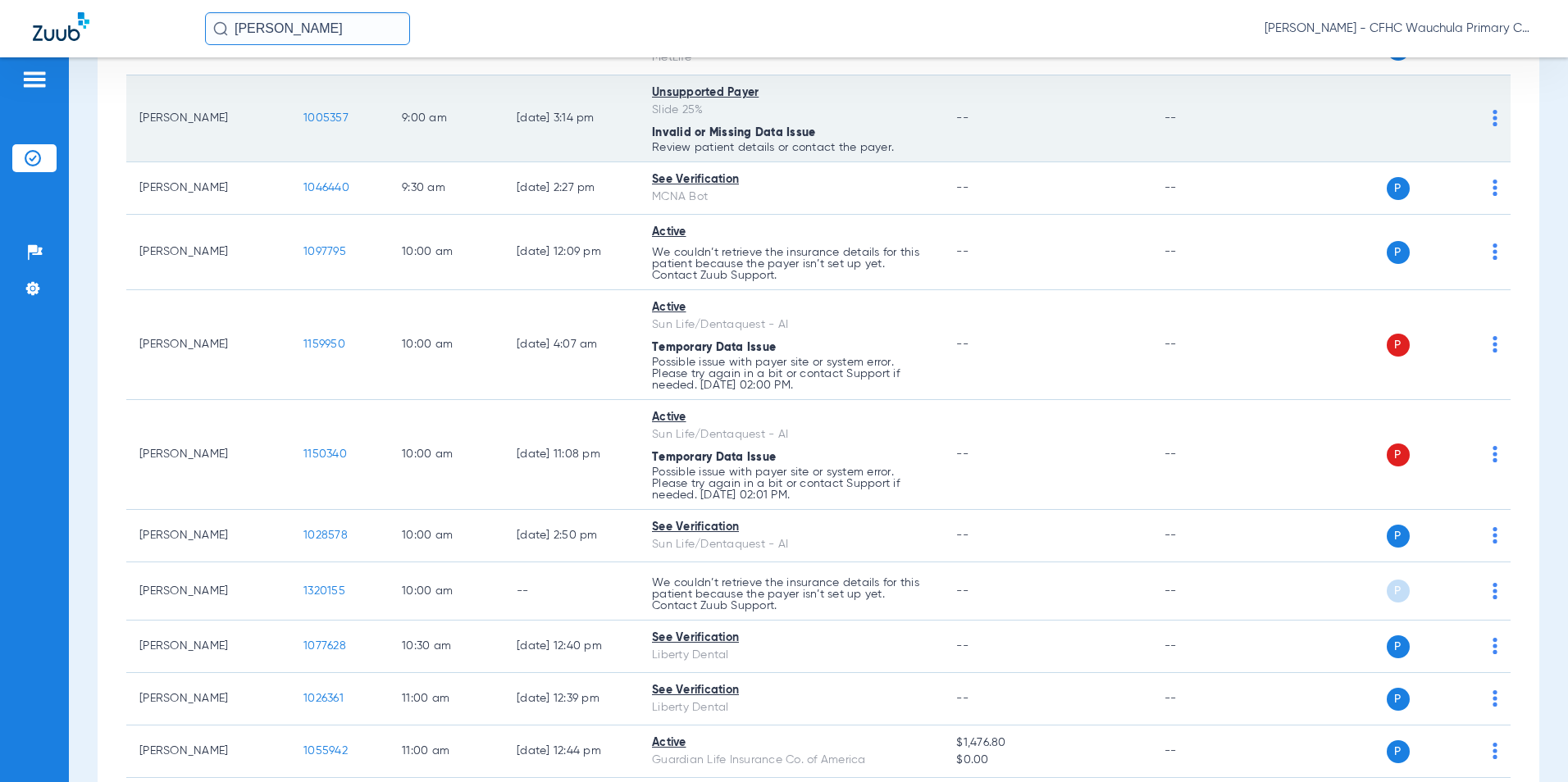
scroll to position [1066, 0]
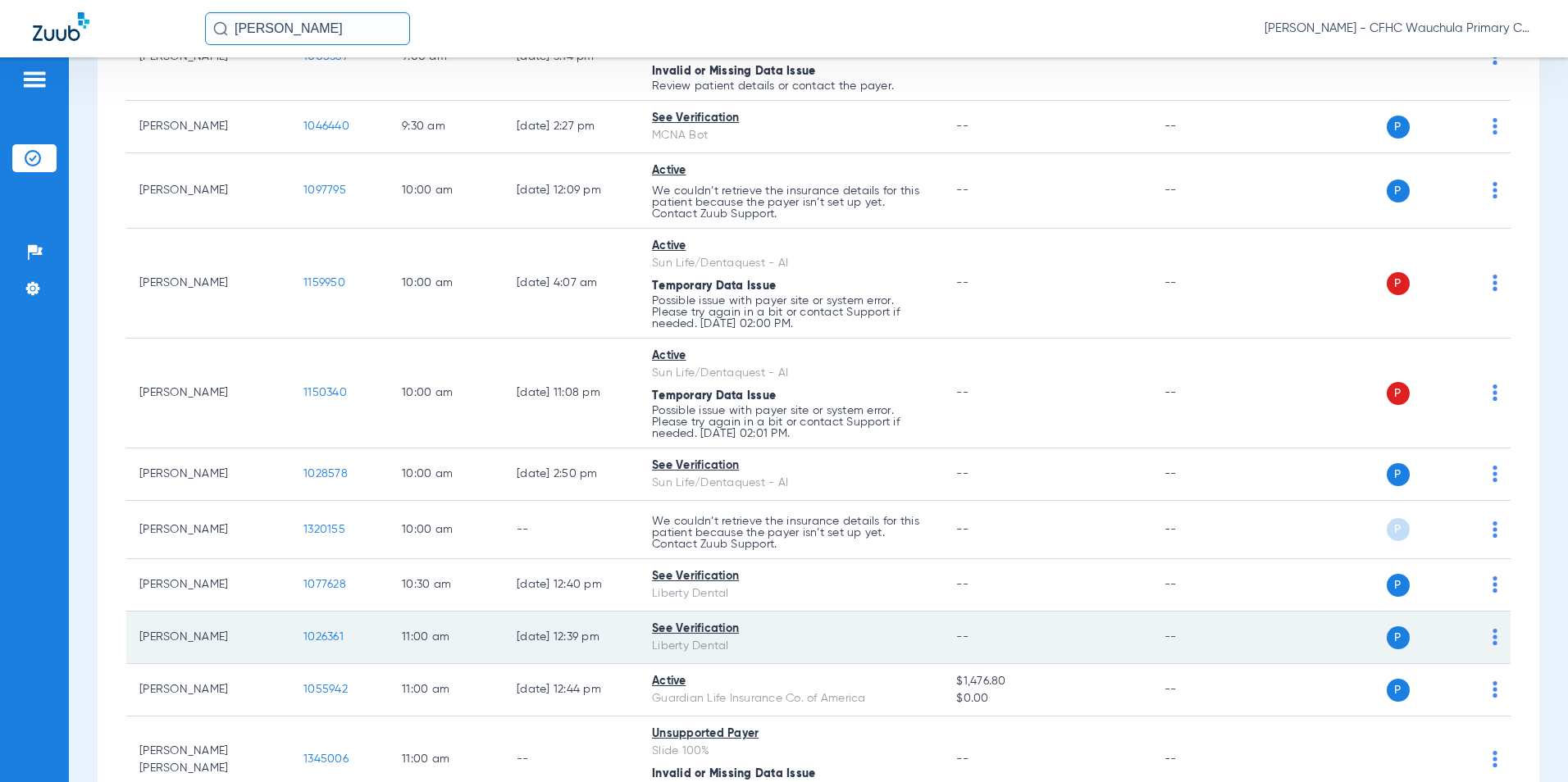
click at [335, 633] on span "1026361" at bounding box center [324, 636] width 40 height 11
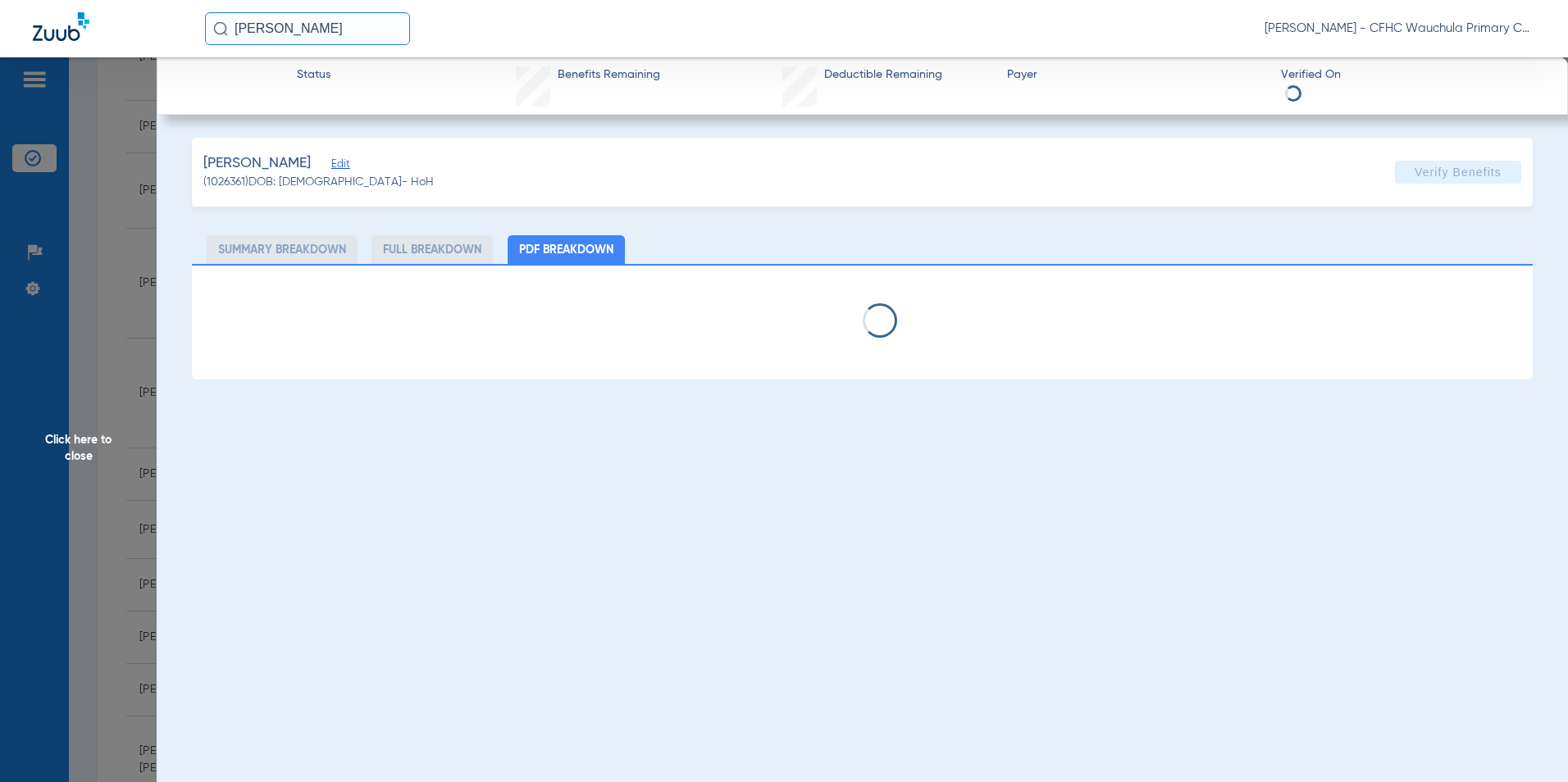
select select "page-width"
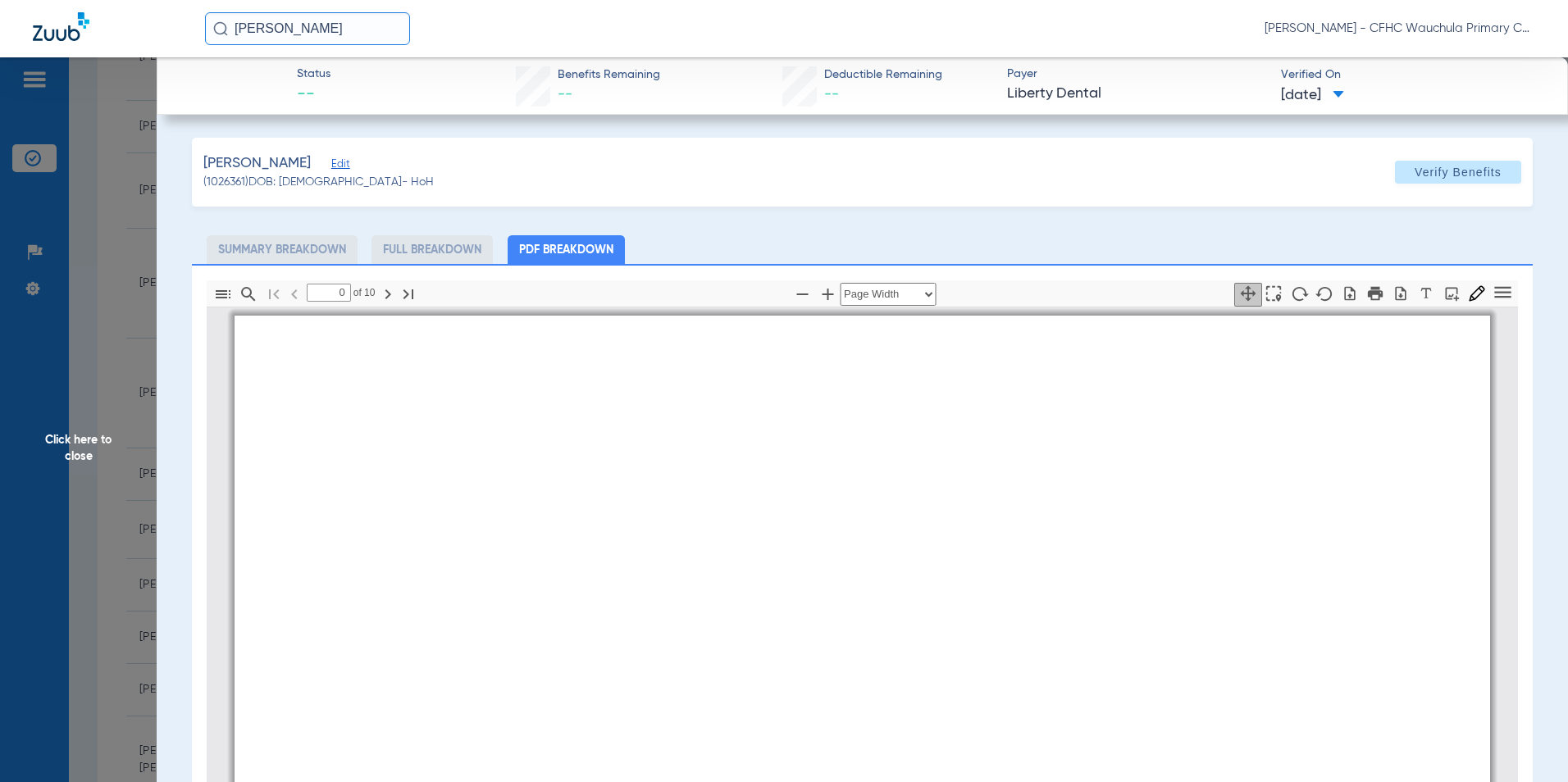
type input "1"
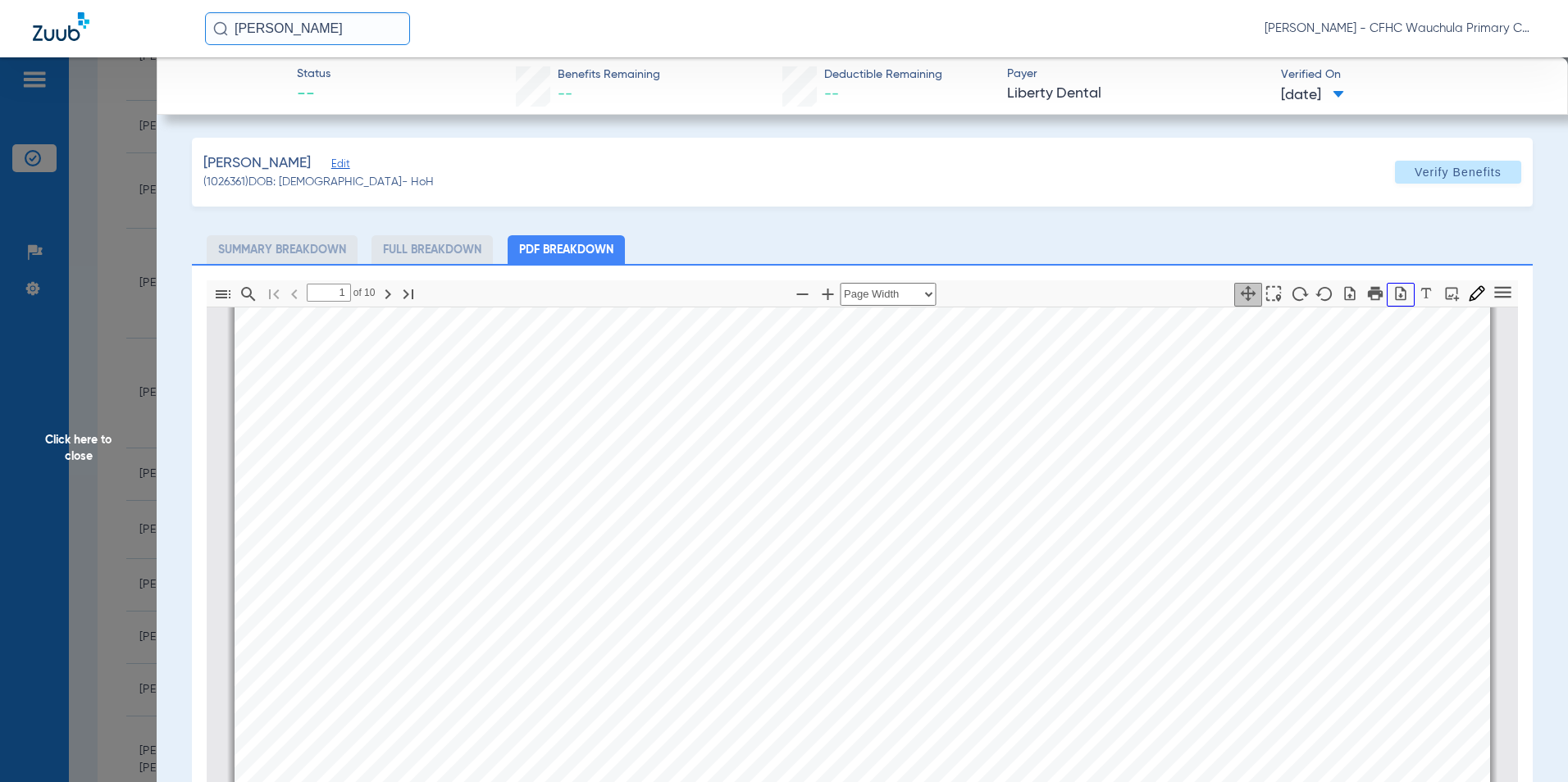
click at [1396, 294] on icon "button" at bounding box center [1401, 293] width 11 height 14
click at [36, 451] on span "Click here to close" at bounding box center [78, 448] width 157 height 782
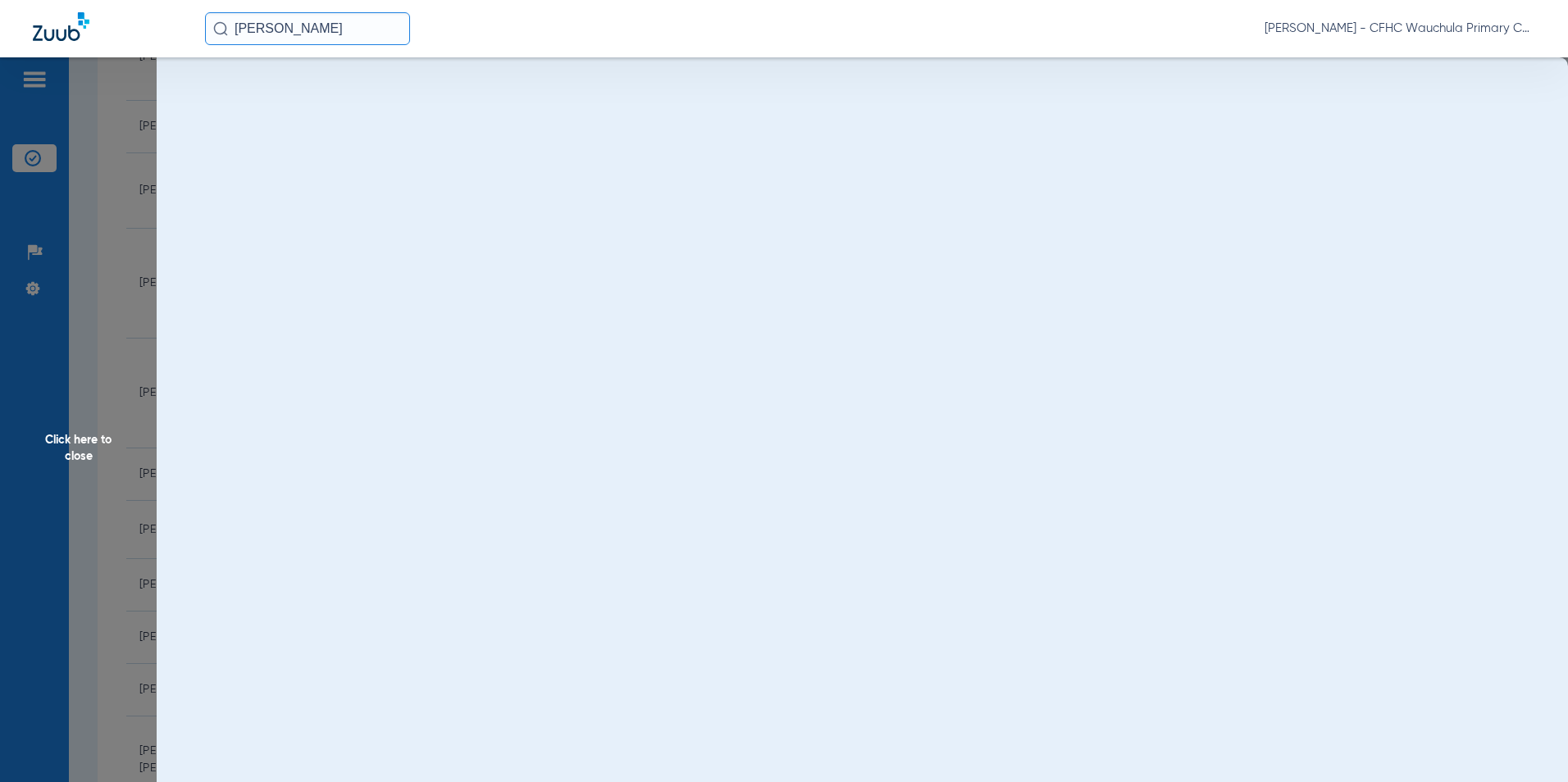
click at [91, 452] on span "Click here to close" at bounding box center [78, 448] width 157 height 782
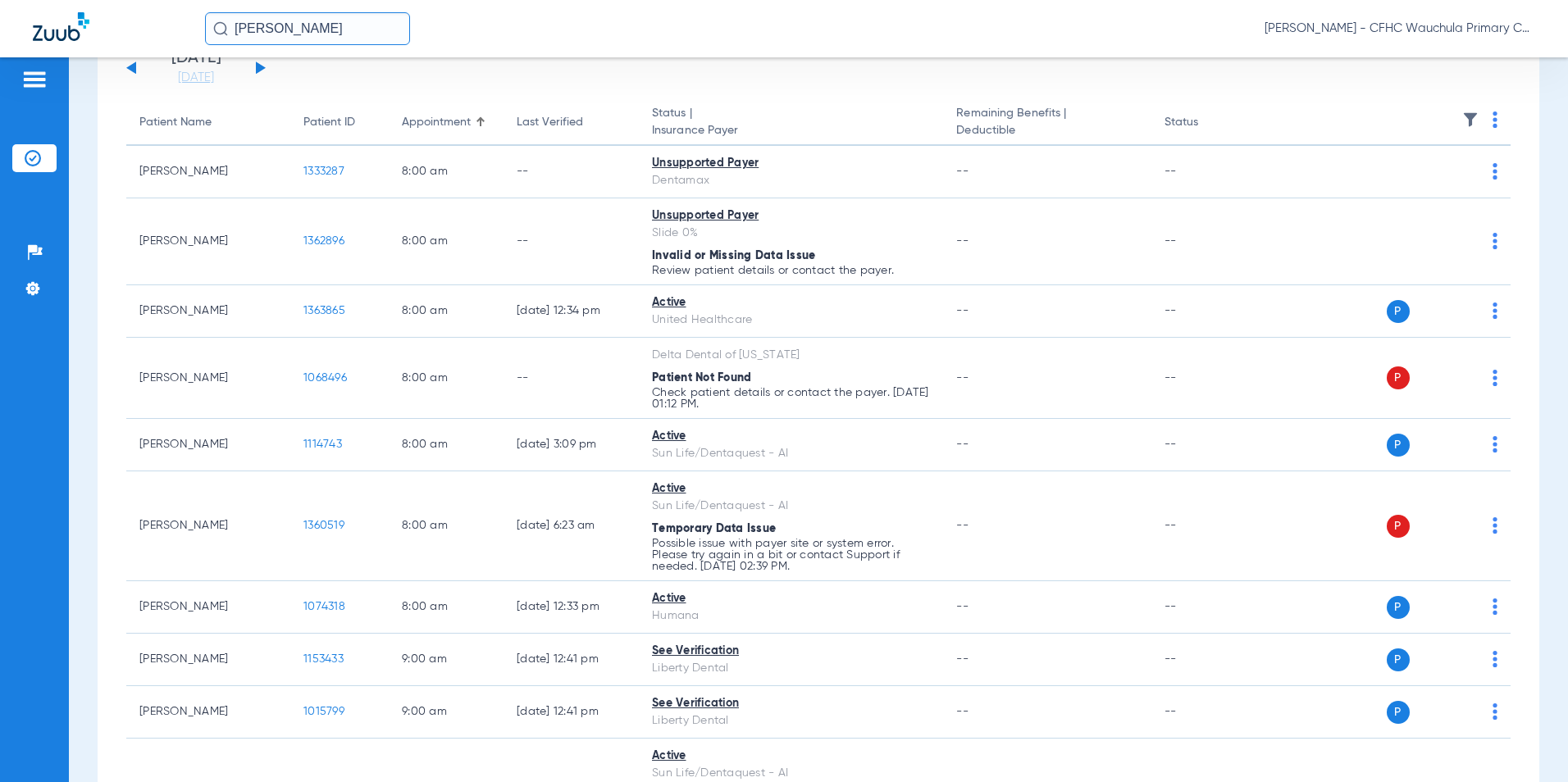
scroll to position [0, 0]
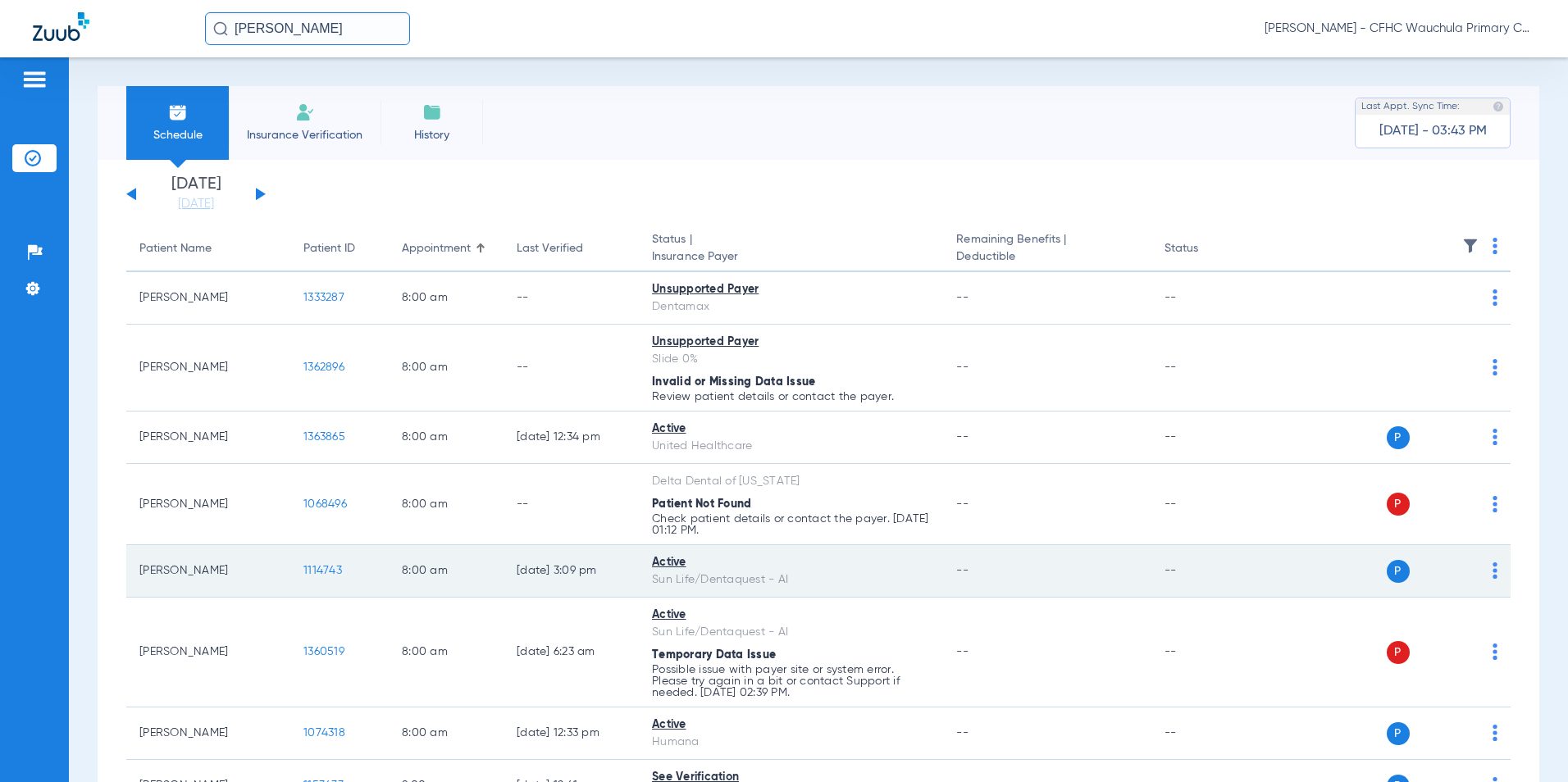
click at [323, 569] on span "1114743" at bounding box center [323, 570] width 39 height 11
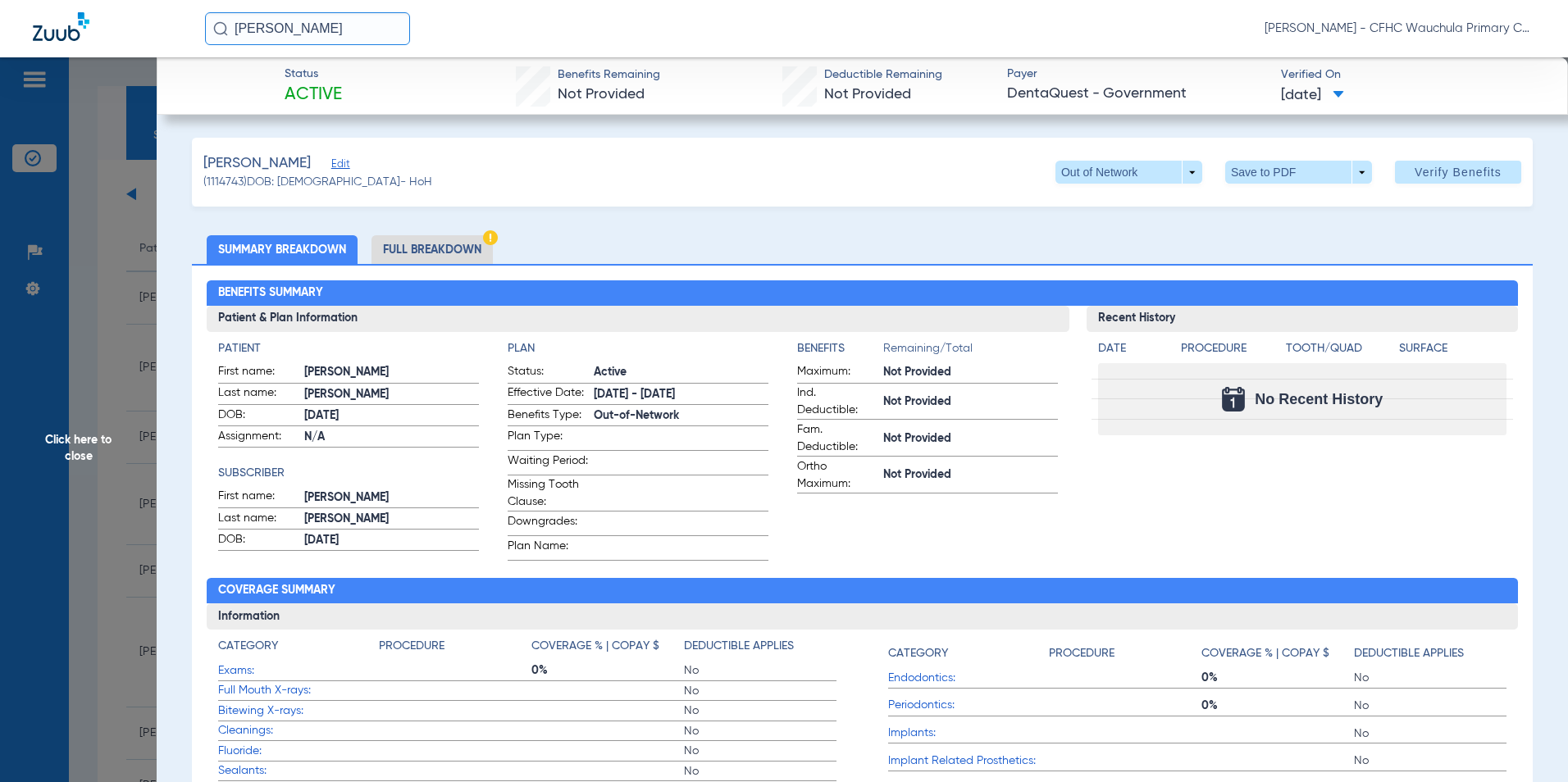
drag, startPoint x: 57, startPoint y: 431, endPoint x: 93, endPoint y: 422, distance: 37.1
click at [57, 431] on span "Click here to close" at bounding box center [78, 448] width 157 height 782
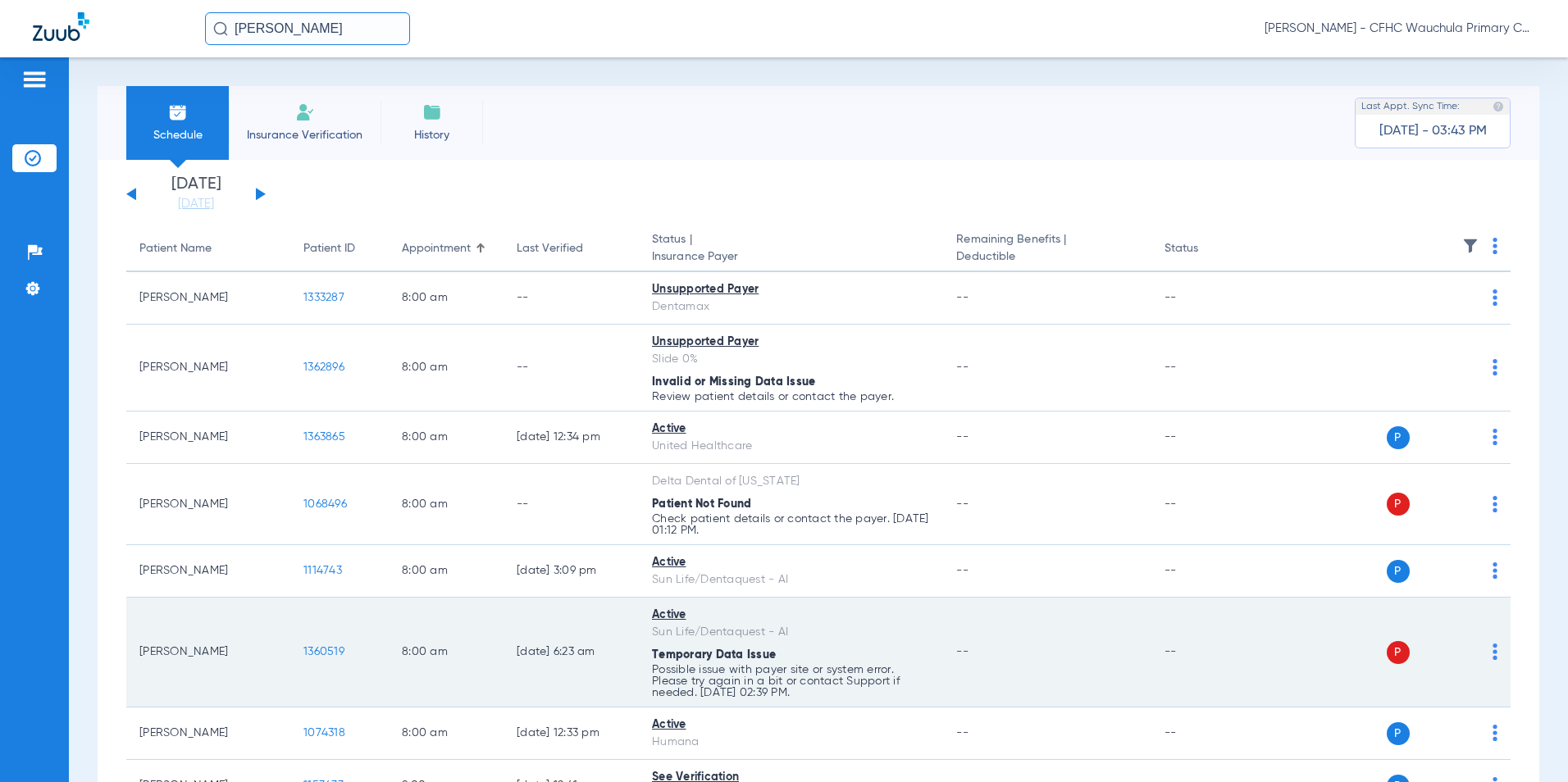
click at [317, 652] on span "1360519" at bounding box center [324, 651] width 41 height 11
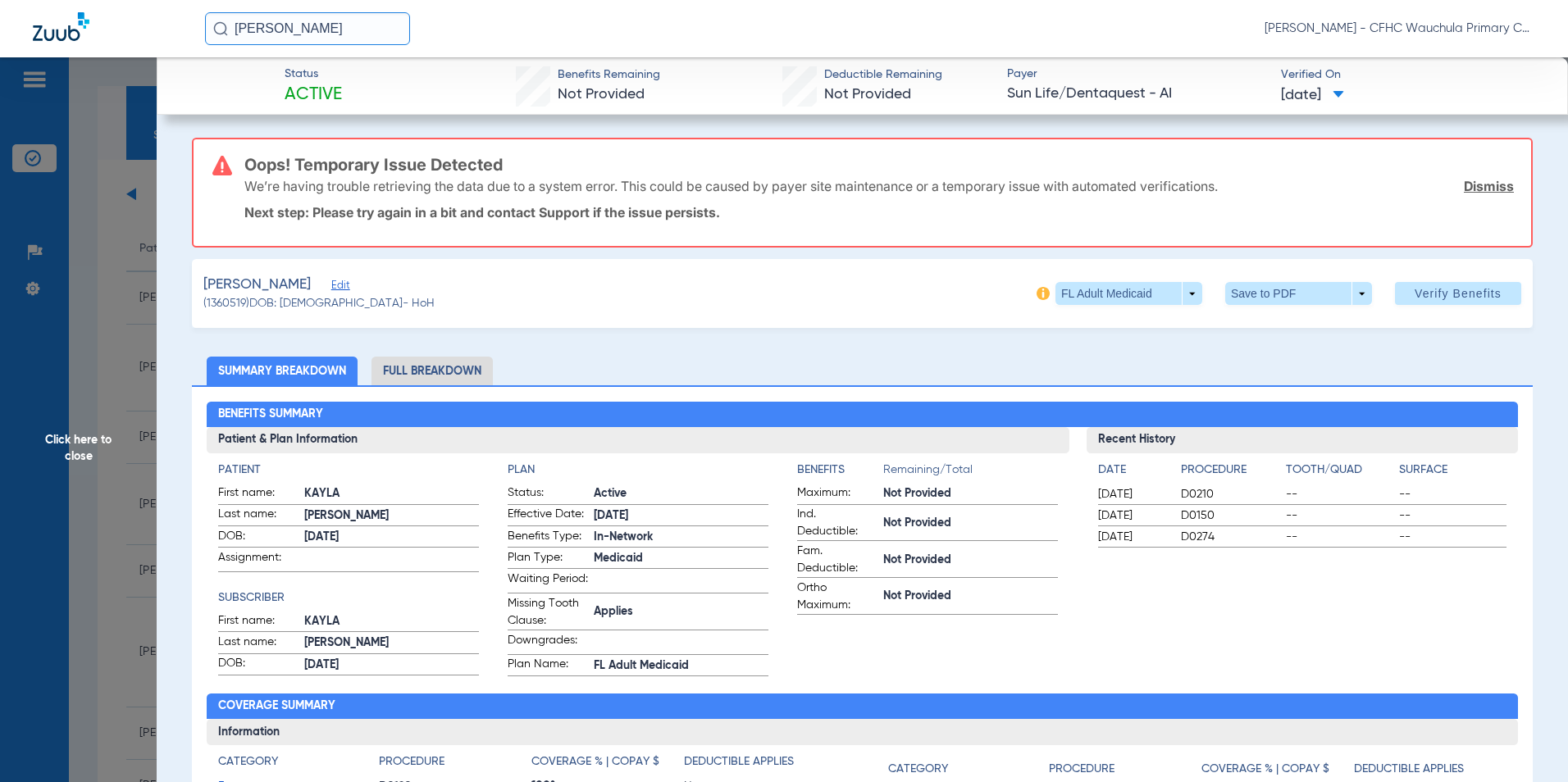
click at [331, 287] on span "Edit" at bounding box center [339, 288] width 15 height 16
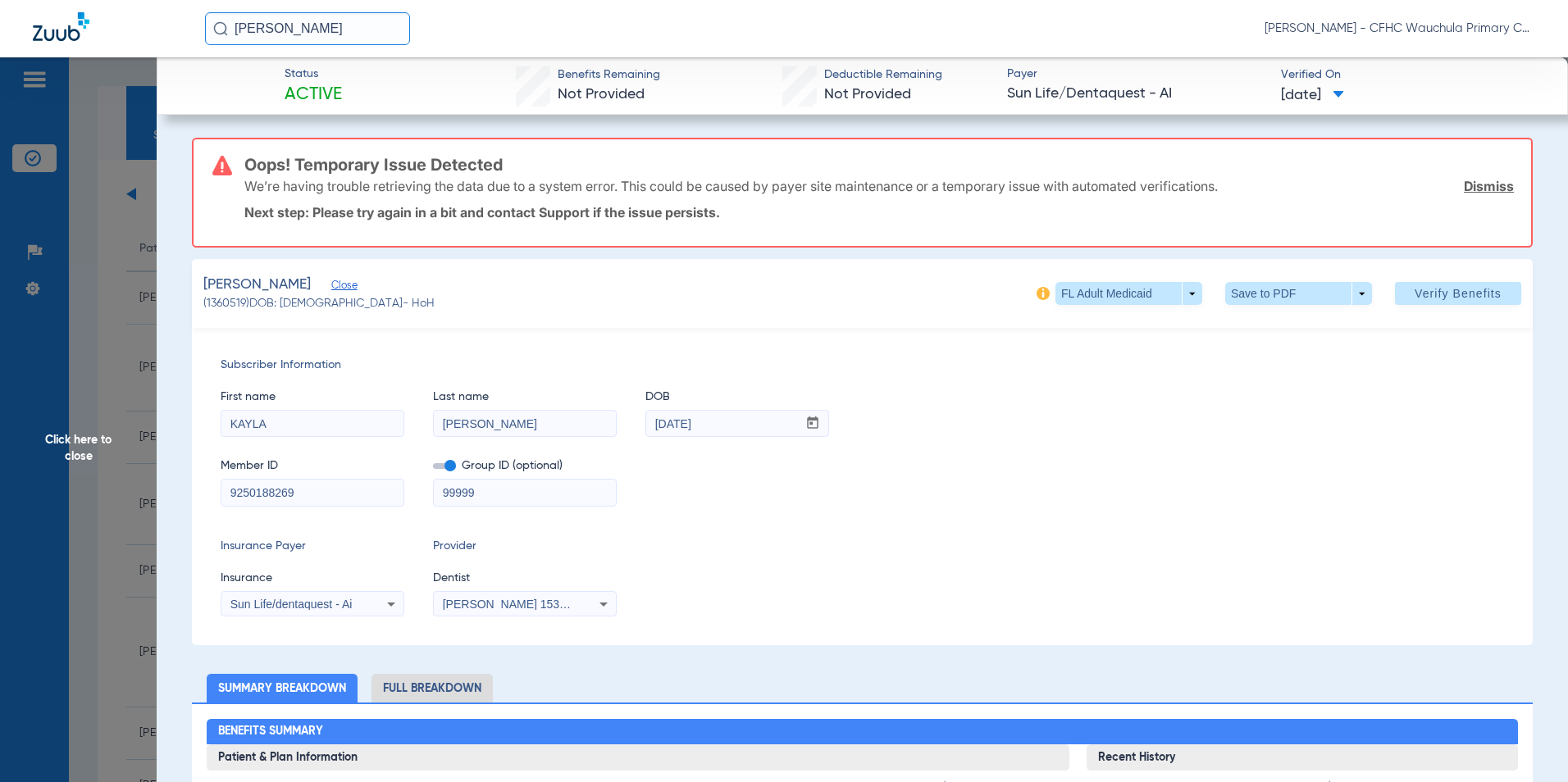
click at [335, 596] on div "Sun Life/dentaquest - Ai" at bounding box center [312, 604] width 182 height 19
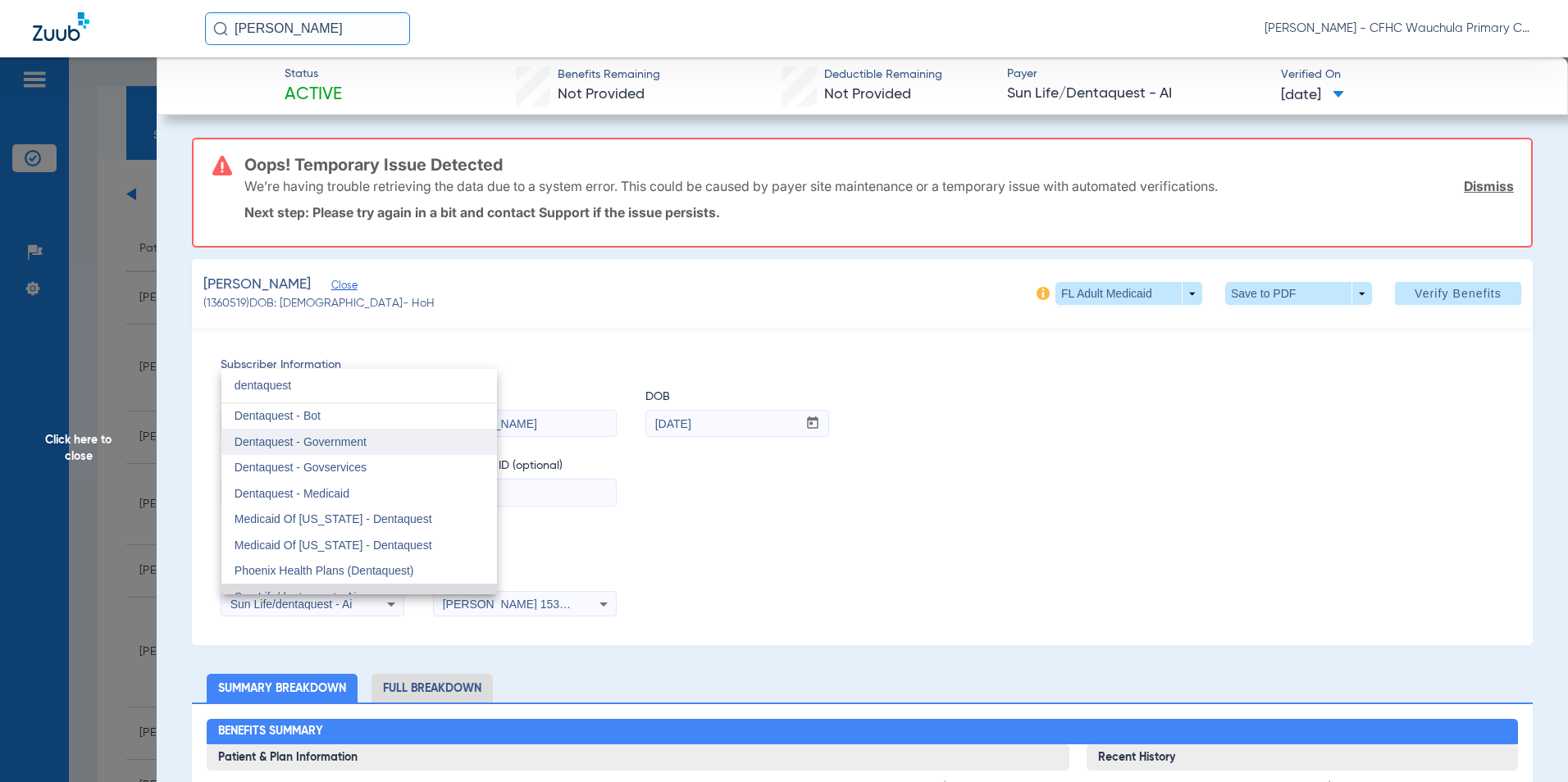
type input "dentaquest"
click at [355, 445] on span "Dentaquest - Government" at bounding box center [300, 442] width 132 height 13
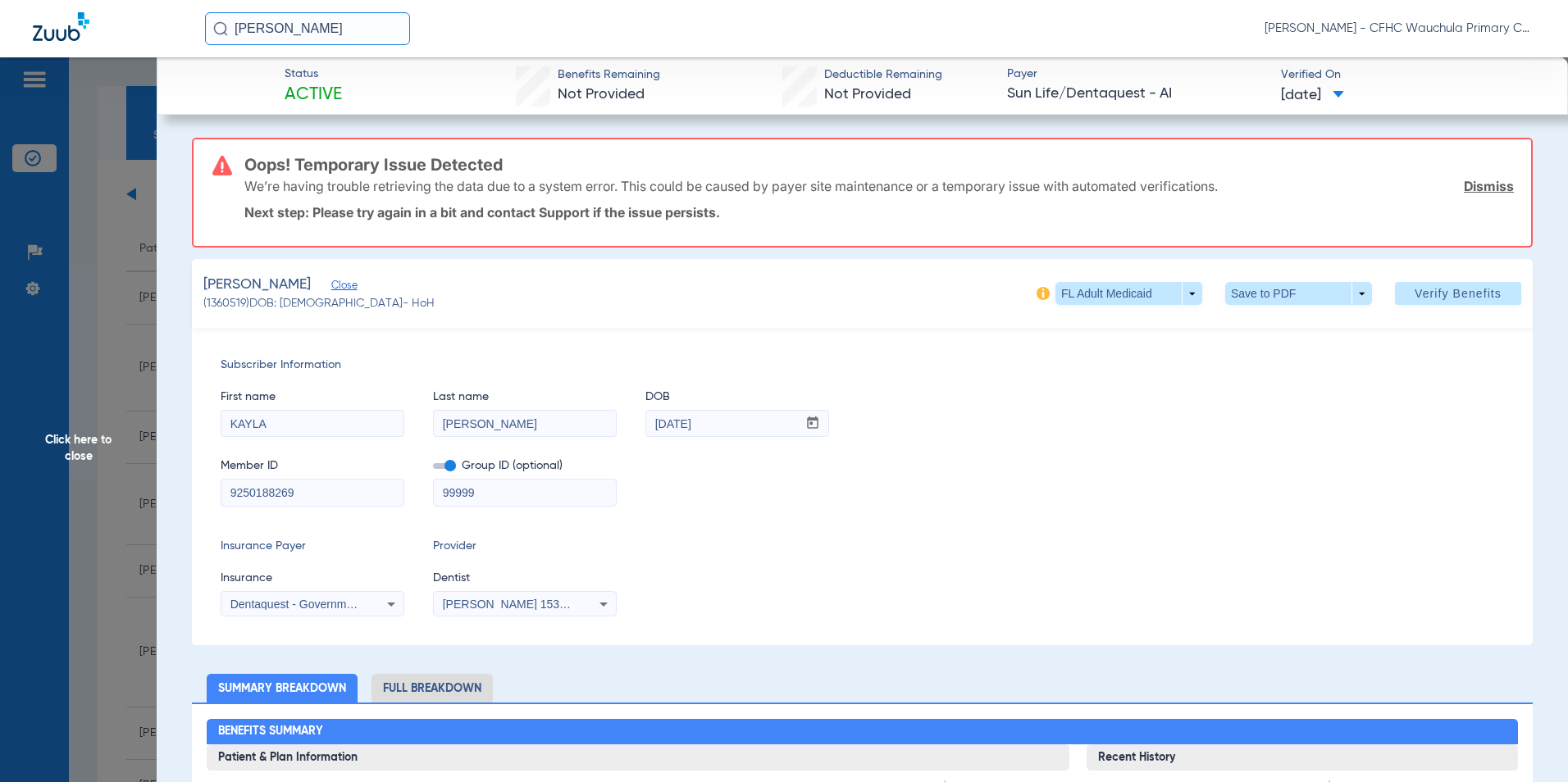
drag, startPoint x: 894, startPoint y: 482, endPoint x: 948, endPoint y: 467, distance: 56.0
click at [894, 482] on div "Member ID 9250188269 Group ID (optional) 99999" at bounding box center [863, 474] width 1284 height 63
click at [438, 466] on span at bounding box center [445, 466] width 23 height 6
click at [433, 469] on input "checkbox" at bounding box center [433, 469] width 0 height 0
click at [1004, 500] on div "Member ID 9250188269 Group ID (optional) 99999" at bounding box center [863, 474] width 1284 height 63
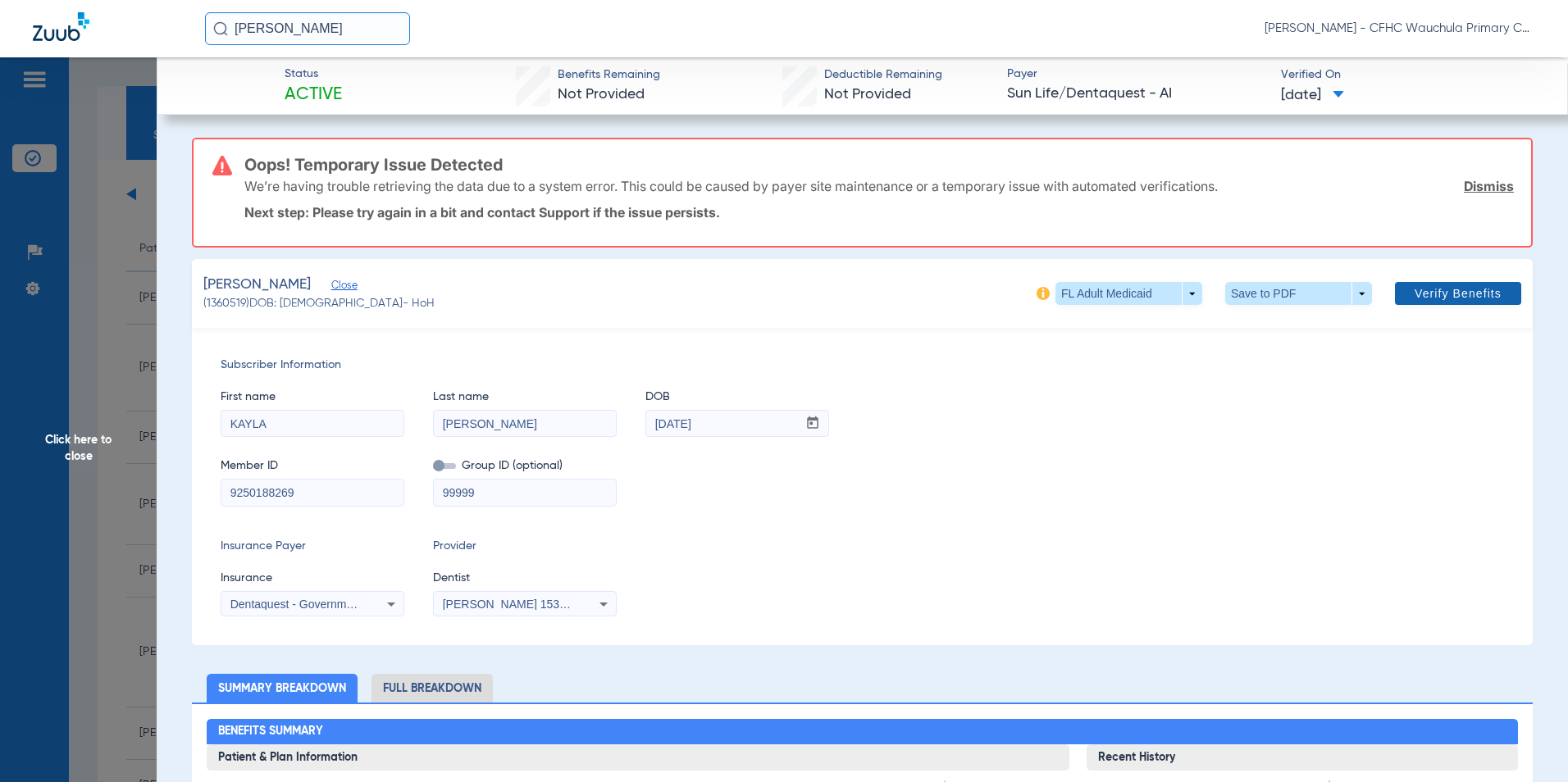
click at [1443, 295] on span "Verify Benefits" at bounding box center [1458, 293] width 87 height 13
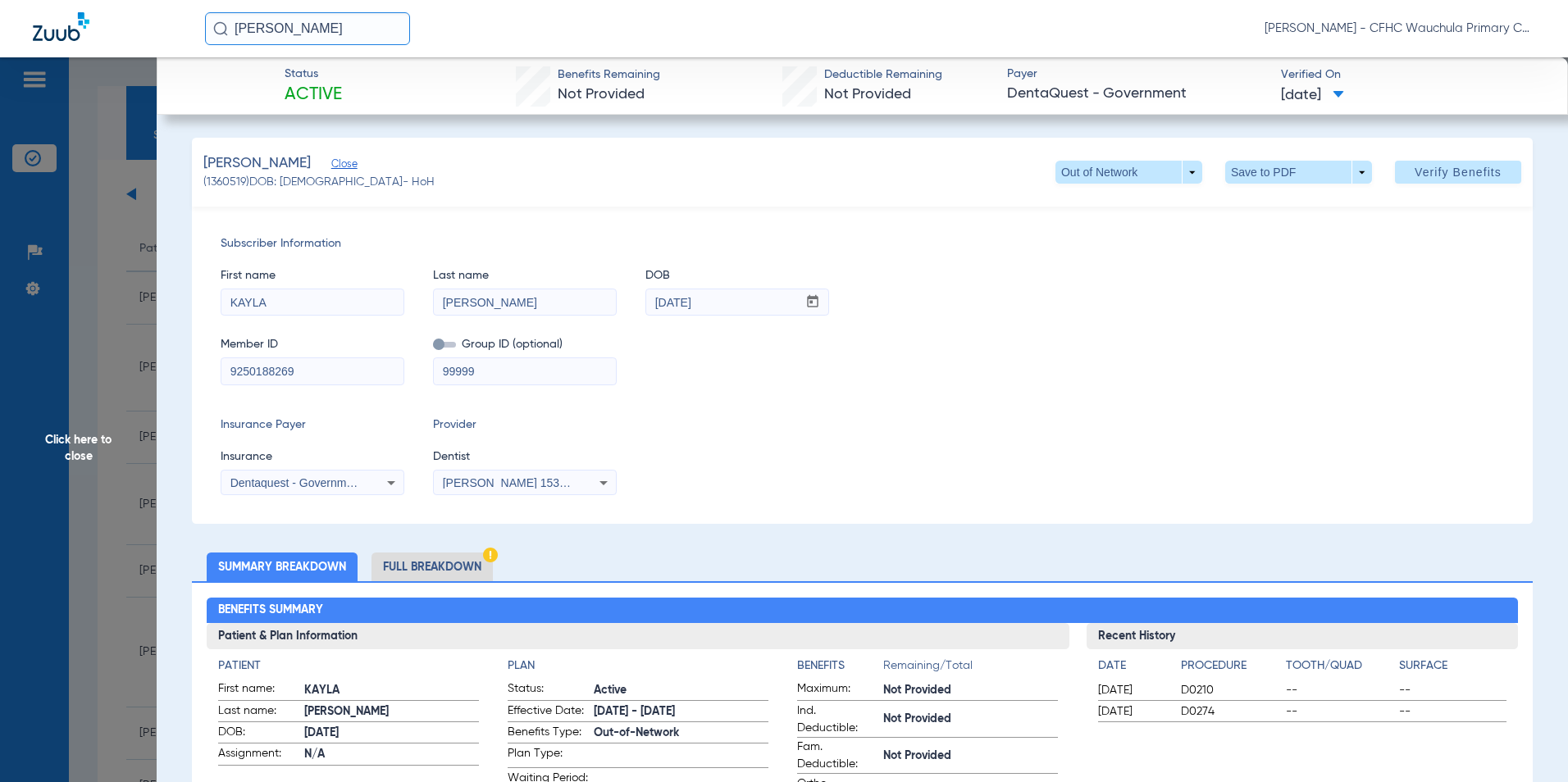
click at [474, 564] on li "Full Breakdown" at bounding box center [432, 566] width 121 height 29
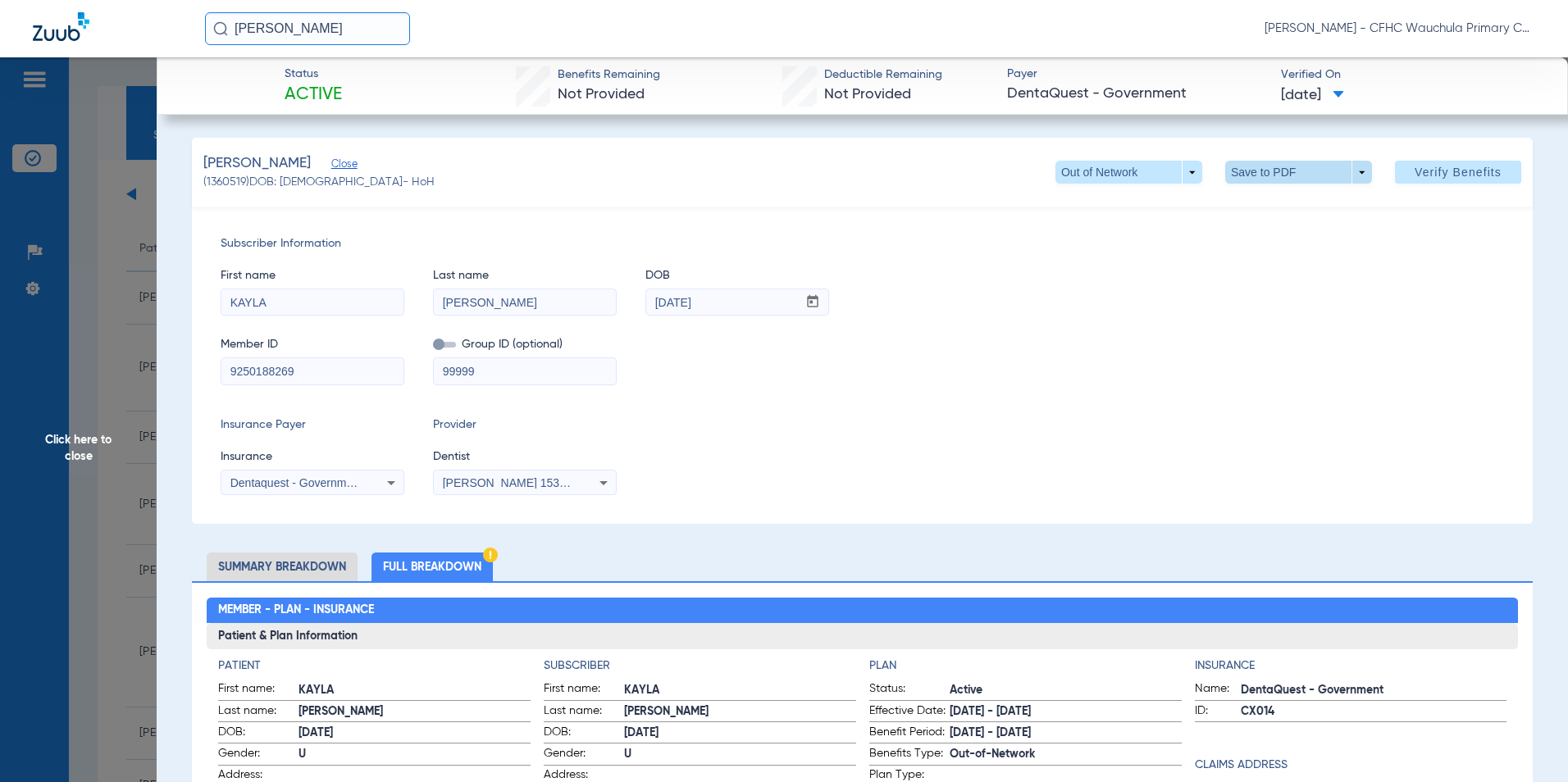
click at [1279, 167] on span at bounding box center [1298, 172] width 39 height 39
click at [1265, 201] on span "Save to PDF" at bounding box center [1292, 204] width 65 height 11
click at [70, 450] on span "Click here to close" at bounding box center [78, 448] width 157 height 782
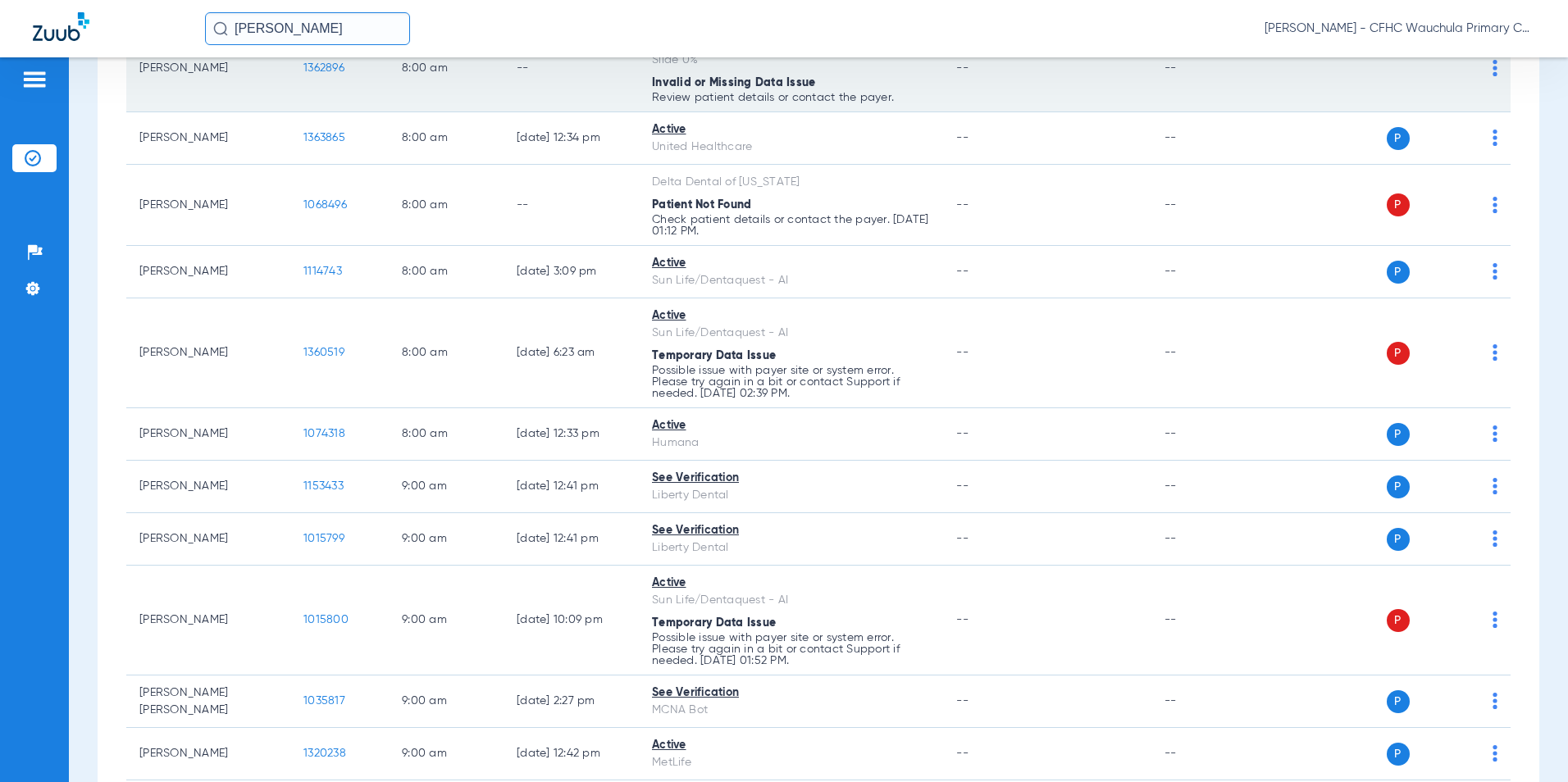
scroll to position [328, 0]
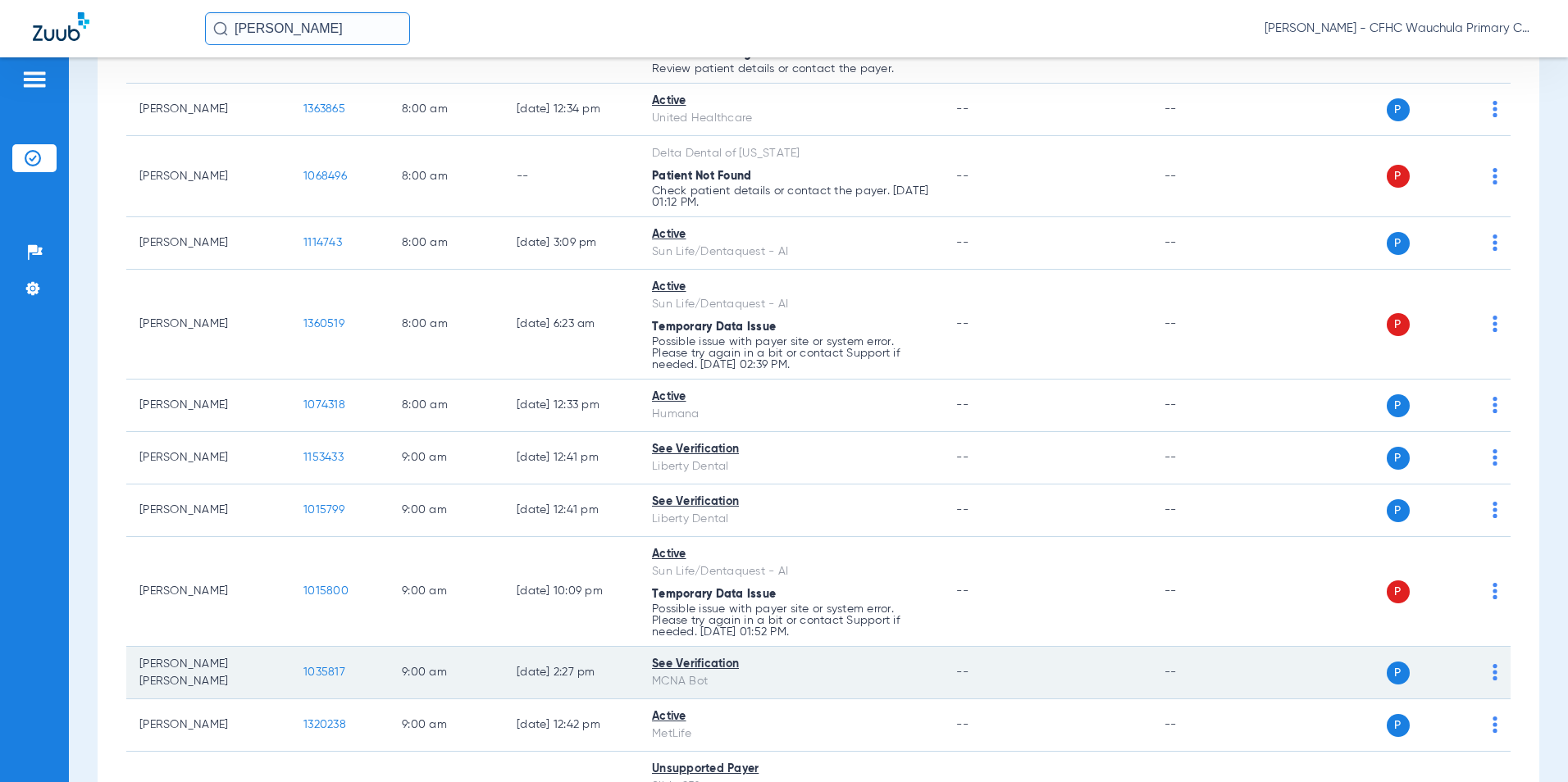
click at [321, 669] on span "1035817" at bounding box center [324, 672] width 42 height 11
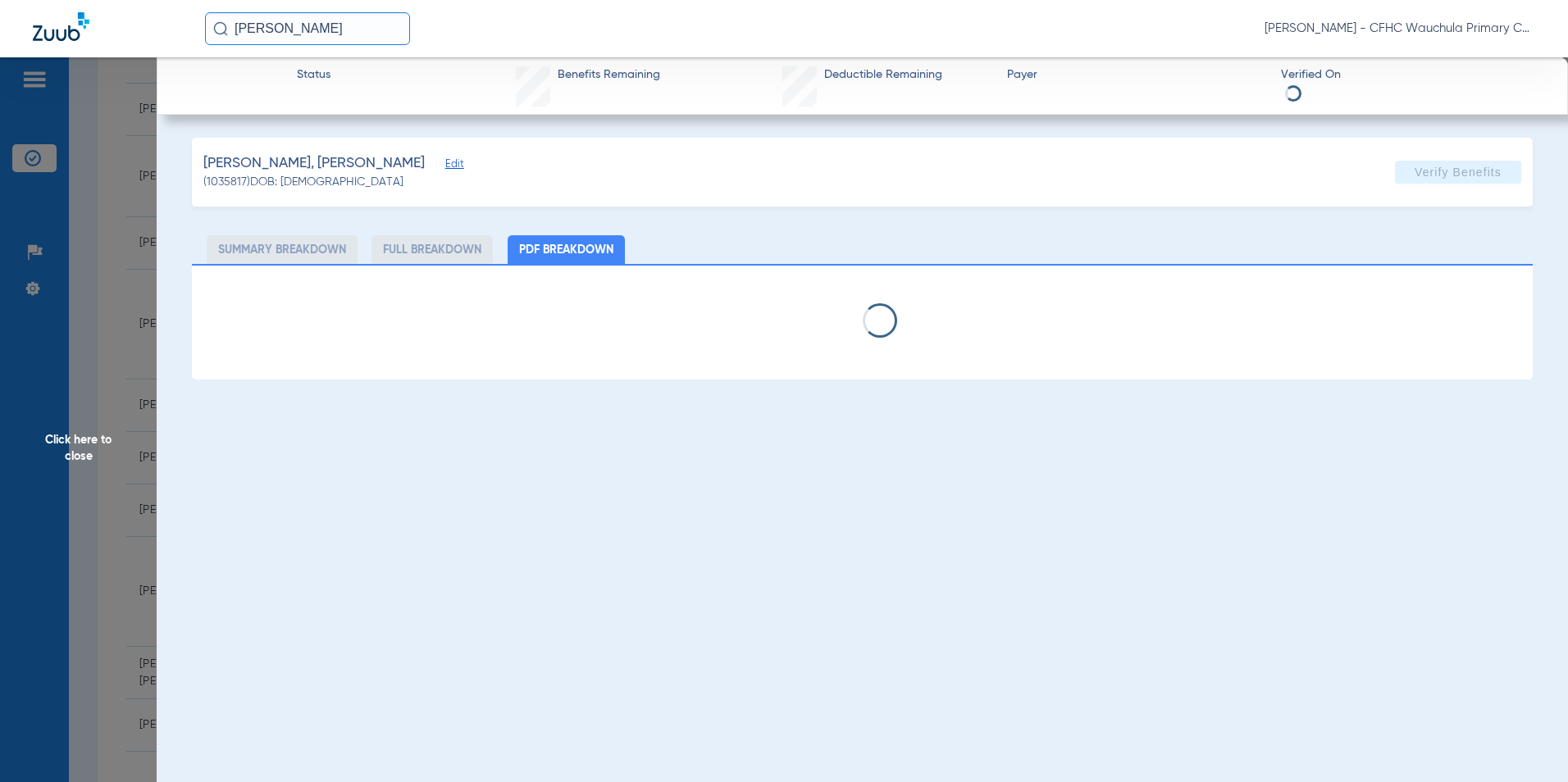
select select "page-width"
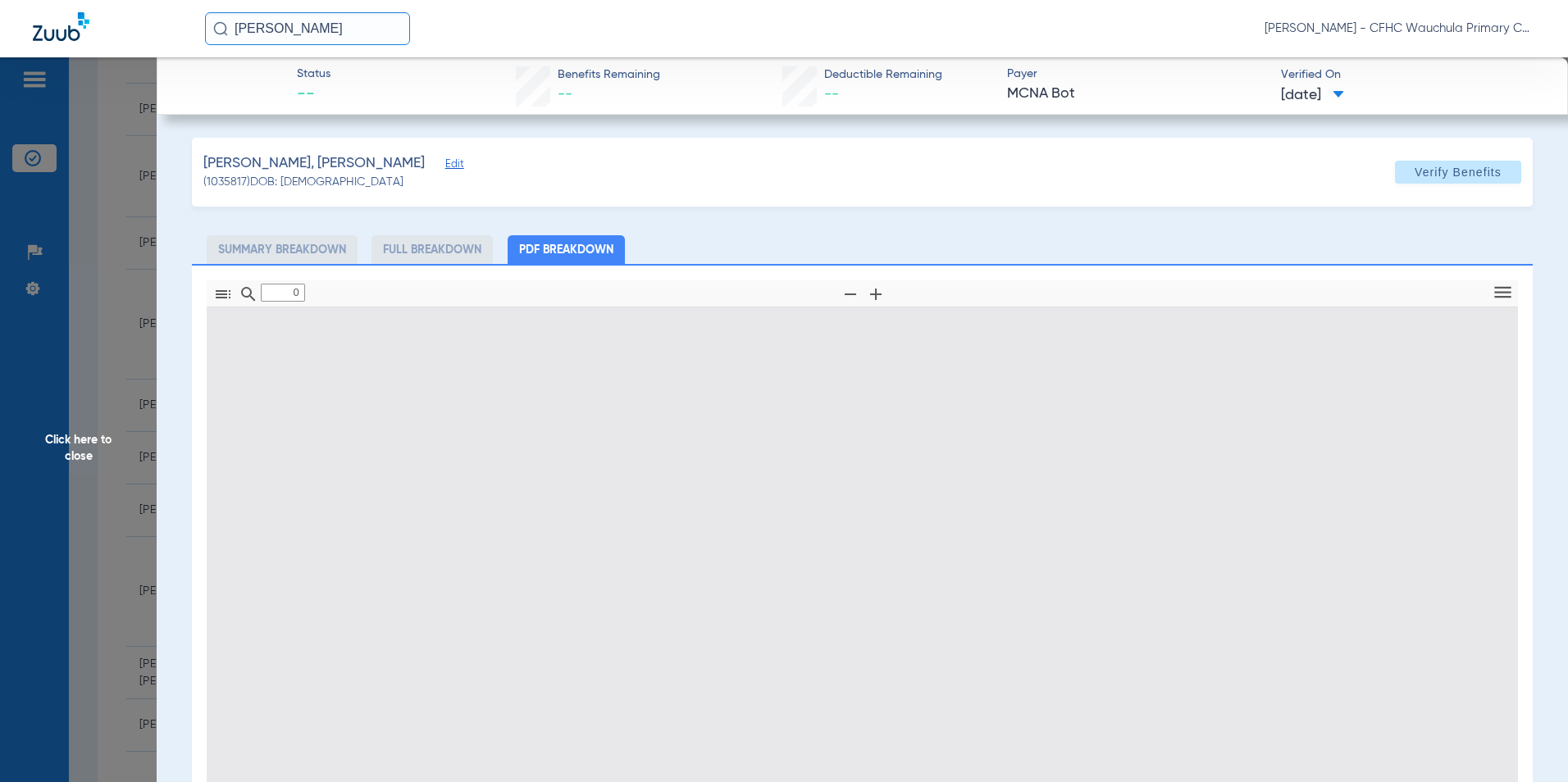
type input "1"
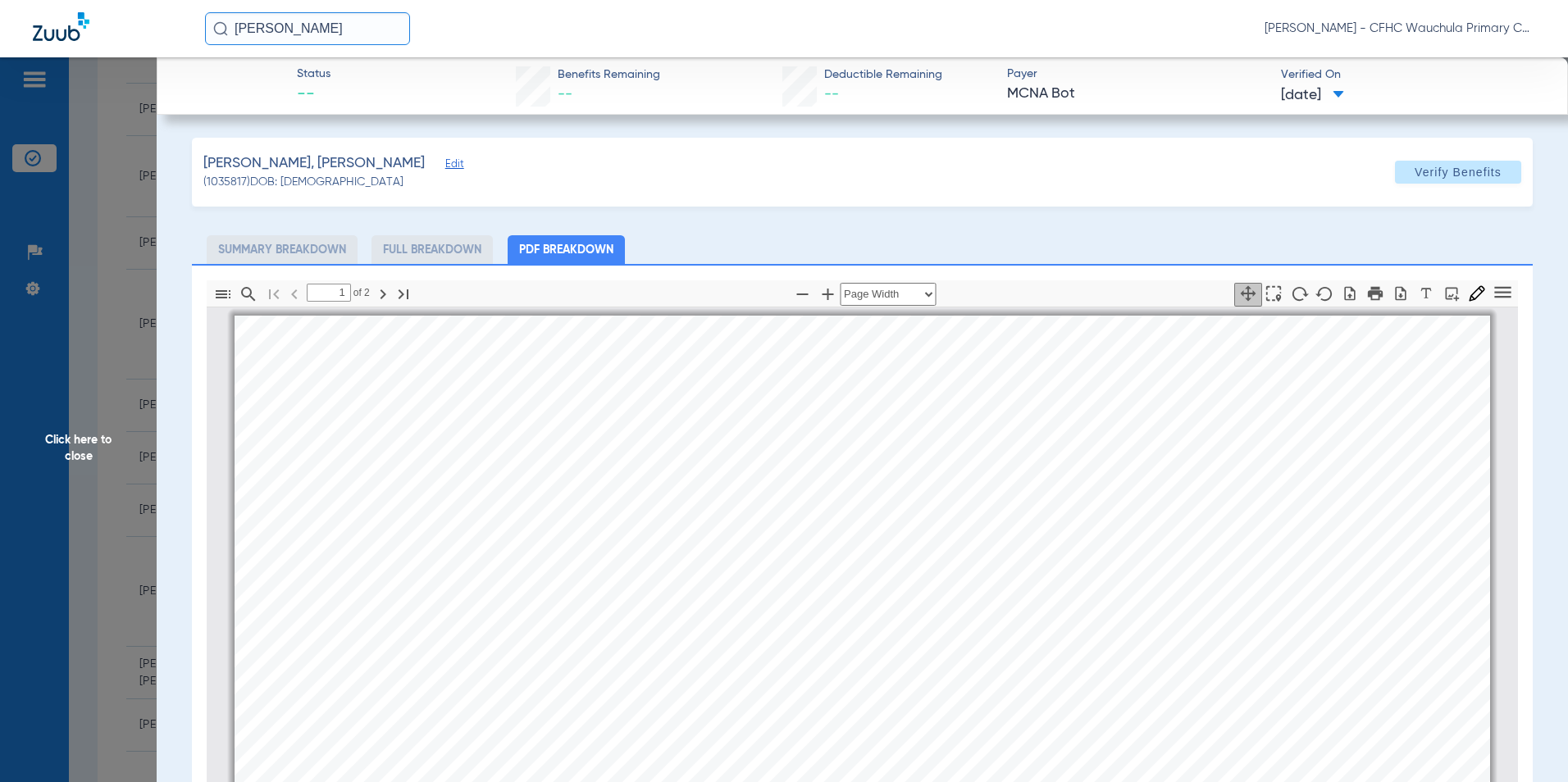
scroll to position [8, 0]
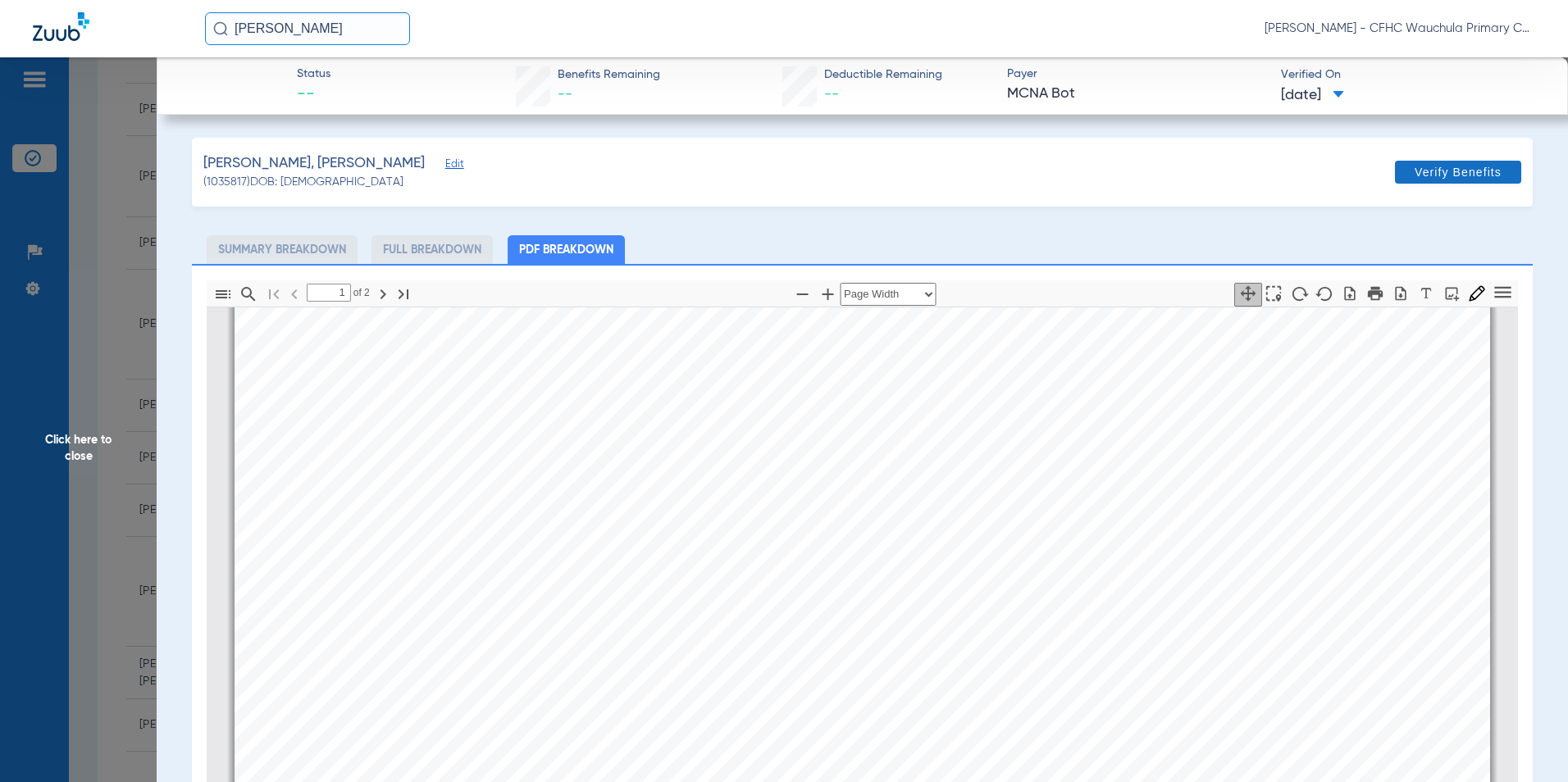
click at [1418, 180] on span at bounding box center [1458, 172] width 126 height 39
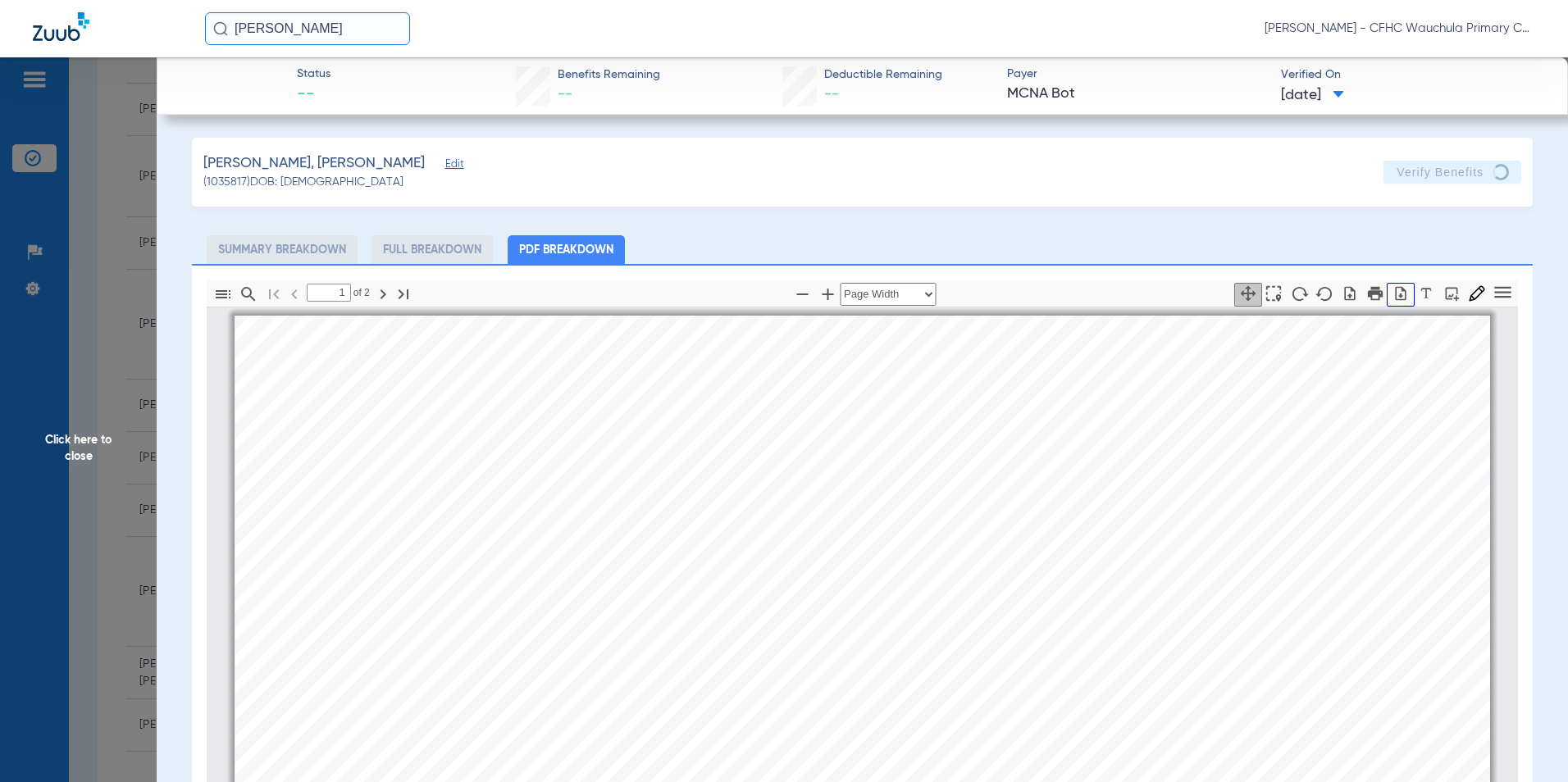
click at [1396, 294] on icon "button" at bounding box center [1401, 293] width 11 height 14
click at [70, 430] on span "Click here to close" at bounding box center [78, 448] width 157 height 782
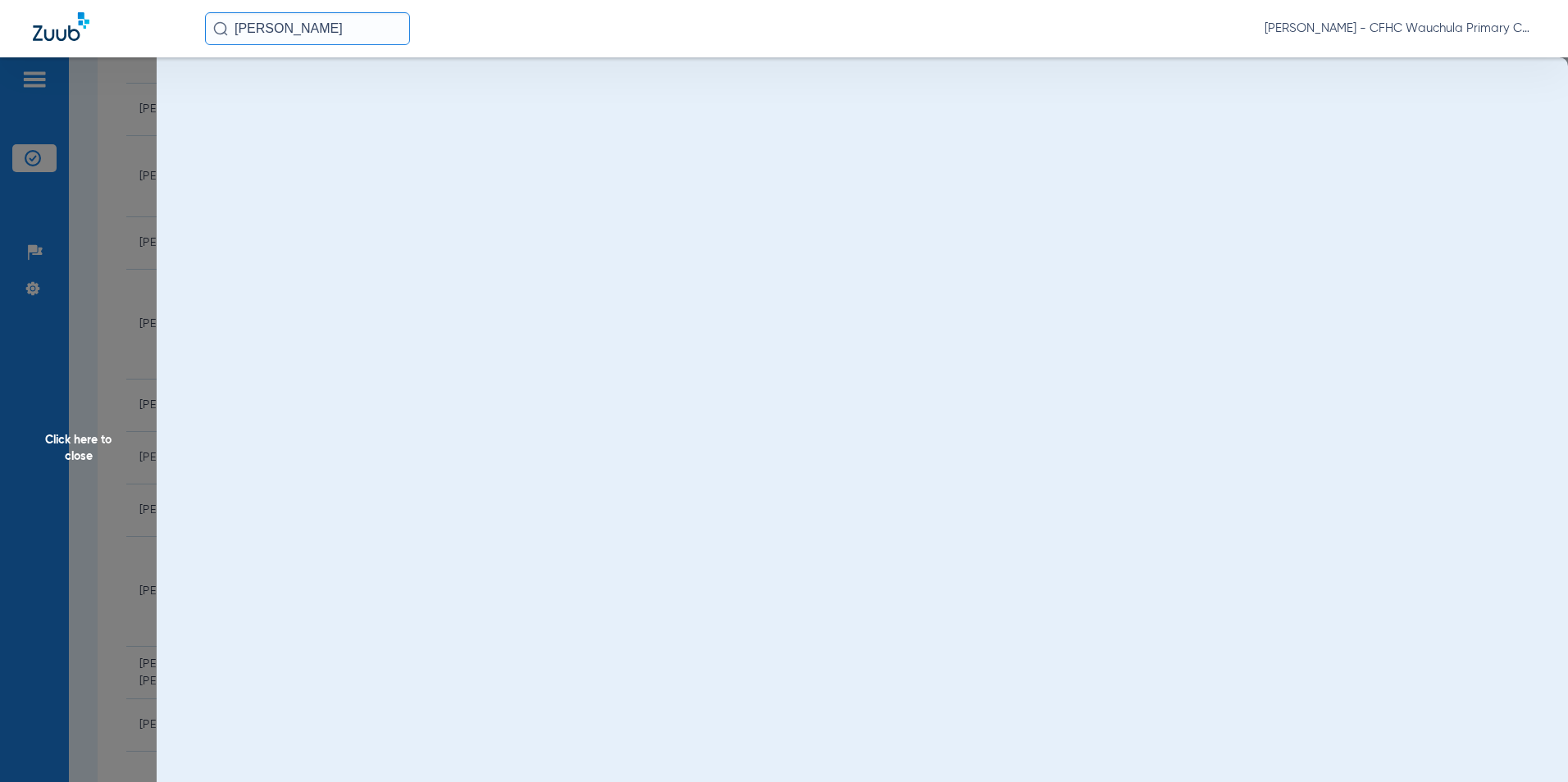
click at [88, 447] on span "Click here to close" at bounding box center [78, 448] width 157 height 782
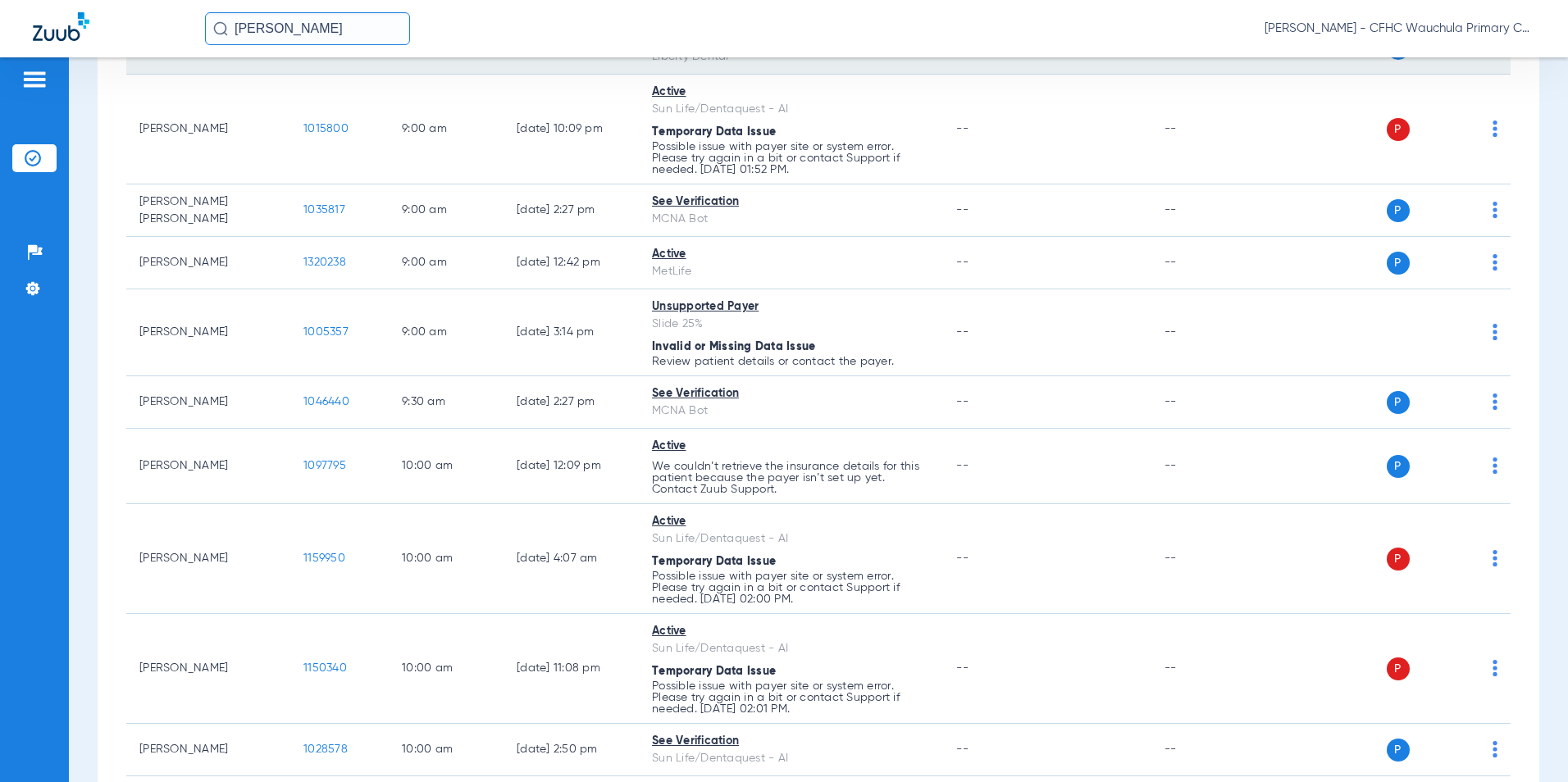
scroll to position [820, 0]
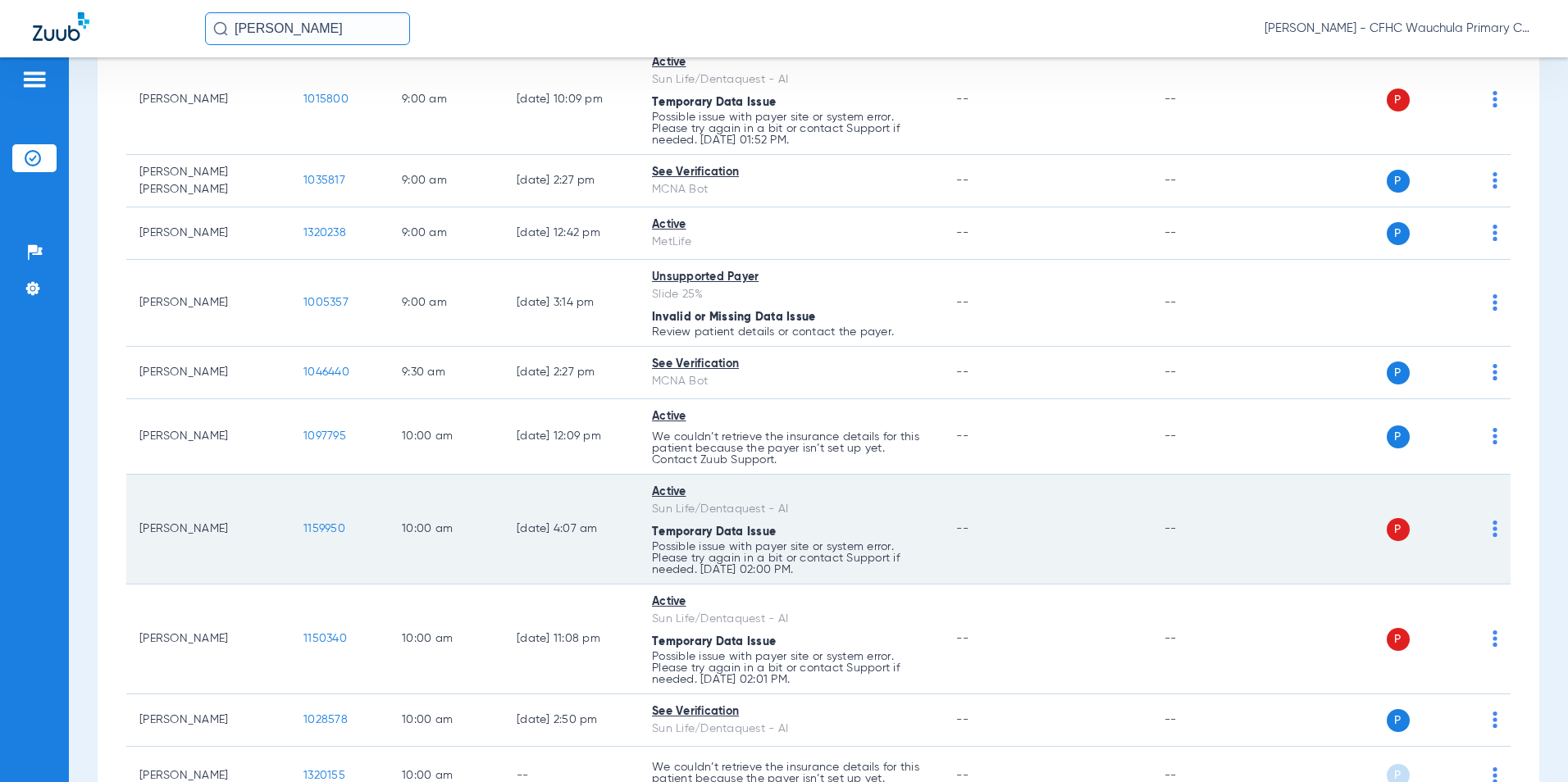
click at [325, 530] on span "1159950" at bounding box center [324, 529] width 42 height 11
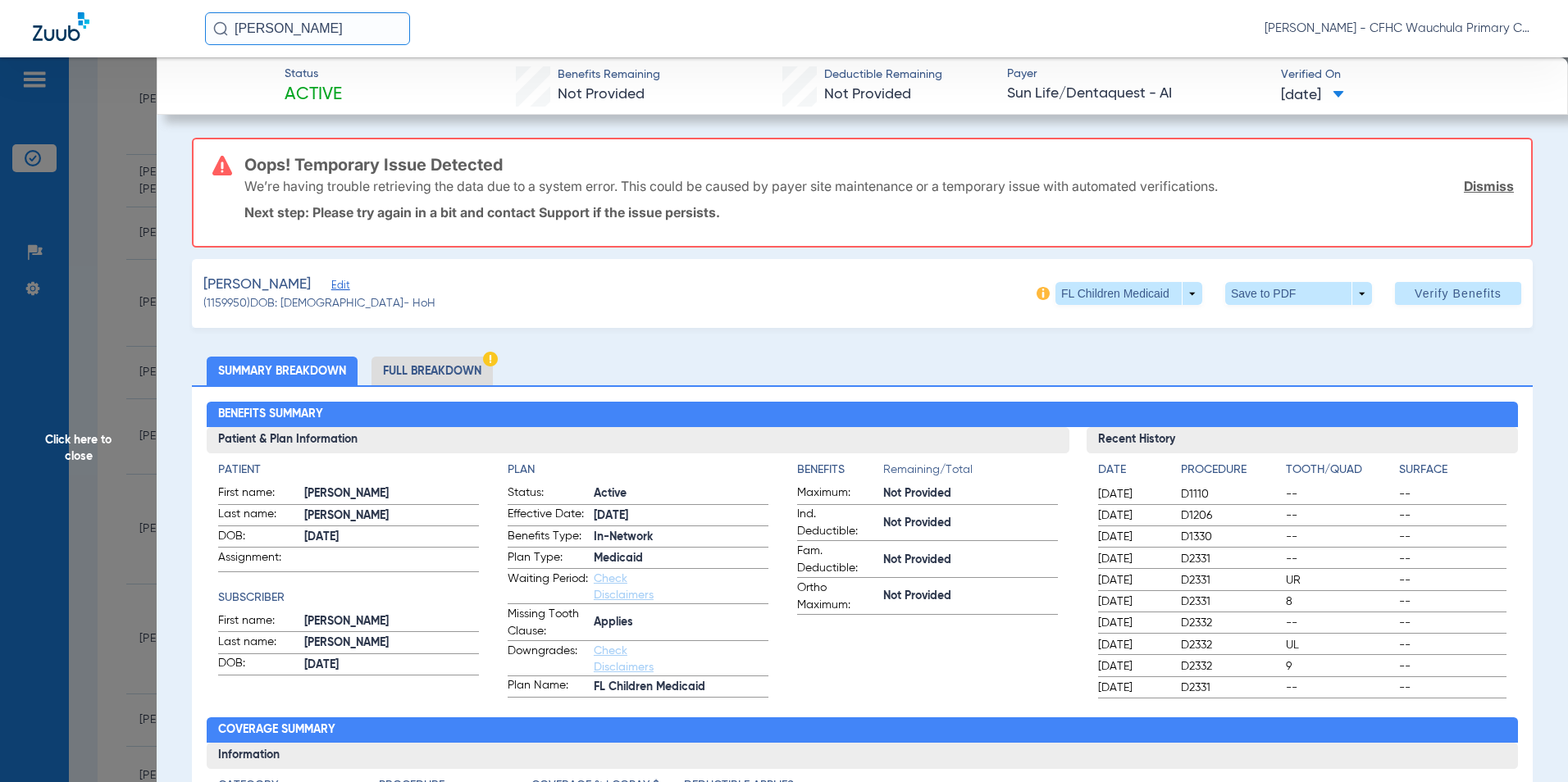
click at [346, 288] on span "Edit" at bounding box center [339, 288] width 15 height 16
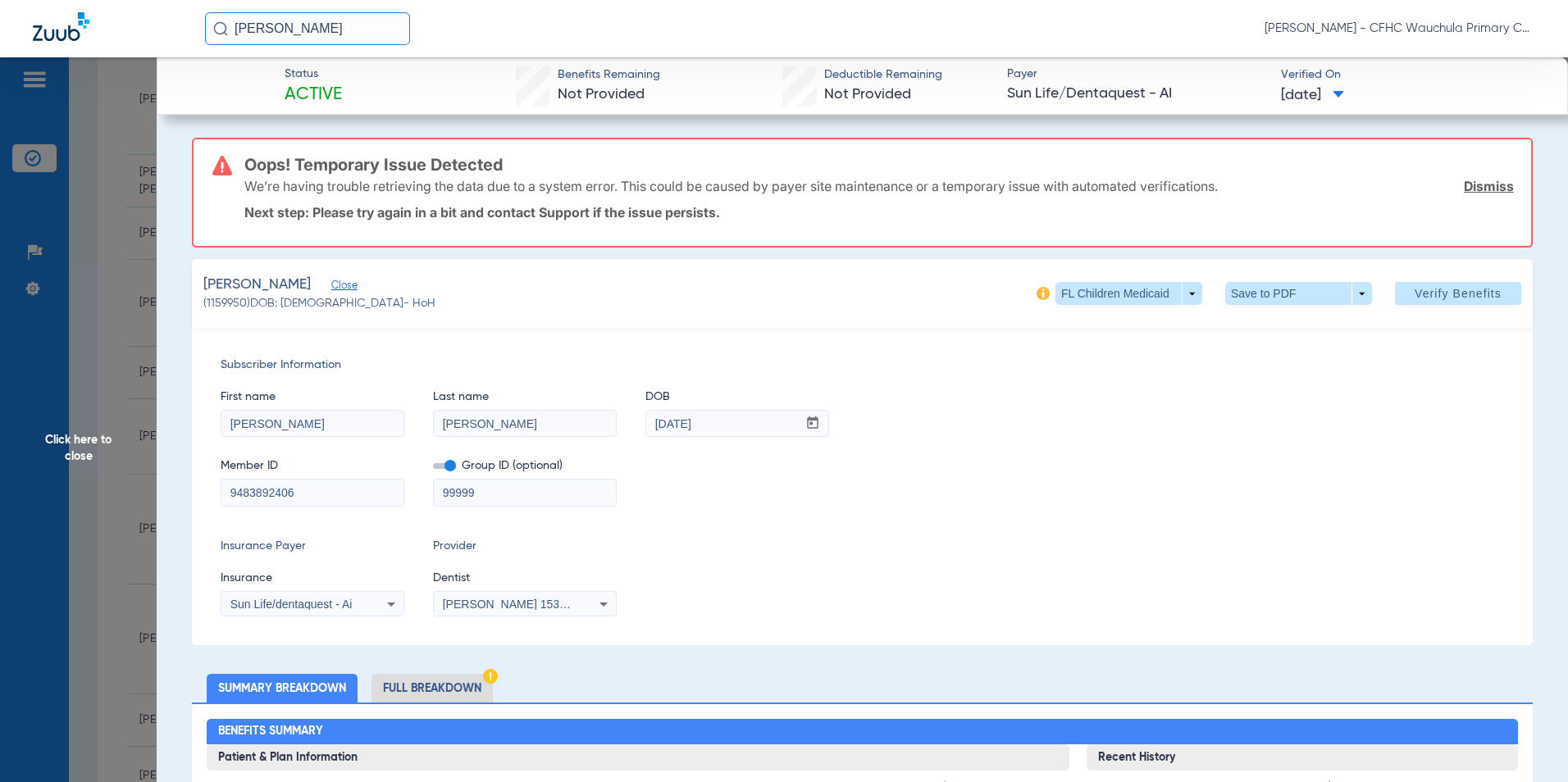
drag, startPoint x: 813, startPoint y: 561, endPoint x: 910, endPoint y: 529, distance: 102.1
click at [818, 561] on div "Insurance Payer Insurance Sun Life/dentaquest - Ai Provider Dentist [PERSON_NAM…" at bounding box center [863, 577] width 1284 height 79
drag, startPoint x: 52, startPoint y: 454, endPoint x: 71, endPoint y: 449, distance: 19.6
click at [54, 453] on span "Click here to close" at bounding box center [78, 448] width 157 height 782
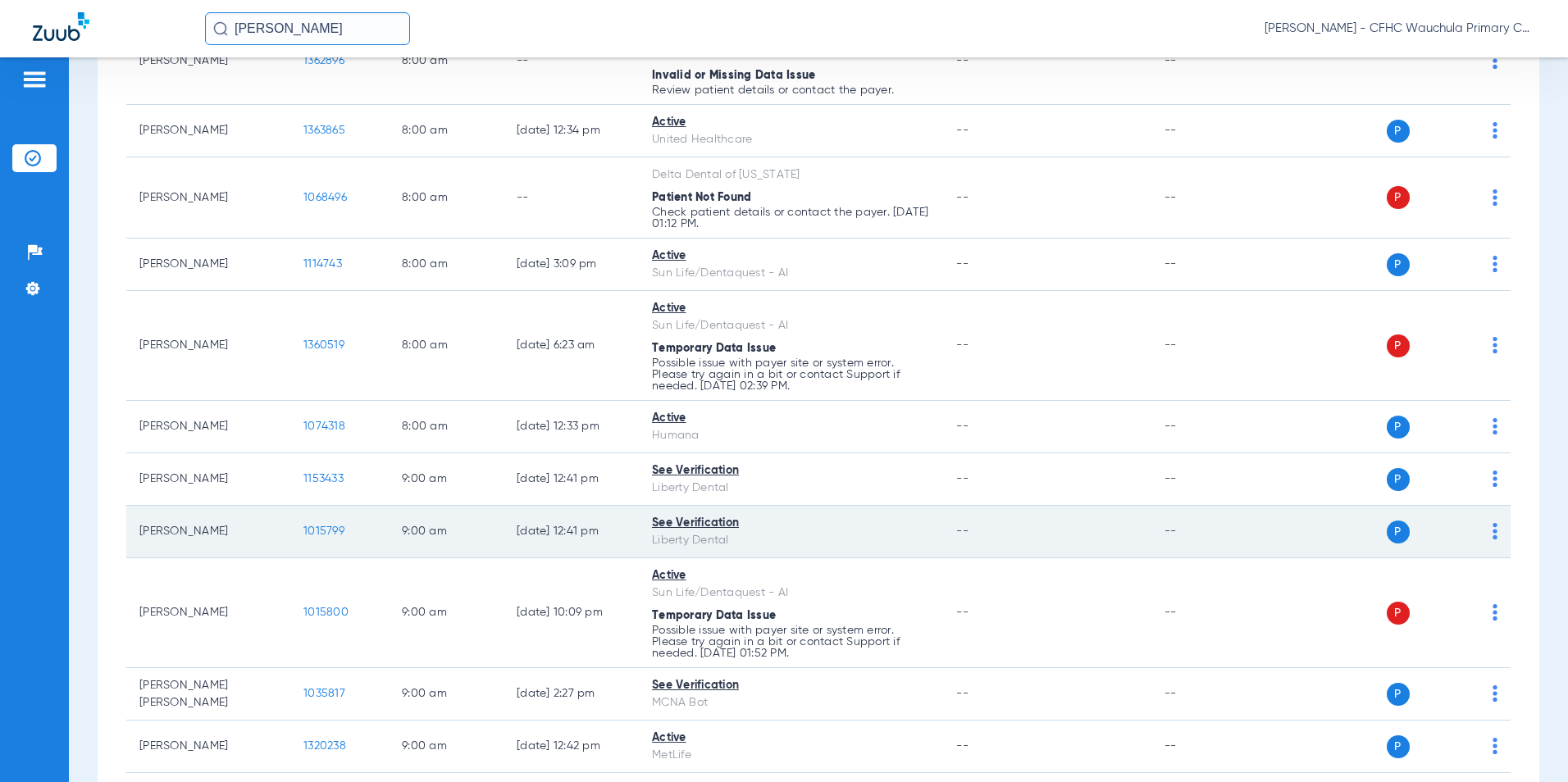
scroll to position [0, 0]
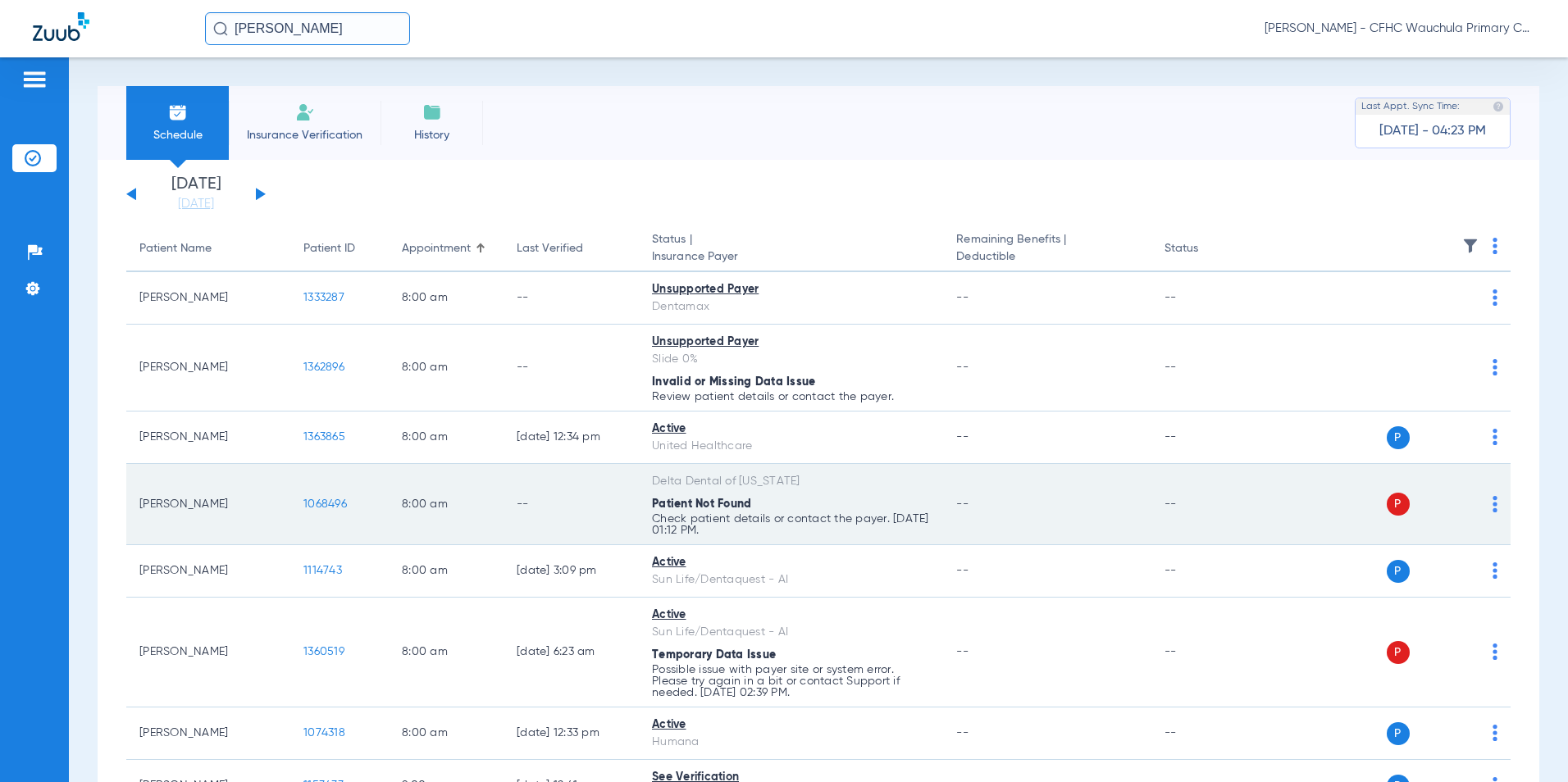
click at [330, 508] on span "1068496" at bounding box center [325, 504] width 44 height 11
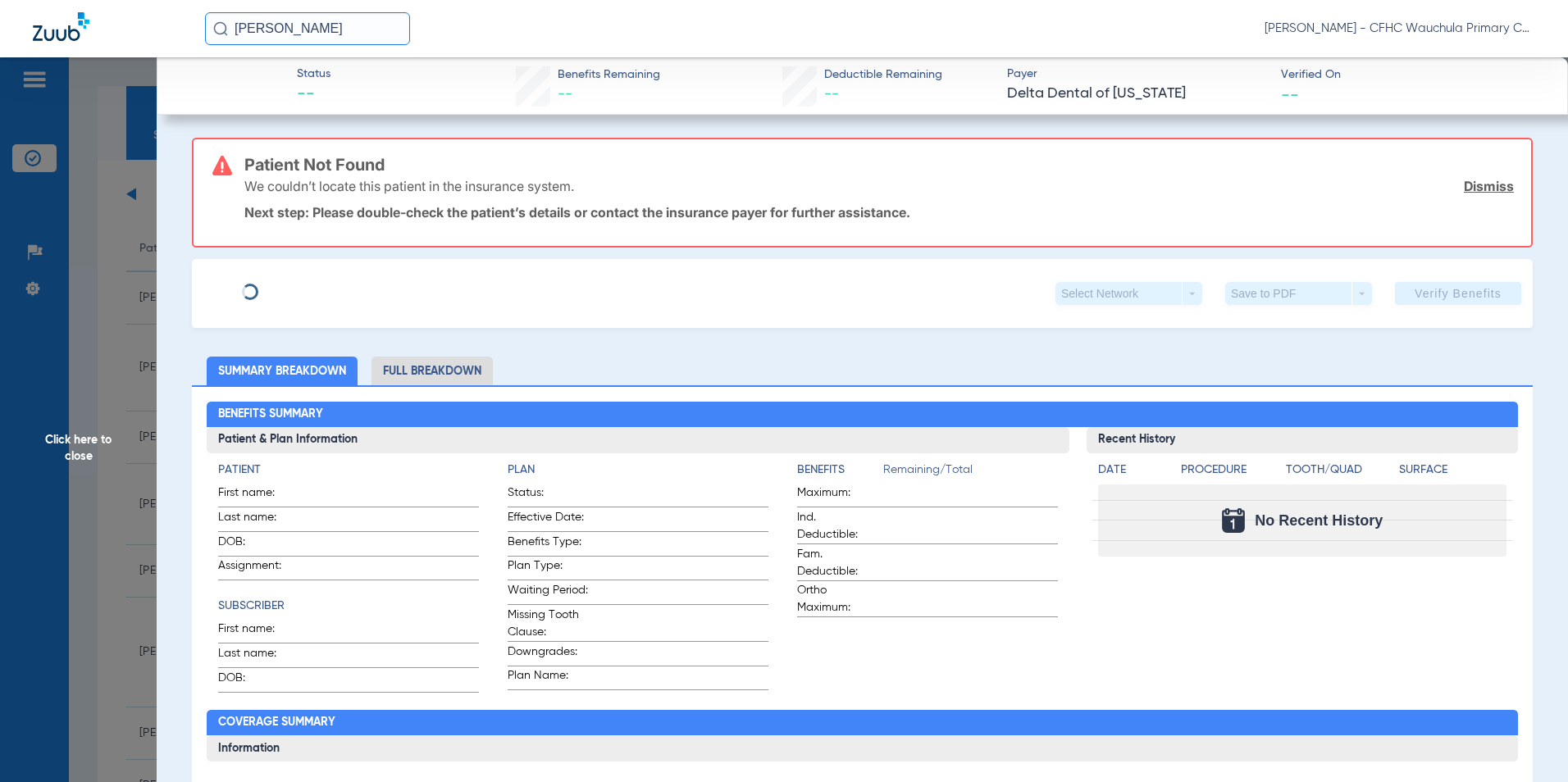
type input "[PERSON_NAME]"
type input "[DATE]"
type input "538995840"
type input "704930"
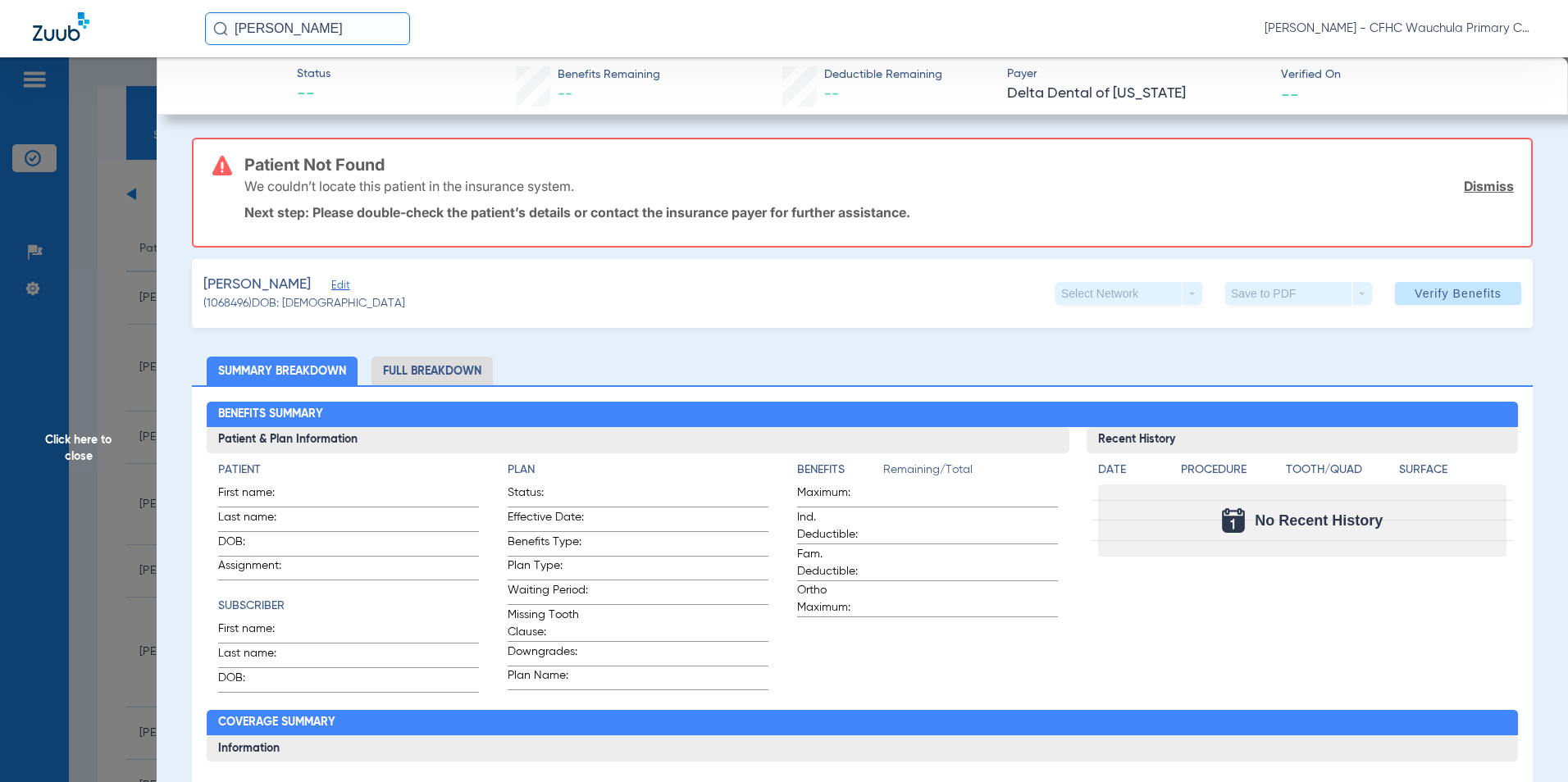
click at [346, 287] on span "Edit" at bounding box center [339, 288] width 15 height 16
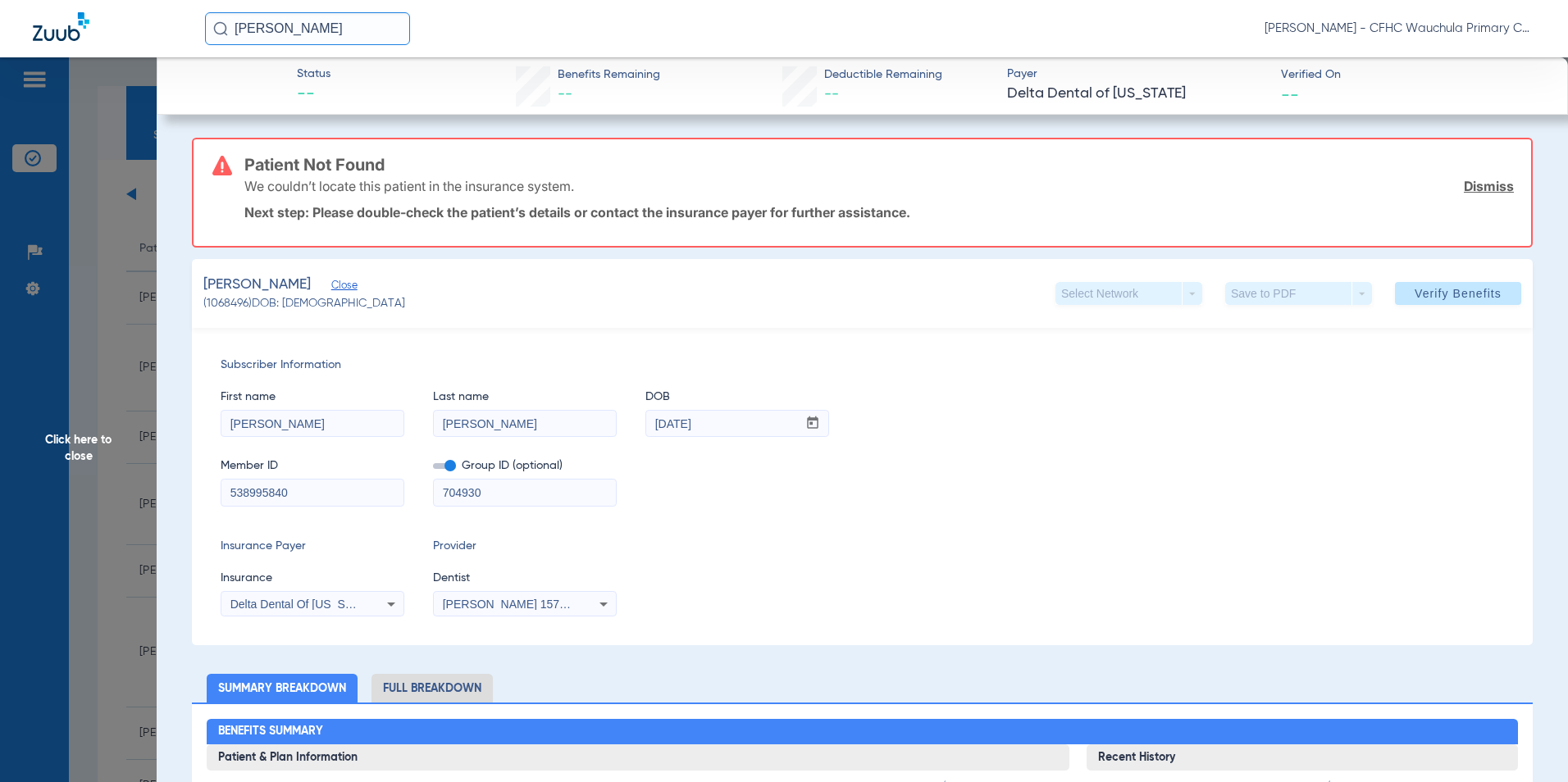
click at [80, 446] on span "Click here to close" at bounding box center [78, 448] width 157 height 782
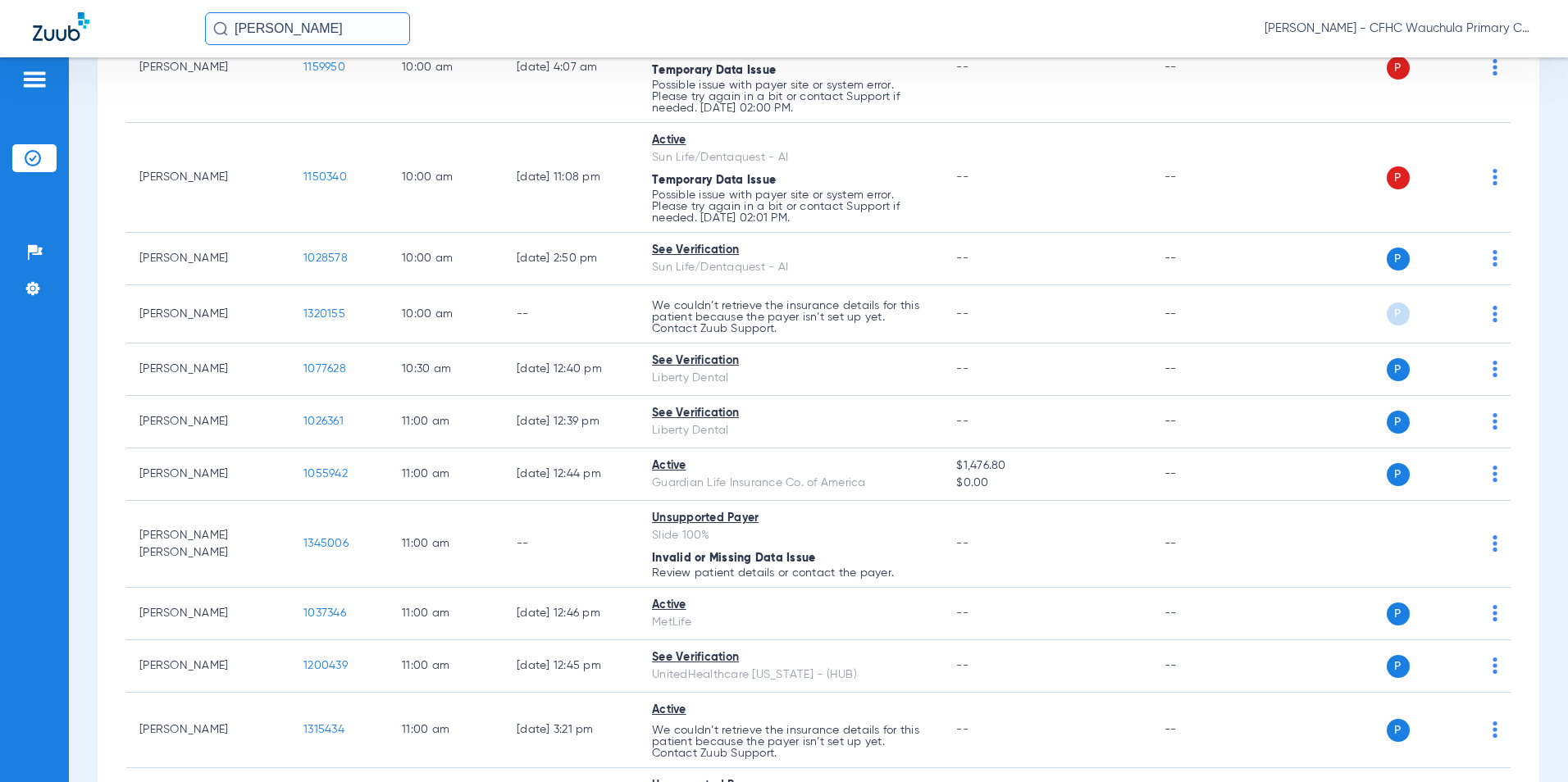
scroll to position [1394, 0]
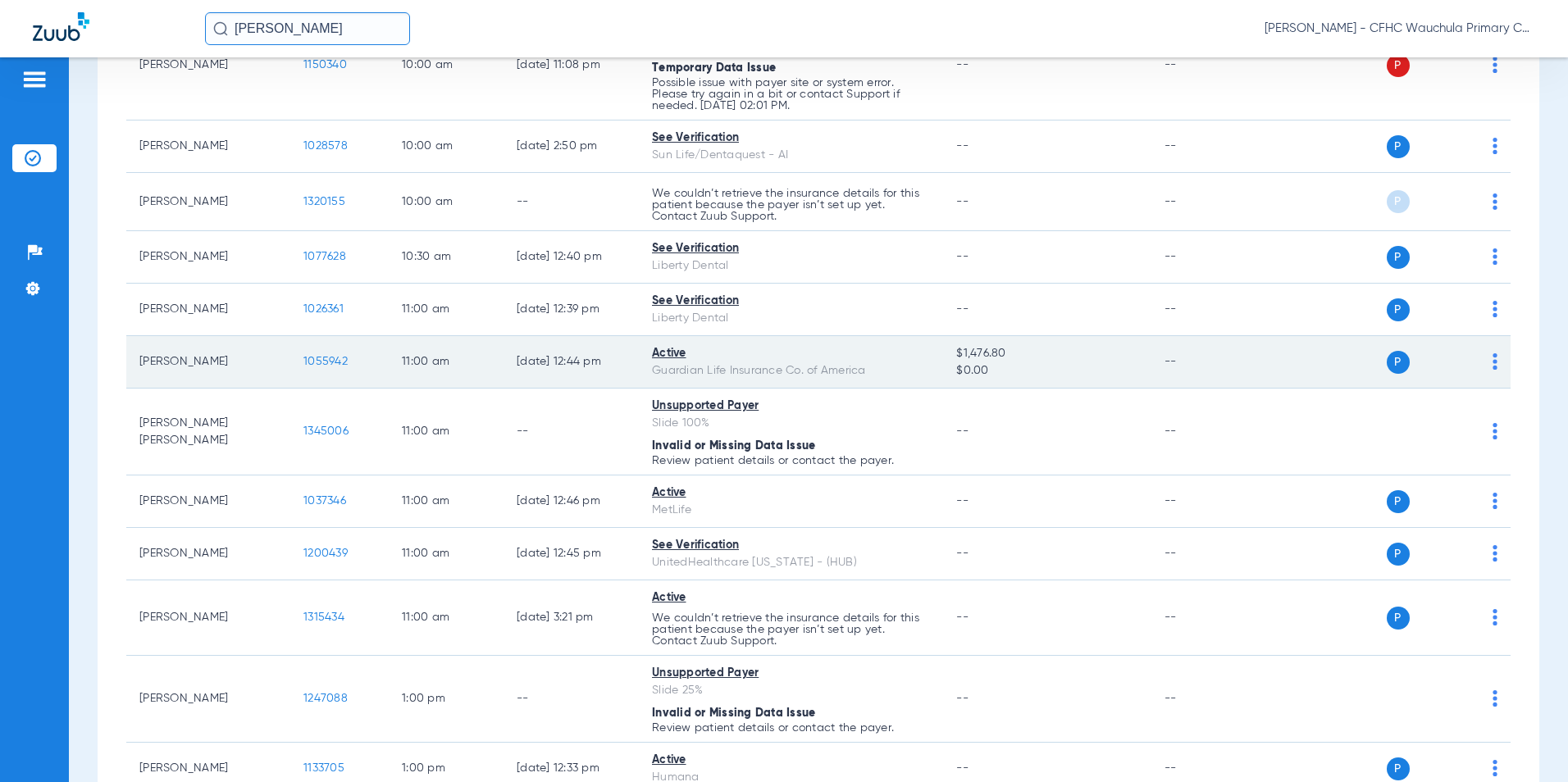
click at [335, 359] on span "1055942" at bounding box center [325, 361] width 44 height 11
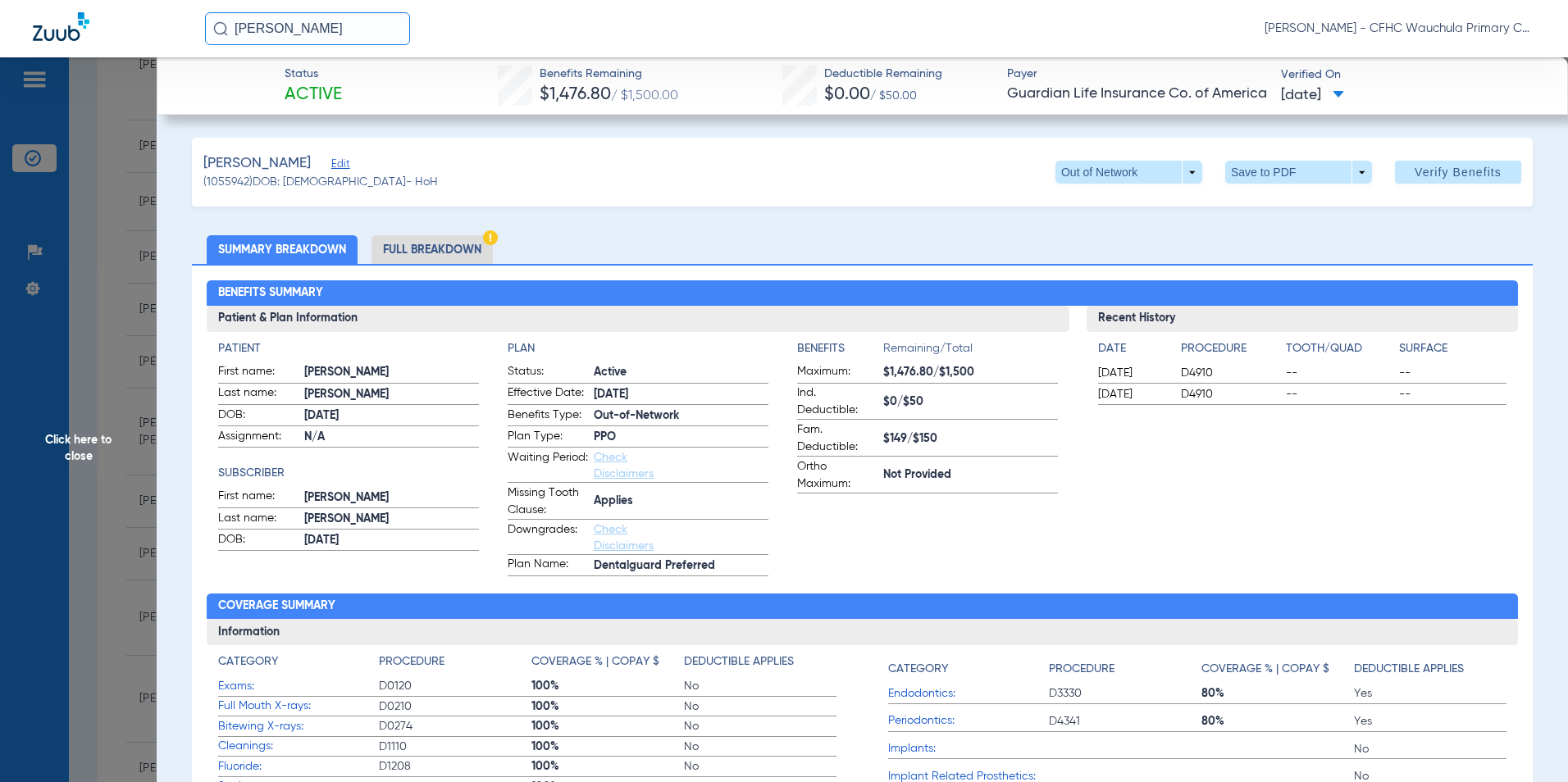
click at [452, 249] on li "Full Breakdown" at bounding box center [432, 249] width 121 height 29
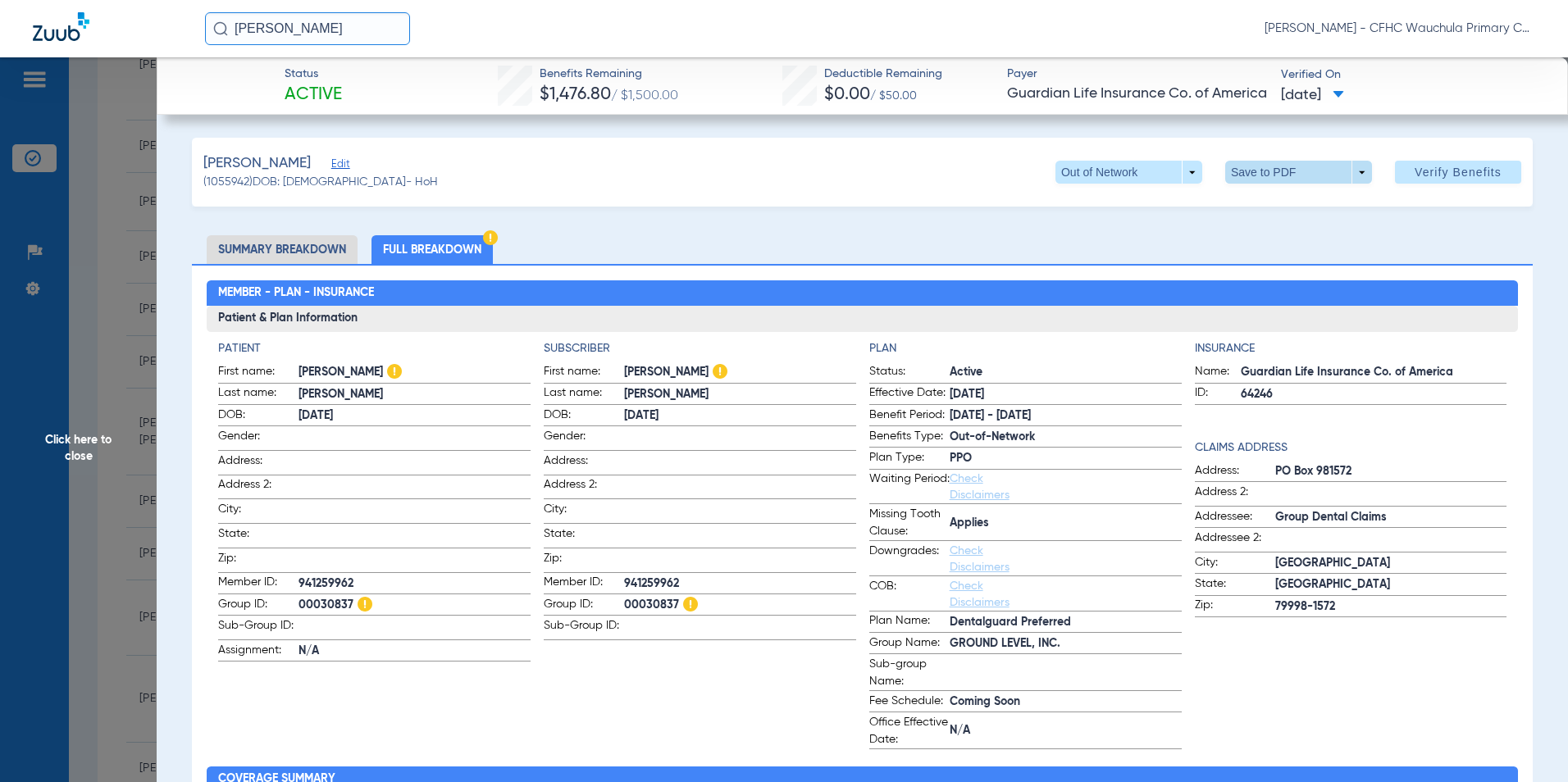
click at [1286, 173] on span at bounding box center [1298, 172] width 39 height 39
click at [1257, 209] on button "insert_drive_file Save to PDF" at bounding box center [1275, 204] width 124 height 32
